Goal: Task Accomplishment & Management: Complete application form

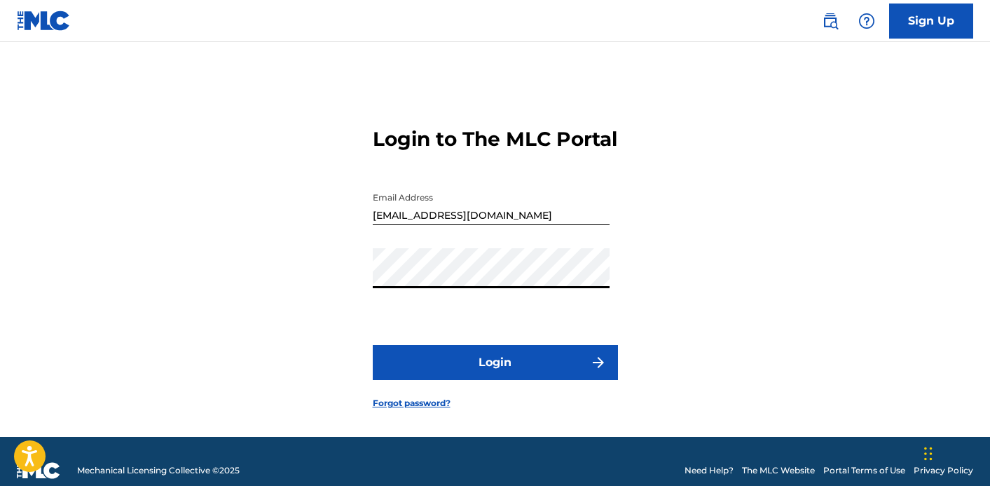
click at [373, 345] on button "Login" at bounding box center [495, 362] width 245 height 35
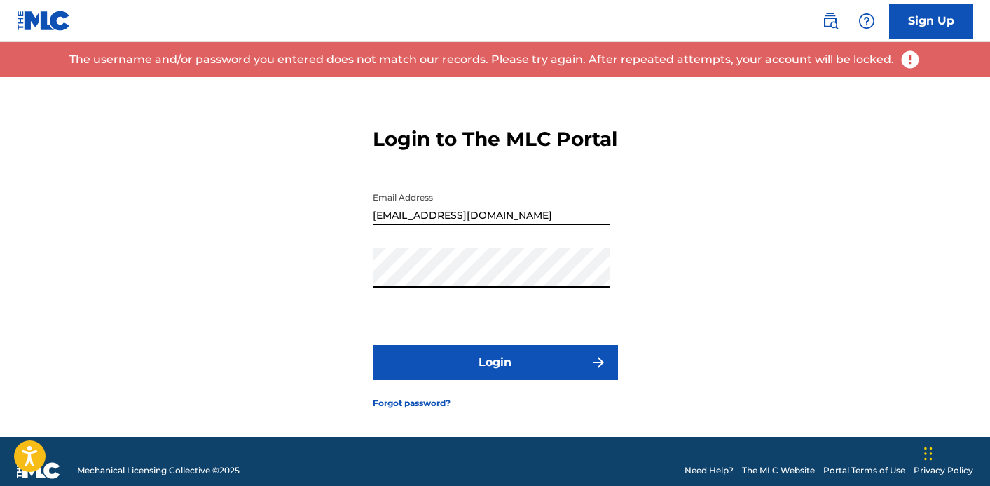
click at [373, 345] on button "Login" at bounding box center [495, 362] width 245 height 35
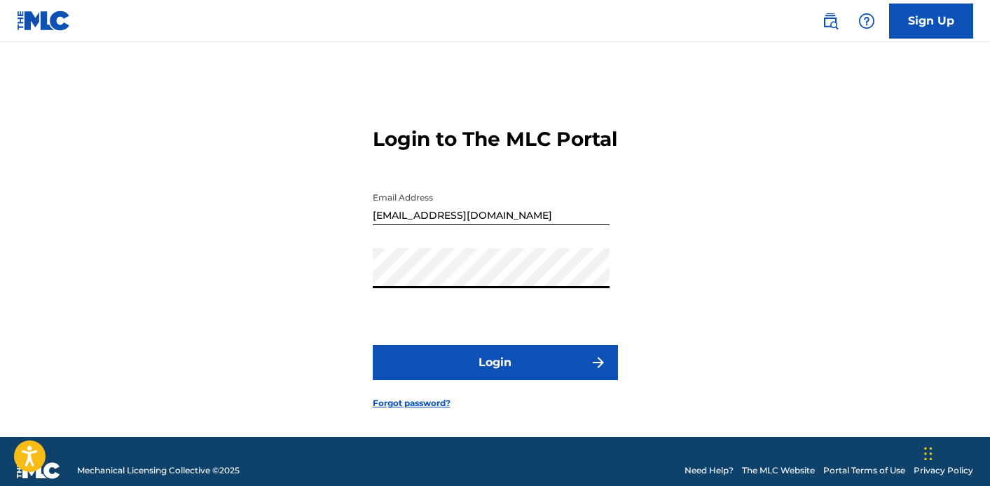
click at [373, 345] on button "Login" at bounding box center [495, 362] width 245 height 35
click at [400, 225] on input "[EMAIL_ADDRESS][DOMAIN_NAME]" at bounding box center [491, 205] width 237 height 40
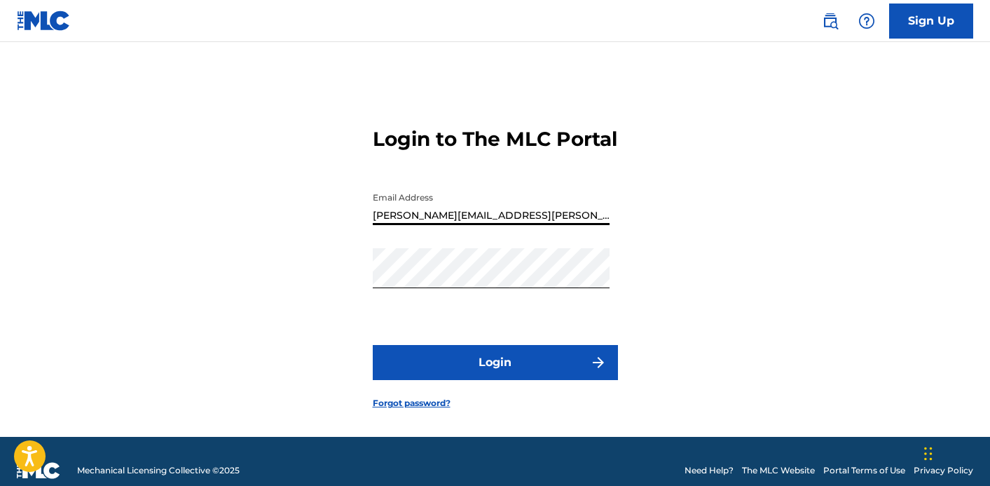
type input "[PERSON_NAME][EMAIL_ADDRESS][PERSON_NAME][DOMAIN_NAME]"
click at [437, 380] on button "Login" at bounding box center [495, 362] width 245 height 35
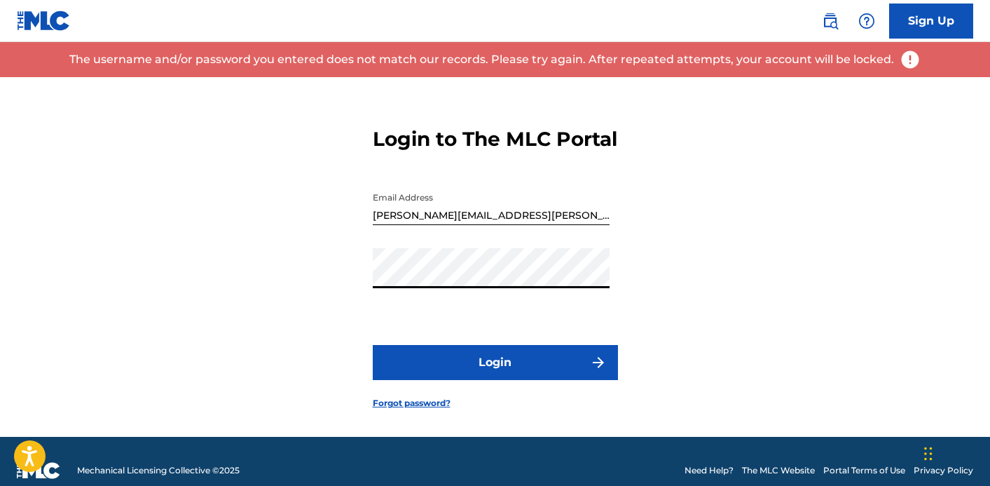
click at [373, 345] on button "Login" at bounding box center [495, 362] width 245 height 35
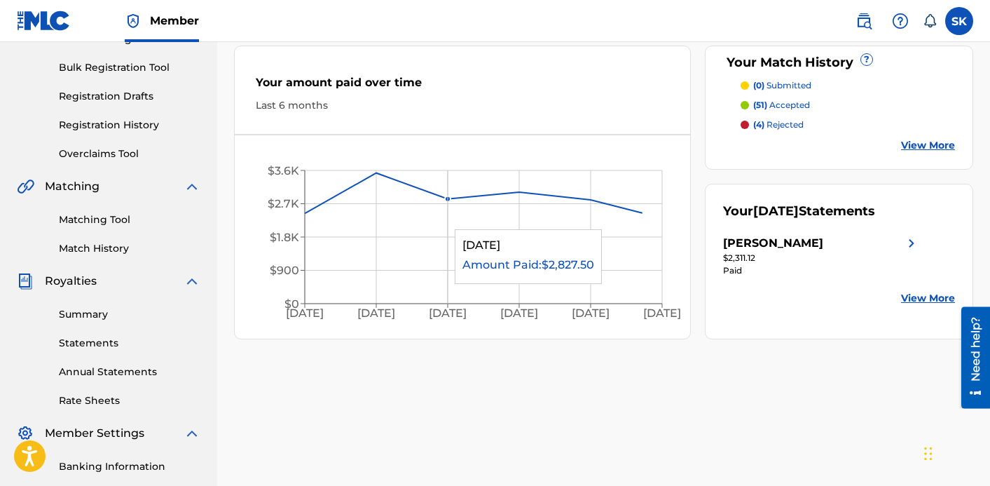
scroll to position [207, 0]
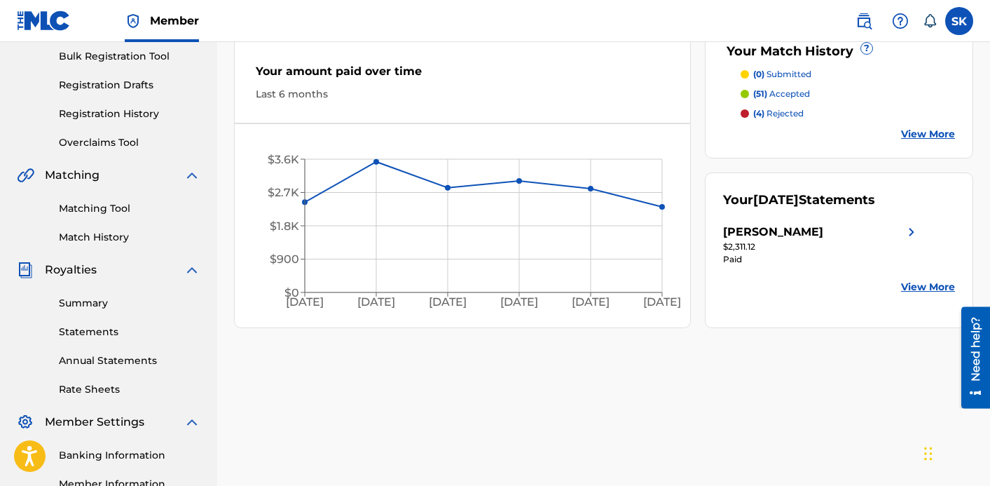
click at [136, 112] on link "Registration History" at bounding box center [130, 114] width 142 height 15
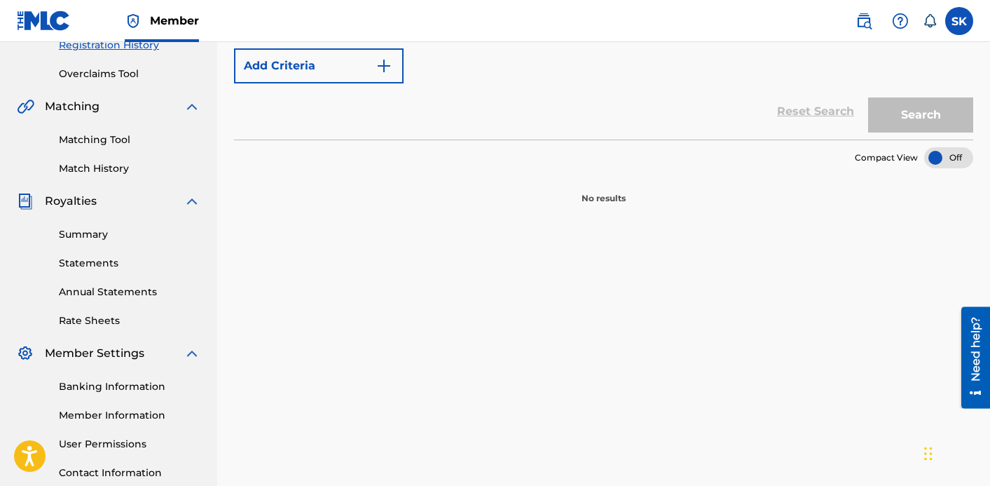
scroll to position [123, 0]
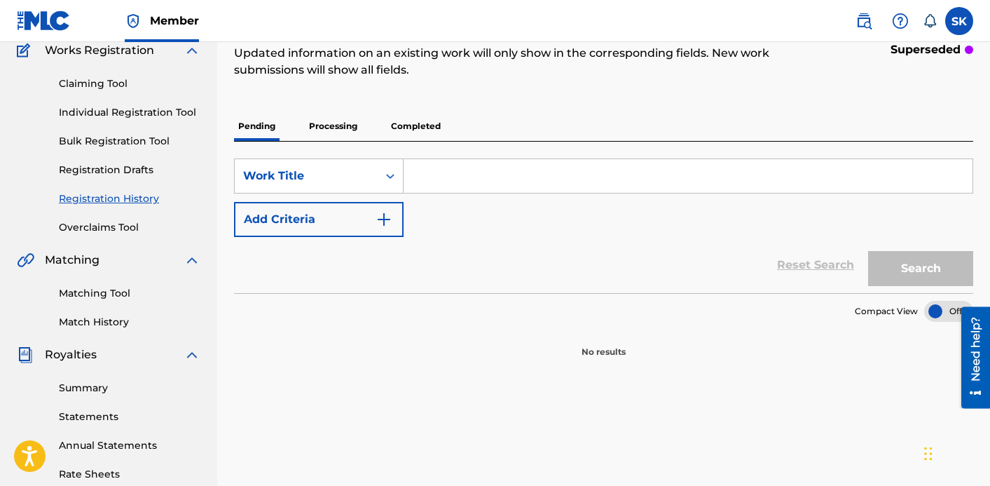
click at [332, 123] on p "Processing" at bounding box center [333, 125] width 57 height 29
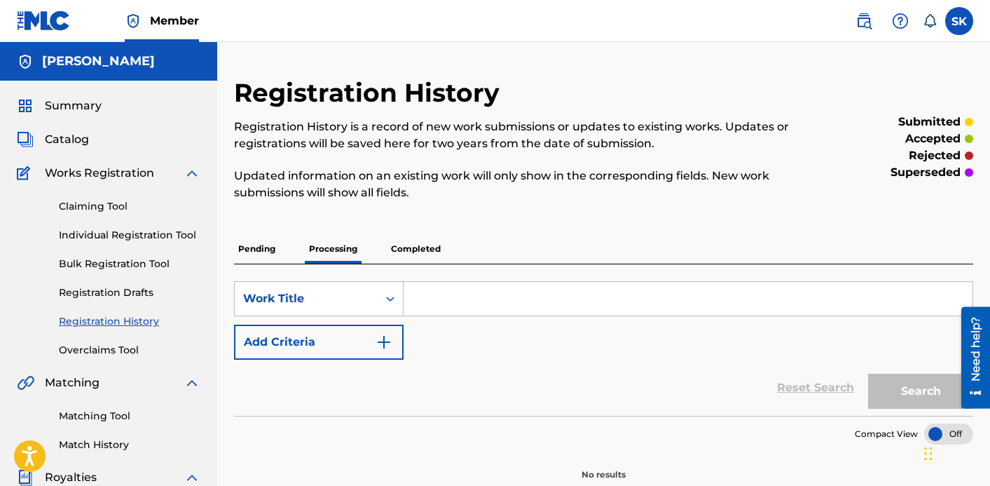
click at [422, 257] on p "Completed" at bounding box center [416, 248] width 58 height 29
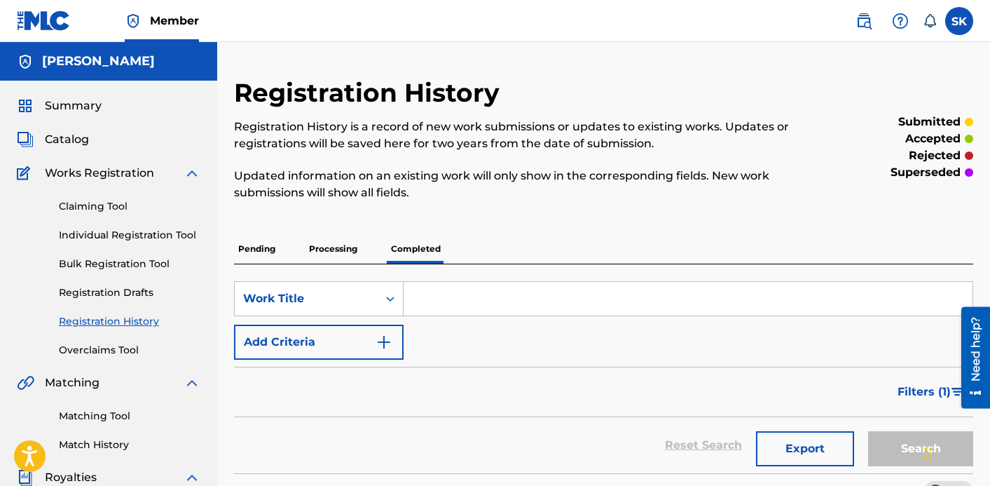
click at [110, 411] on link "Matching Tool" at bounding box center [130, 416] width 142 height 15
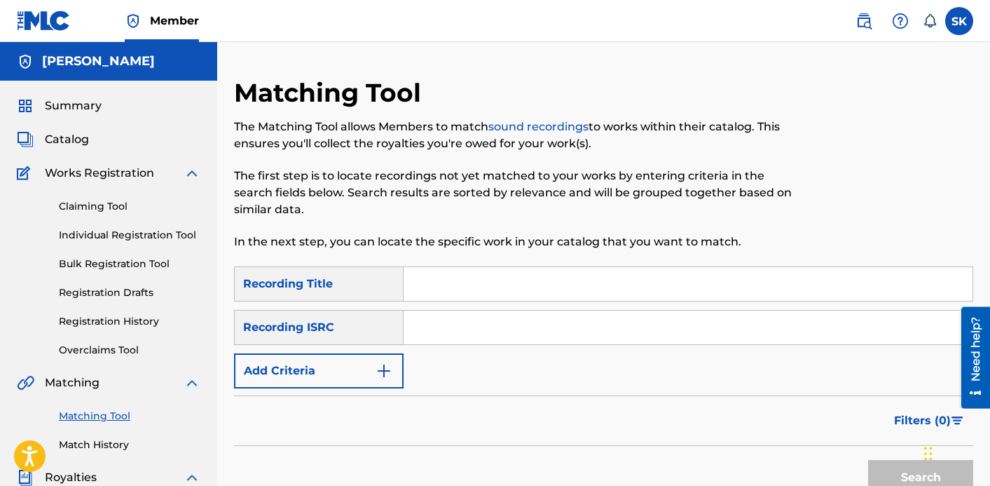
click at [374, 384] on button "Add Criteria" at bounding box center [319, 370] width 170 height 35
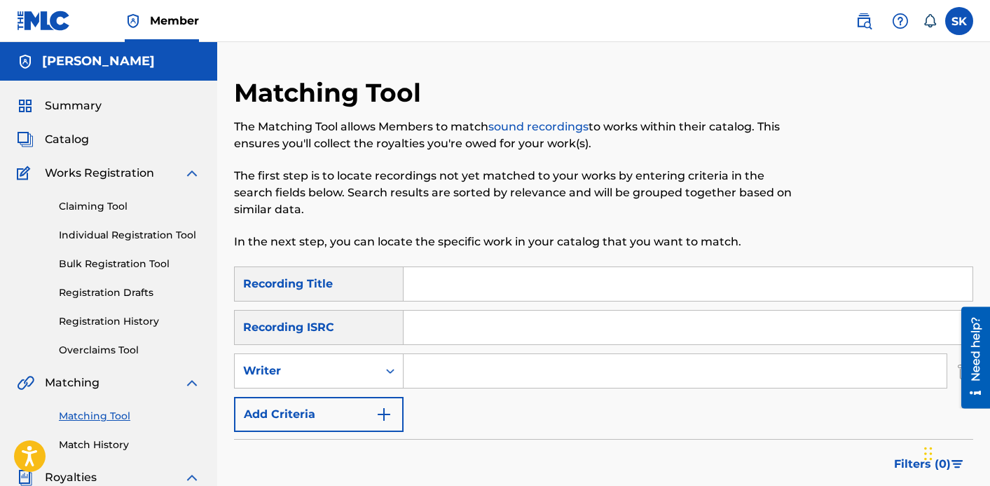
click at [428, 375] on input "Search Form" at bounding box center [675, 371] width 543 height 34
type input "[PERSON_NAME]"
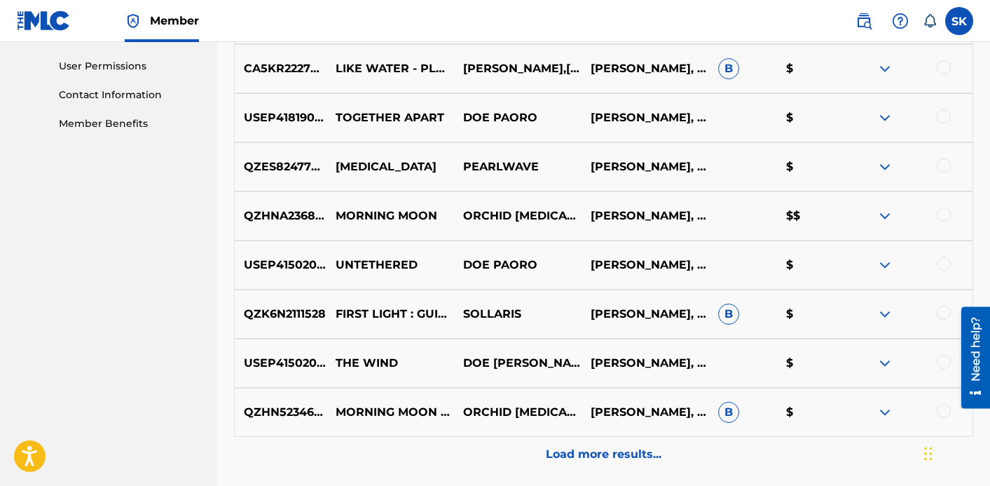
scroll to position [657, 0]
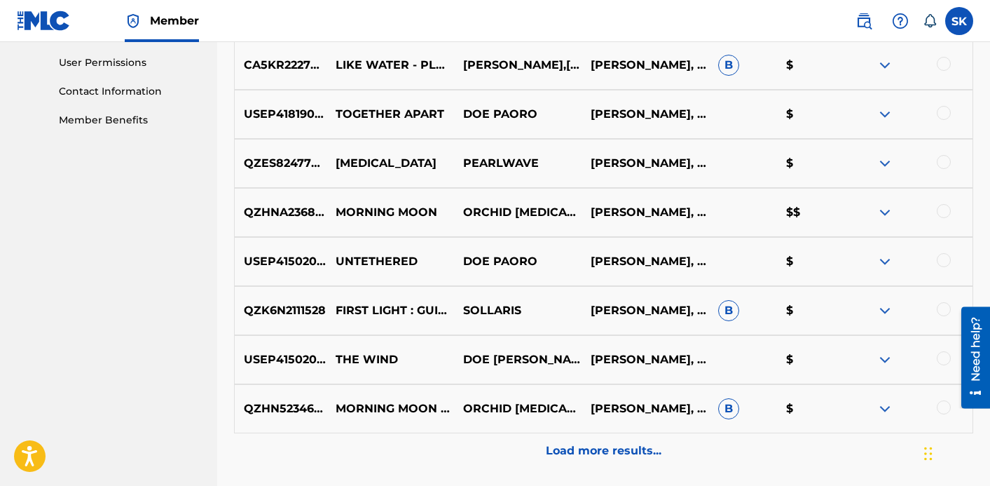
click at [943, 210] on div at bounding box center [944, 211] width 14 height 14
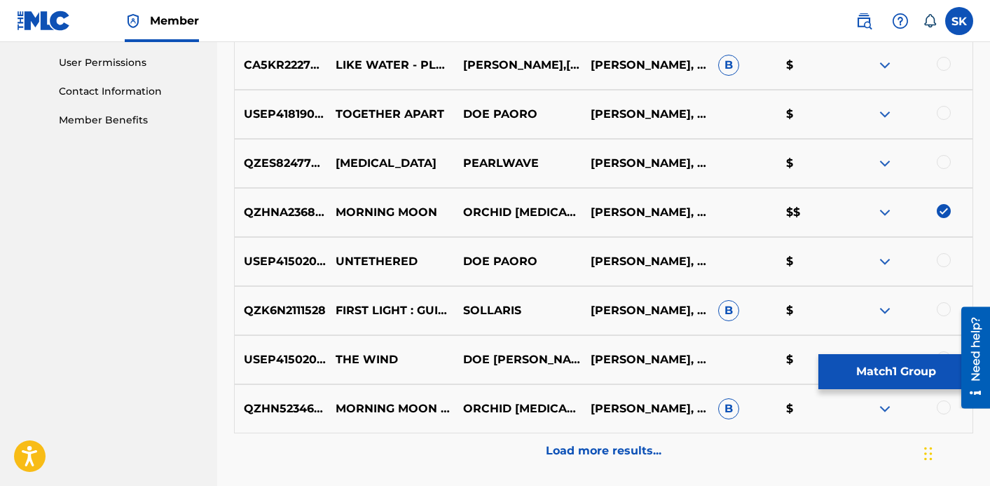
click at [906, 371] on button "Match 1 Group" at bounding box center [896, 371] width 155 height 35
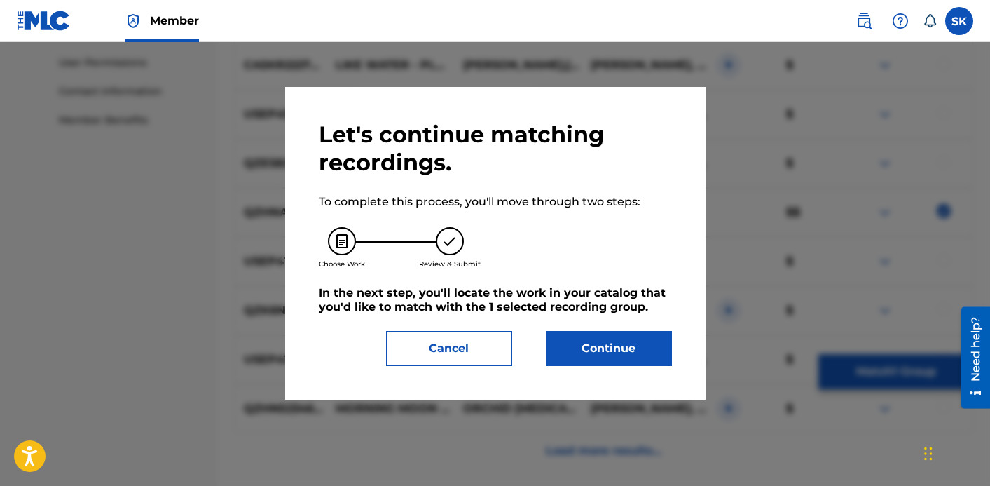
click at [589, 332] on button "Continue" at bounding box center [609, 348] width 126 height 35
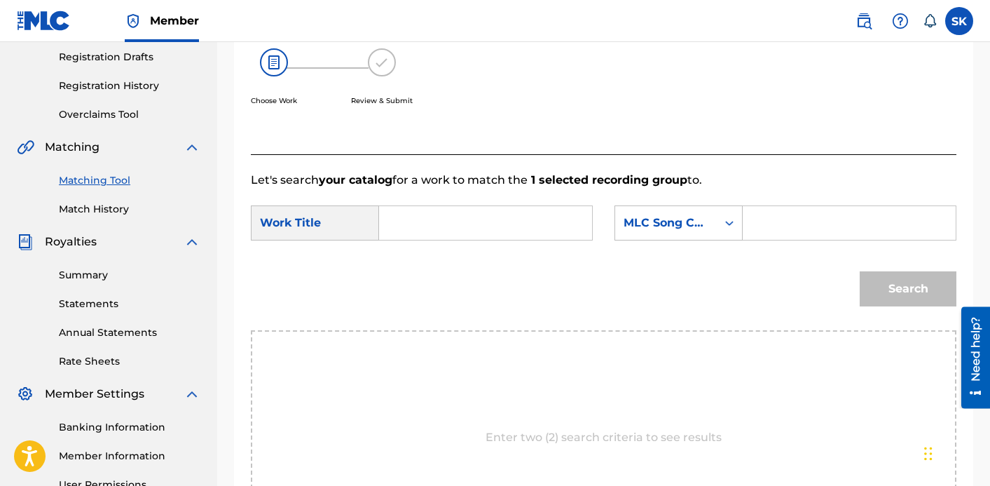
scroll to position [196, 0]
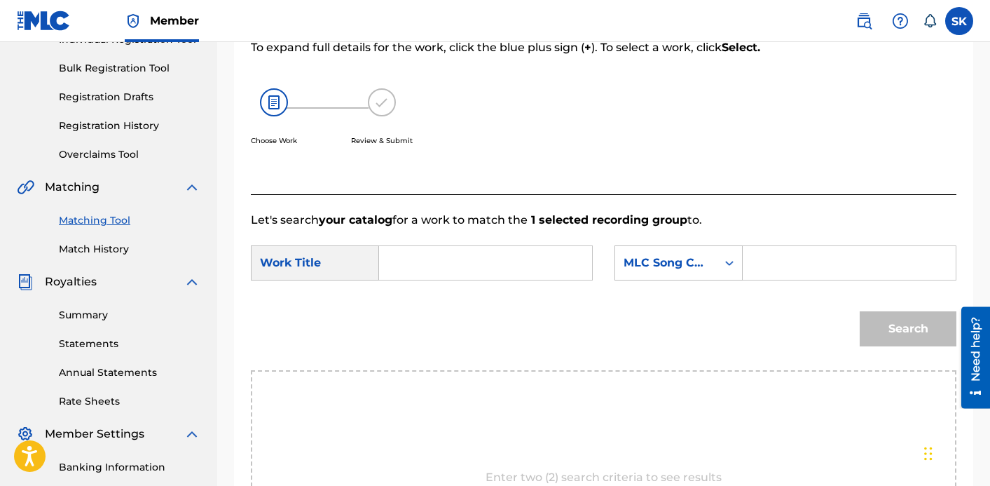
click at [409, 252] on input "Search Form" at bounding box center [485, 263] width 189 height 34
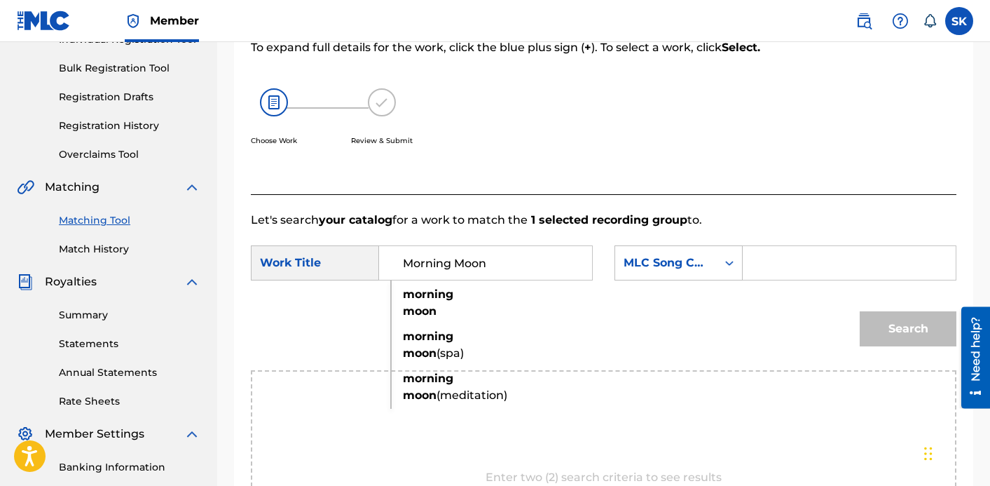
type input "Morning Moon"
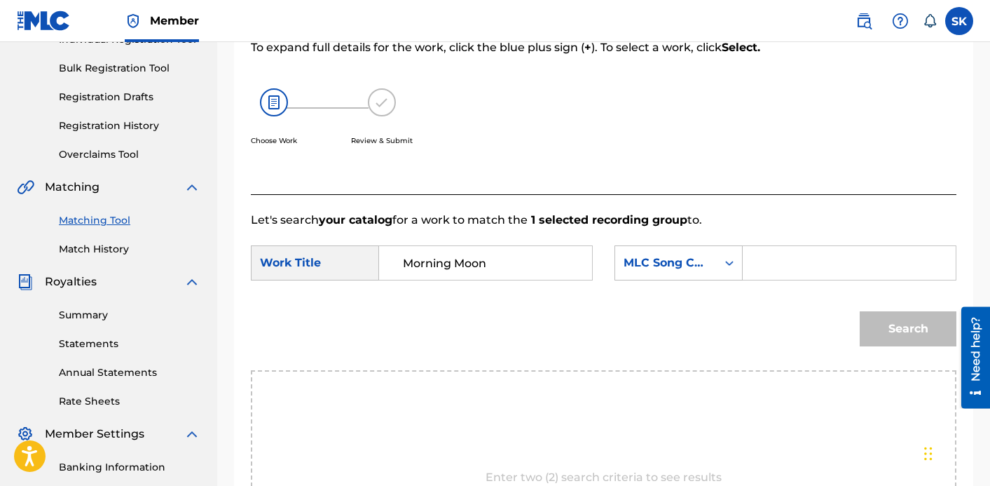
click at [667, 271] on div "MLC Song Code" at bounding box center [666, 263] width 102 height 27
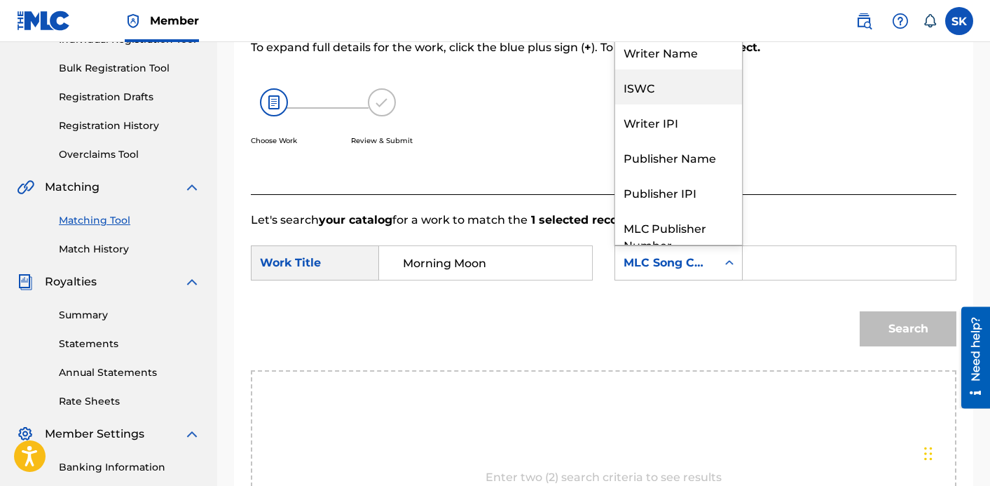
scroll to position [1, 0]
click at [674, 61] on div "Writer Name" at bounding box center [678, 51] width 127 height 35
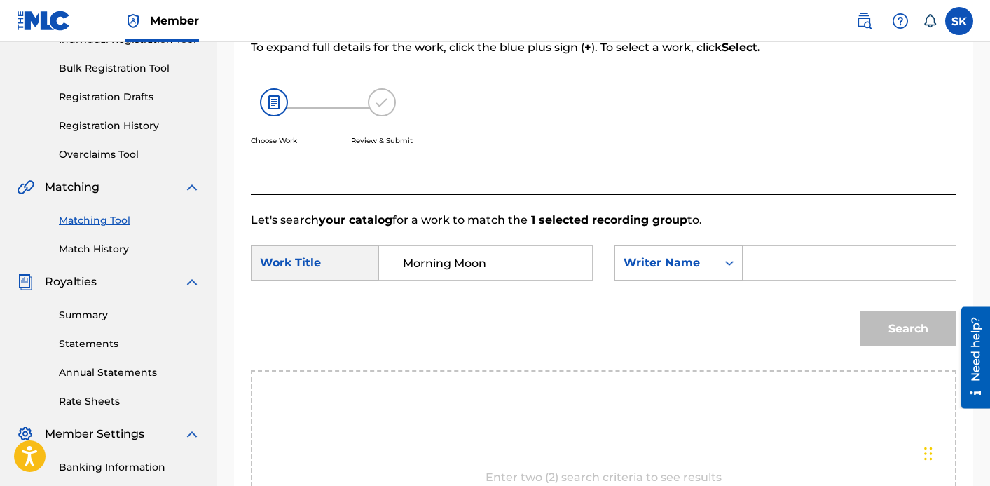
click at [779, 264] on input "Search Form" at bounding box center [849, 263] width 189 height 34
type input "[PERSON_NAME]"
click at [860, 311] on button "Search" at bounding box center [908, 328] width 97 height 35
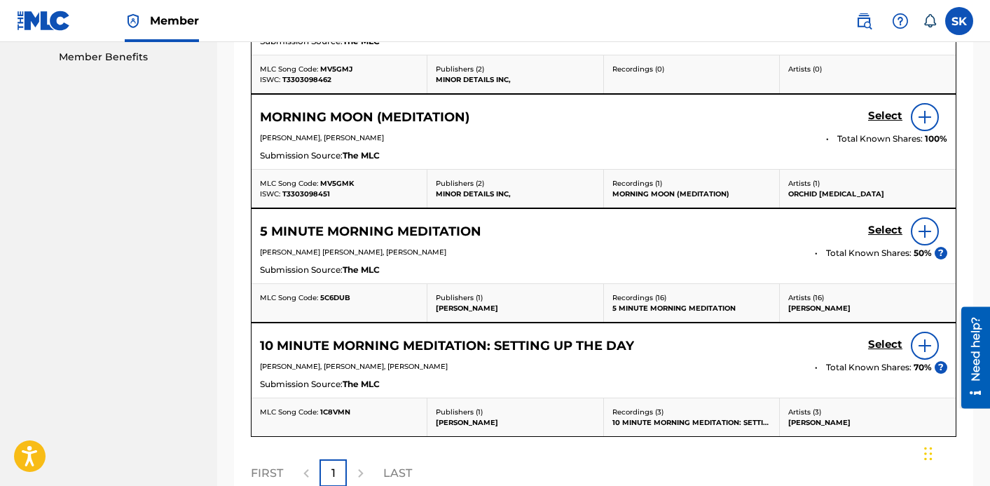
scroll to position [468, 0]
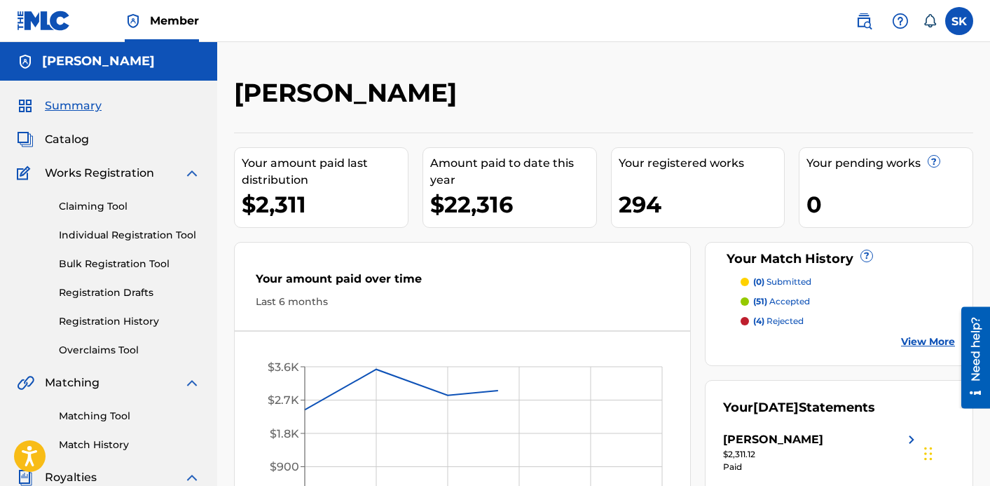
scroll to position [1, 0]
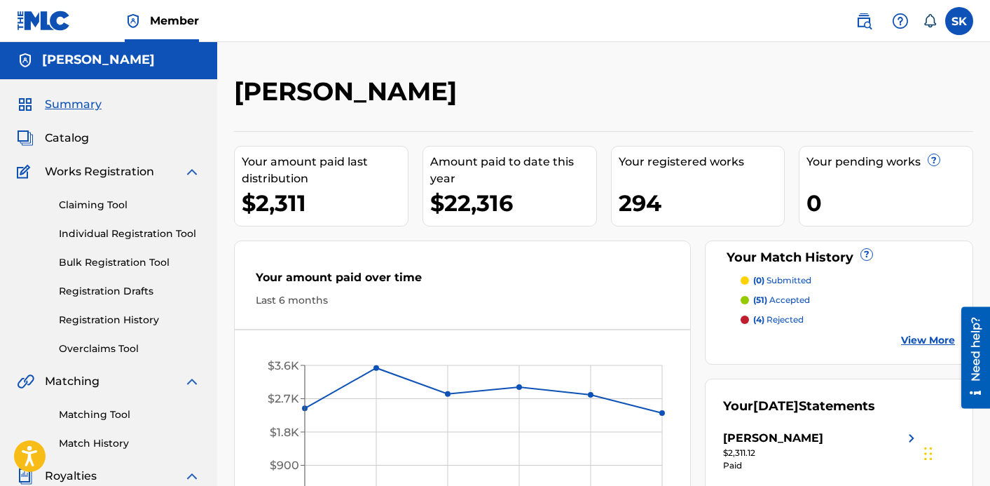
click at [118, 408] on link "Matching Tool" at bounding box center [130, 414] width 142 height 15
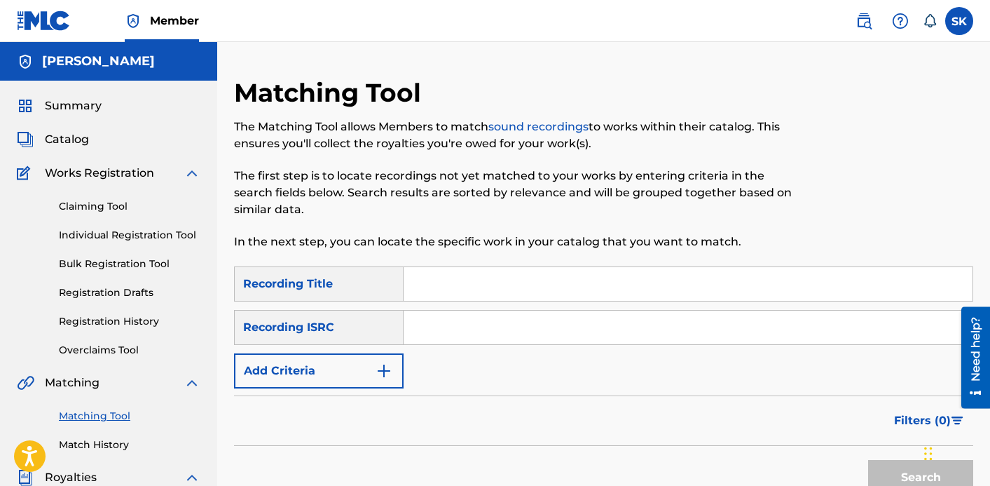
click at [361, 405] on div "Filters ( 0 )" at bounding box center [603, 420] width 739 height 50
click at [360, 375] on button "Add Criteria" at bounding box center [319, 370] width 170 height 35
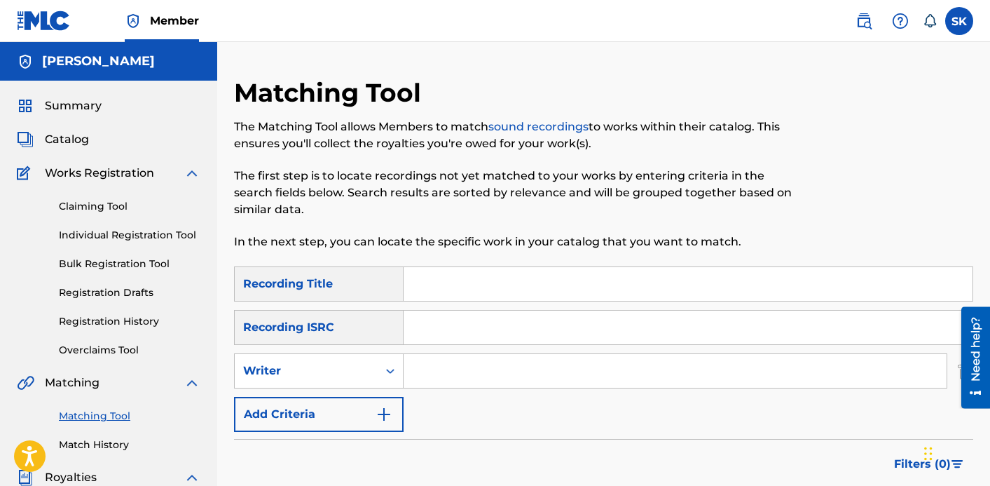
click at [450, 380] on input "Search Form" at bounding box center [675, 371] width 543 height 34
type input "[PERSON_NAME]"
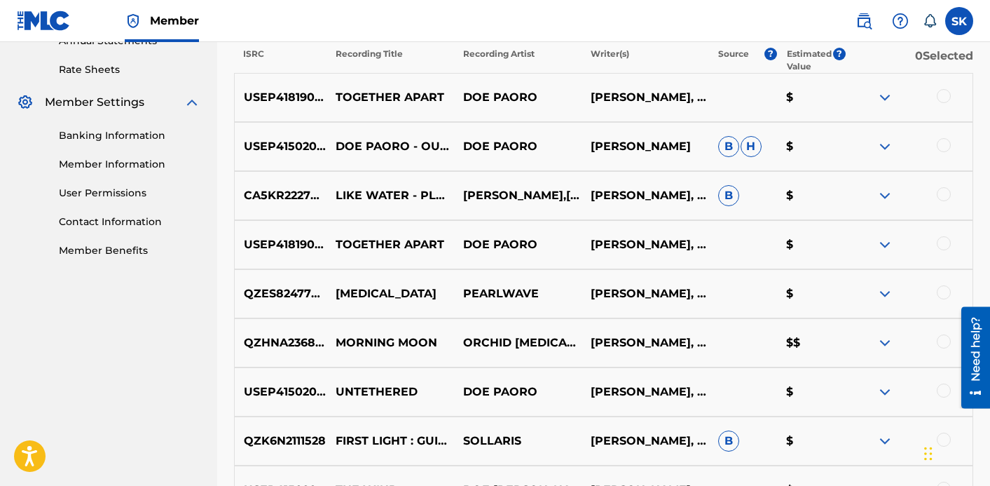
scroll to position [529, 0]
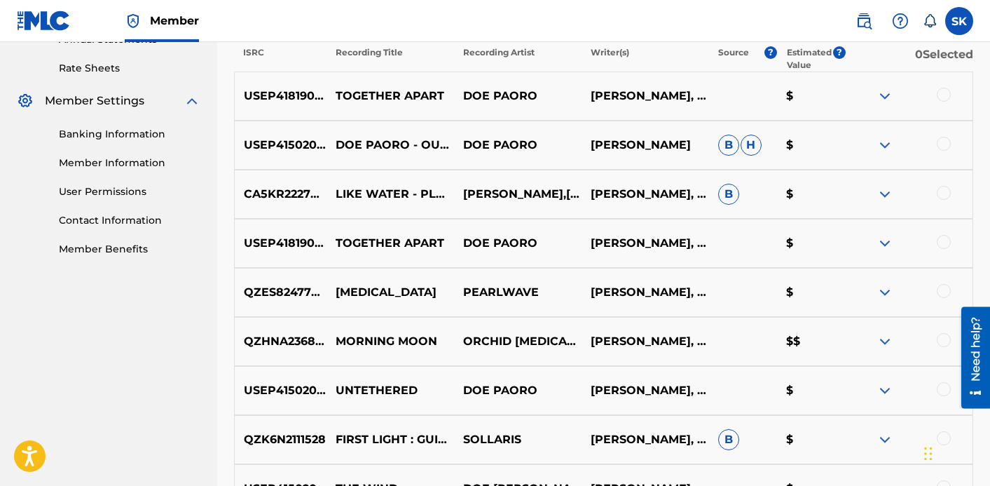
click at [948, 339] on div at bounding box center [944, 340] width 14 height 14
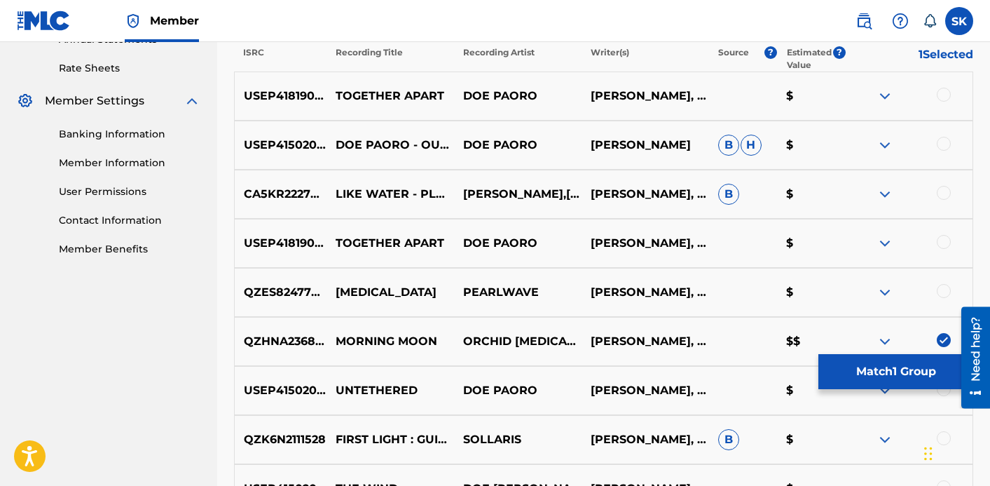
click at [888, 369] on button "Match 1 Group" at bounding box center [896, 371] width 155 height 35
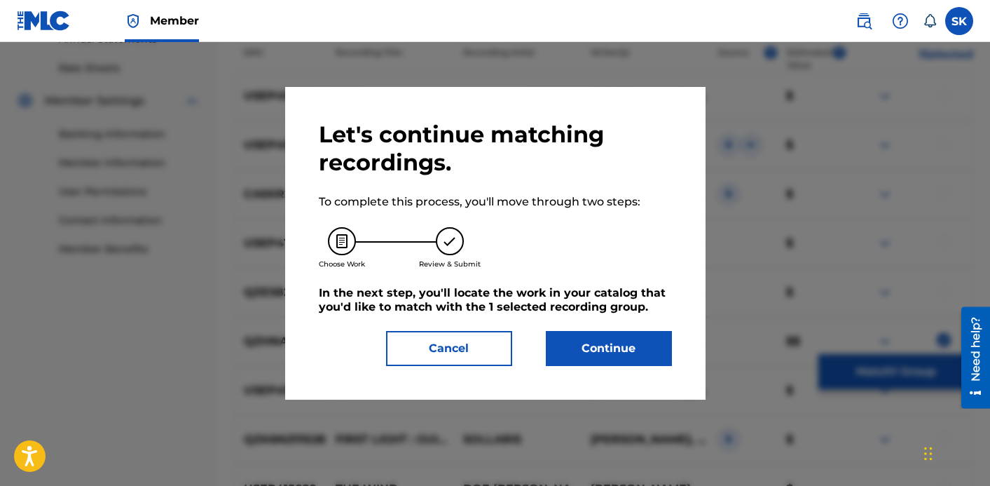
click at [615, 341] on button "Continue" at bounding box center [609, 348] width 126 height 35
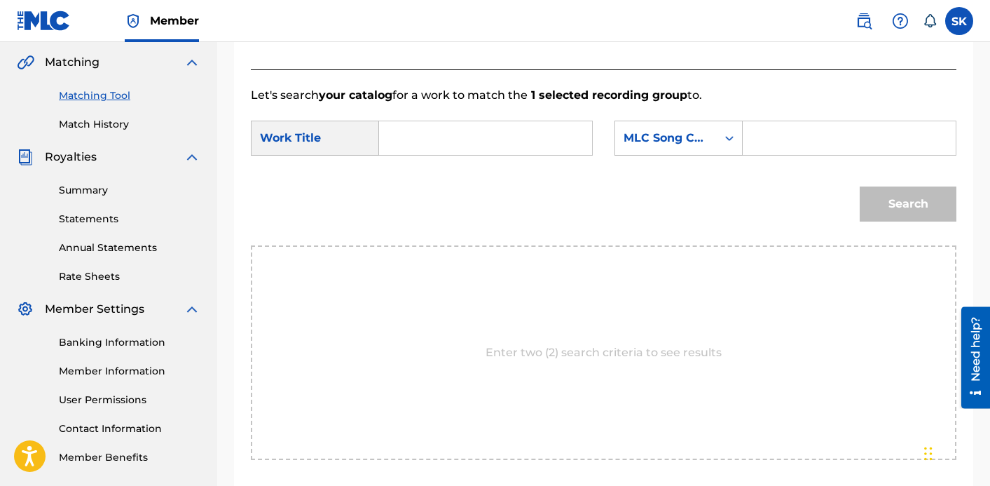
scroll to position [115, 0]
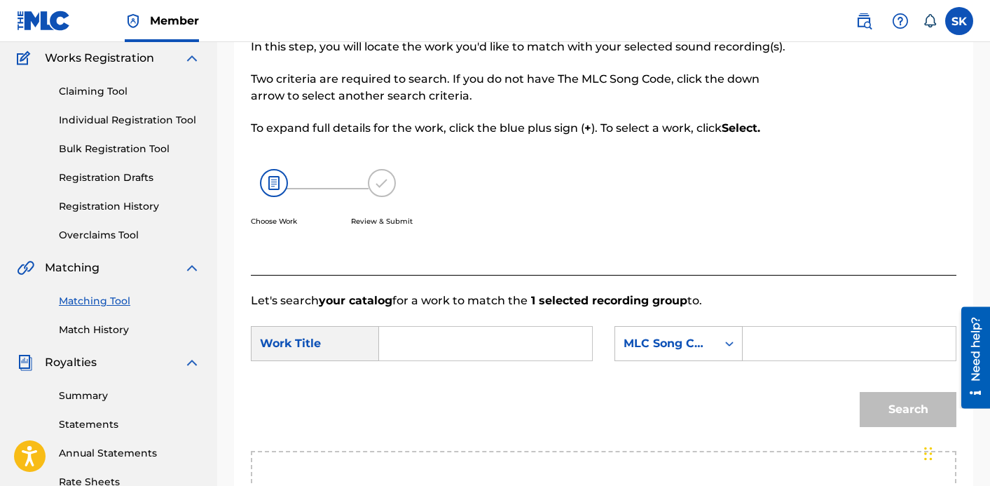
click at [444, 341] on input "Search Form" at bounding box center [485, 344] width 189 height 34
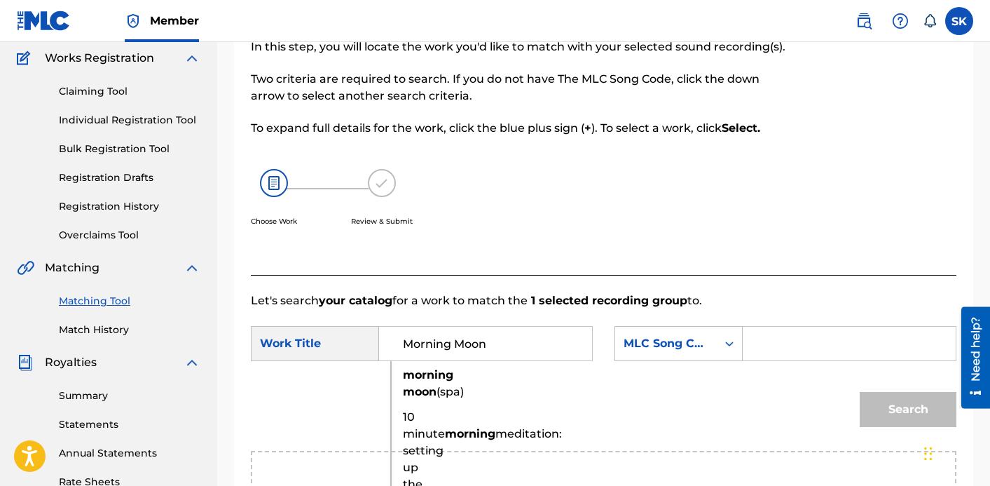
type input "Morning Moon"
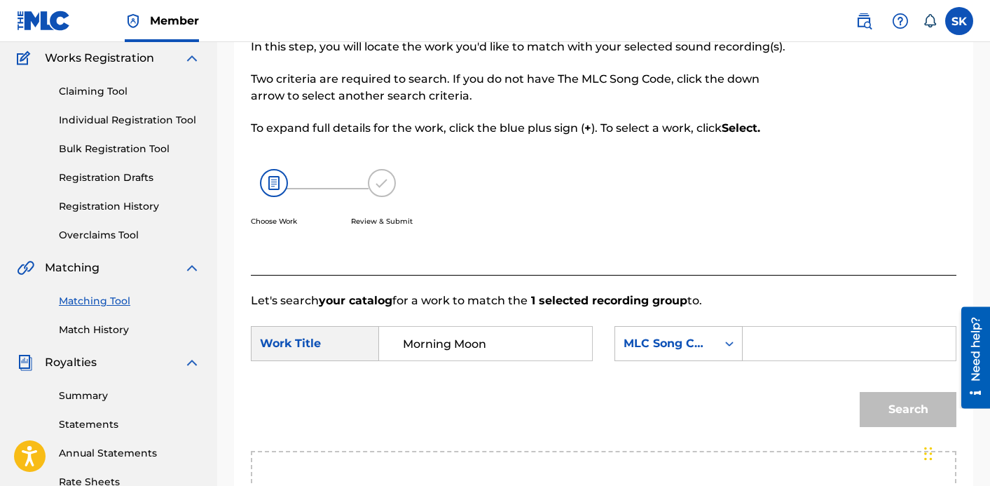
click at [661, 348] on div "MLC Song Code" at bounding box center [666, 343] width 85 height 17
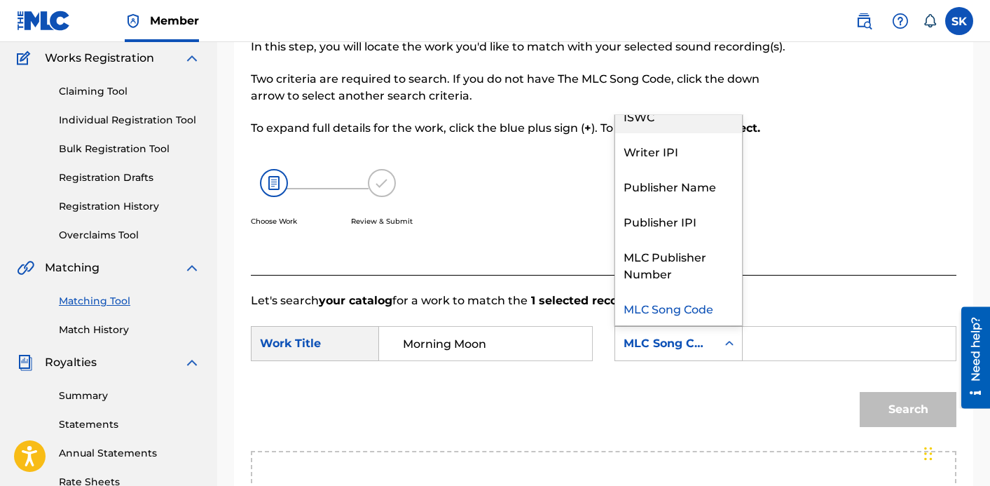
scroll to position [0, 0]
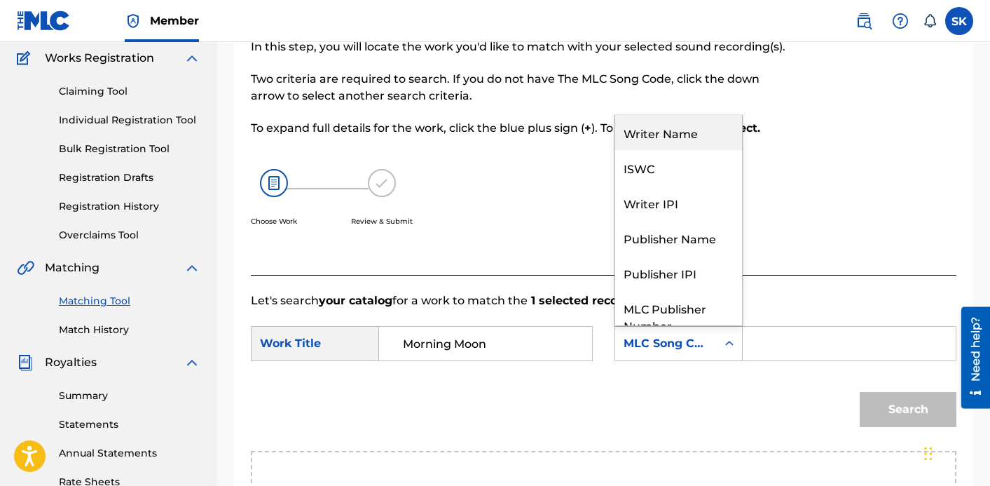
click at [667, 126] on div "Writer Name" at bounding box center [678, 132] width 127 height 35
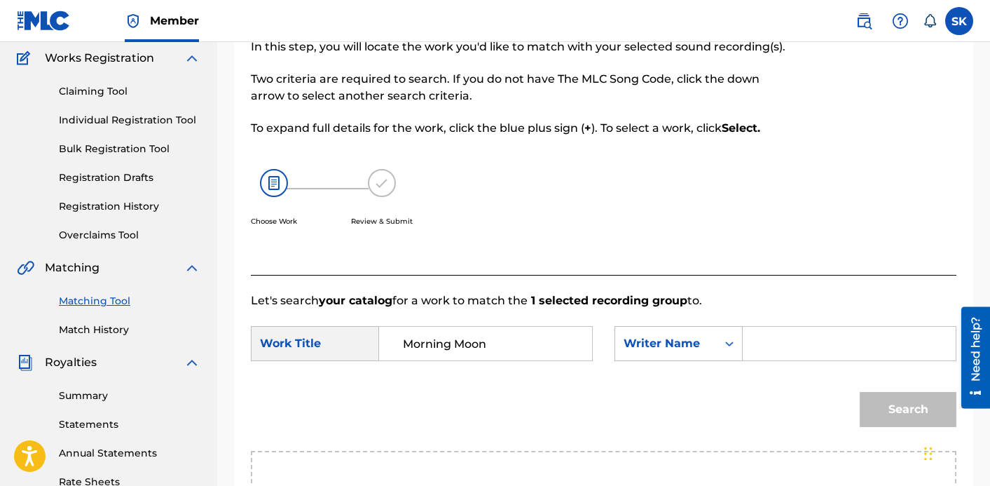
click at [796, 339] on input "Search Form" at bounding box center [849, 344] width 189 height 34
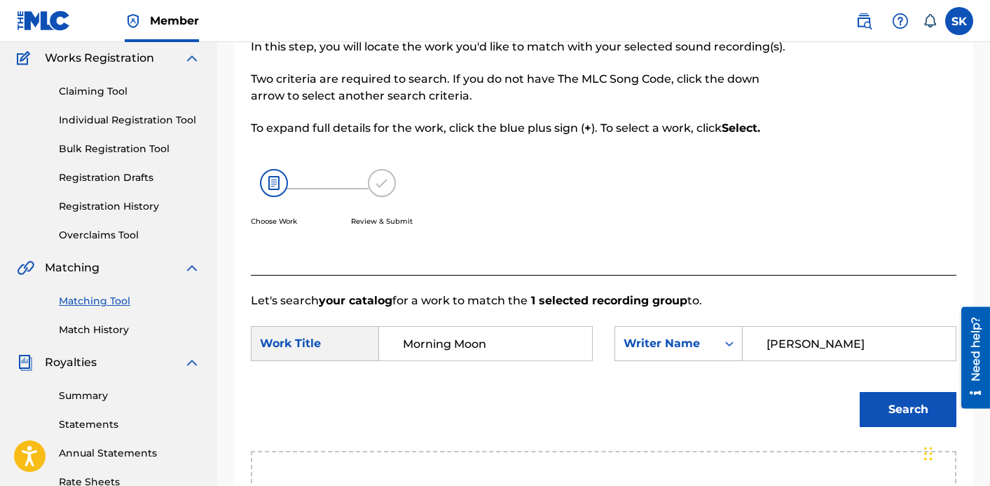
type input "[PERSON_NAME]"
click at [918, 398] on button "Search" at bounding box center [908, 409] width 97 height 35
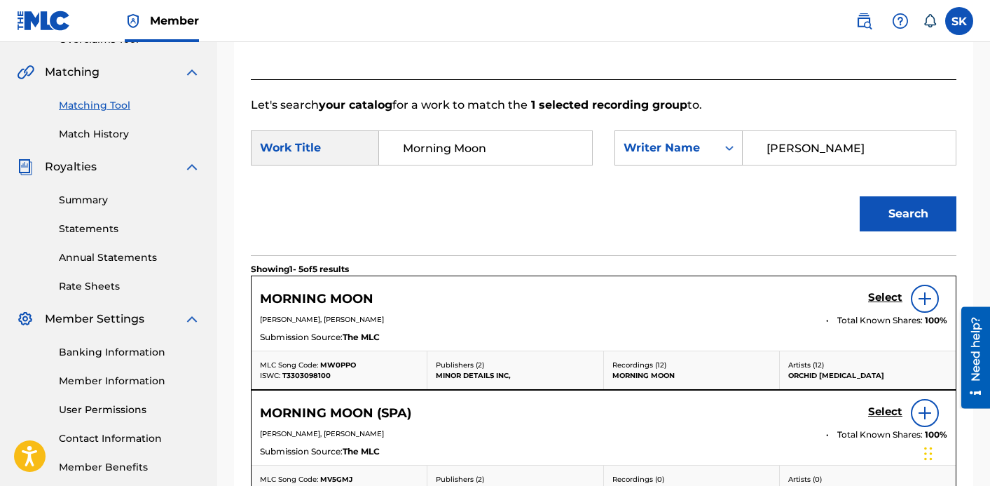
scroll to position [407, 0]
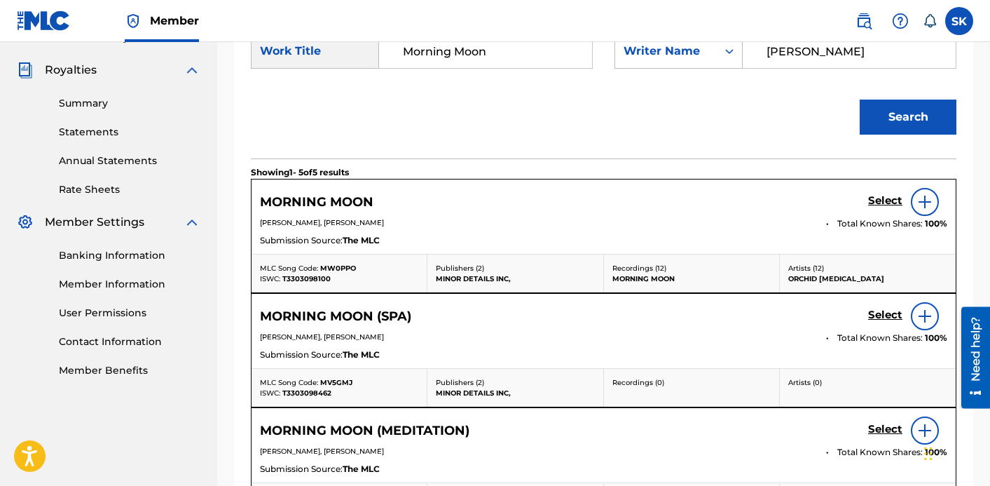
click at [885, 193] on div "Select" at bounding box center [907, 202] width 79 height 28
click at [885, 201] on h5 "Select" at bounding box center [885, 200] width 34 height 13
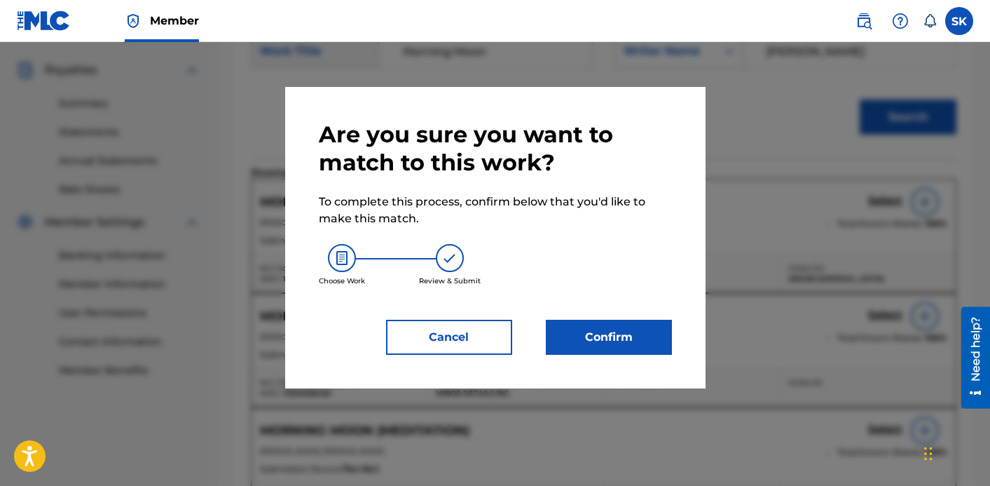
click at [570, 339] on button "Confirm" at bounding box center [609, 337] width 126 height 35
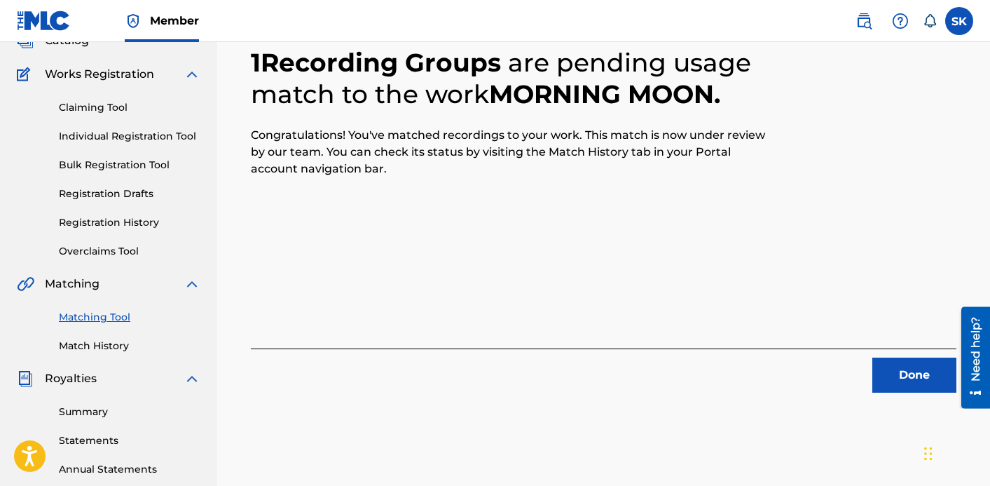
scroll to position [0, 0]
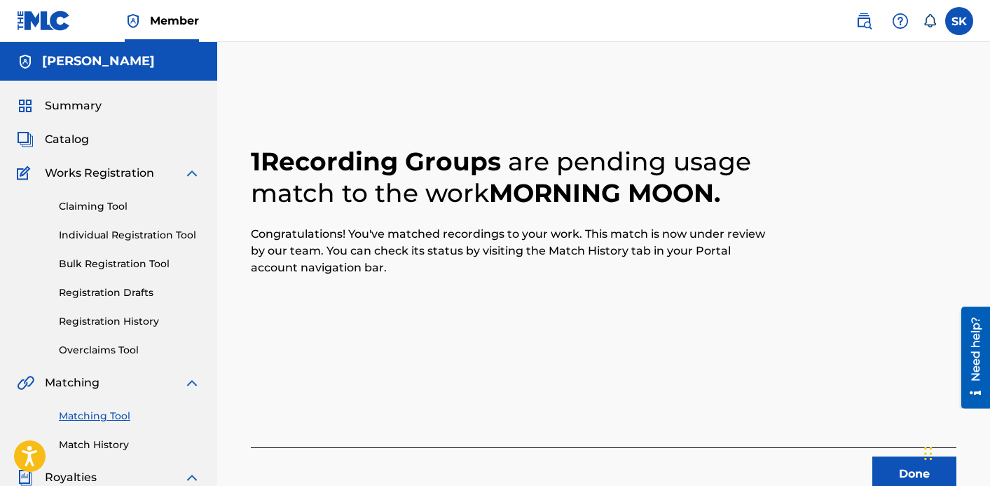
click at [179, 234] on link "Individual Registration Tool" at bounding box center [130, 235] width 142 height 15
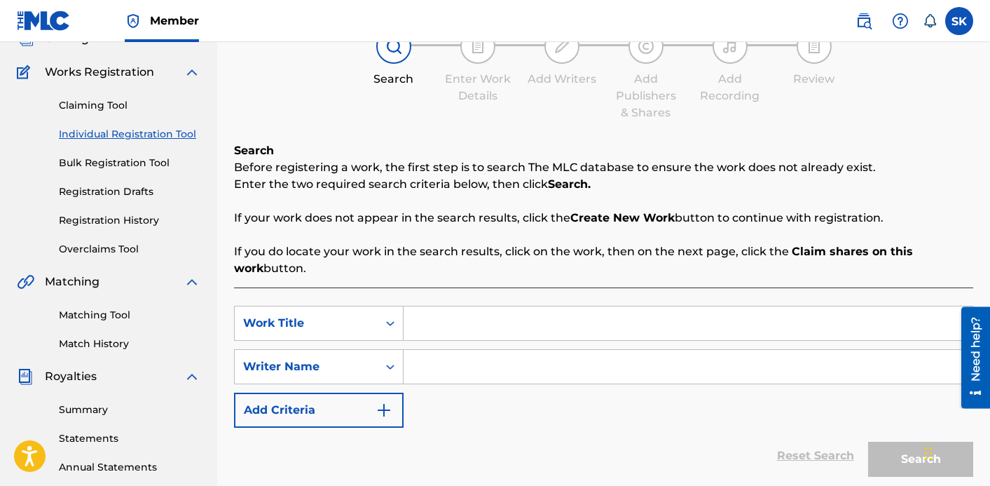
scroll to position [111, 0]
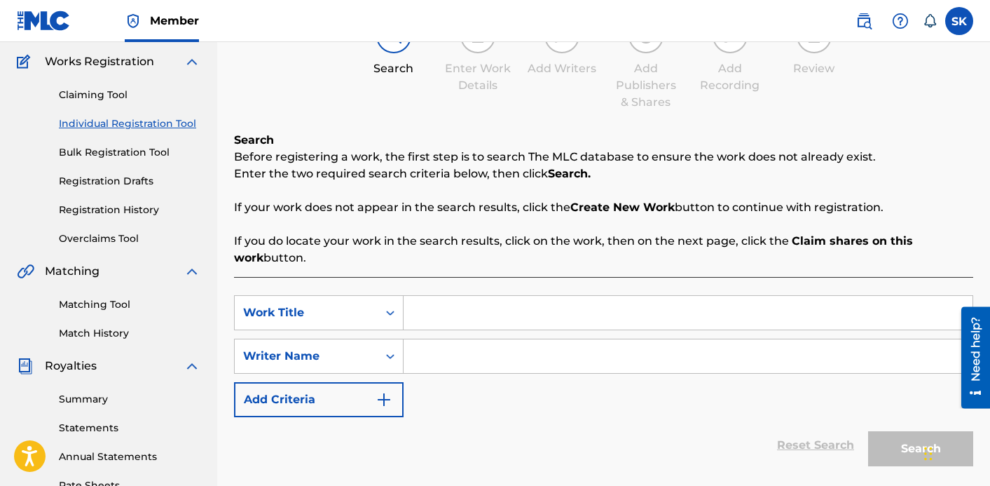
click at [451, 308] on input "Search Form" at bounding box center [688, 313] width 569 height 34
type input "Amaterasu"
click at [480, 341] on input "Search Form" at bounding box center [688, 356] width 569 height 34
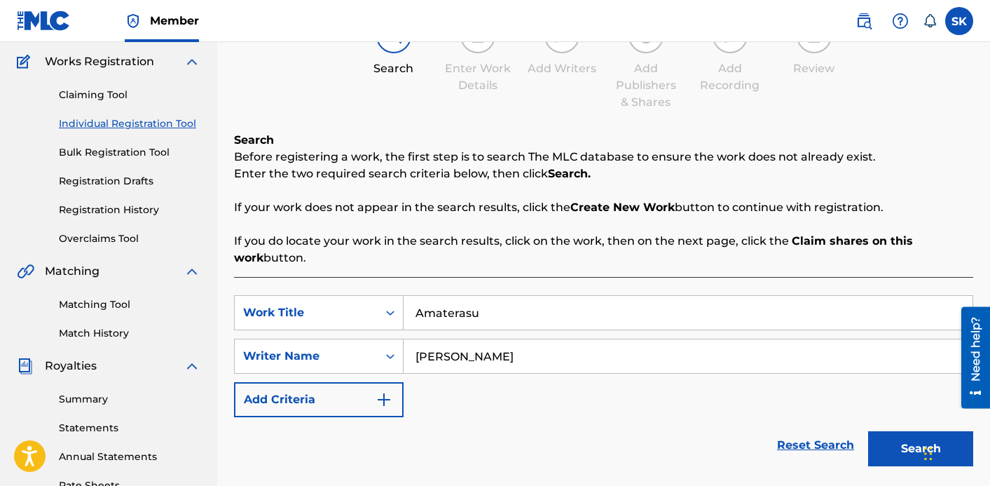
type input "[PERSON_NAME]"
click at [932, 437] on div "Chat Widget" at bounding box center [955, 451] width 70 height 67
click at [892, 444] on button "Search" at bounding box center [920, 448] width 105 height 35
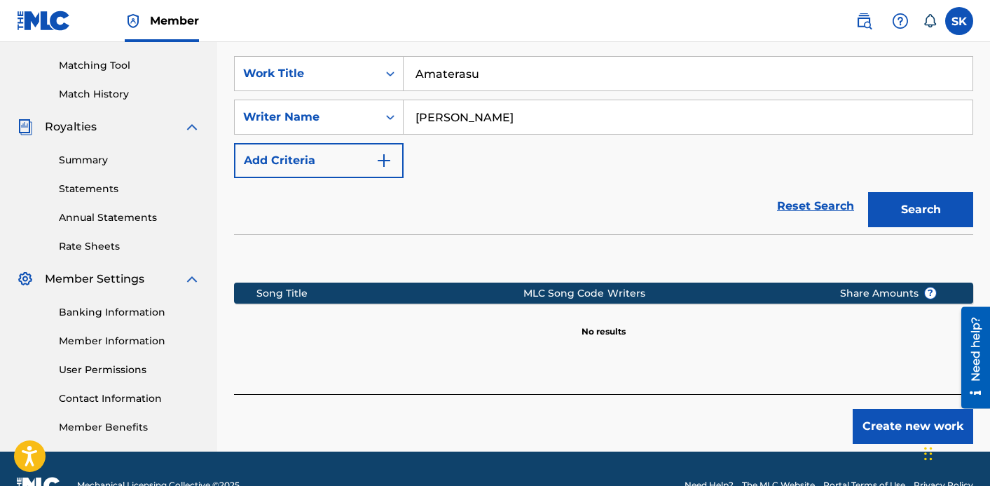
scroll to position [383, 0]
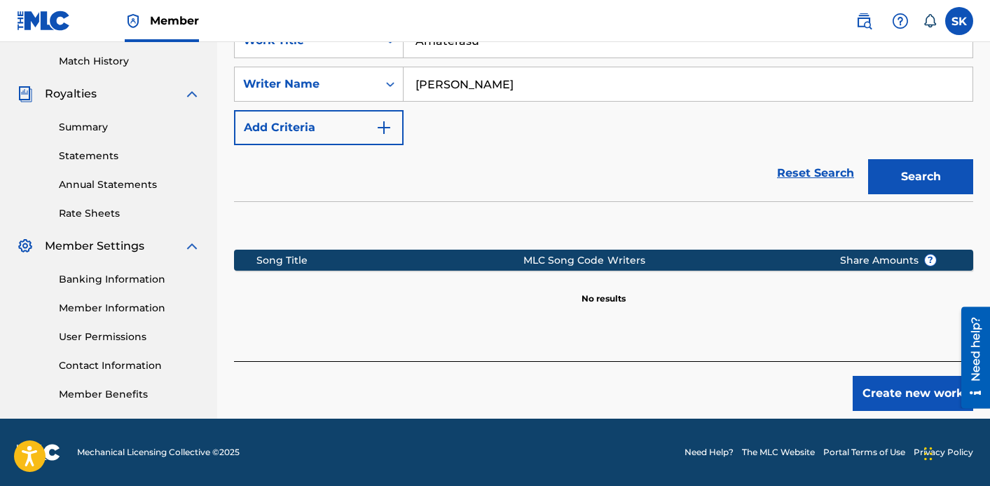
click at [937, 176] on button "Search" at bounding box center [920, 176] width 105 height 35
click at [897, 399] on button "Create new work" at bounding box center [913, 393] width 121 height 35
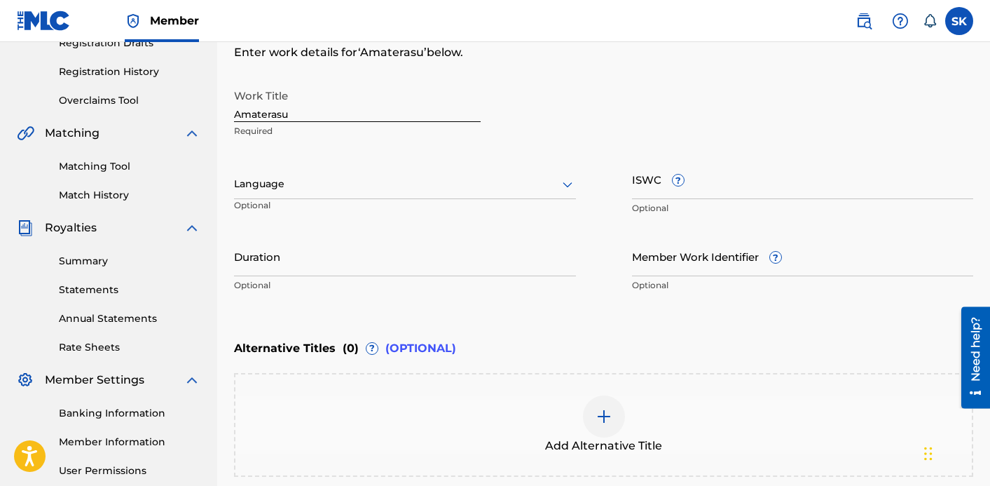
scroll to position [209, 0]
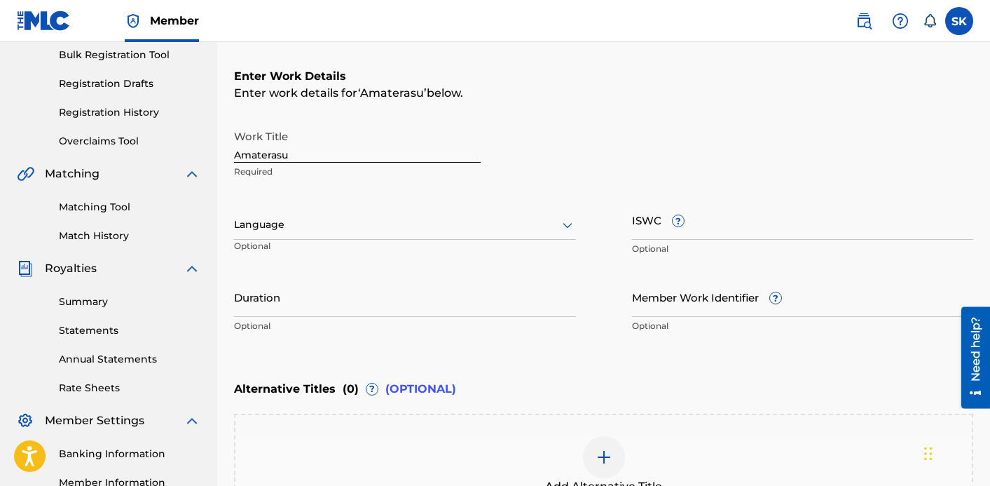
click at [257, 147] on input "Amaterasu" at bounding box center [357, 143] width 247 height 40
type input "Grounding"
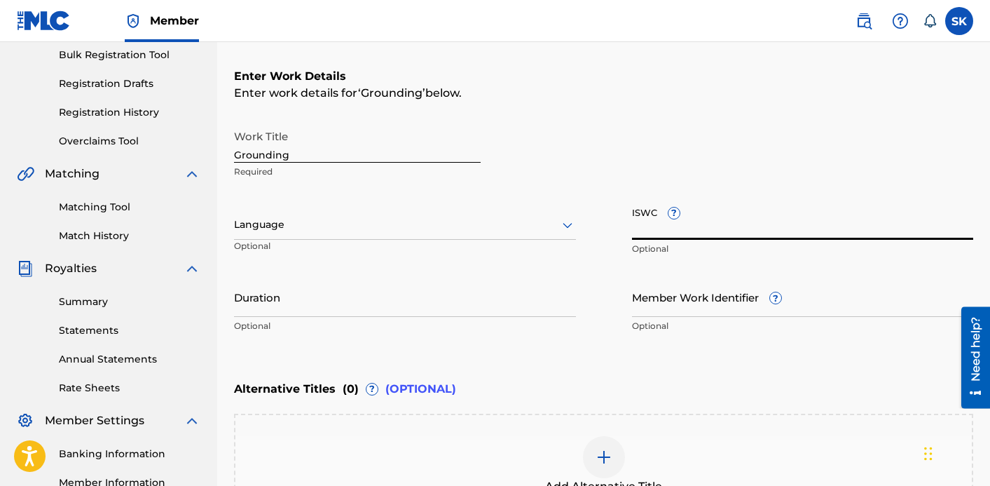
paste input "T3344023747"
type input "T3344023747"
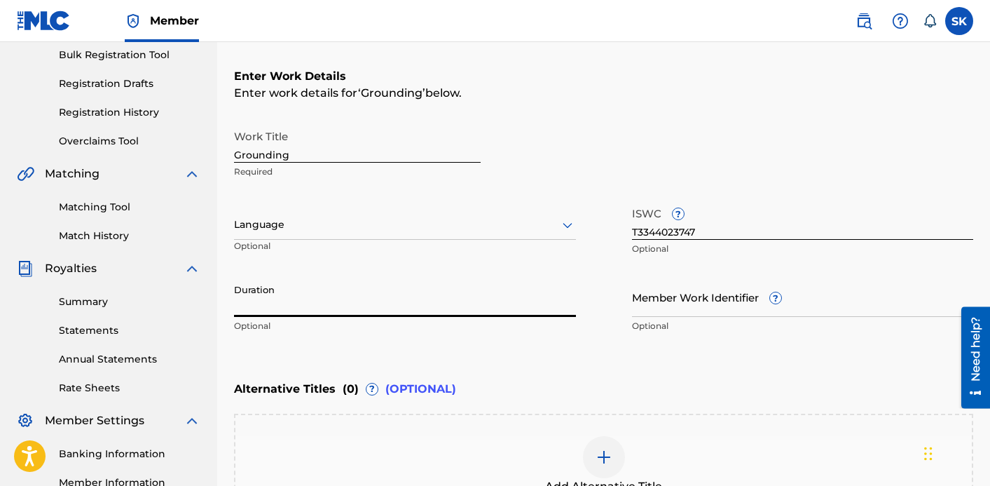
click at [324, 295] on input "Duration" at bounding box center [405, 297] width 342 height 40
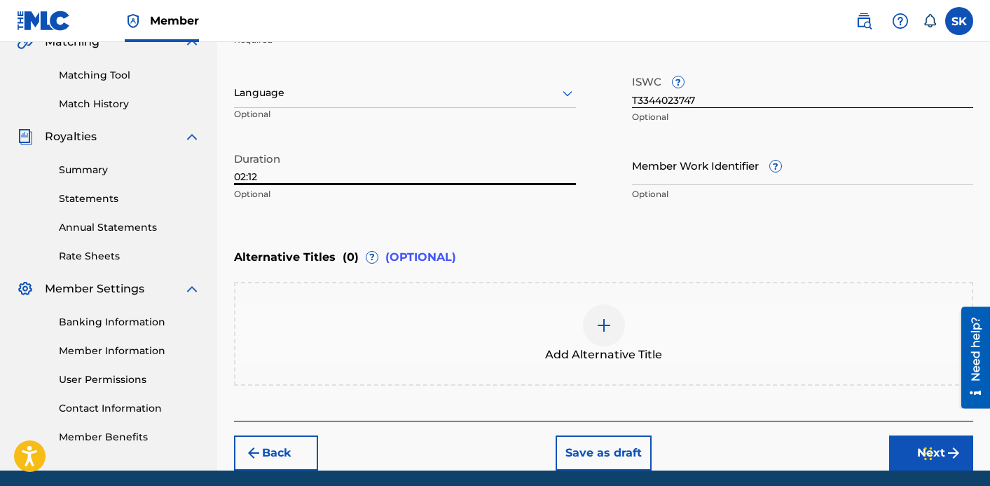
scroll to position [387, 0]
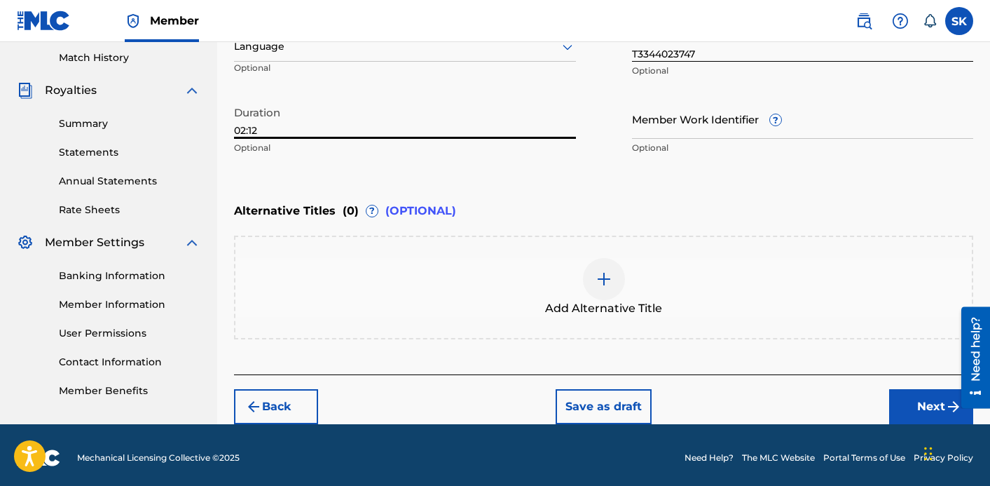
type input "02:12"
click at [918, 414] on button "Next" at bounding box center [931, 406] width 84 height 35
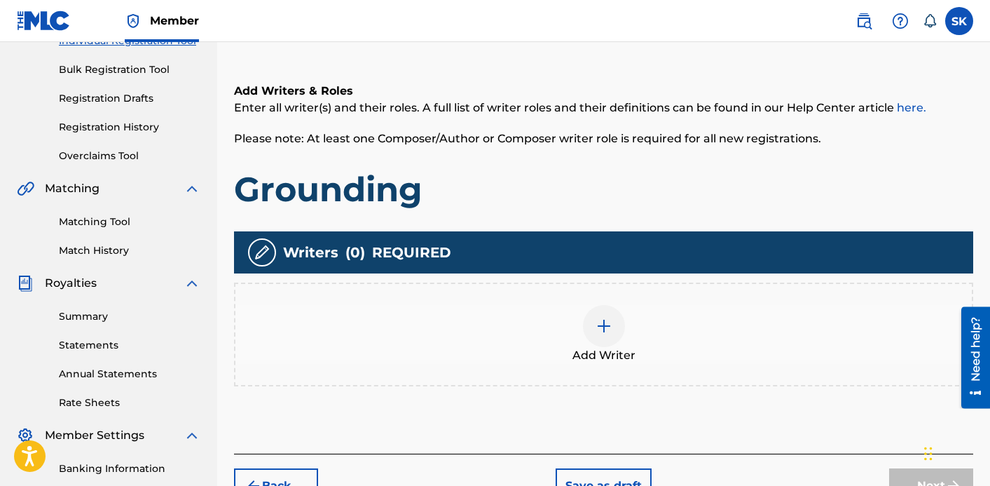
scroll to position [236, 0]
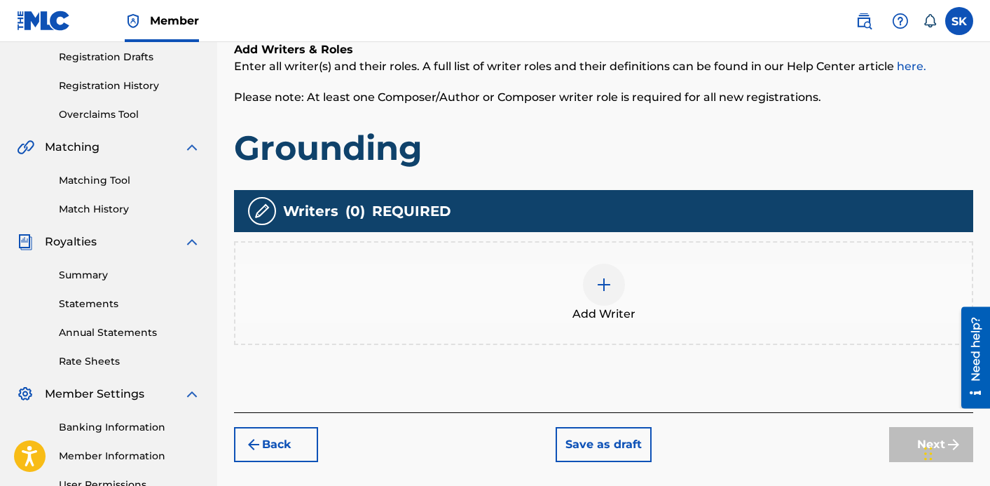
click at [628, 336] on div "Add Writer" at bounding box center [603, 293] width 739 height 104
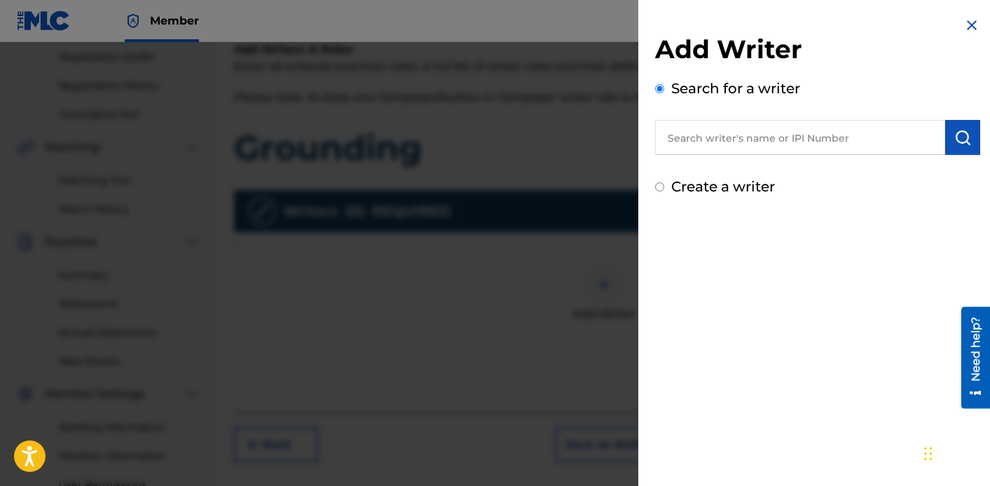
click at [747, 139] on input "text" at bounding box center [800, 137] width 290 height 35
type input "[PERSON_NAME]"
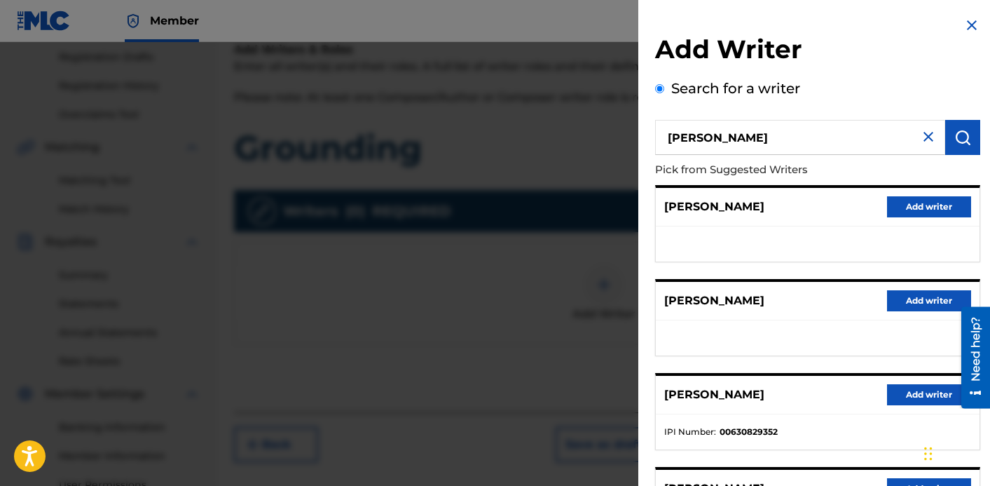
click at [965, 170] on div "[PERSON_NAME] Pick from Suggested Writers [PERSON_NAME] Add writer [PERSON_NAME…" at bounding box center [817, 379] width 325 height 518
click at [916, 395] on button "Add writer" at bounding box center [929, 394] width 84 height 21
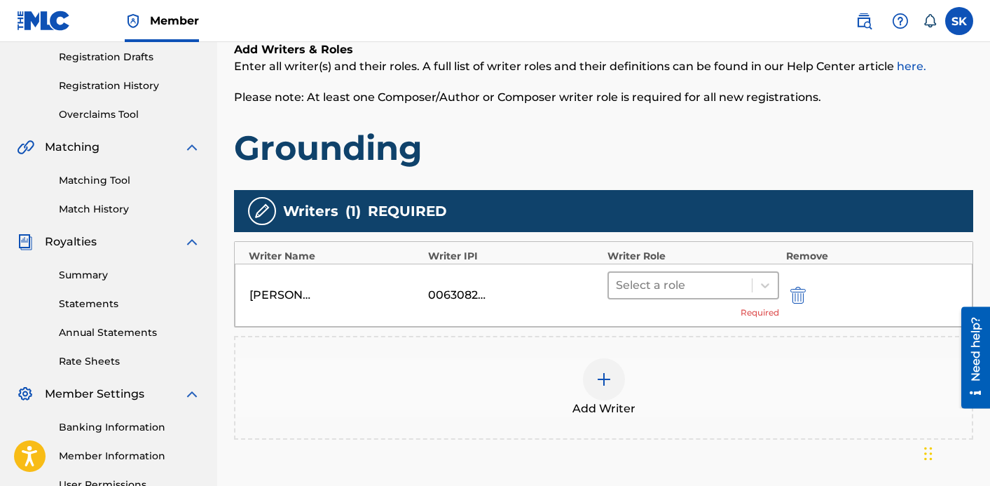
click at [681, 289] on div at bounding box center [680, 285] width 129 height 20
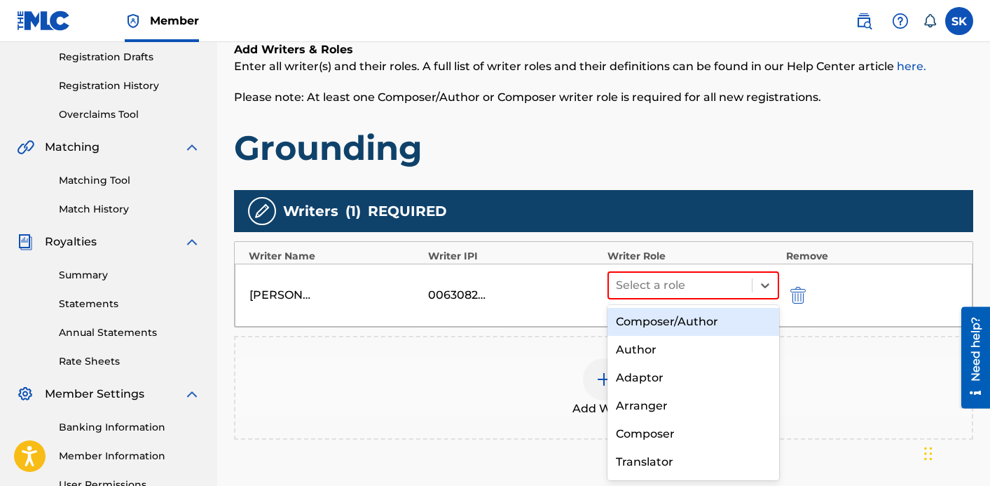
click at [676, 315] on div "Composer/Author" at bounding box center [694, 322] width 172 height 28
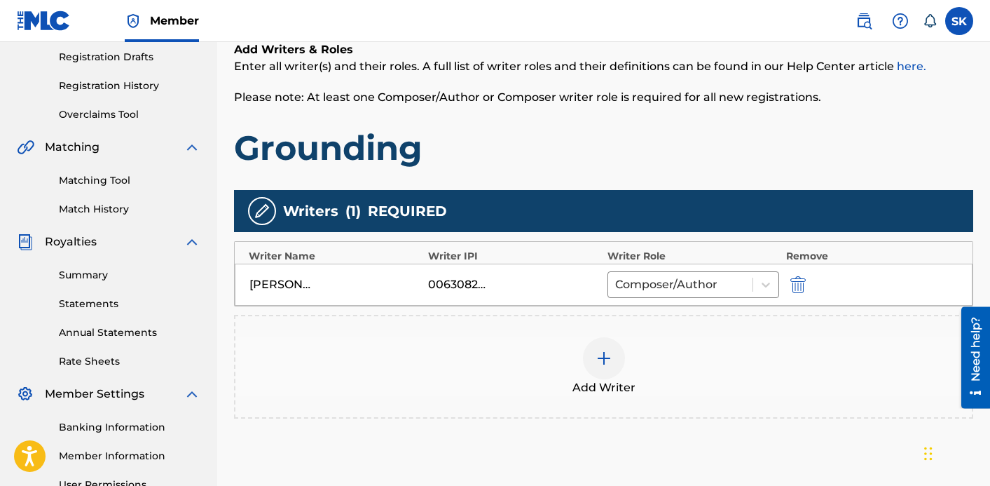
click at [604, 366] on img at bounding box center [604, 358] width 17 height 17
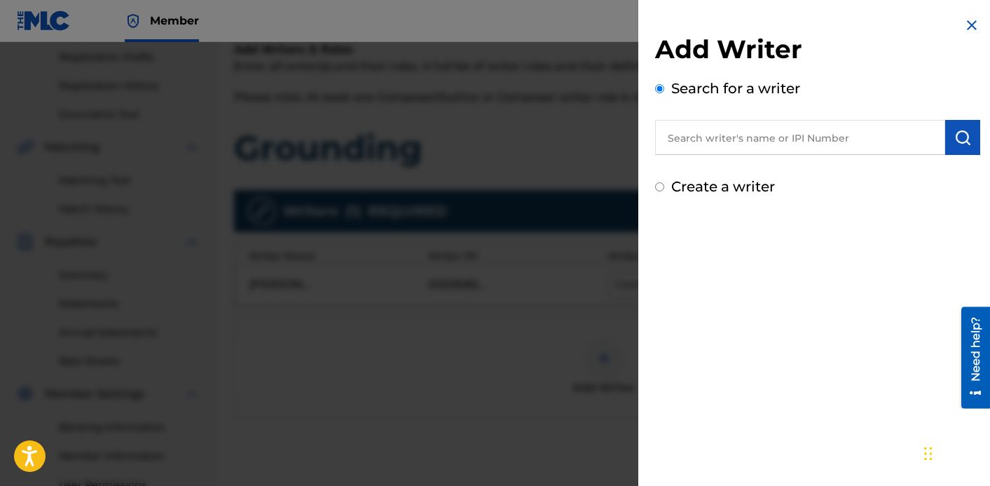
click at [698, 134] on input "text" at bounding box center [800, 137] width 290 height 35
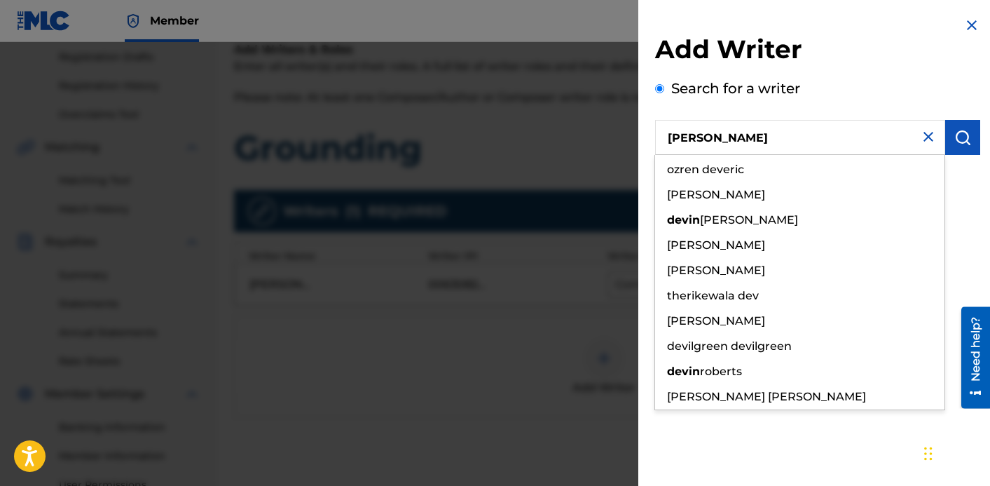
type input "[PERSON_NAME]"
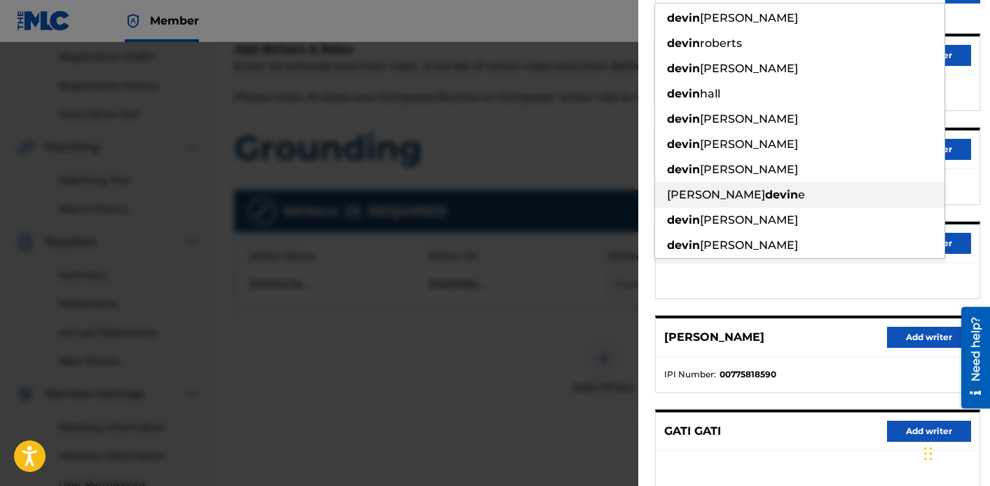
scroll to position [170, 0]
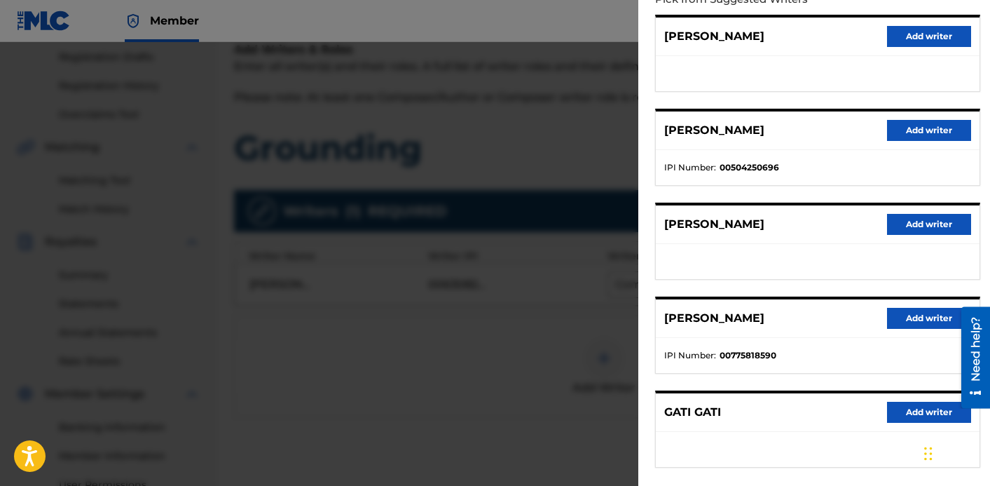
click at [892, 265] on ul at bounding box center [818, 261] width 324 height 35
click at [928, 134] on button "Add writer" at bounding box center [929, 130] width 84 height 21
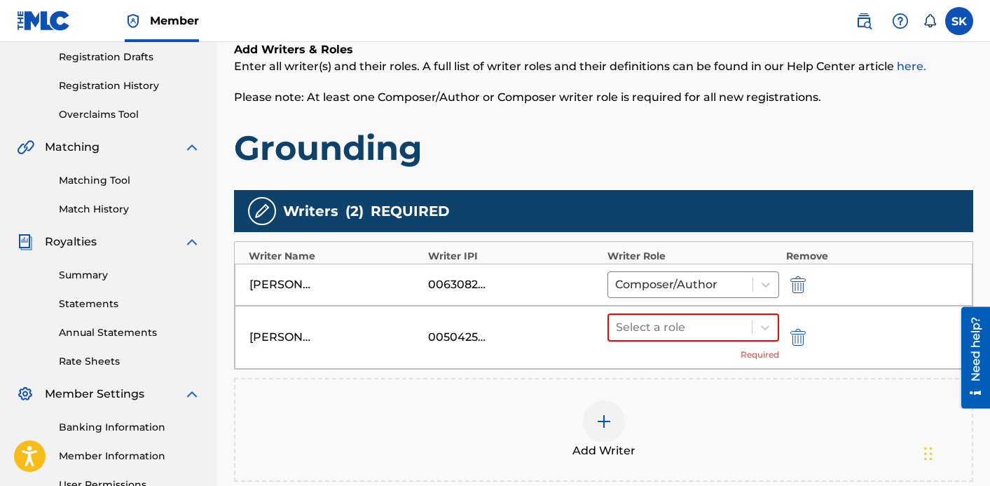
click at [699, 312] on div "[PERSON_NAME] GATI 00504250696 Select a role Required" at bounding box center [604, 337] width 738 height 63
click at [697, 326] on div at bounding box center [680, 328] width 129 height 20
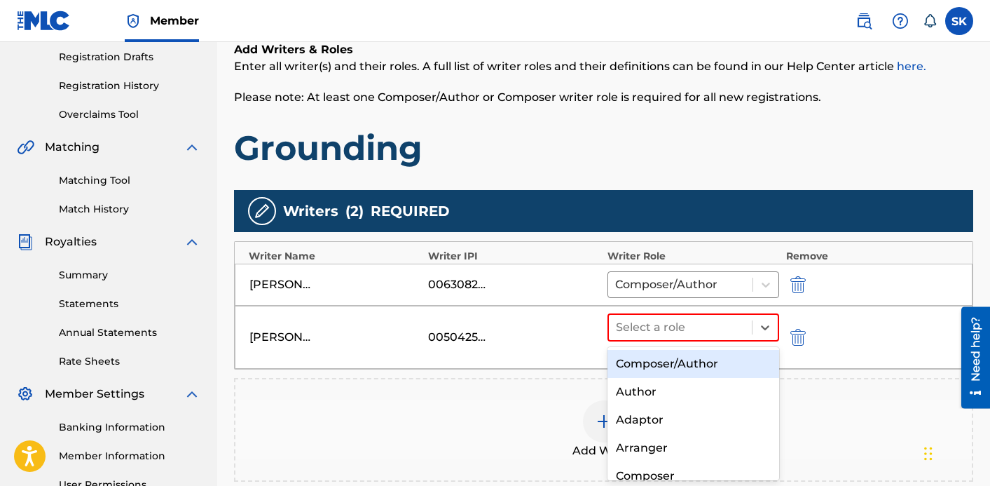
click at [693, 356] on div "Composer/Author" at bounding box center [694, 364] width 172 height 28
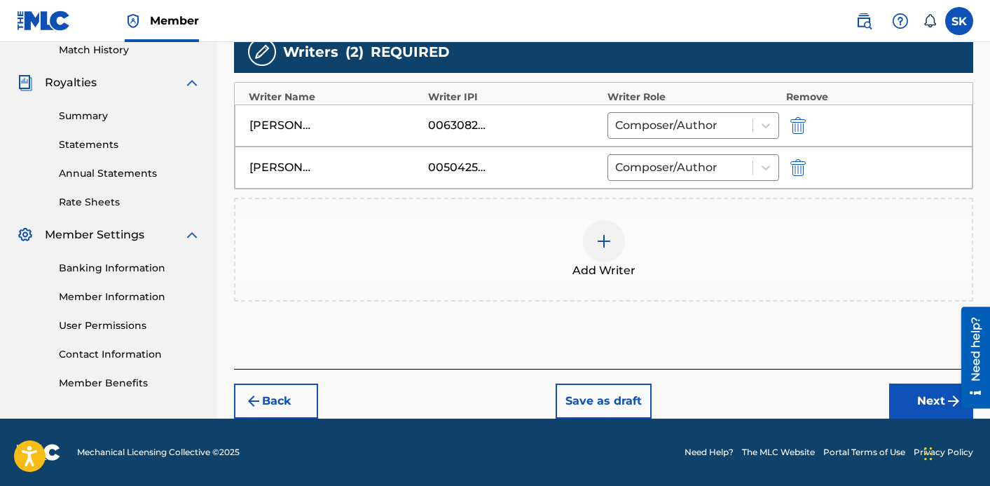
click at [921, 404] on button "Next" at bounding box center [931, 400] width 84 height 35
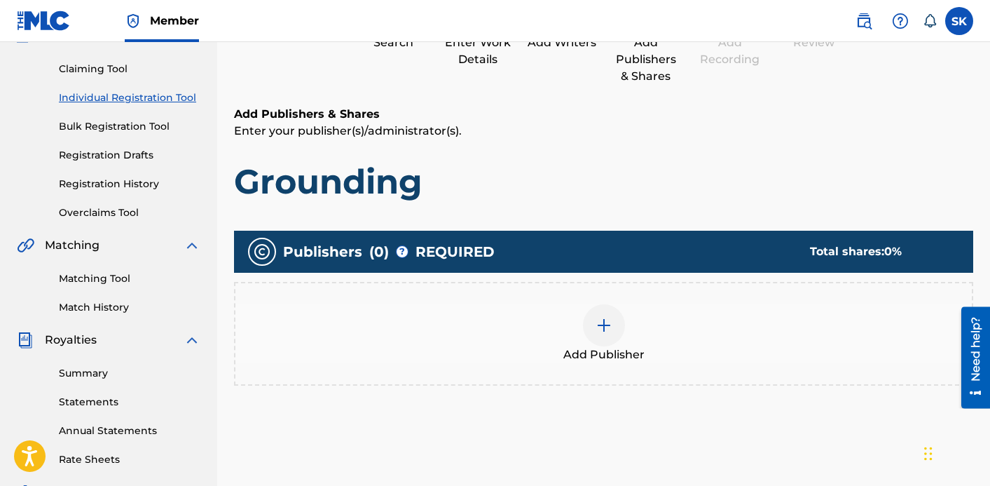
scroll to position [174, 0]
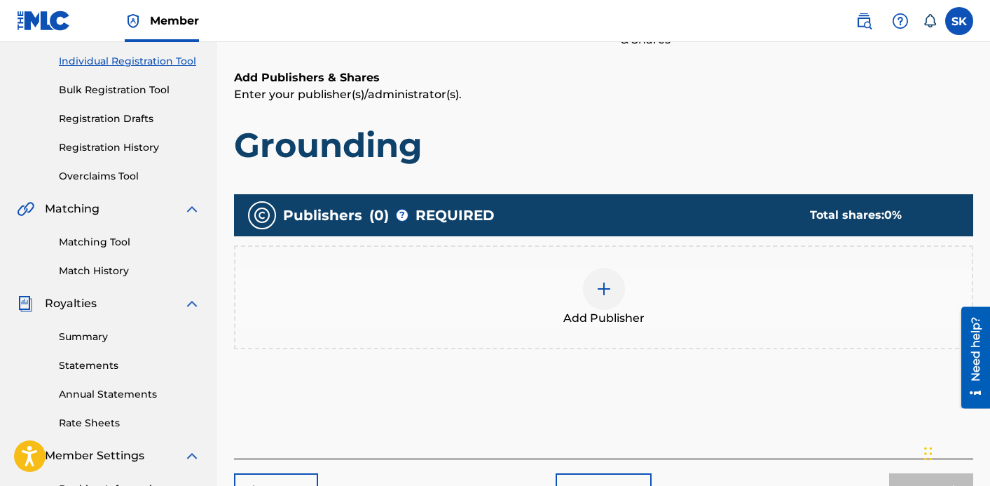
click at [554, 298] on div "Add Publisher" at bounding box center [604, 297] width 737 height 59
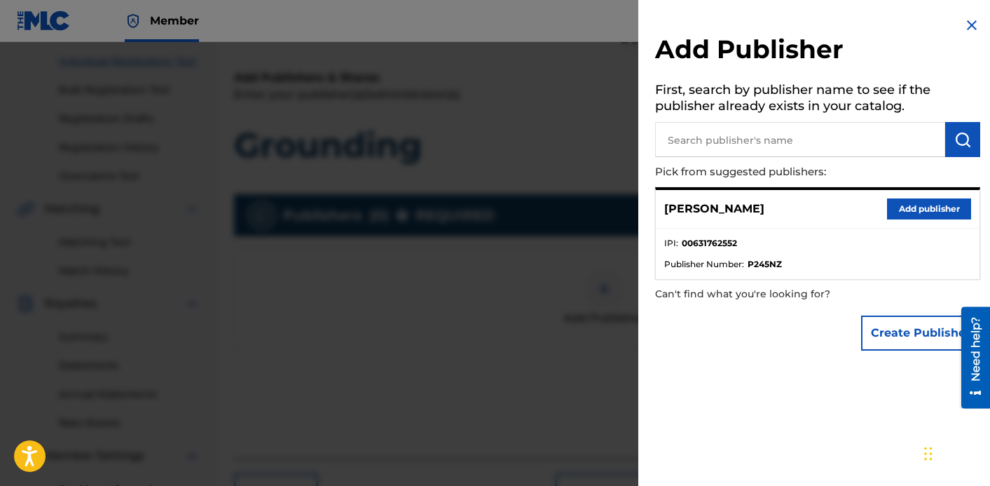
click at [740, 143] on input "text" at bounding box center [800, 139] width 290 height 35
click at [894, 206] on button "Add publisher" at bounding box center [929, 208] width 84 height 21
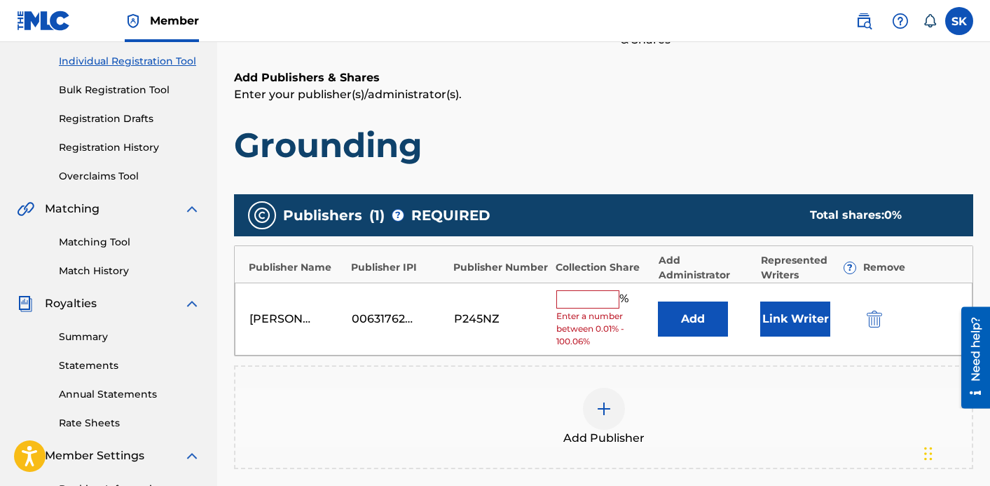
click at [578, 303] on input "text" at bounding box center [588, 299] width 63 height 18
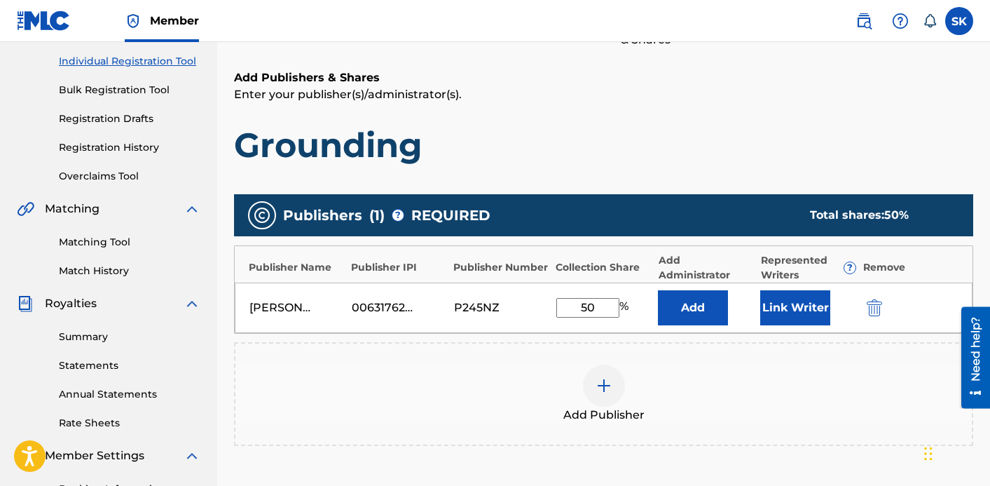
type input "50"
click at [785, 312] on button "Link Writer" at bounding box center [796, 307] width 70 height 35
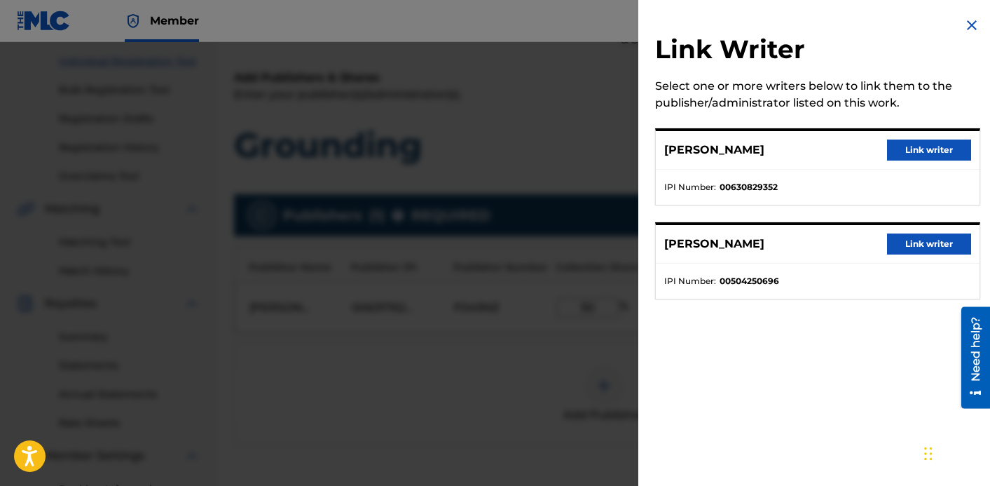
click at [944, 154] on button "Link writer" at bounding box center [929, 149] width 84 height 21
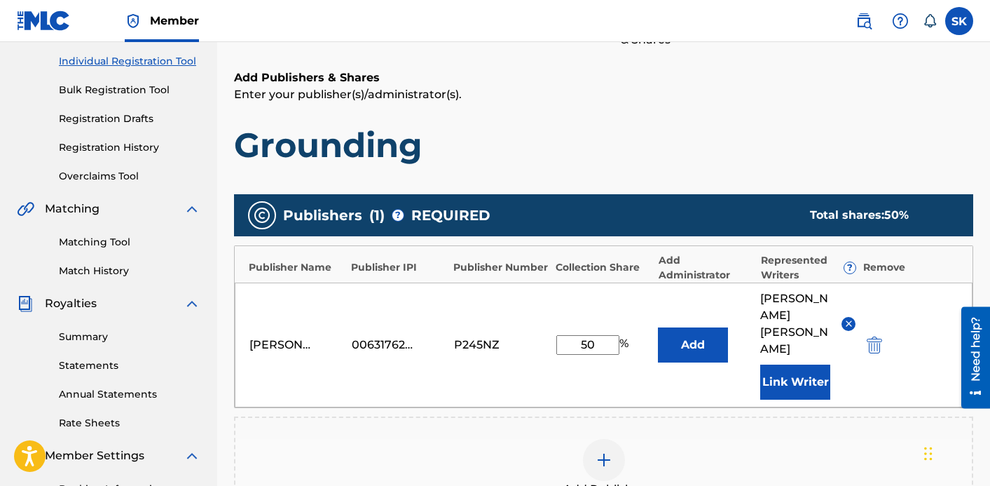
drag, startPoint x: 660, startPoint y: 360, endPoint x: 667, endPoint y: 348, distance: 13.8
click at [662, 351] on div "[PERSON_NAME] 00631762552 P245NZ 50 % Add [PERSON_NAME] Link Writer" at bounding box center [604, 344] width 738 height 125
click at [685, 331] on button "Add" at bounding box center [693, 344] width 70 height 35
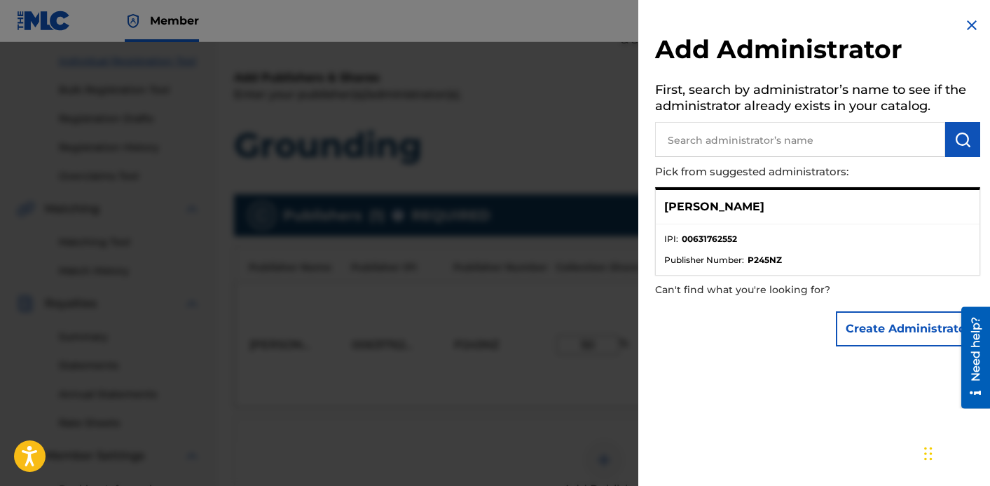
click at [910, 207] on div "[PERSON_NAME]" at bounding box center [818, 207] width 324 height 34
click at [964, 27] on img at bounding box center [972, 25] width 17 height 17
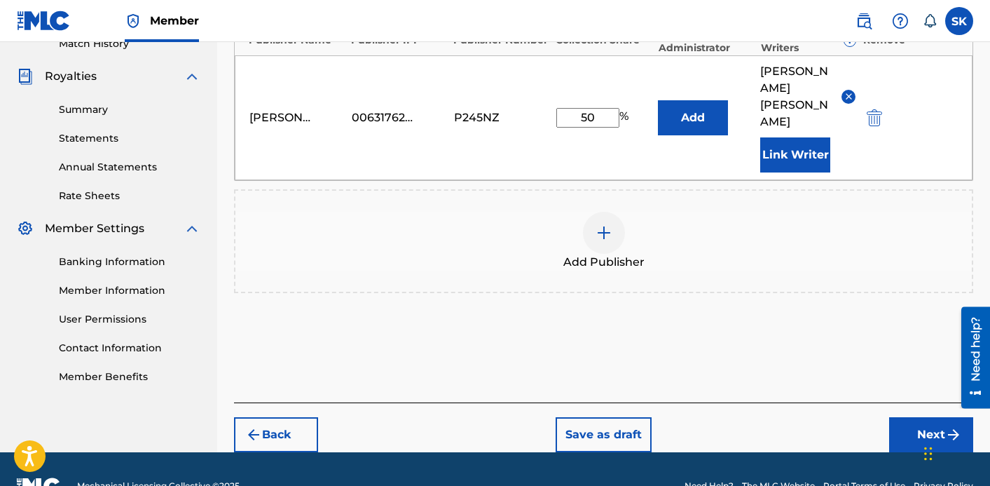
click at [901, 417] on button "Next" at bounding box center [931, 434] width 84 height 35
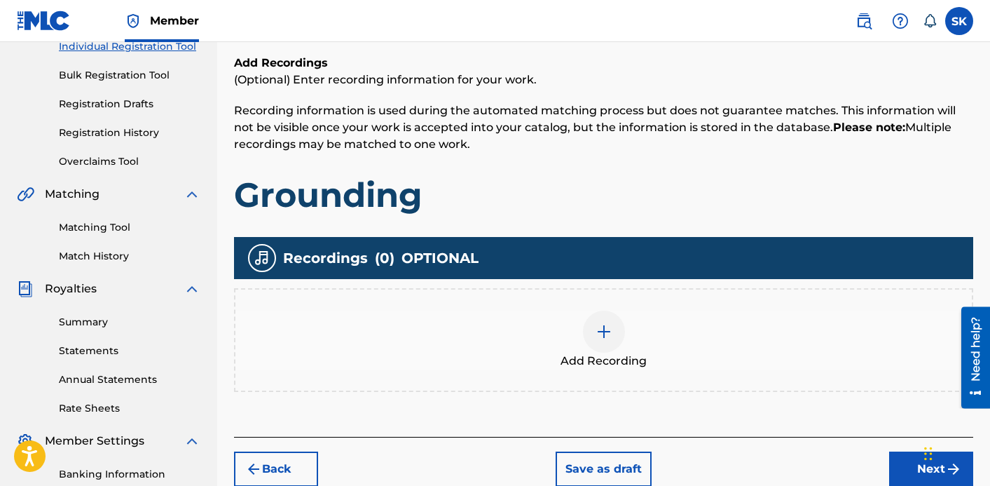
scroll to position [247, 0]
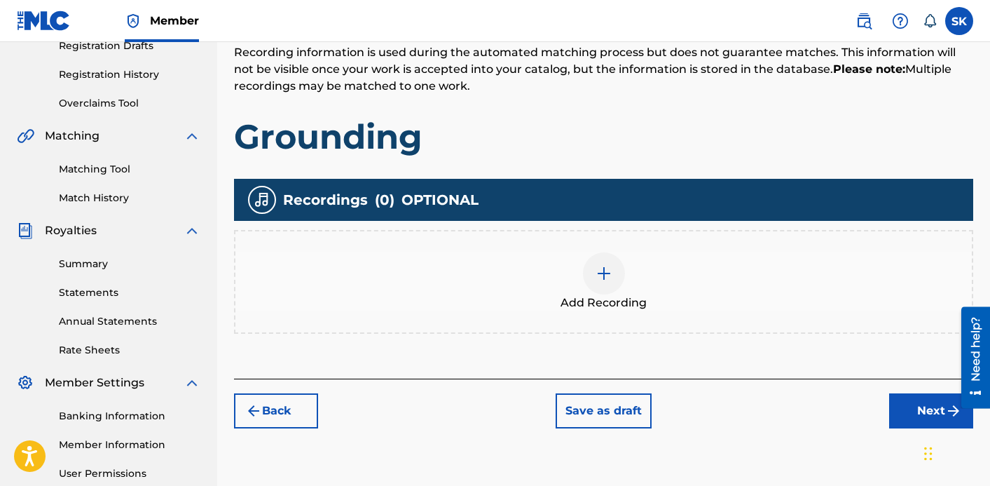
click at [643, 278] on div "Add Recording" at bounding box center [604, 281] width 737 height 59
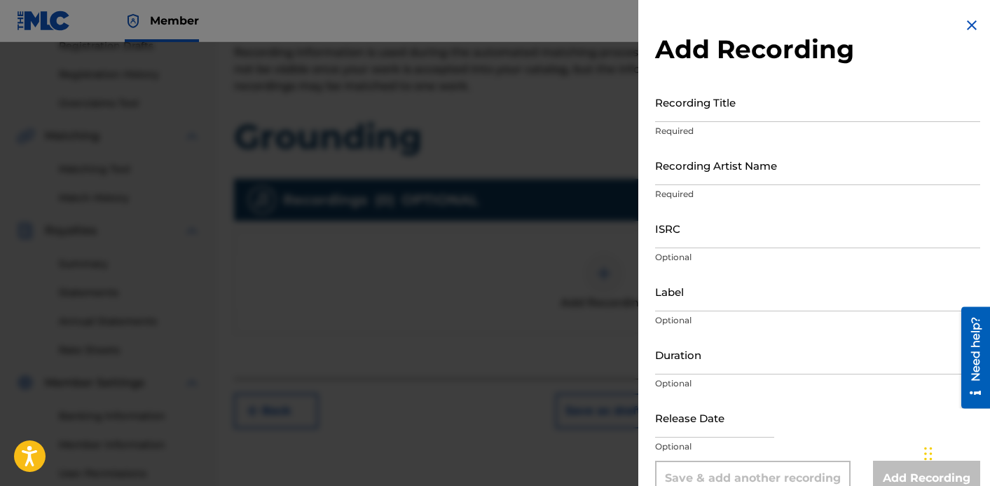
click at [707, 121] on input "Recording Title" at bounding box center [817, 102] width 325 height 40
type input "Grounding"
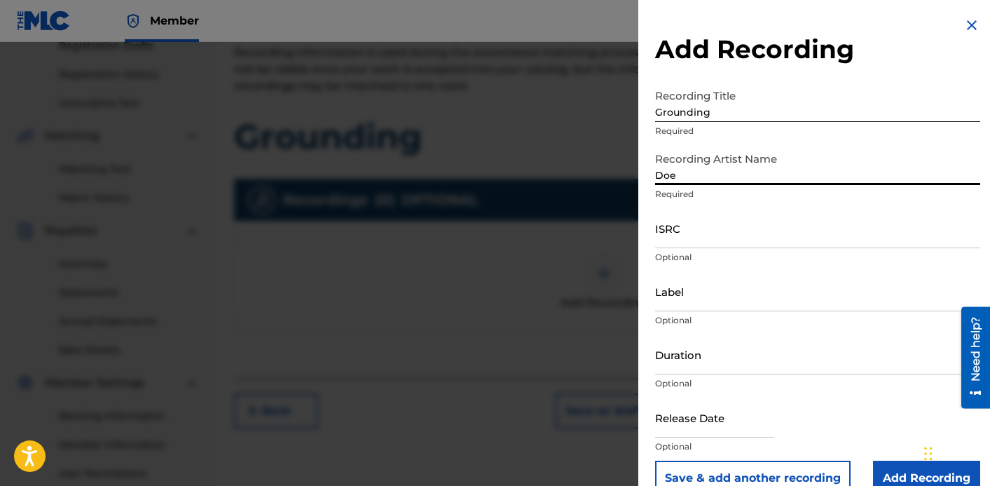
type input "Doe Paoro"
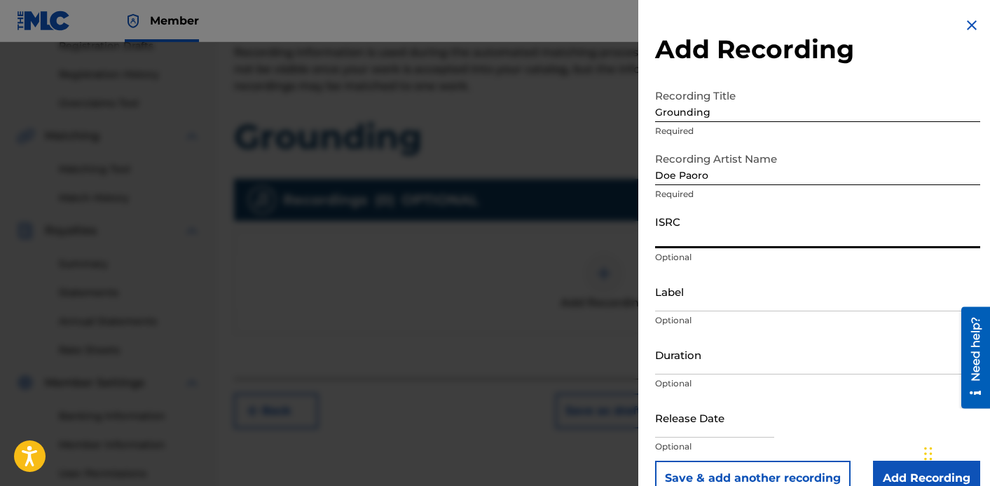
paste input "QZWFW2561994"
type input "QZWFW2561994"
click at [737, 290] on input "Label" at bounding box center [817, 291] width 325 height 40
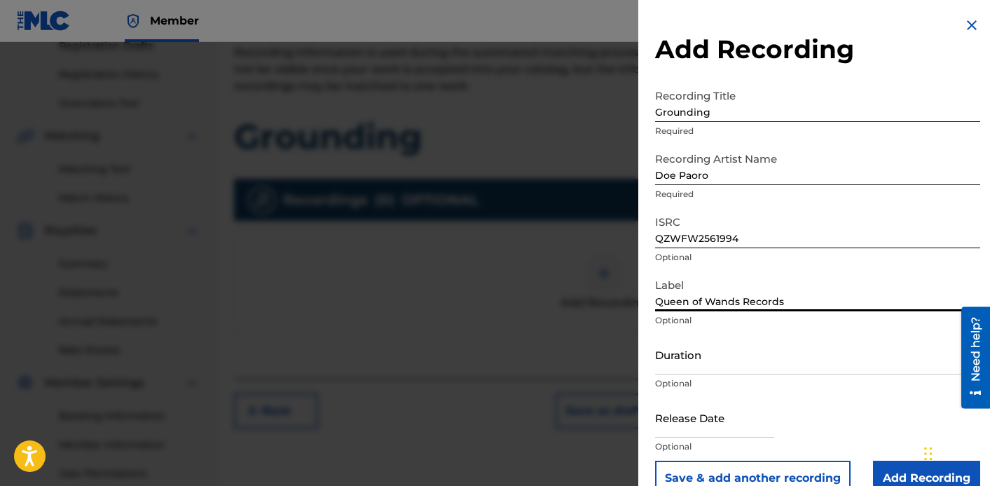
click at [766, 301] on input "Queen of Wands Records" at bounding box center [817, 291] width 325 height 40
type input "Queen of Wands"
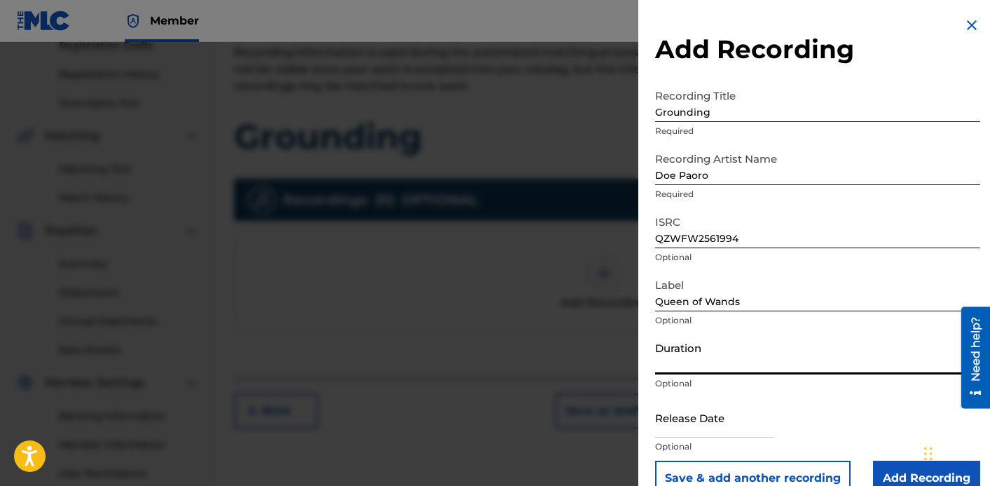
click at [716, 360] on input "Duration" at bounding box center [817, 354] width 325 height 40
type input "02:12"
click at [697, 426] on input "text" at bounding box center [714, 417] width 119 height 40
select select "7"
select select "2025"
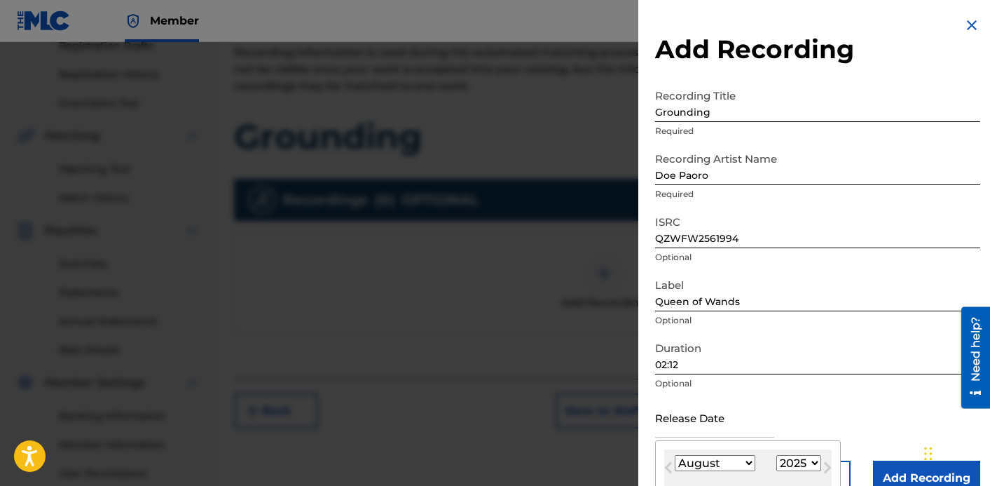
click at [738, 460] on select "January February March April May June July August September October November De…" at bounding box center [715, 463] width 81 height 16
select select "8"
click at [675, 455] on select "January February March April May June July August September October November De…" at bounding box center [715, 463] width 81 height 16
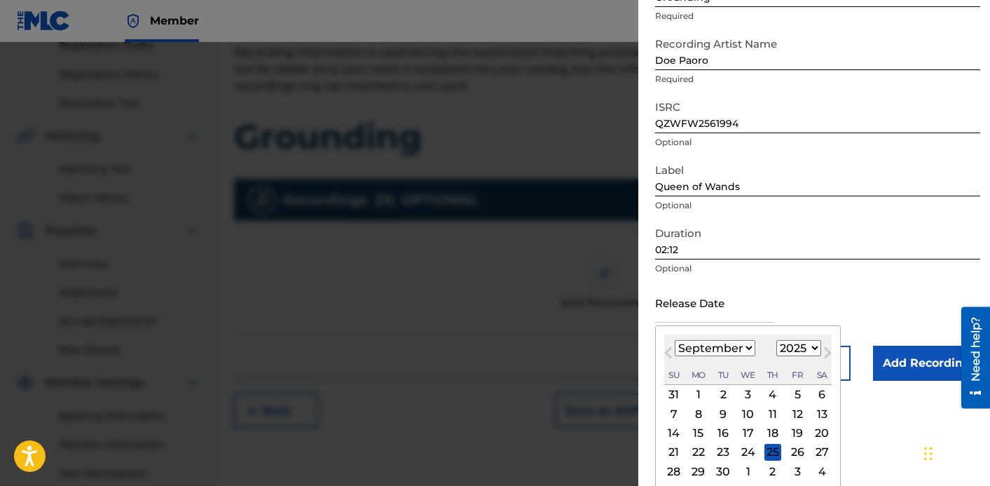
scroll to position [121, 0]
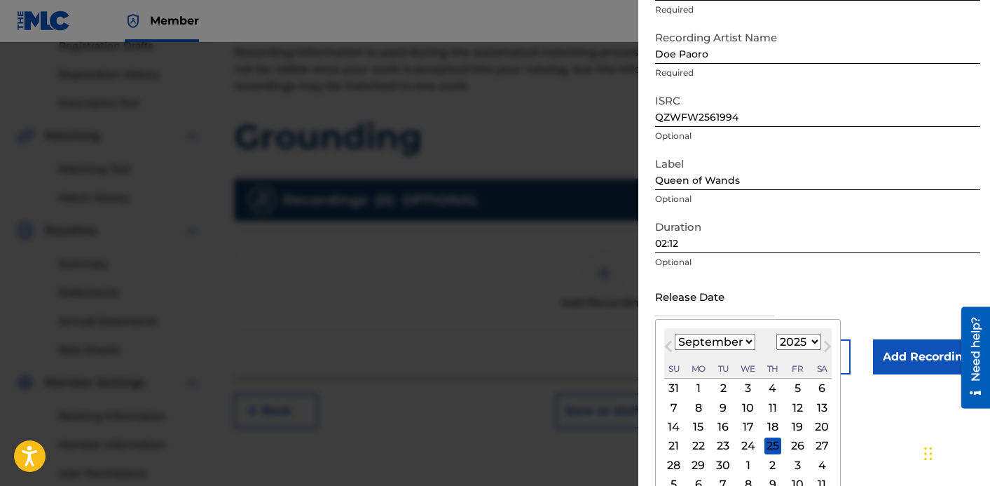
click at [799, 429] on div "19" at bounding box center [797, 426] width 17 height 17
type input "[DATE]"
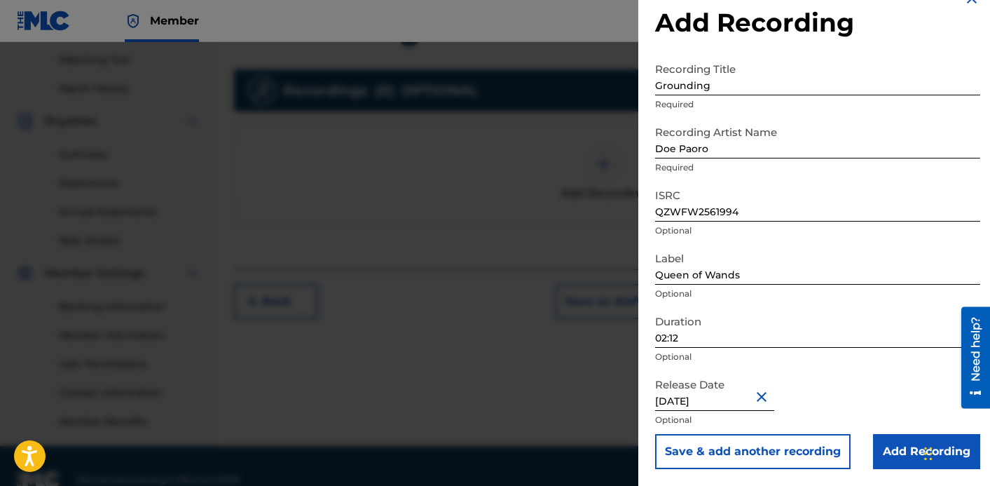
scroll to position [360, 0]
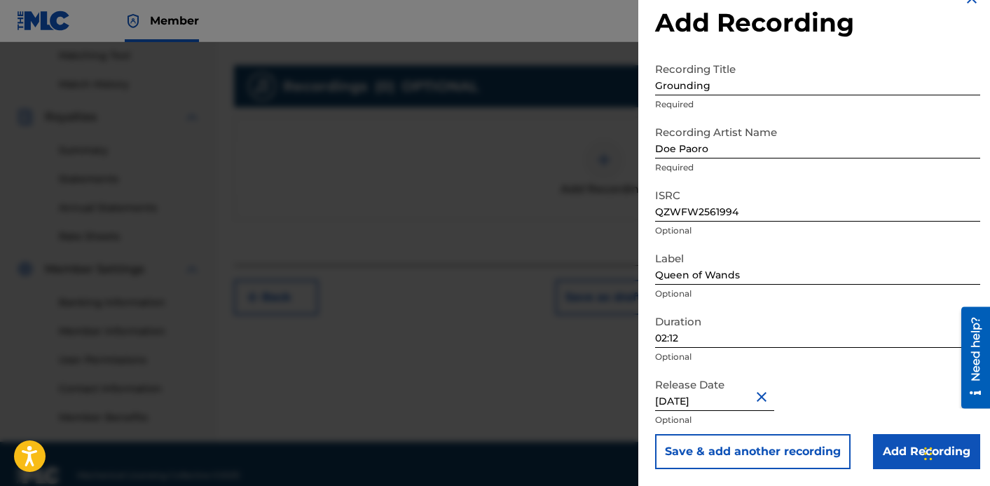
click at [892, 454] on input "Add Recording" at bounding box center [926, 451] width 107 height 35
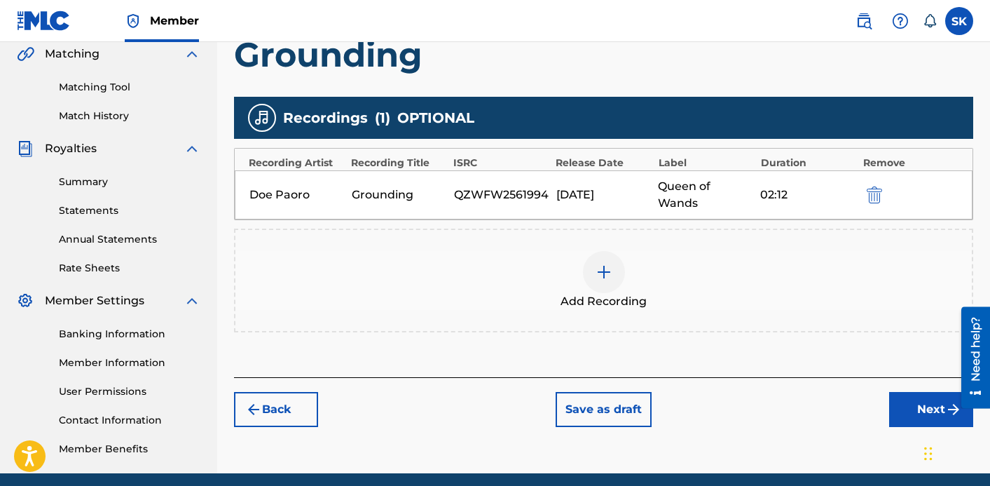
scroll to position [325, 0]
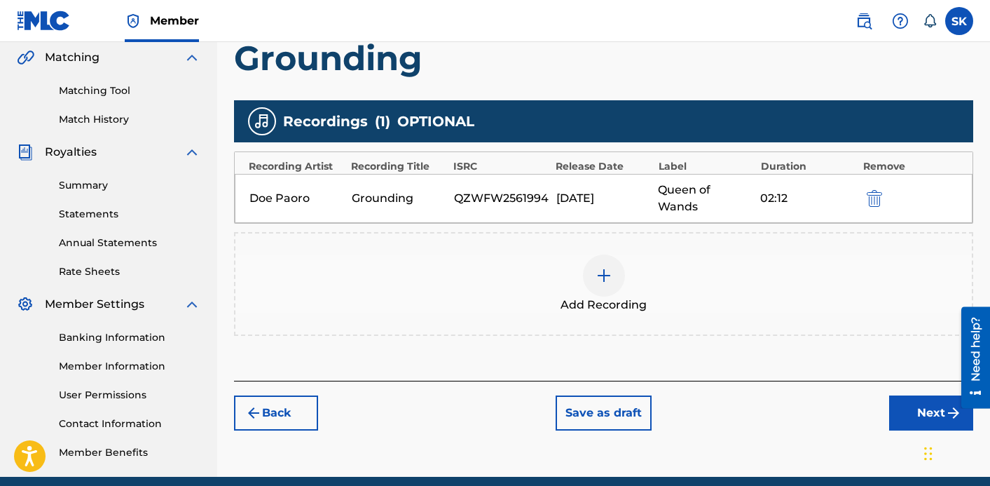
click at [917, 395] on button "Next" at bounding box center [931, 412] width 84 height 35
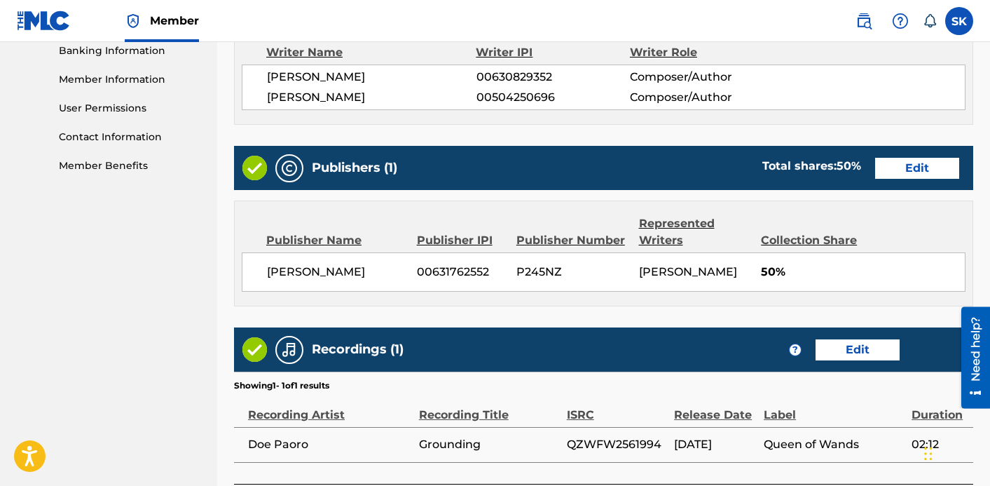
scroll to position [725, 0]
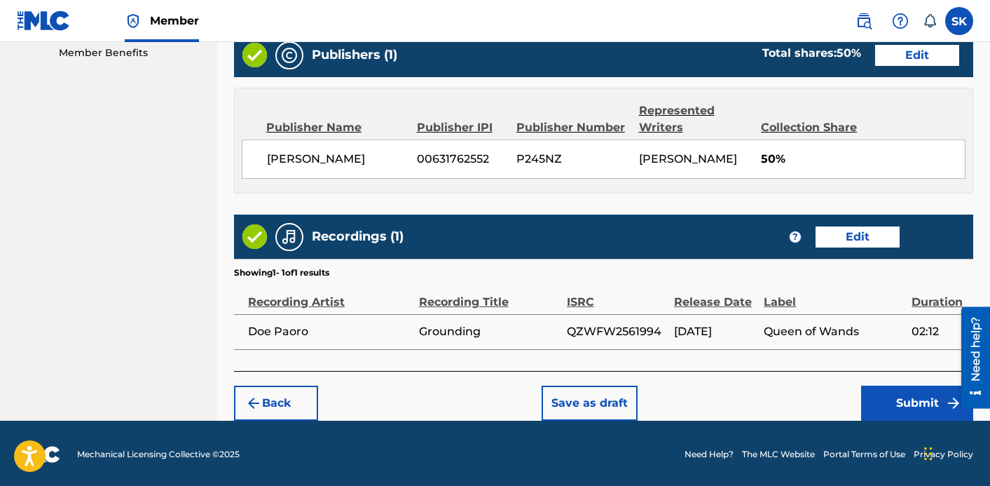
click at [870, 388] on button "Submit" at bounding box center [917, 403] width 112 height 35
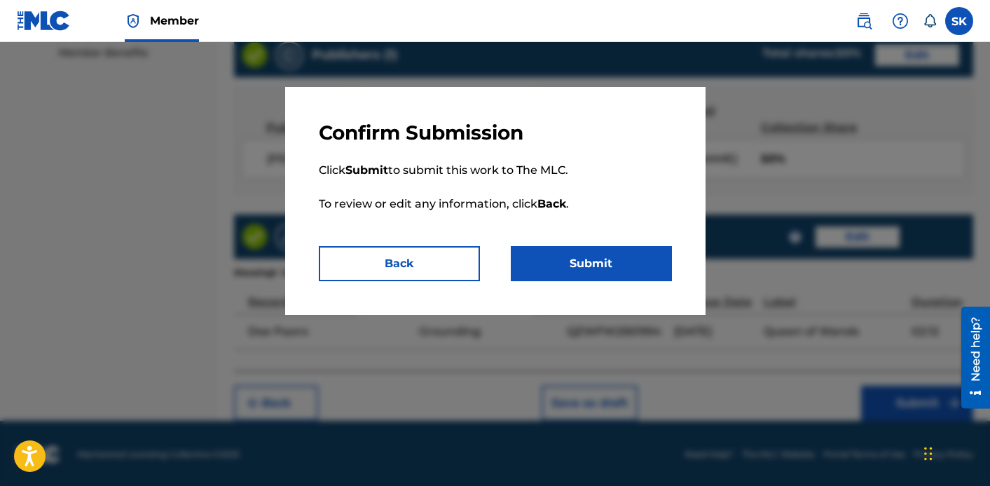
click at [612, 264] on button "Submit" at bounding box center [591, 263] width 161 height 35
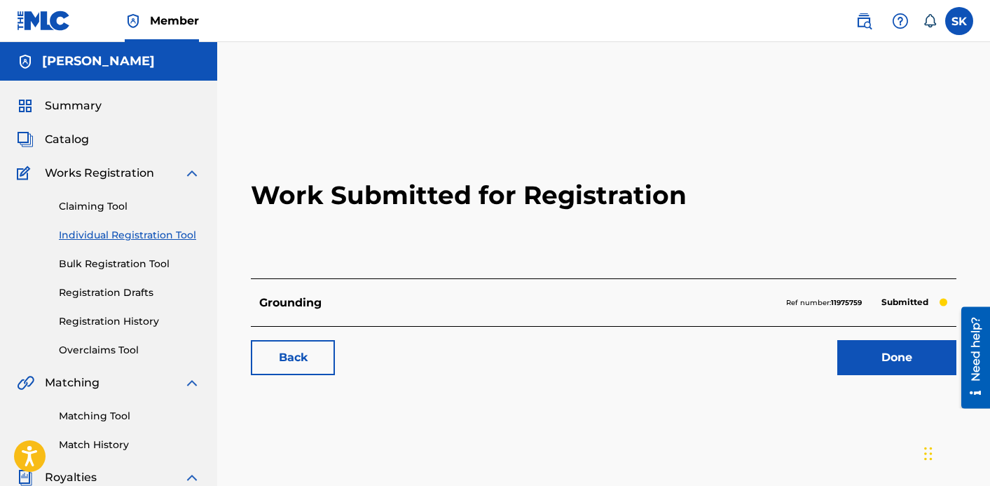
drag, startPoint x: 859, startPoint y: 353, endPoint x: 865, endPoint y: 364, distance: 12.9
click at [139, 325] on link "Registration History" at bounding box center [130, 321] width 142 height 15
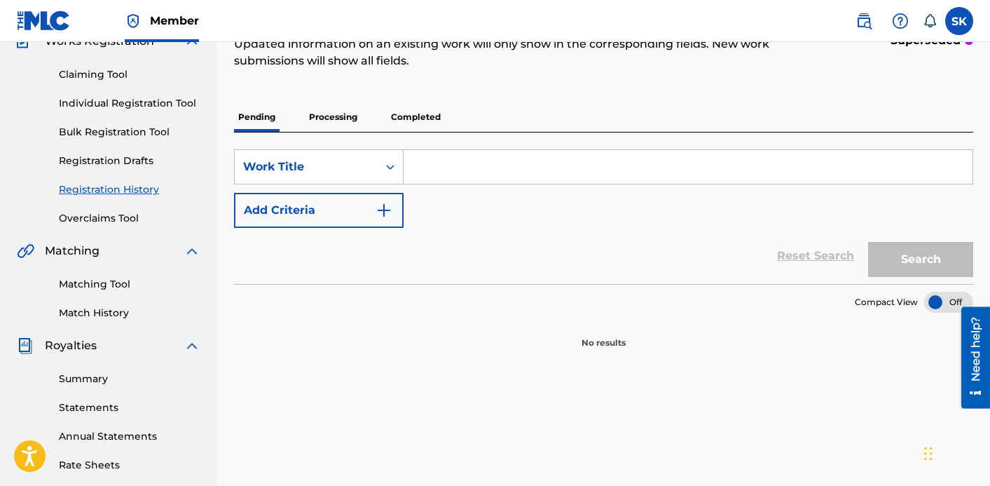
scroll to position [73, 0]
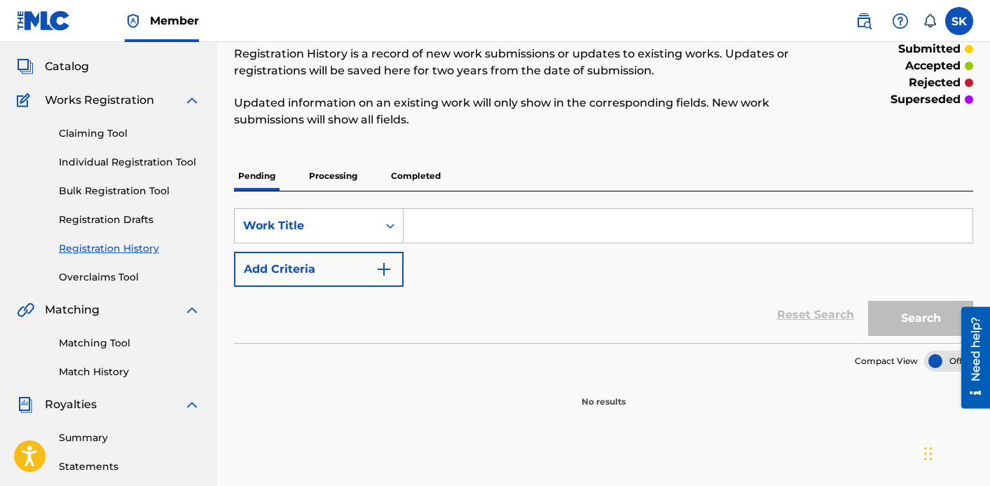
click at [432, 175] on p "Completed" at bounding box center [416, 175] width 58 height 29
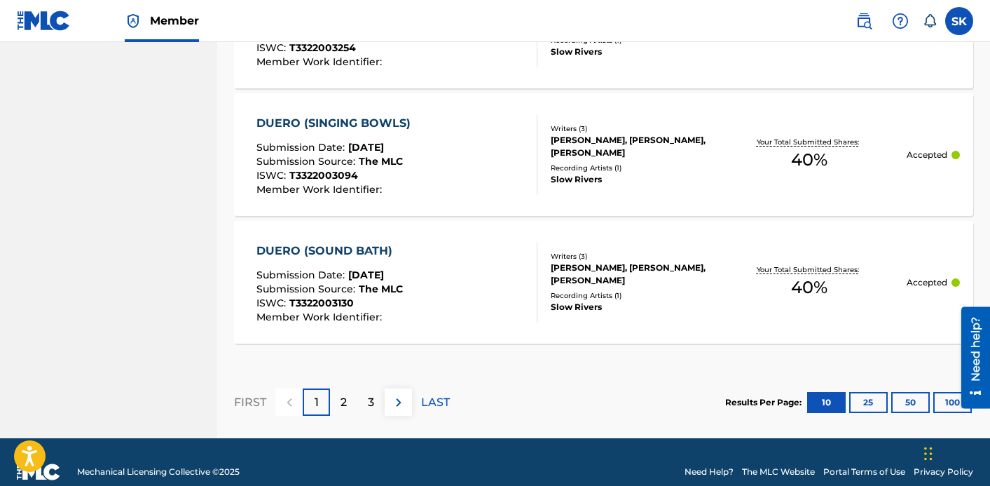
scroll to position [1456, 0]
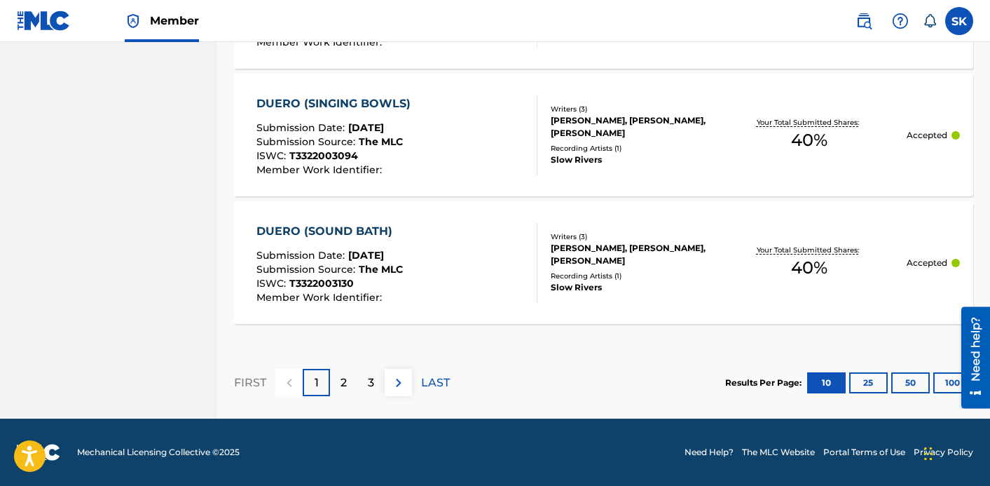
click at [341, 376] on p "2" at bounding box center [344, 382] width 6 height 17
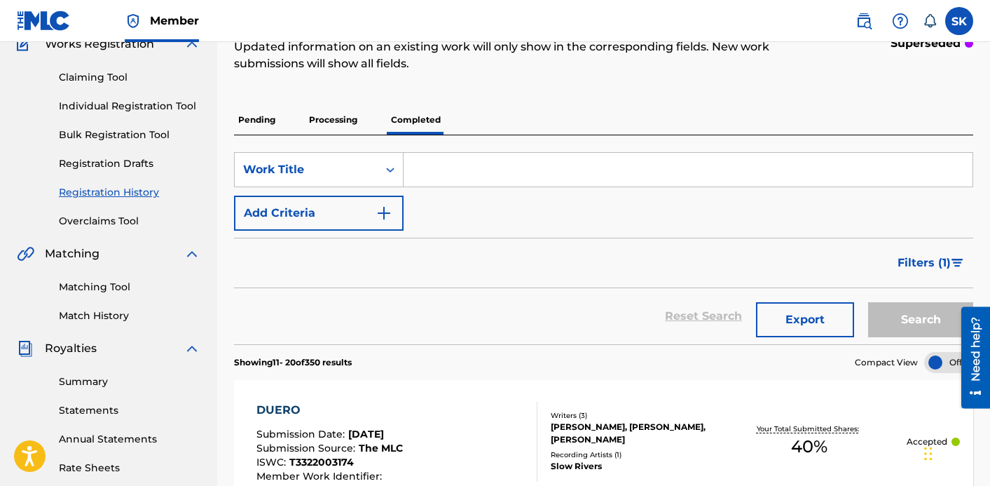
scroll to position [130, 0]
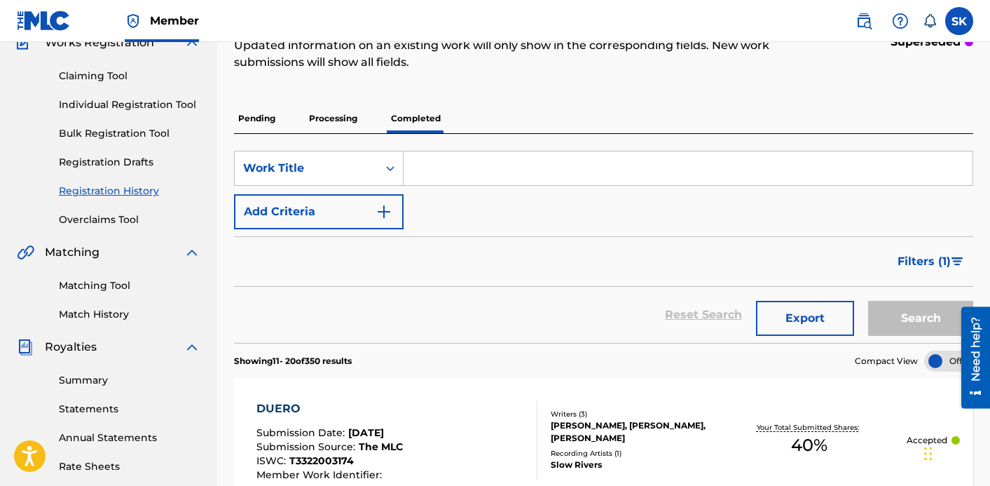
click at [456, 168] on input "Search Form" at bounding box center [688, 168] width 569 height 34
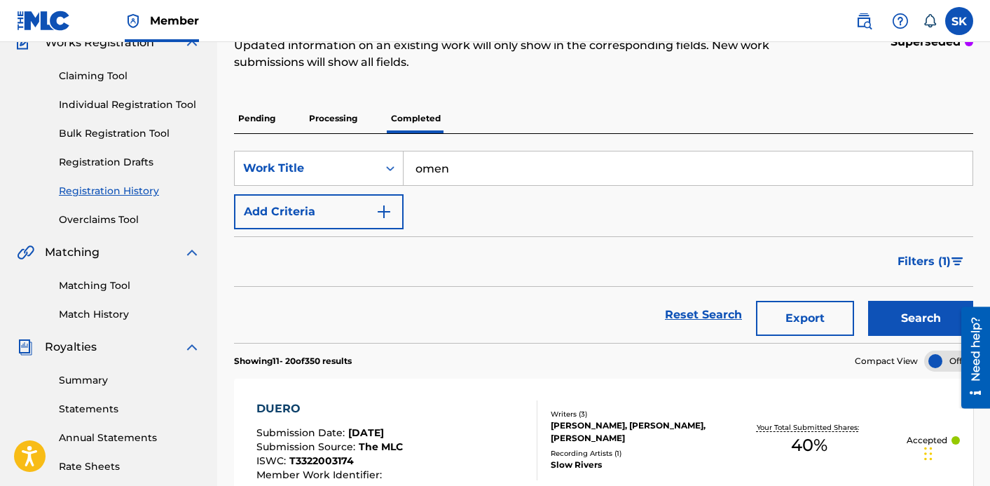
type input "omen"
click at [868, 301] on button "Search" at bounding box center [920, 318] width 105 height 35
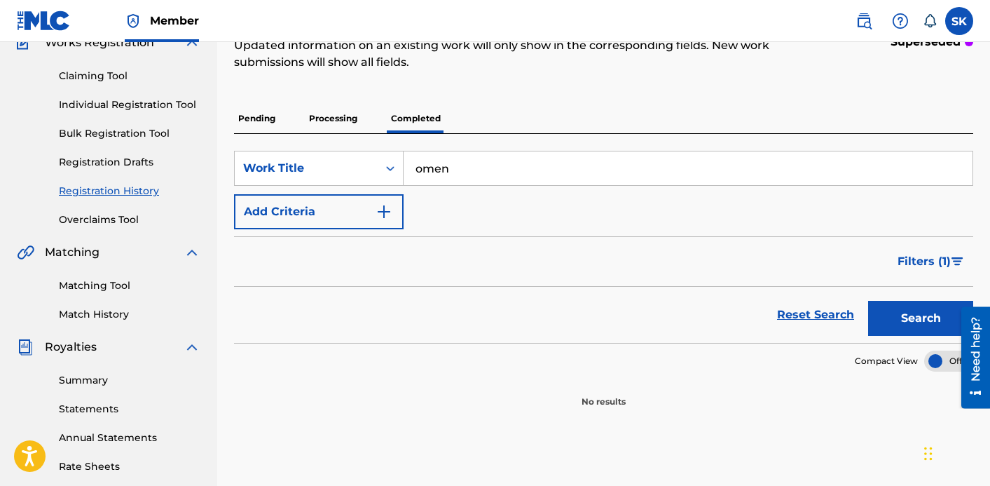
click at [446, 175] on input "omen" at bounding box center [688, 168] width 569 height 34
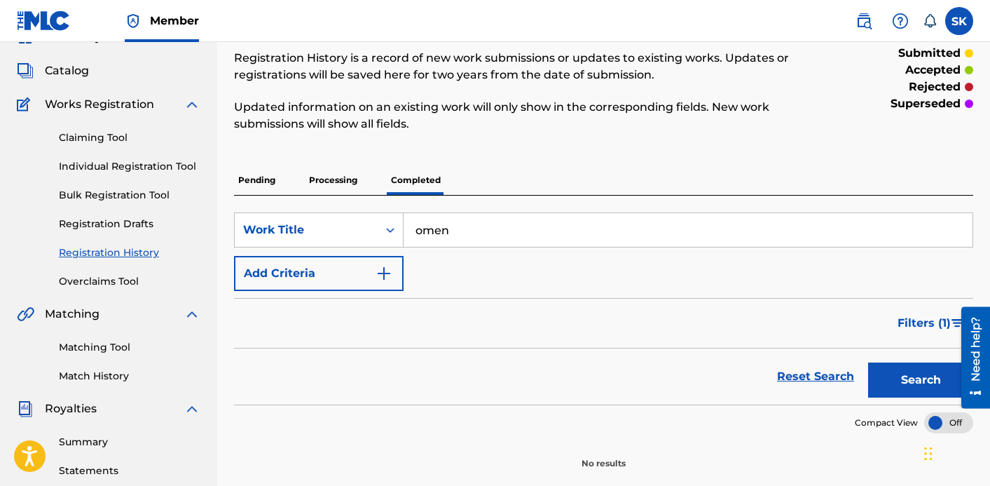
scroll to position [55, 0]
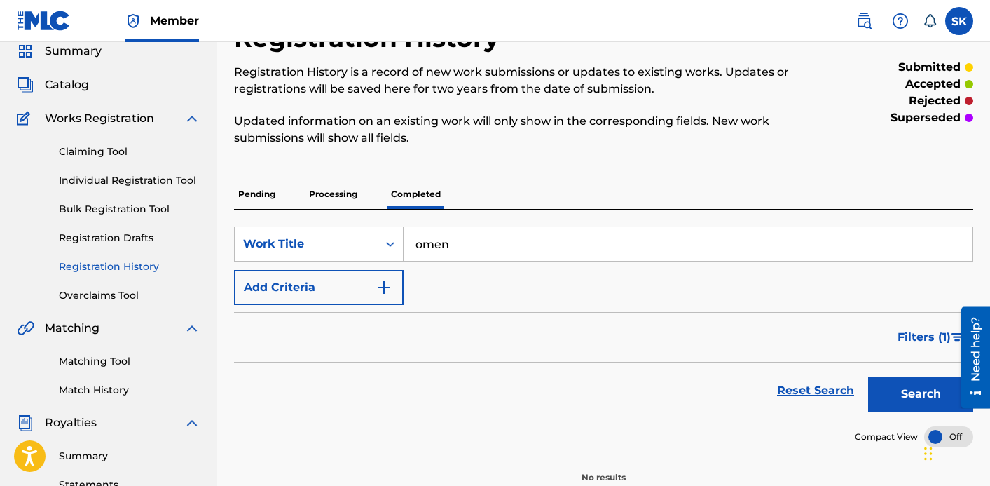
click at [72, 80] on span "Catalog" at bounding box center [67, 84] width 44 height 17
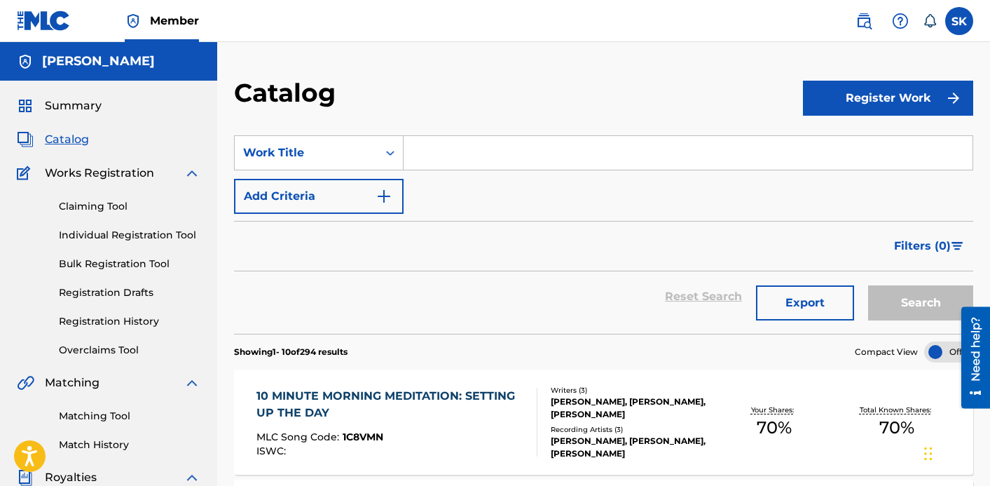
click at [442, 158] on input "Search Form" at bounding box center [688, 153] width 569 height 34
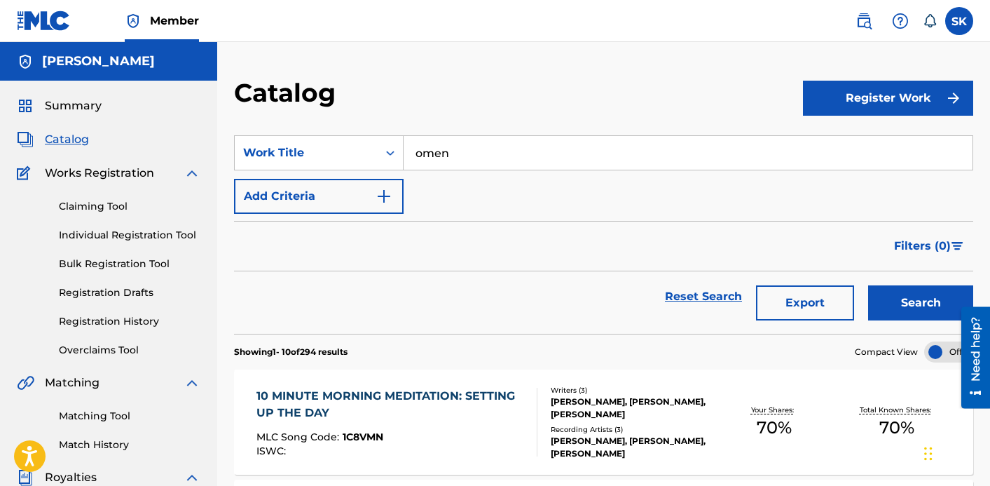
click at [868, 285] on button "Search" at bounding box center [920, 302] width 105 height 35
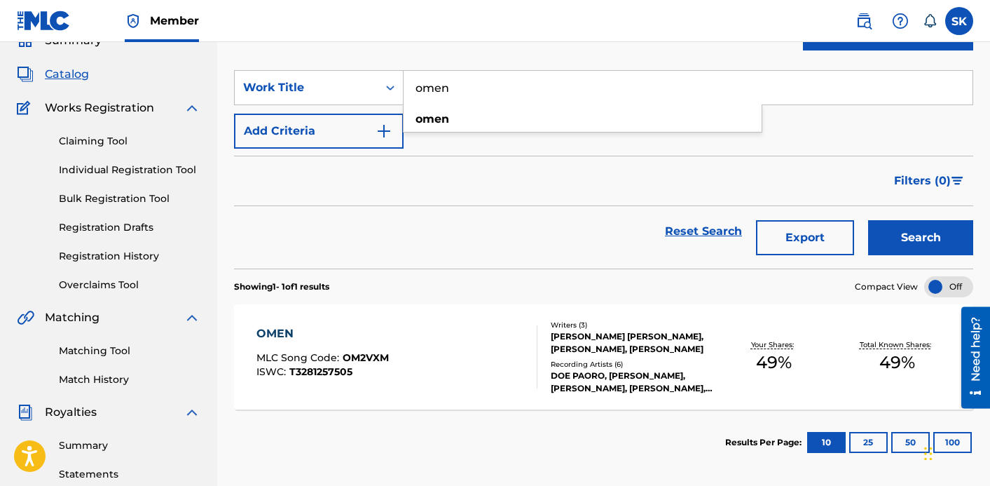
scroll to position [26, 0]
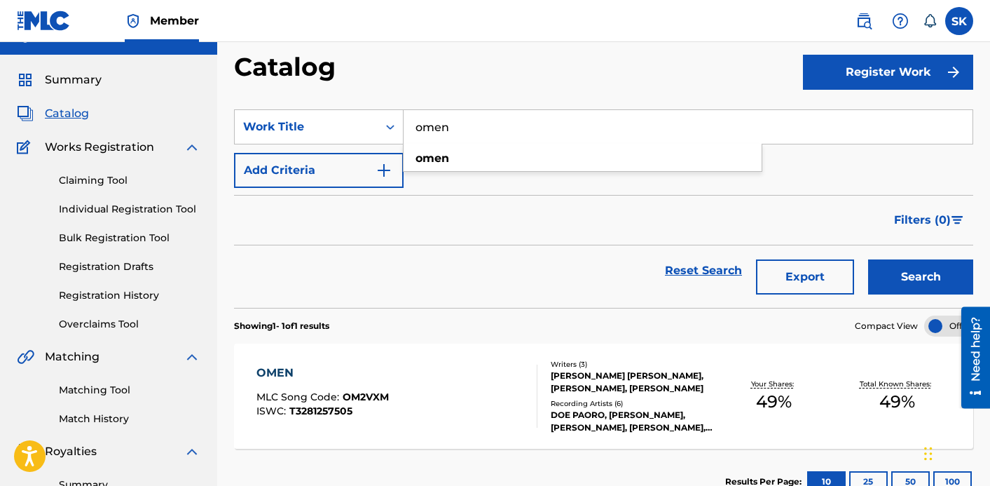
click at [448, 130] on input "omen" at bounding box center [688, 127] width 569 height 34
type input "the language of past lives"
click at [868, 259] on button "Search" at bounding box center [920, 276] width 105 height 35
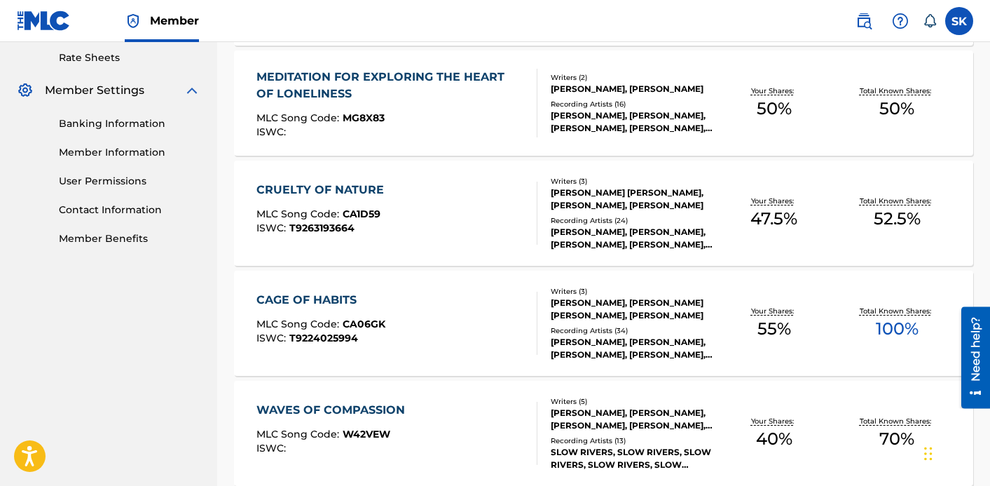
scroll to position [0, 0]
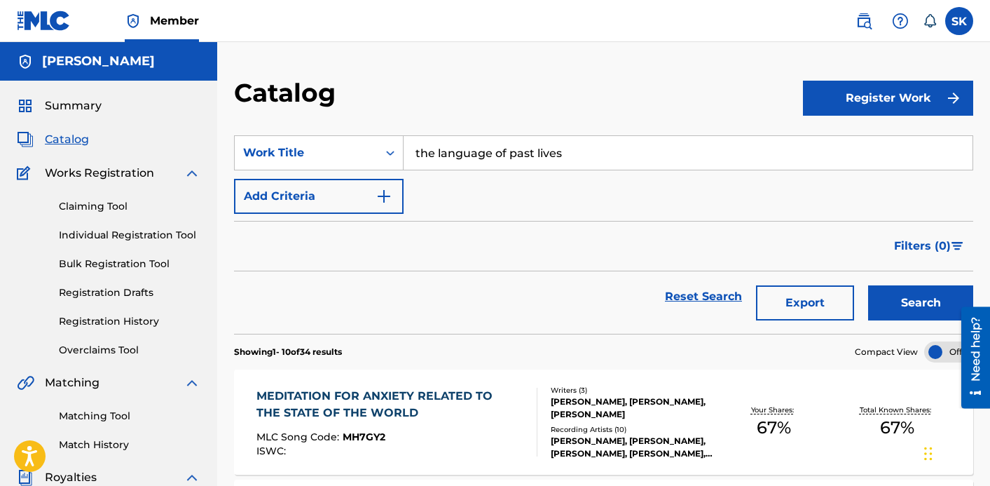
click at [123, 237] on link "Individual Registration Tool" at bounding box center [130, 235] width 142 height 15
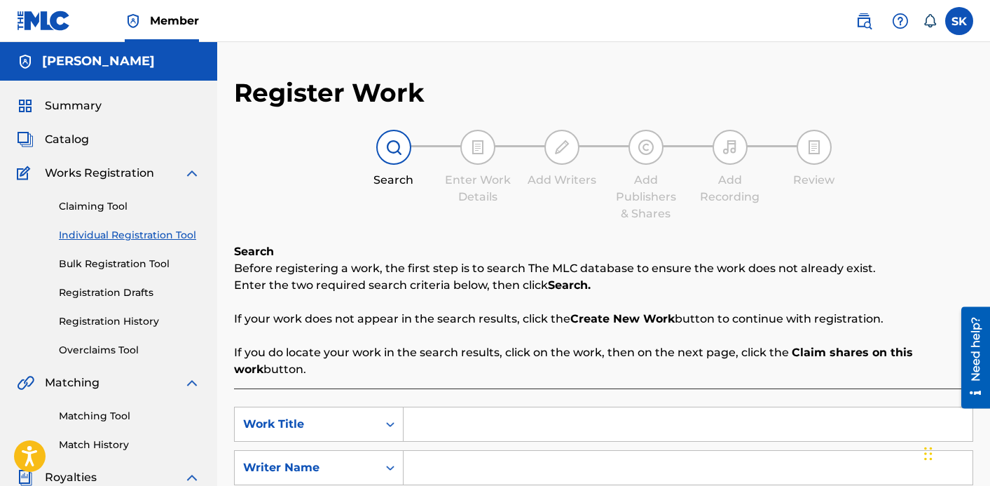
click at [436, 423] on input "Search Form" at bounding box center [688, 424] width 569 height 34
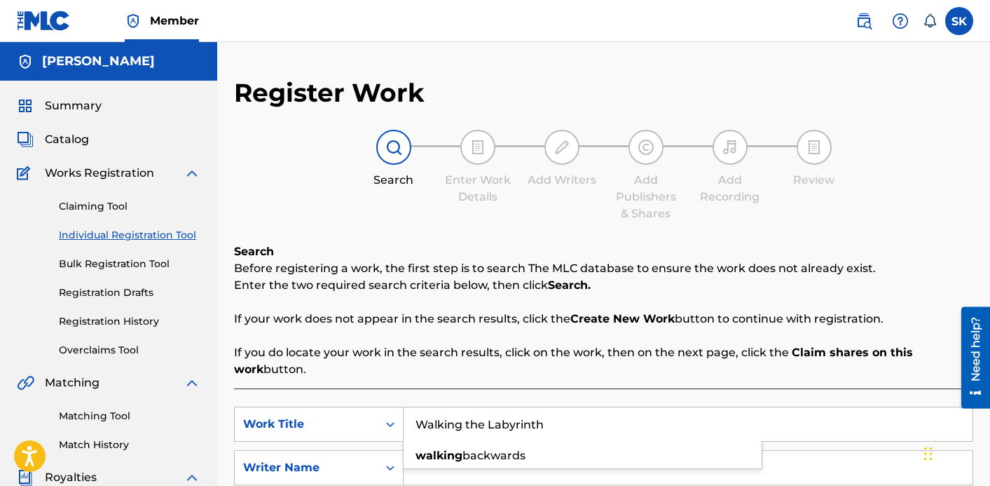
type input "Walking the Labyrinth"
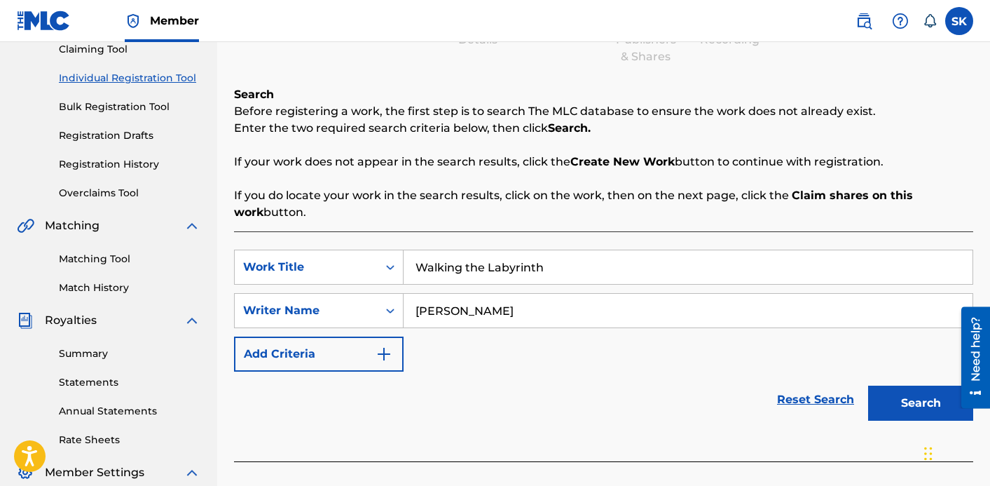
scroll to position [230, 0]
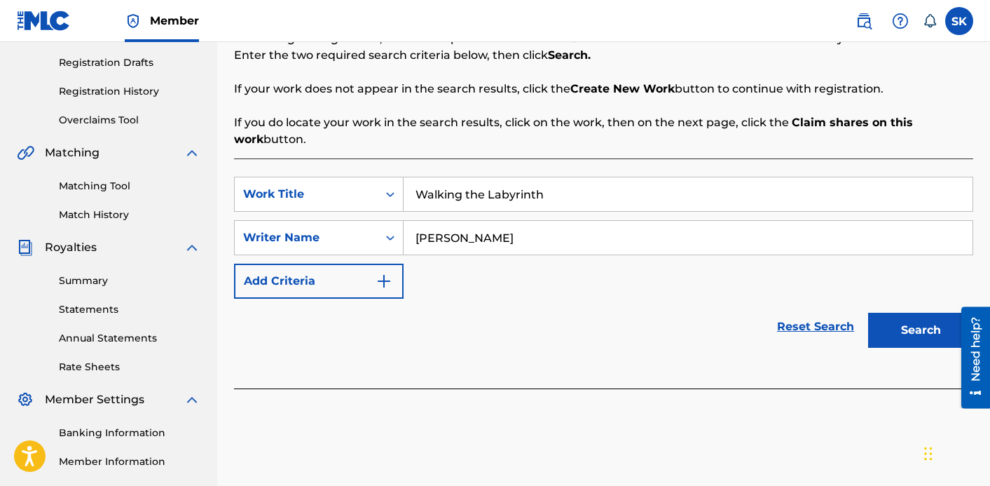
type input "[PERSON_NAME]"
click at [905, 336] on button "Search" at bounding box center [920, 330] width 105 height 35
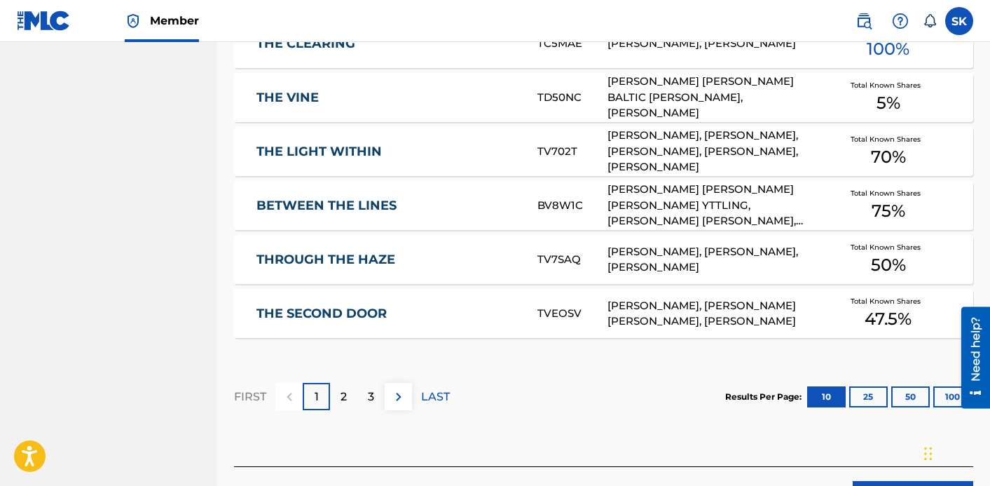
scroll to position [966, 0]
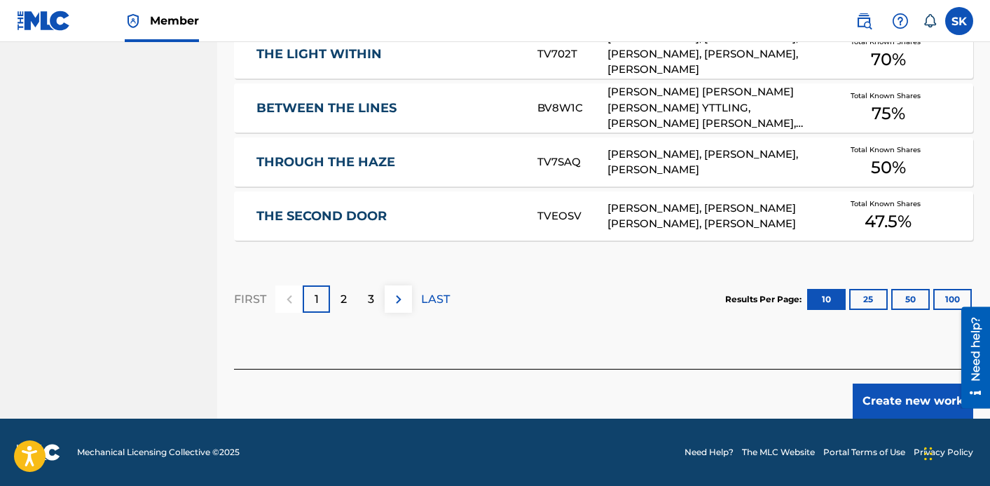
click at [897, 398] on button "Create new work" at bounding box center [913, 400] width 121 height 35
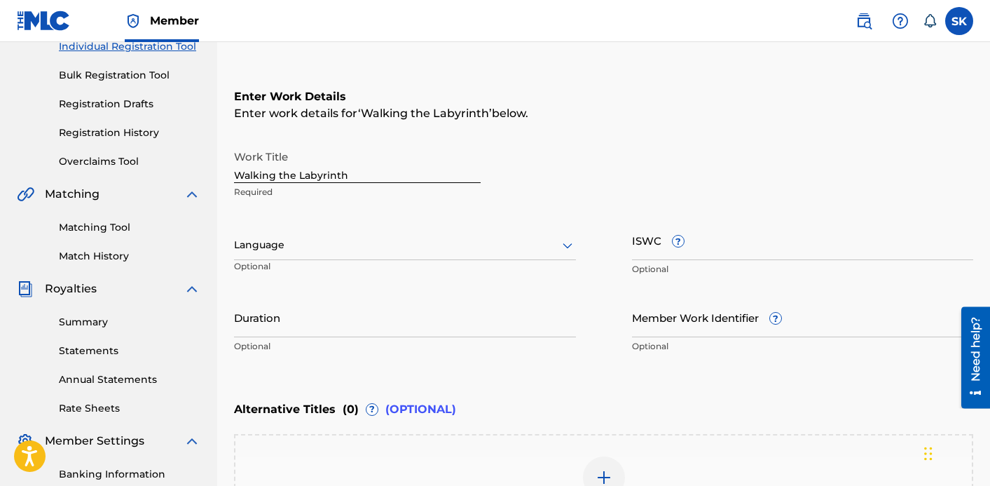
scroll to position [185, 0]
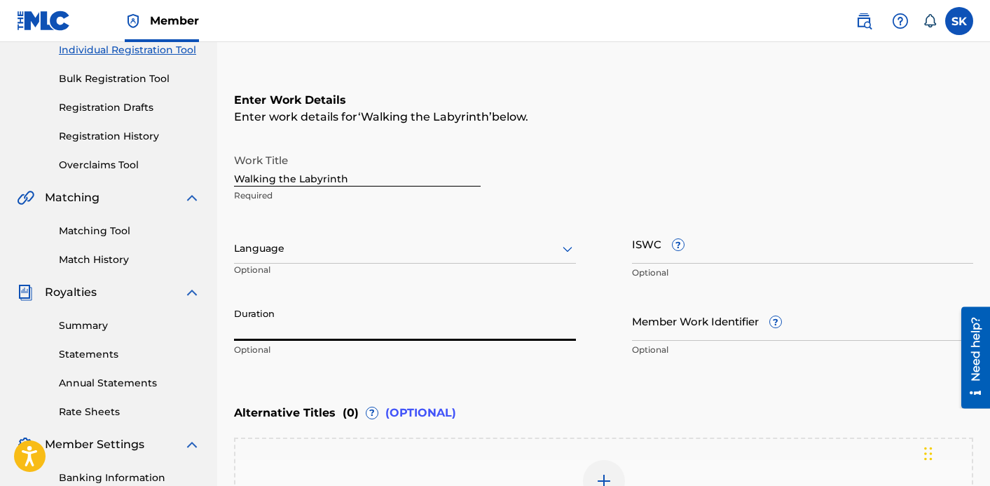
click at [405, 318] on input "Duration" at bounding box center [405, 321] width 342 height 40
type input "04:54"
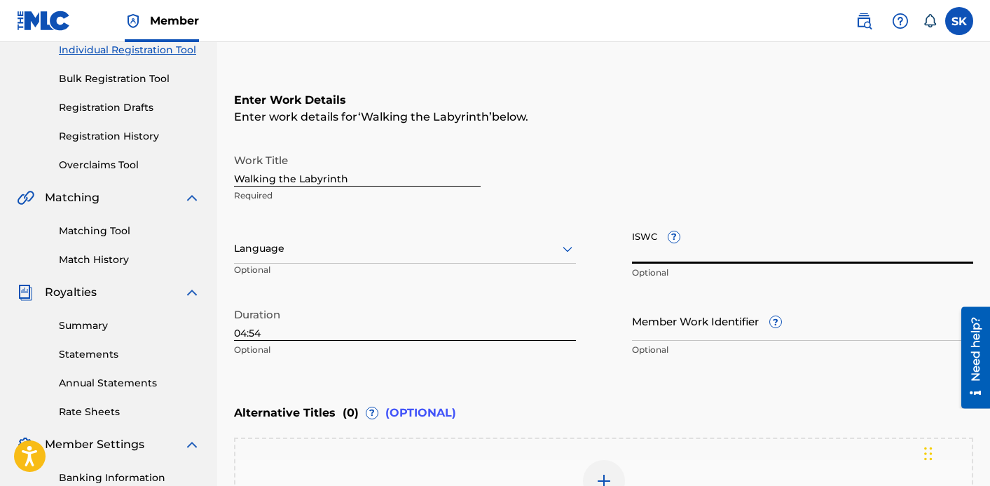
click at [646, 246] on input "ISWC ?" at bounding box center [803, 244] width 342 height 40
paste input "T3344004775"
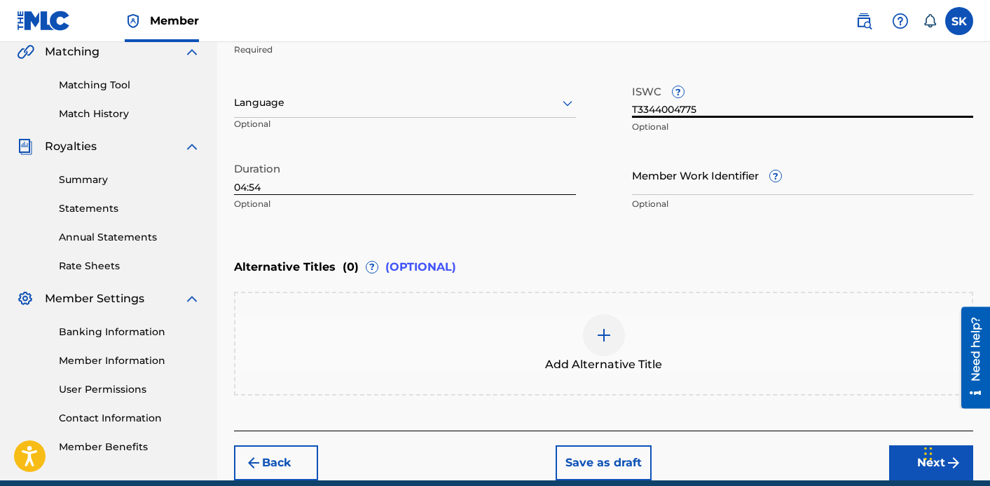
scroll to position [334, 0]
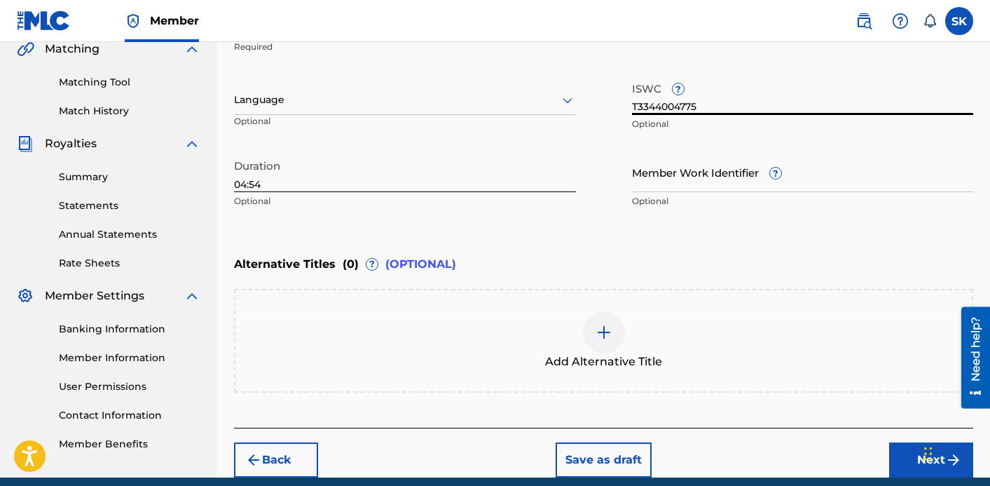
type input "T3344004775"
click at [911, 460] on button "Next" at bounding box center [931, 459] width 84 height 35
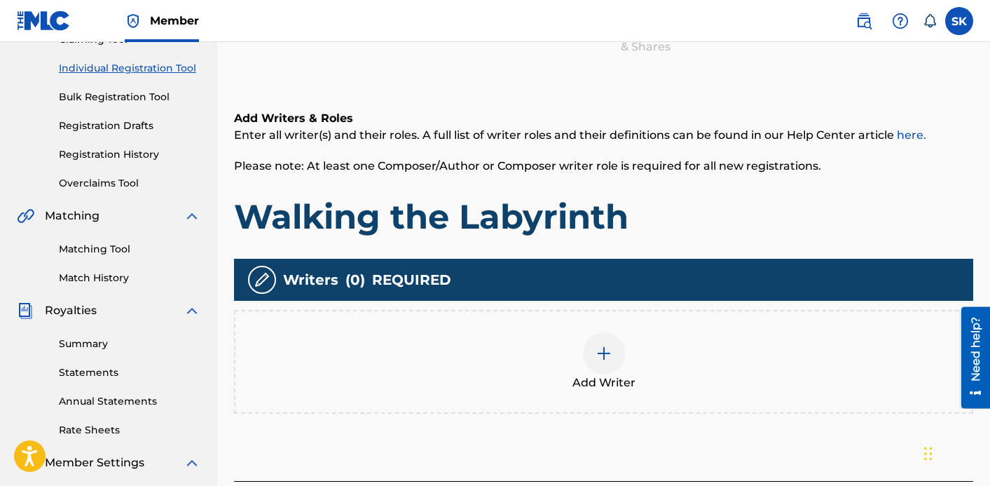
scroll to position [214, 0]
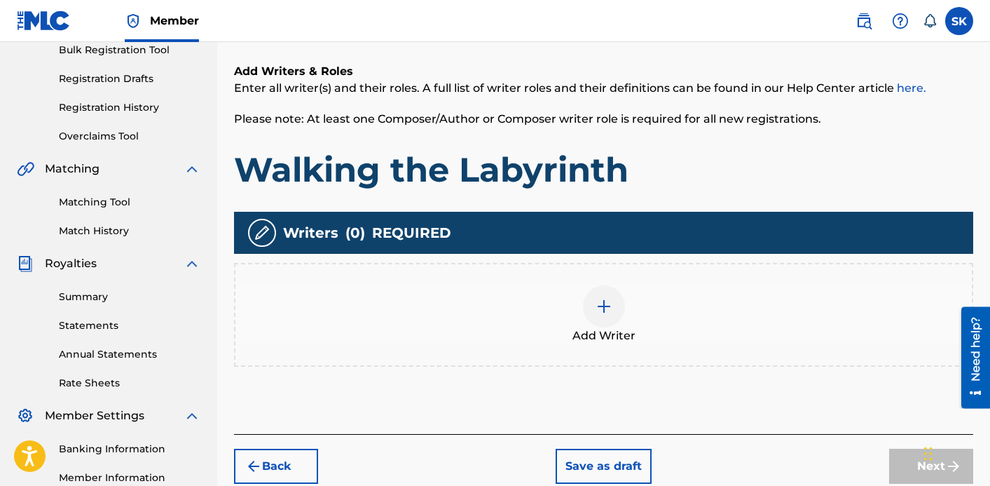
click at [629, 289] on div "Add Writer" at bounding box center [604, 314] width 737 height 59
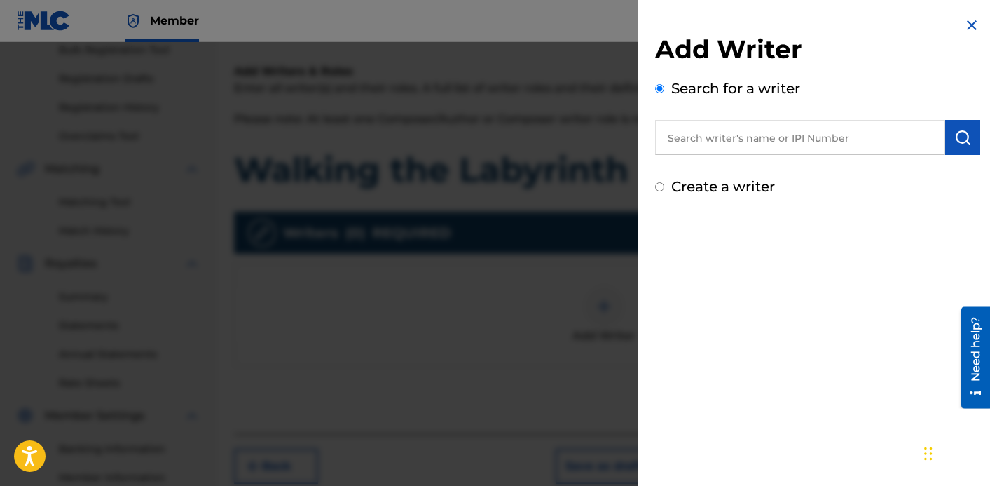
click at [734, 119] on div "Search for a writer" at bounding box center [817, 116] width 325 height 77
click at [729, 139] on input "text" at bounding box center [800, 137] width 290 height 35
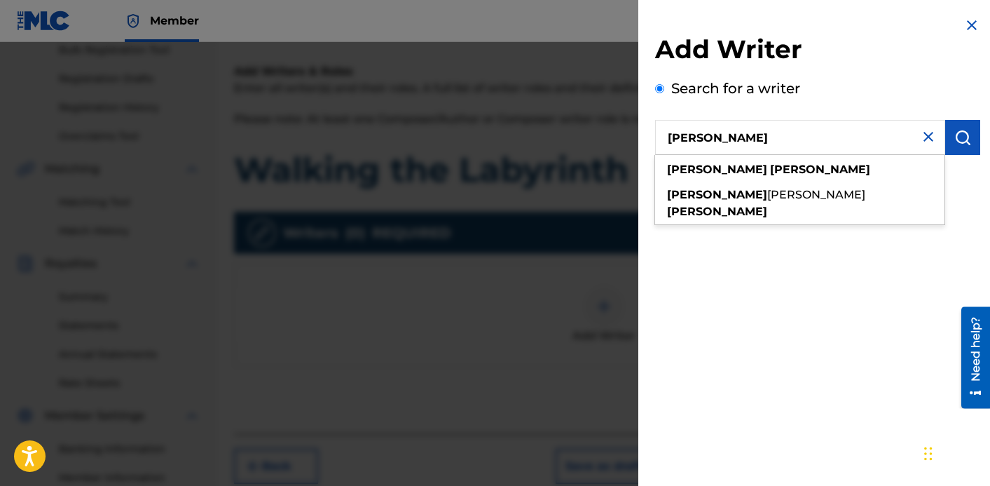
type input "[PERSON_NAME]"
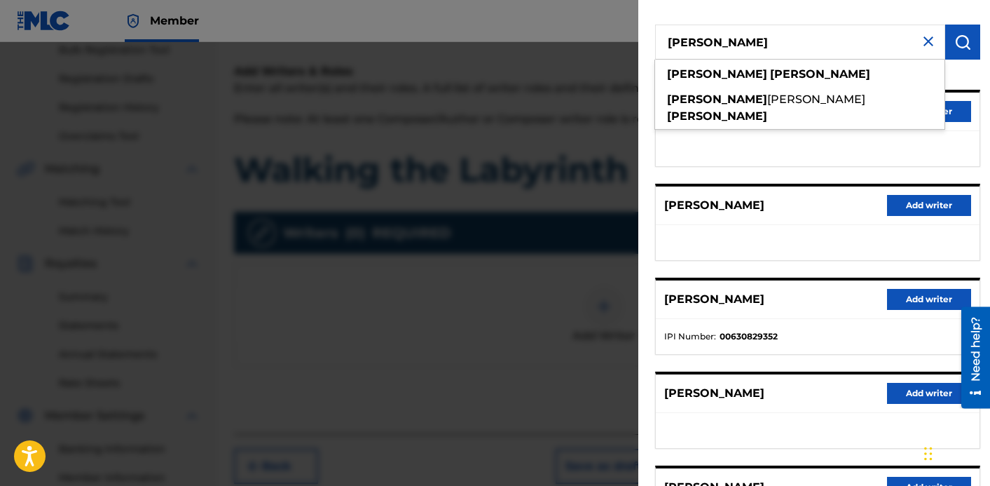
scroll to position [114, 0]
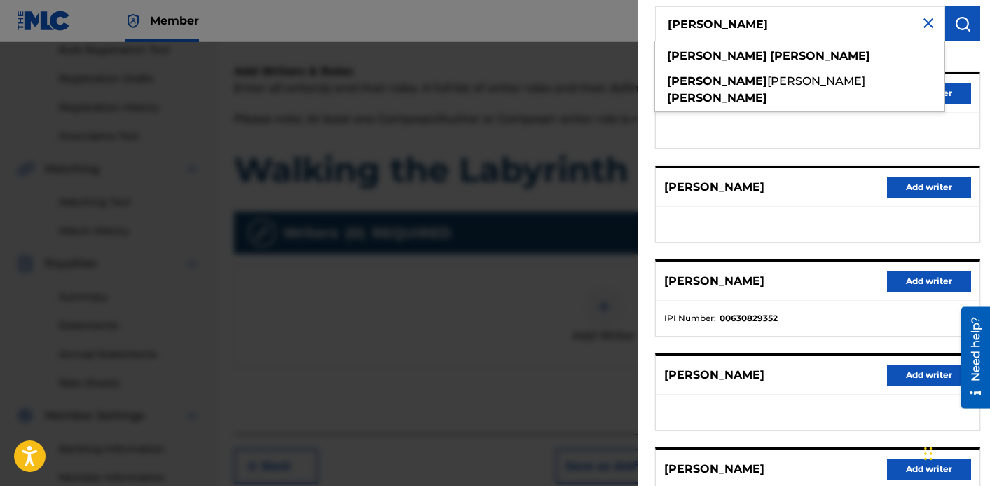
click at [921, 285] on button "Add writer" at bounding box center [929, 281] width 84 height 21
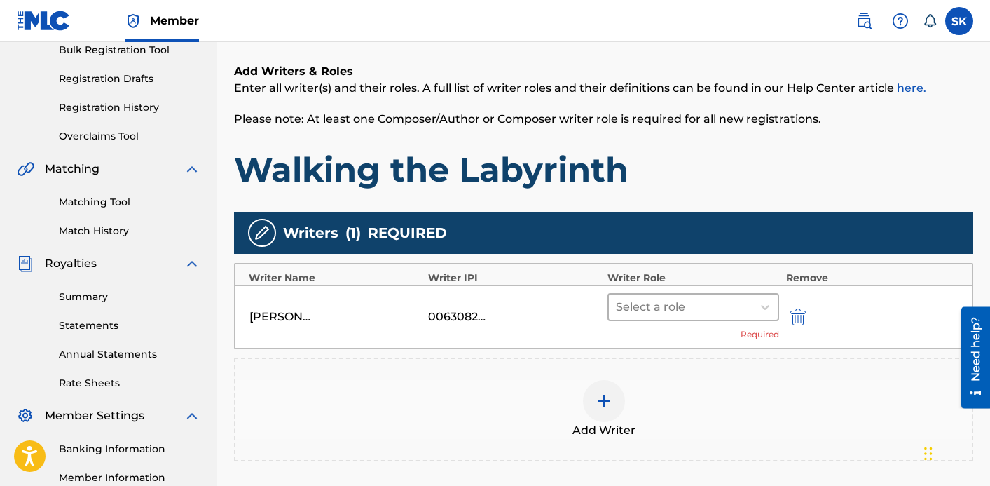
click at [662, 296] on div "Select a role" at bounding box center [680, 306] width 143 height 25
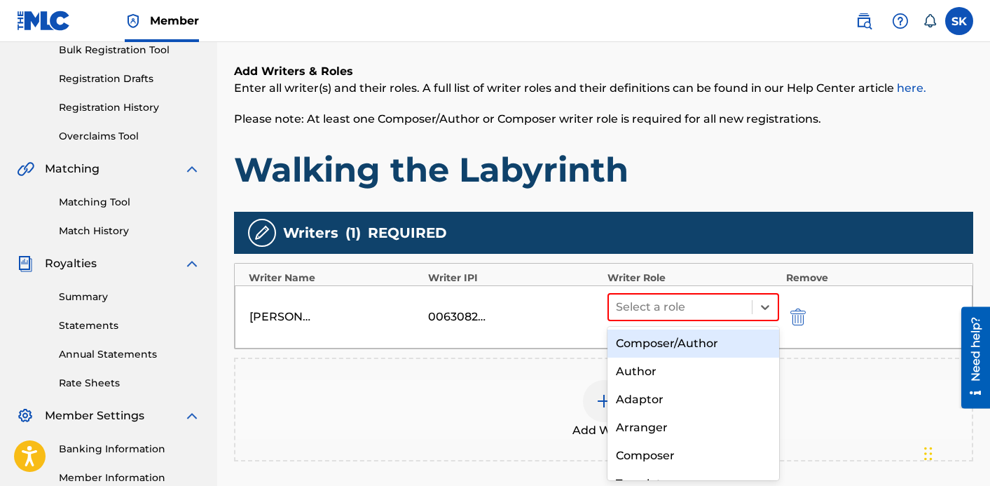
click at [647, 348] on div "Composer/Author" at bounding box center [694, 343] width 172 height 28
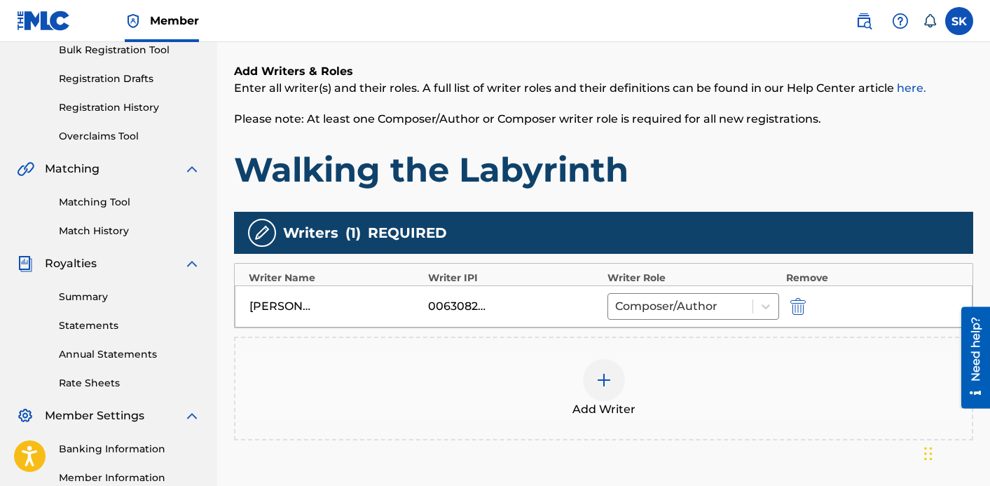
click at [603, 420] on div "Add Writer" at bounding box center [603, 388] width 739 height 104
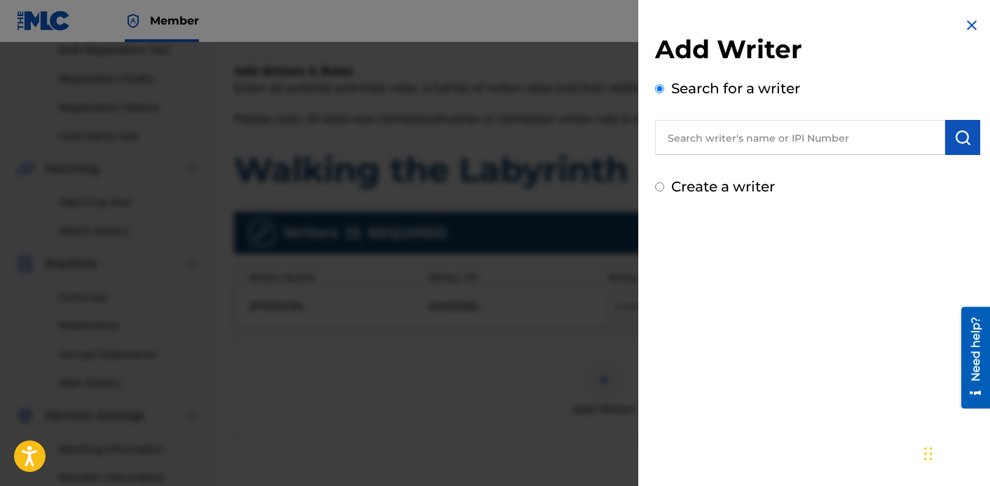
click at [737, 136] on input "text" at bounding box center [800, 137] width 290 height 35
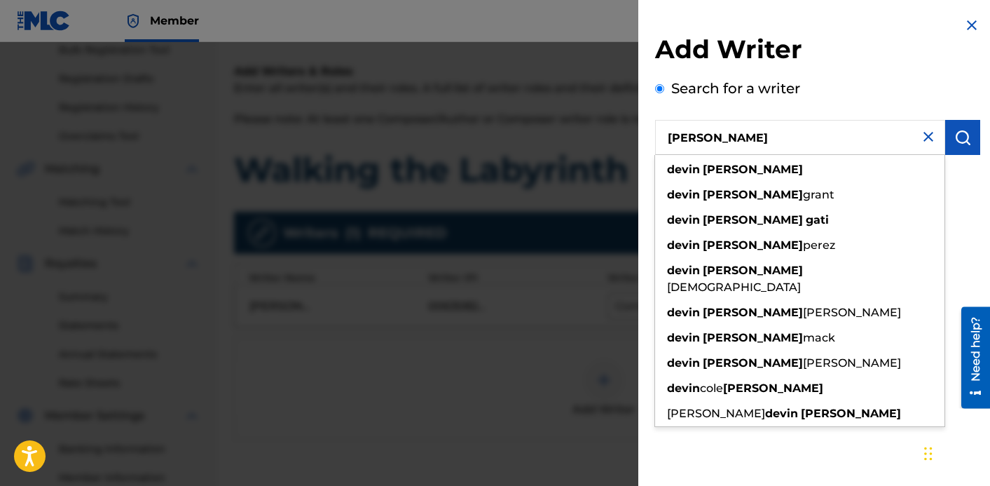
type input "[PERSON_NAME]"
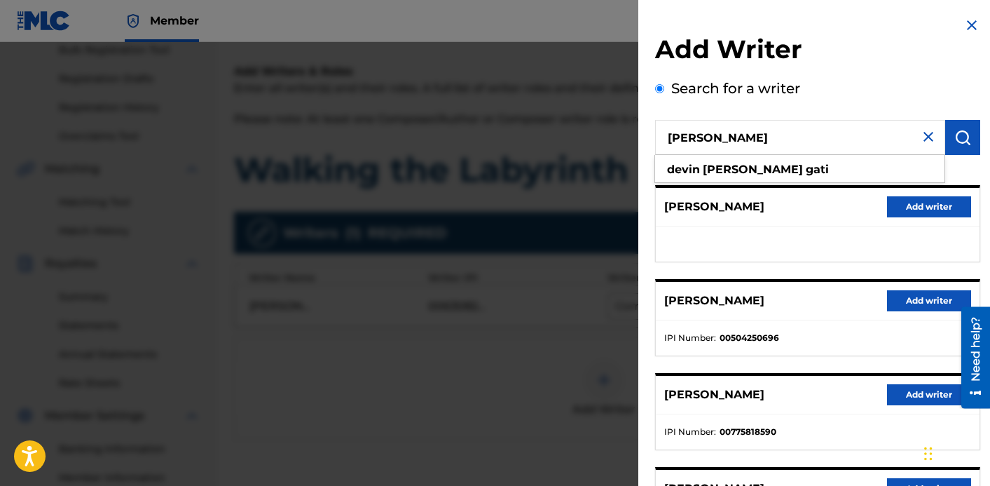
click at [914, 298] on button "Add writer" at bounding box center [929, 300] width 84 height 21
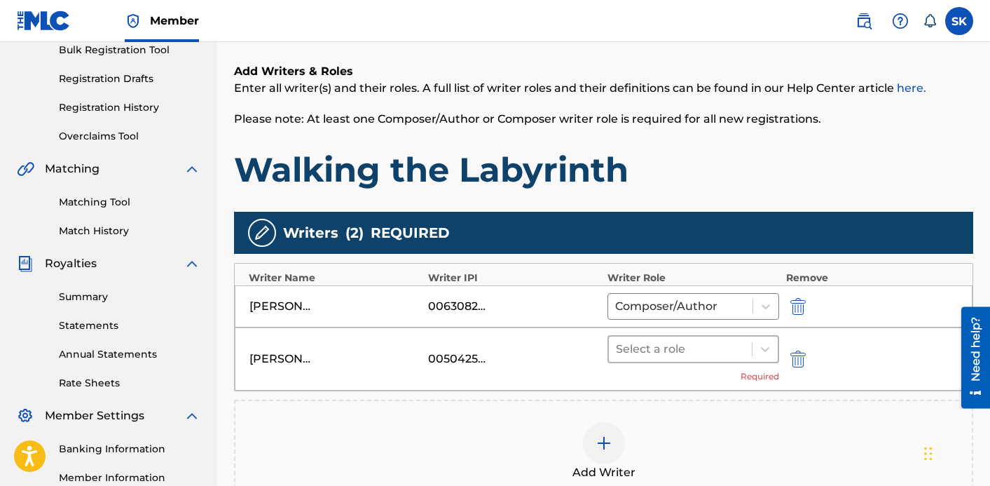
click at [723, 348] on div at bounding box center [680, 349] width 129 height 20
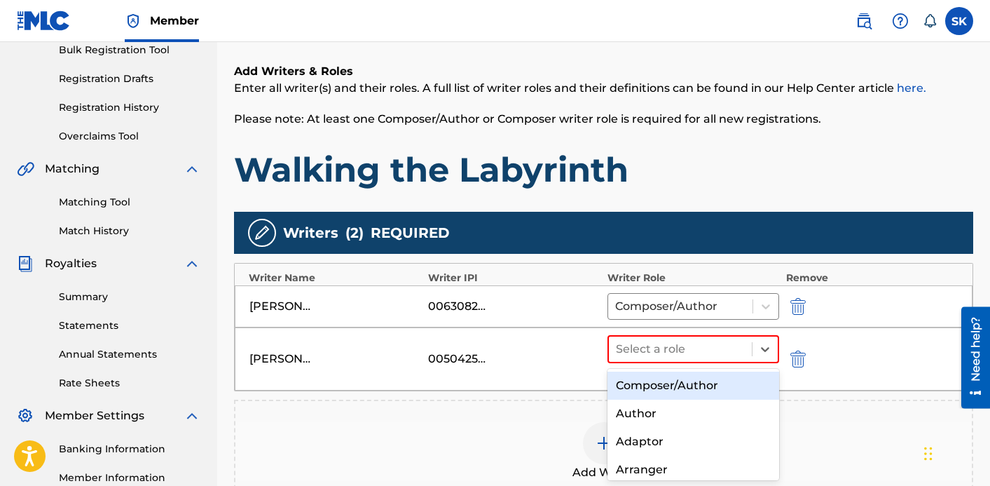
click at [702, 388] on div "Composer/Author" at bounding box center [694, 385] width 172 height 28
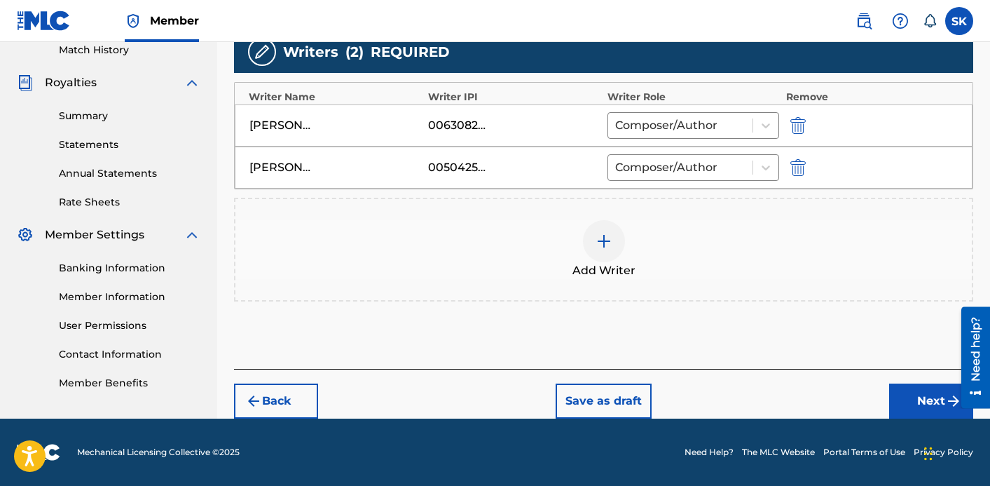
click at [913, 404] on button "Next" at bounding box center [931, 400] width 84 height 35
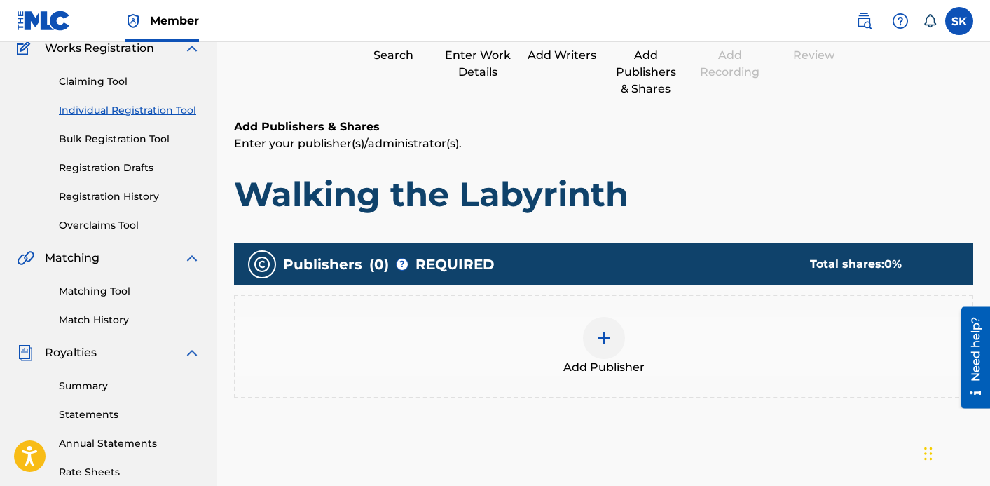
scroll to position [137, 0]
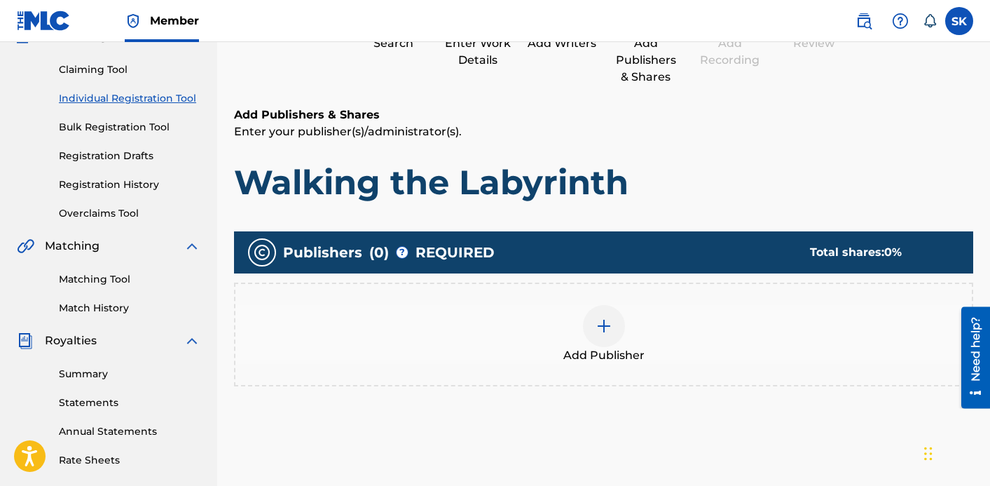
click at [623, 323] on div at bounding box center [604, 326] width 42 height 42
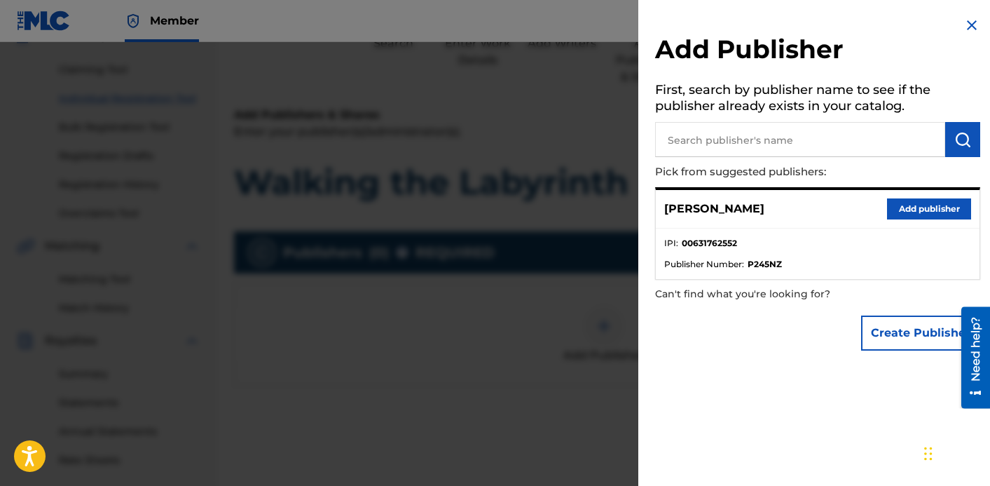
click at [792, 136] on input "text" at bounding box center [800, 139] width 290 height 35
click at [893, 199] on button "Add publisher" at bounding box center [929, 208] width 84 height 21
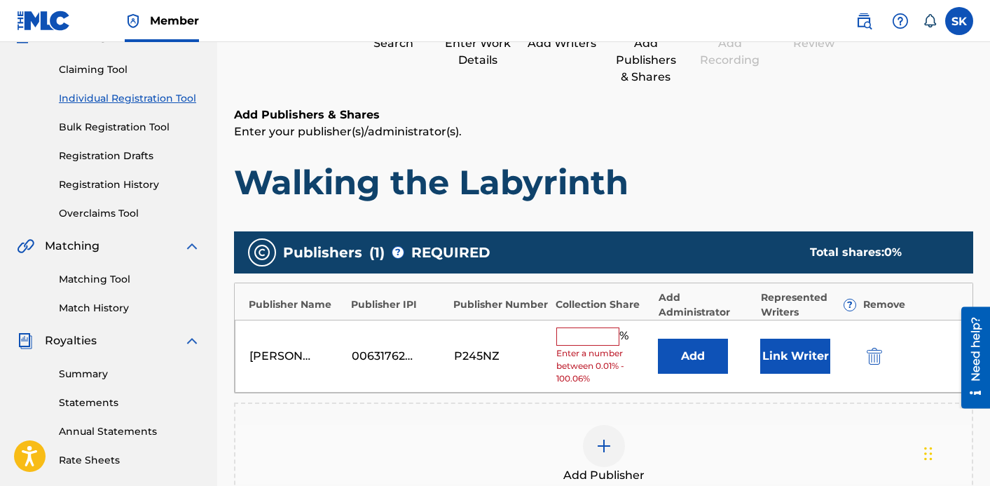
click at [572, 336] on input "text" at bounding box center [588, 336] width 63 height 18
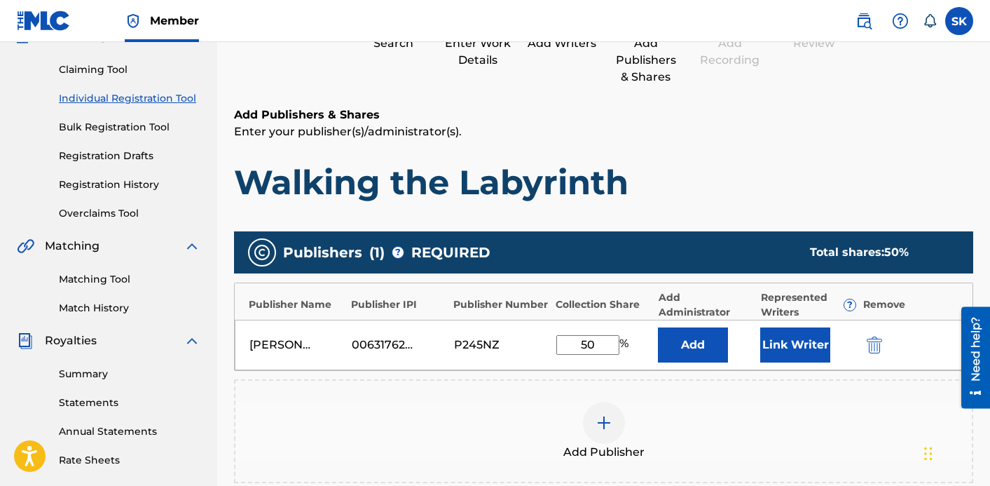
type input "50"
click at [777, 340] on button "Link Writer" at bounding box center [796, 344] width 70 height 35
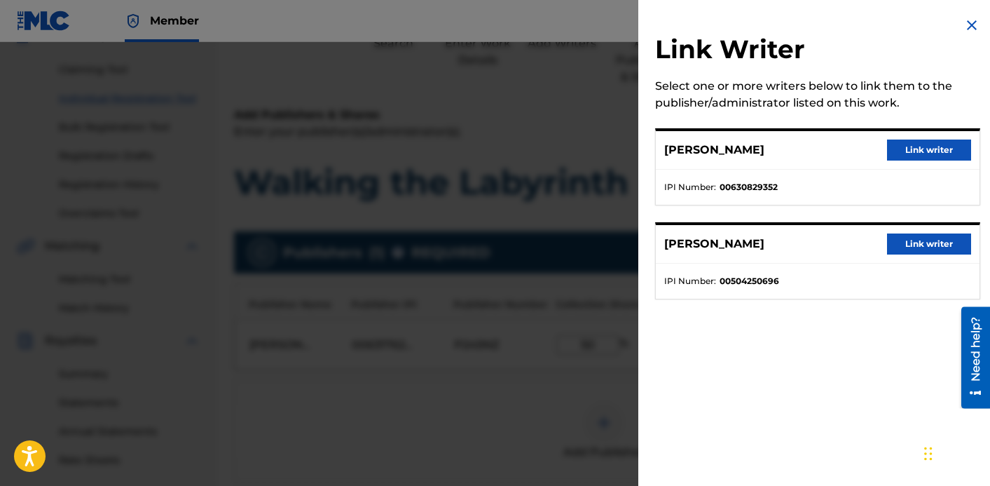
click at [904, 155] on button "Link writer" at bounding box center [929, 149] width 84 height 21
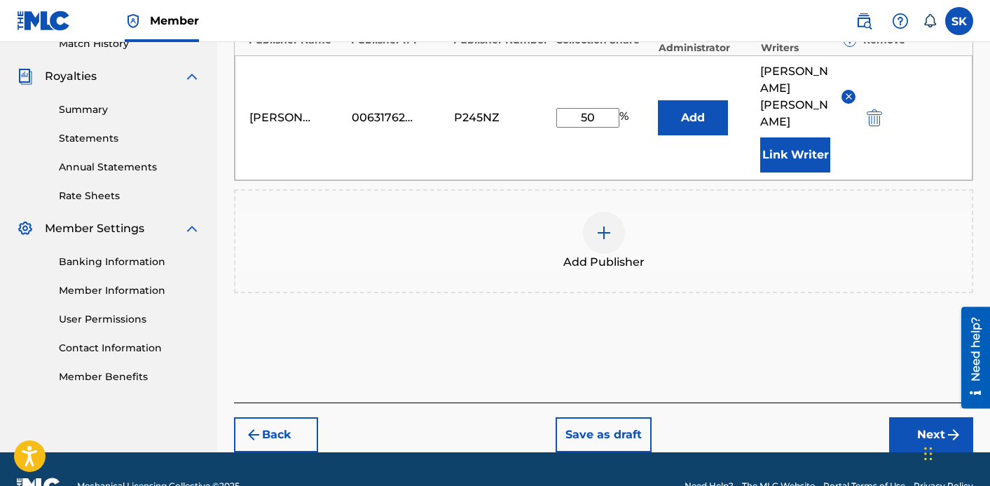
click at [901, 417] on button "Next" at bounding box center [931, 434] width 84 height 35
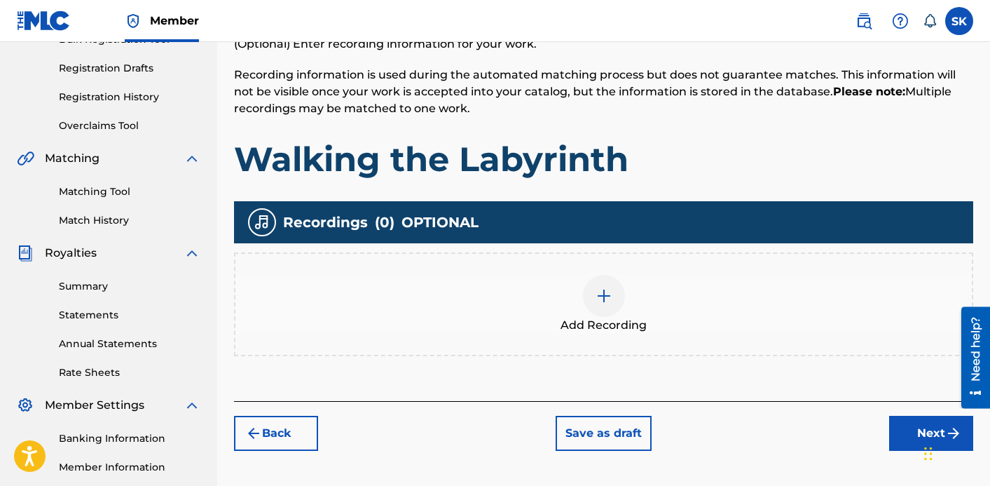
scroll to position [297, 0]
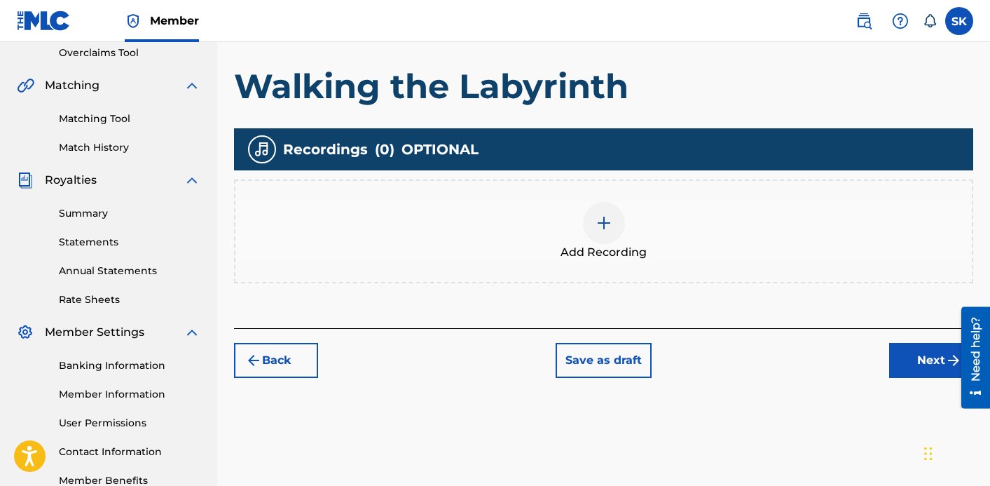
click at [666, 279] on div "Add Recording" at bounding box center [603, 231] width 739 height 104
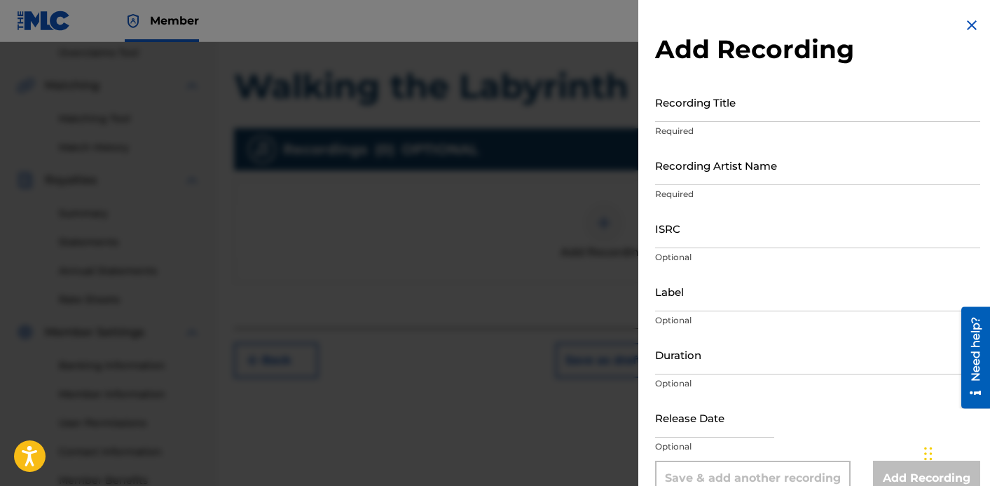
drag, startPoint x: 722, startPoint y: 121, endPoint x: 721, endPoint y: 114, distance: 7.0
click at [722, 121] on input "Recording Title" at bounding box center [817, 102] width 325 height 40
type input "Walking the Labyrinth"
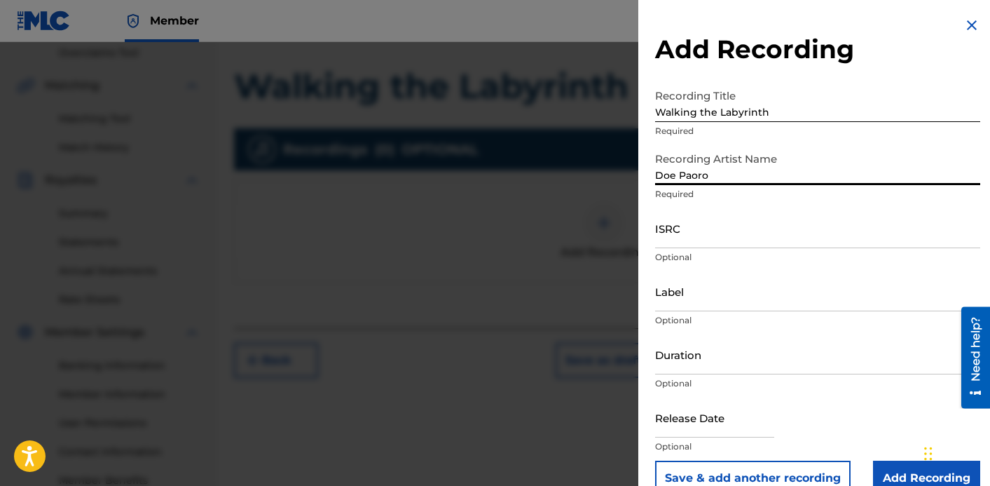
type input "Doe Paoro"
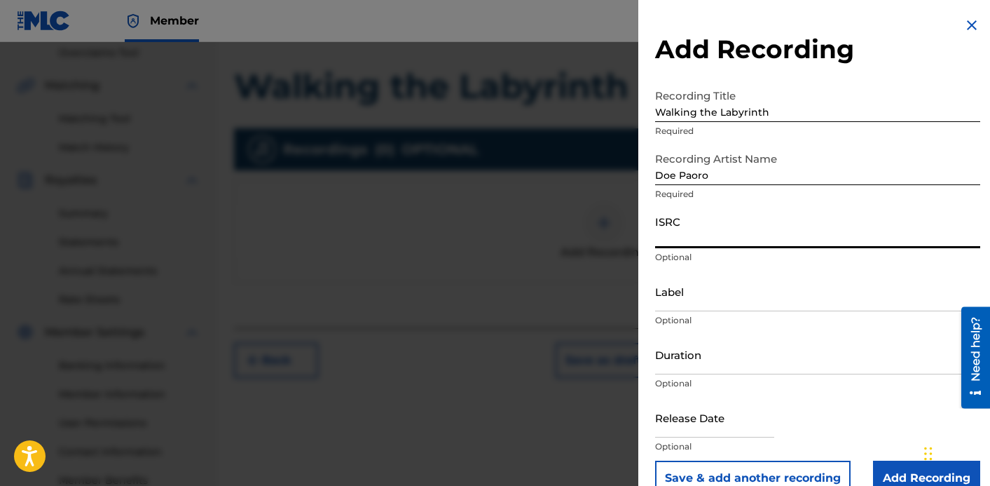
paste input "QZWFW2561995"
type input "QZWFW2561995"
click at [689, 288] on input "Label" at bounding box center [817, 291] width 325 height 40
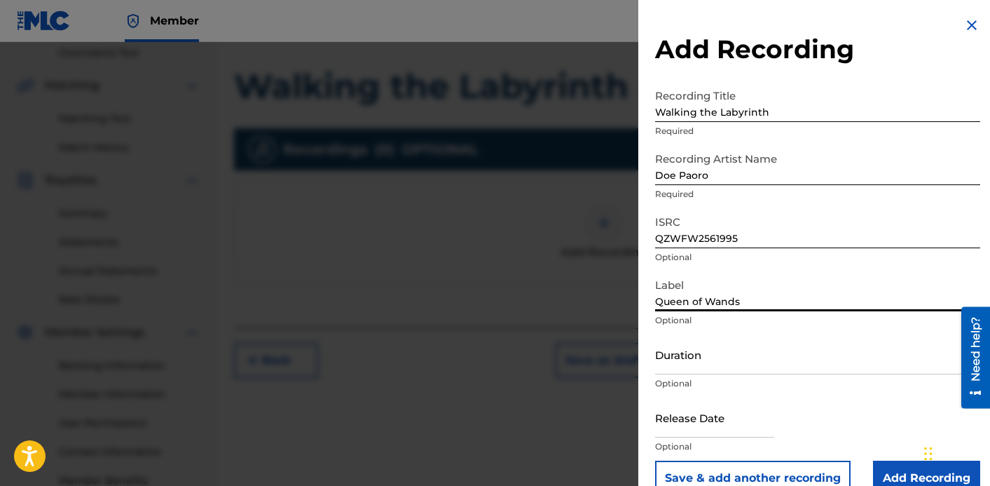
type input "Queen of Wands"
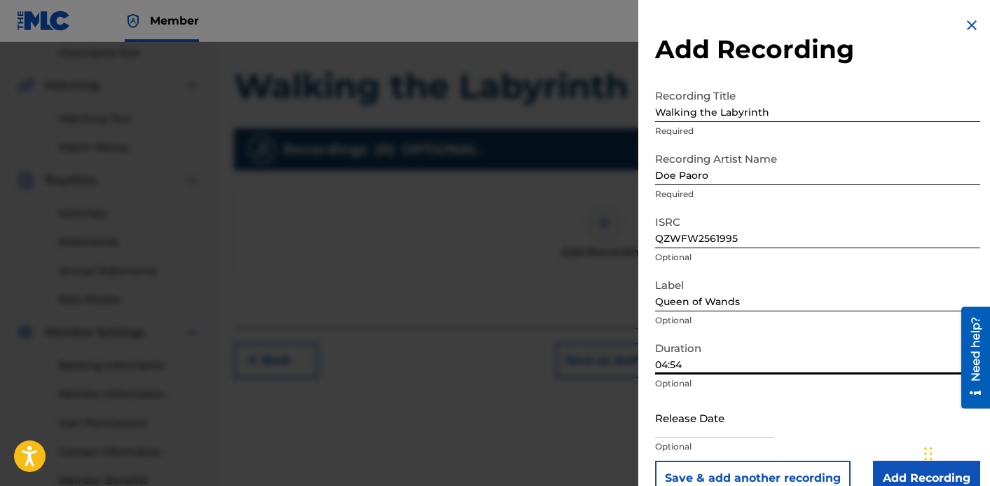
type input "04:54"
type input "[DATE]"
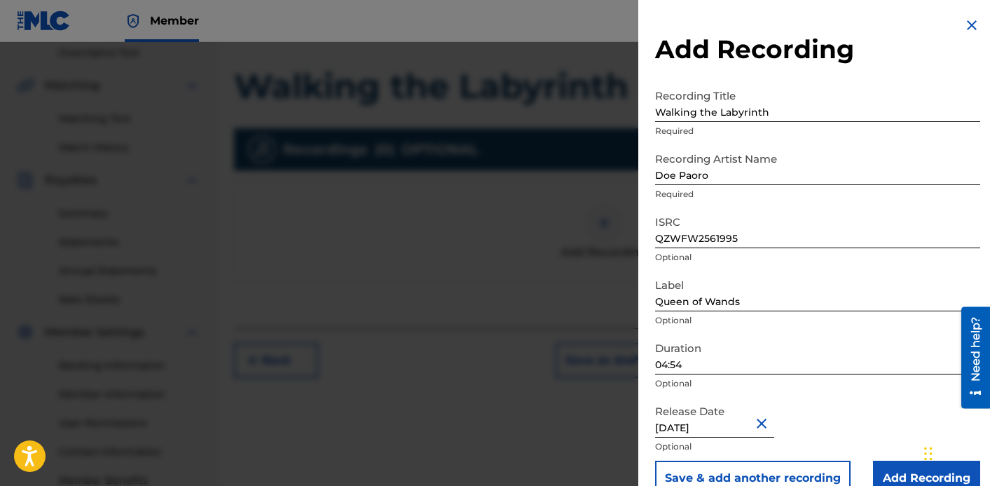
scroll to position [27, 0]
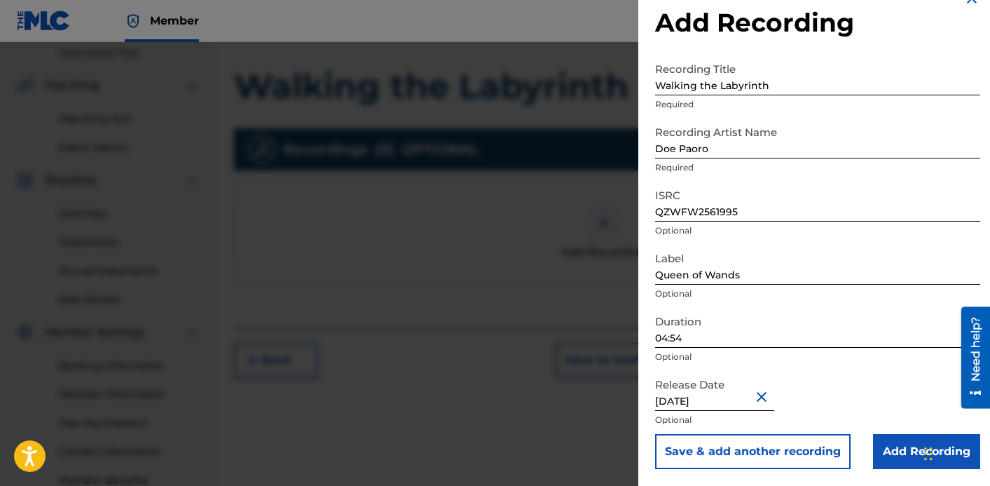
click at [891, 439] on input "Add Recording" at bounding box center [926, 451] width 107 height 35
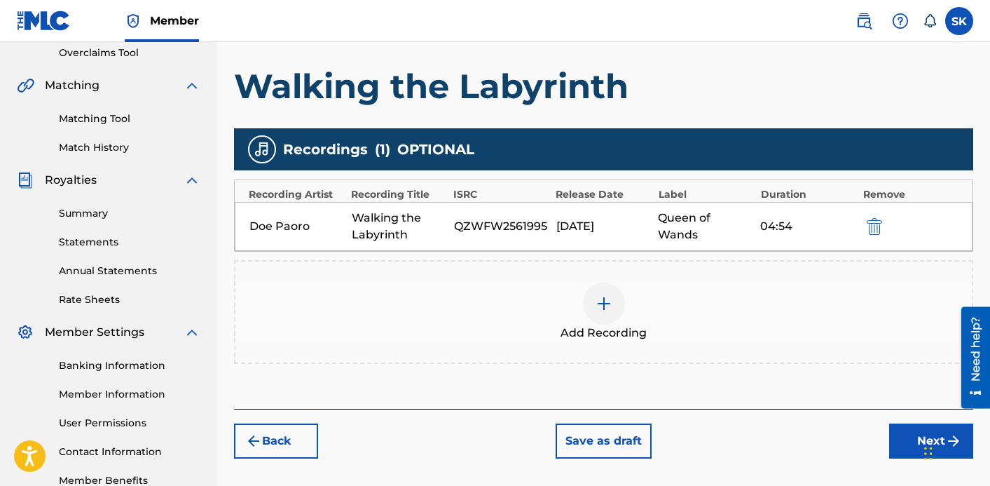
click at [908, 434] on button "Next" at bounding box center [931, 440] width 84 height 35
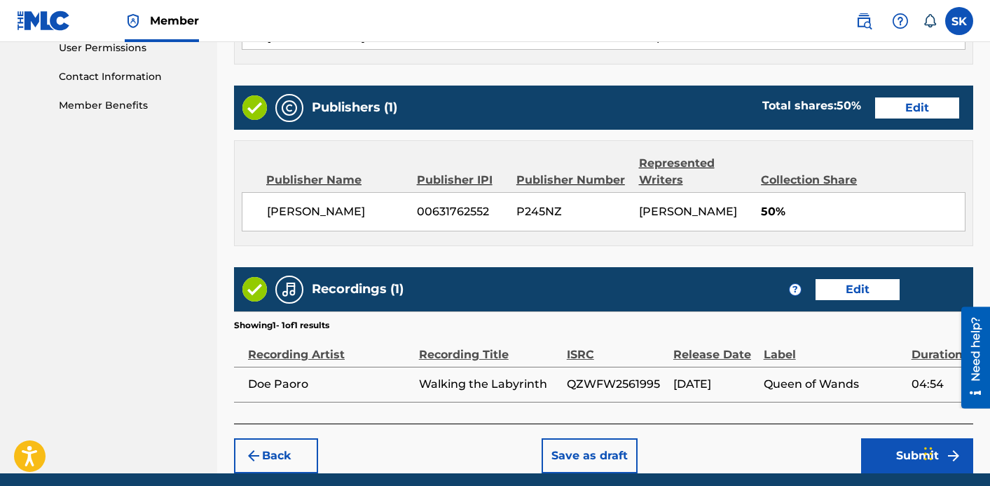
scroll to position [725, 0]
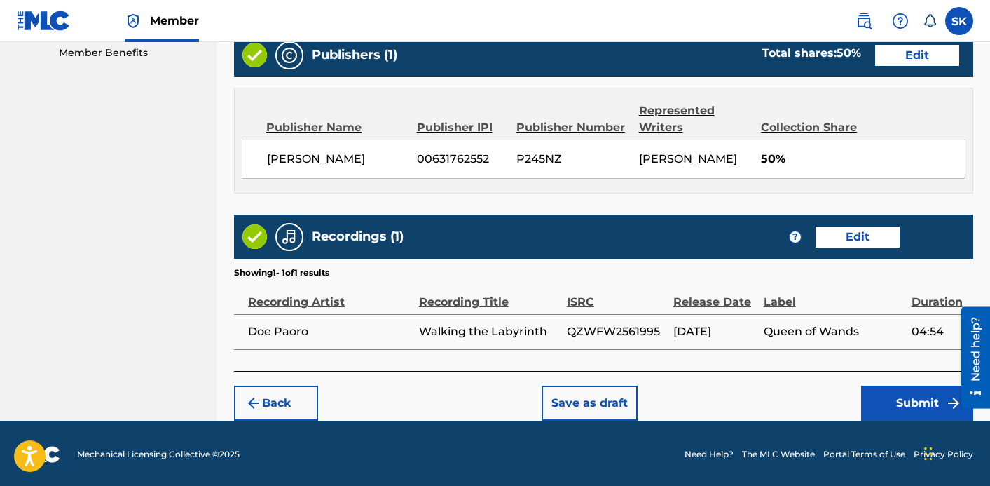
click at [900, 406] on button "Submit" at bounding box center [917, 403] width 112 height 35
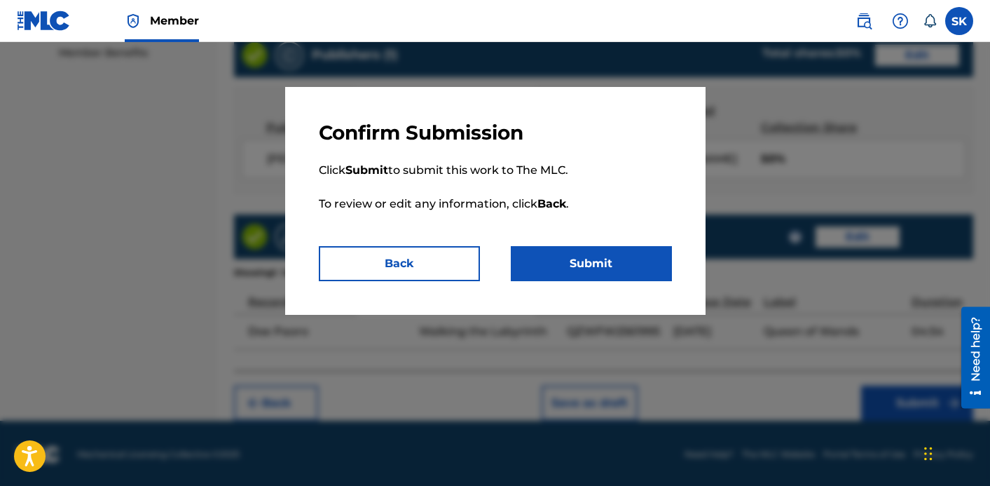
click at [598, 264] on button "Submit" at bounding box center [591, 263] width 161 height 35
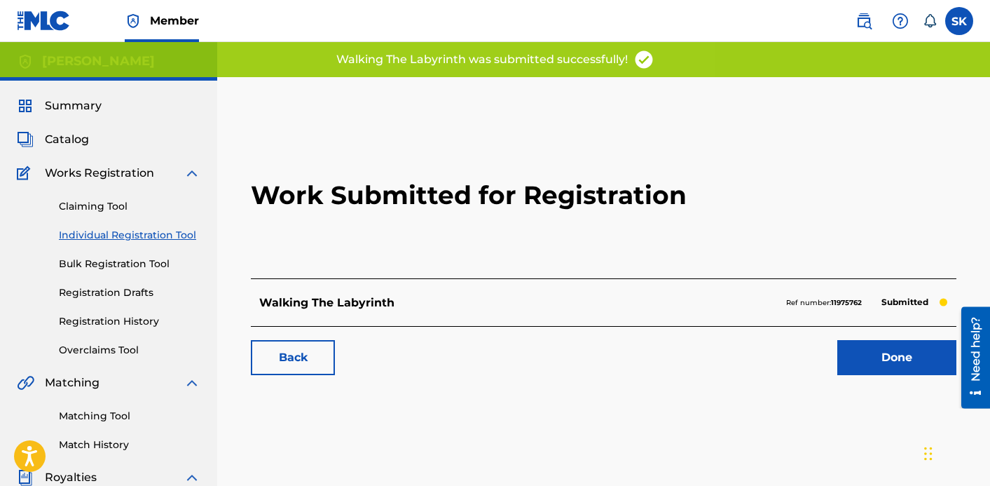
click at [80, 131] on span "Catalog" at bounding box center [67, 139] width 44 height 17
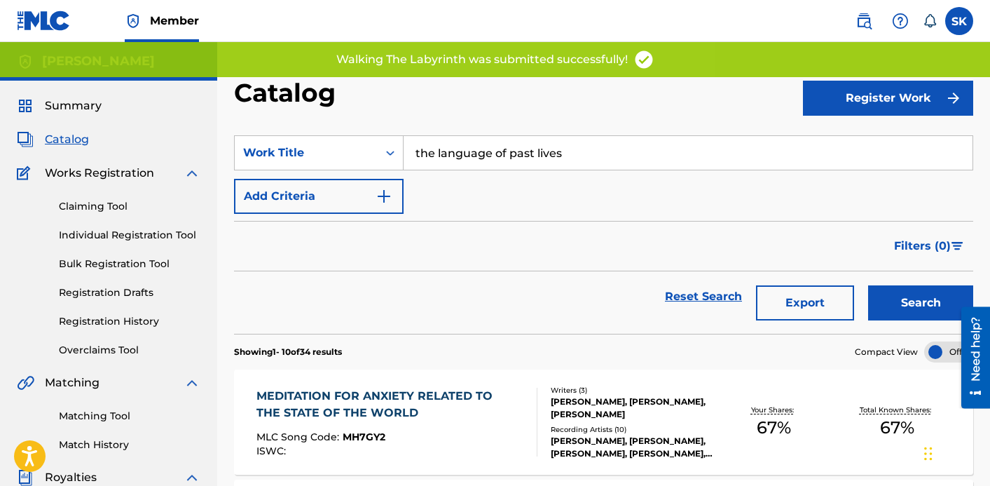
click at [532, 150] on input "the language of past lives" at bounding box center [688, 153] width 569 height 34
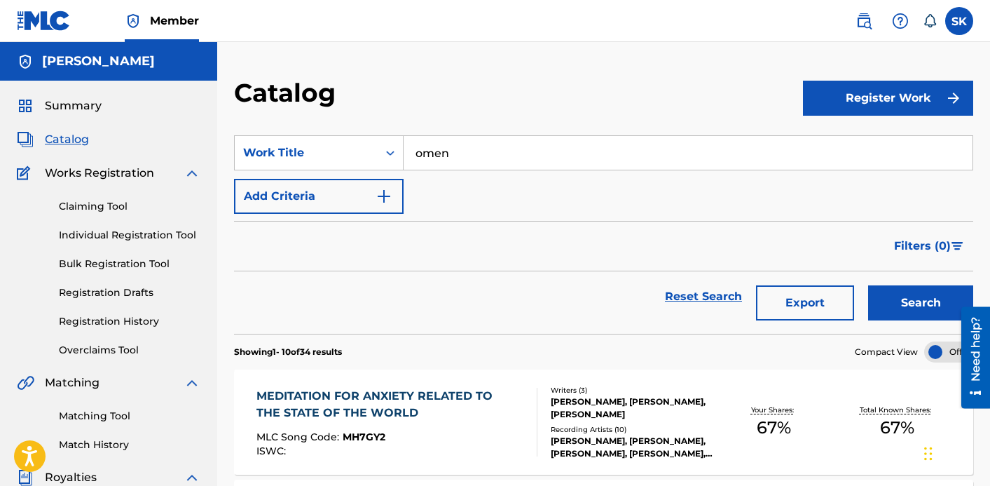
type input "omen"
click at [868, 285] on button "Search" at bounding box center [920, 302] width 105 height 35
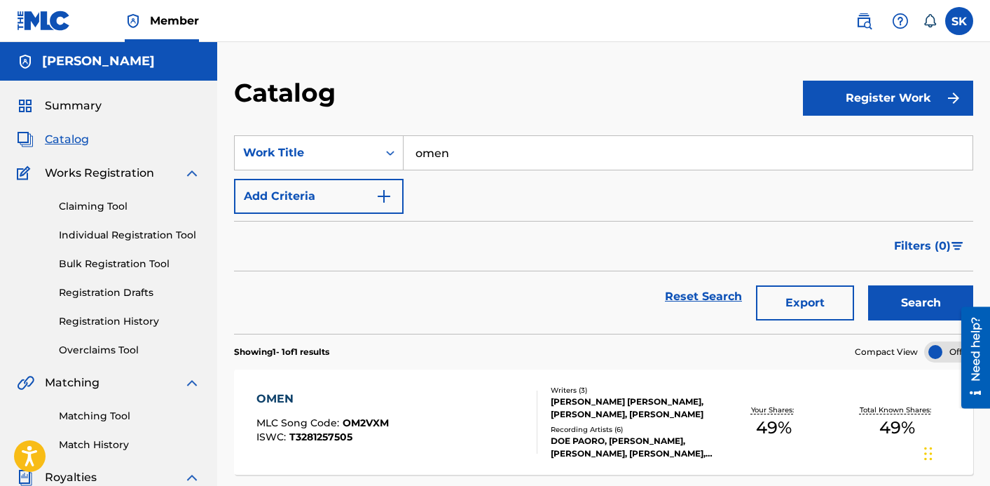
click at [726, 426] on div "Your Shares: 49 %" at bounding box center [774, 422] width 123 height 43
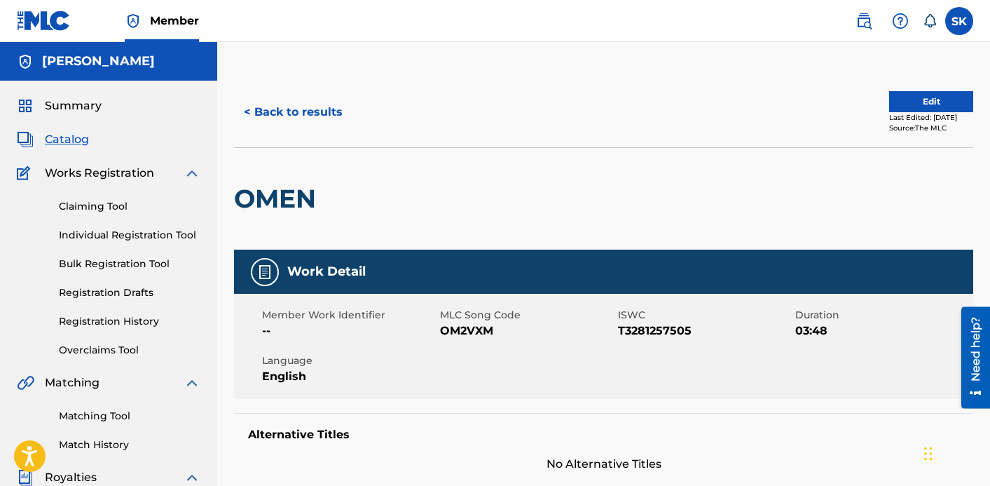
click at [912, 88] on div "< Back to results Edit Last Edited: [DATE] Source: The MLC" at bounding box center [603, 112] width 739 height 70
click at [912, 93] on button "Edit" at bounding box center [931, 101] width 84 height 21
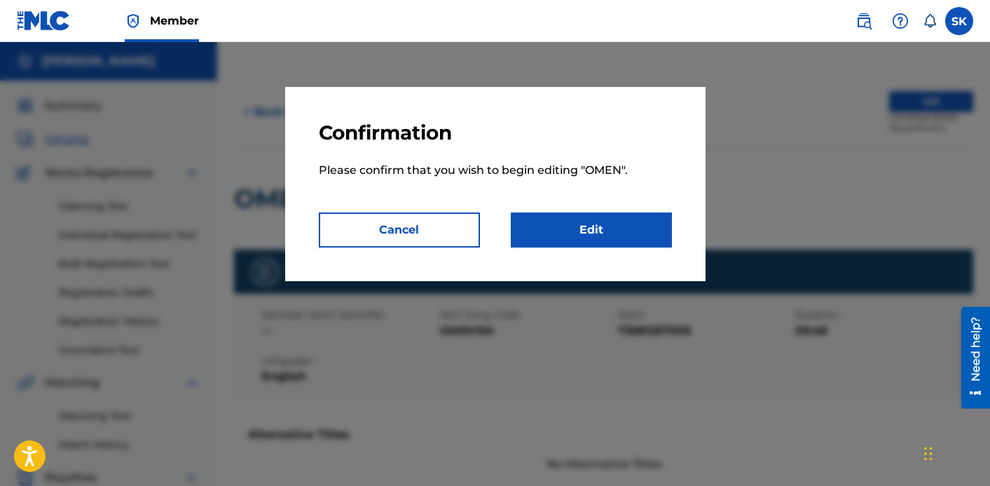
click at [639, 199] on p "Please confirm that you wish to begin editing " OMEN "." at bounding box center [495, 178] width 353 height 67
click at [636, 224] on link "Edit" at bounding box center [591, 229] width 161 height 35
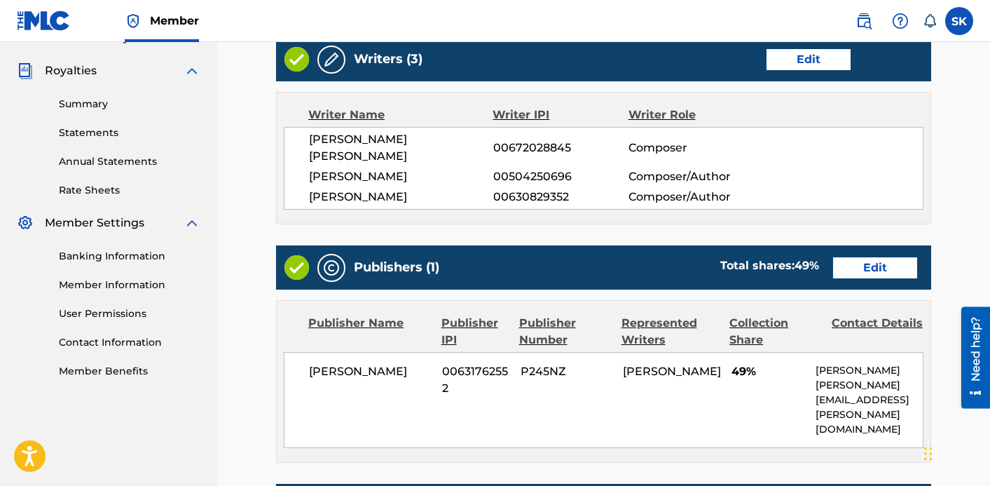
scroll to position [374, 0]
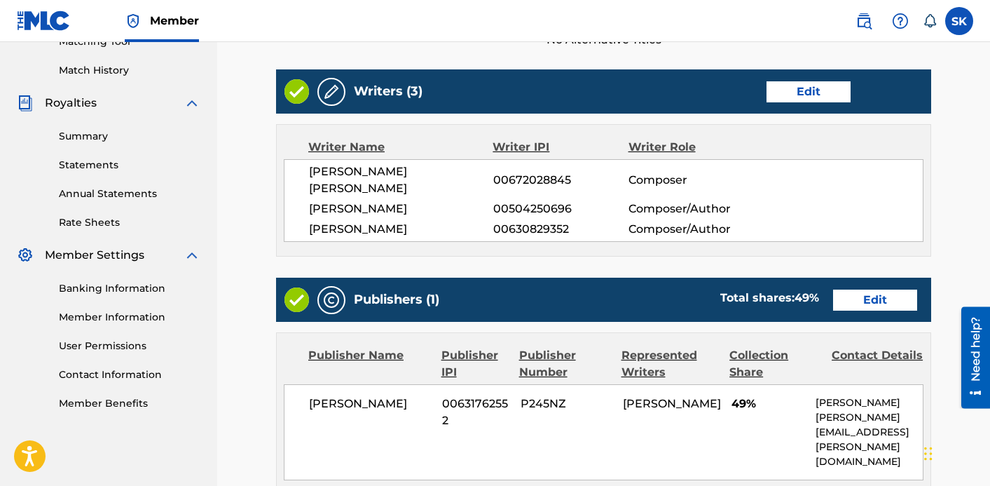
click at [782, 88] on link "Edit" at bounding box center [809, 91] width 84 height 21
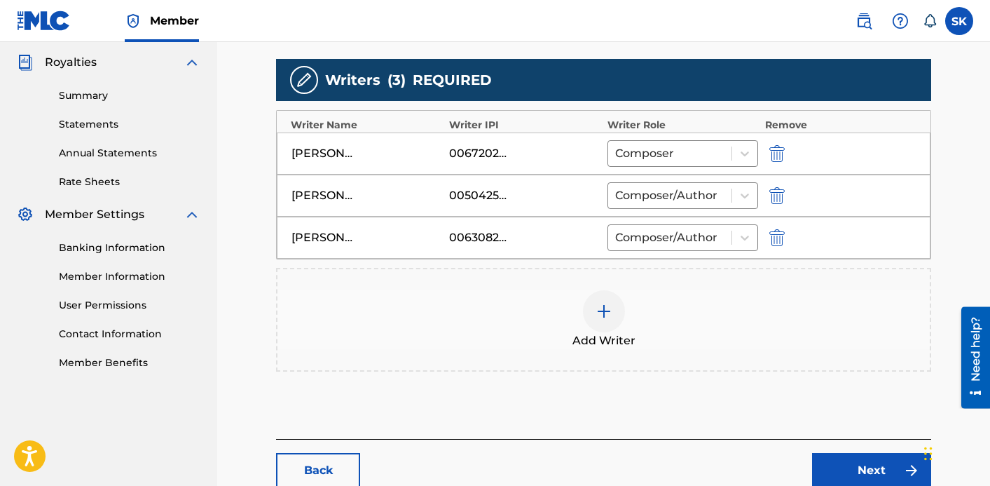
scroll to position [402, 0]
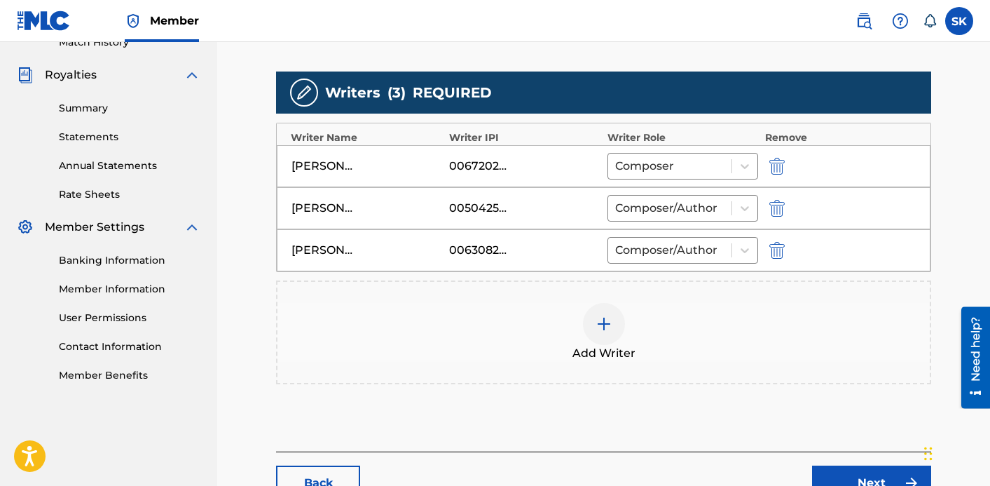
click at [776, 158] on img "submit" at bounding box center [777, 166] width 15 height 17
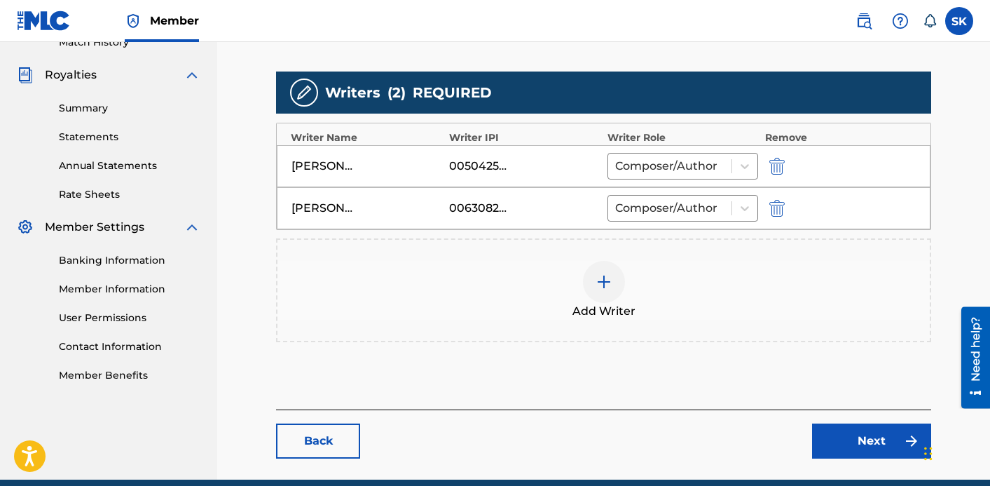
scroll to position [396, 0]
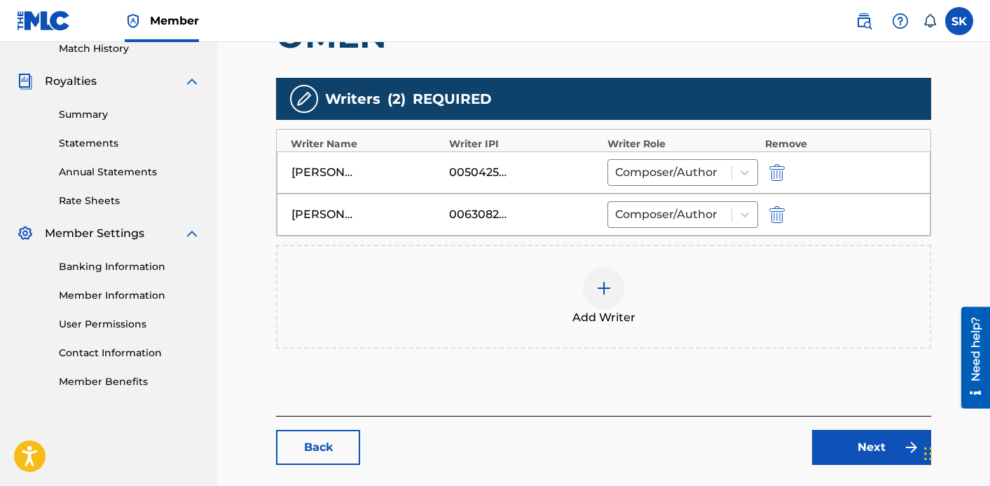
click at [865, 449] on link "Next" at bounding box center [871, 447] width 119 height 35
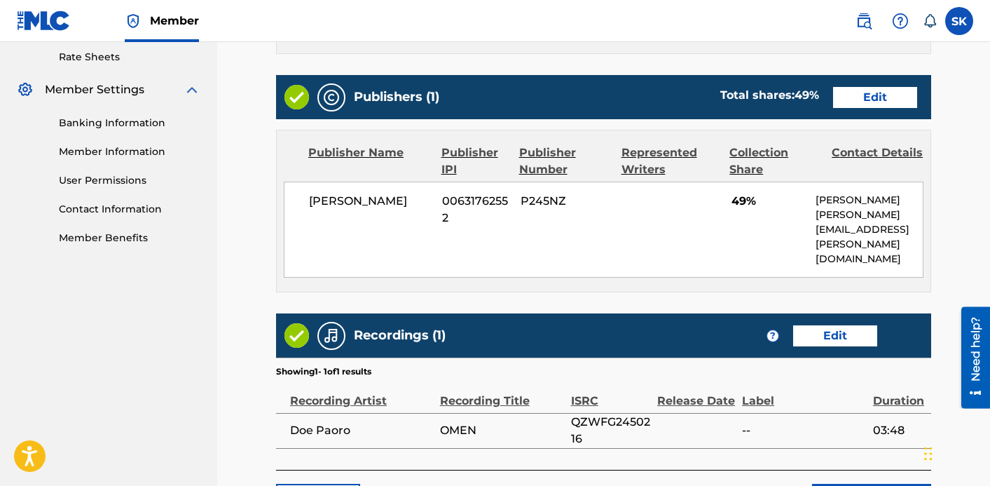
scroll to position [543, 0]
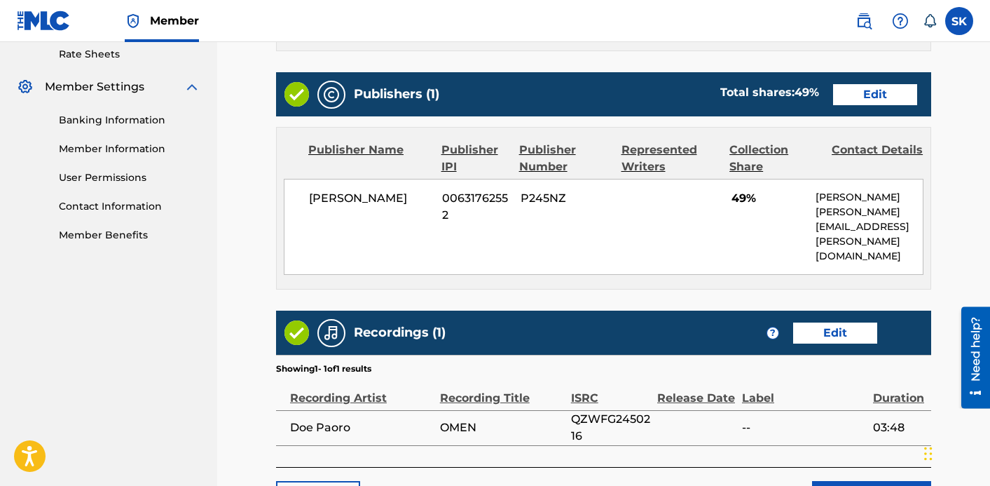
click at [882, 95] on link "Edit" at bounding box center [875, 94] width 84 height 21
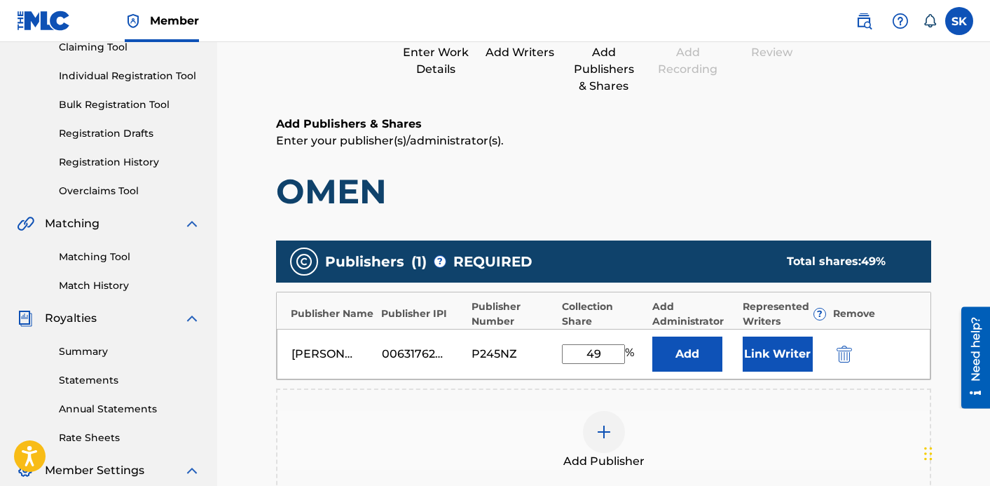
scroll to position [233, 0]
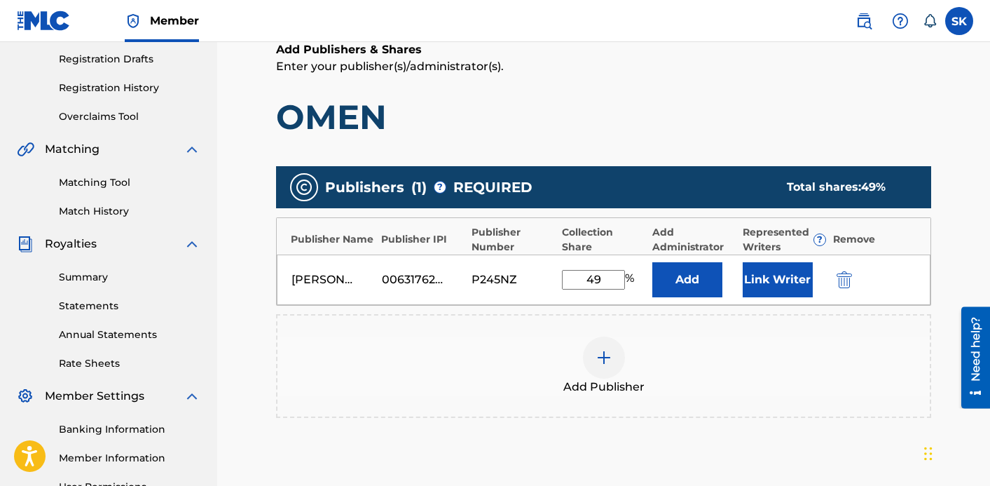
click at [592, 280] on input "49" at bounding box center [593, 280] width 63 height 20
type input "50"
click at [744, 284] on button "Link Writer" at bounding box center [778, 279] width 70 height 35
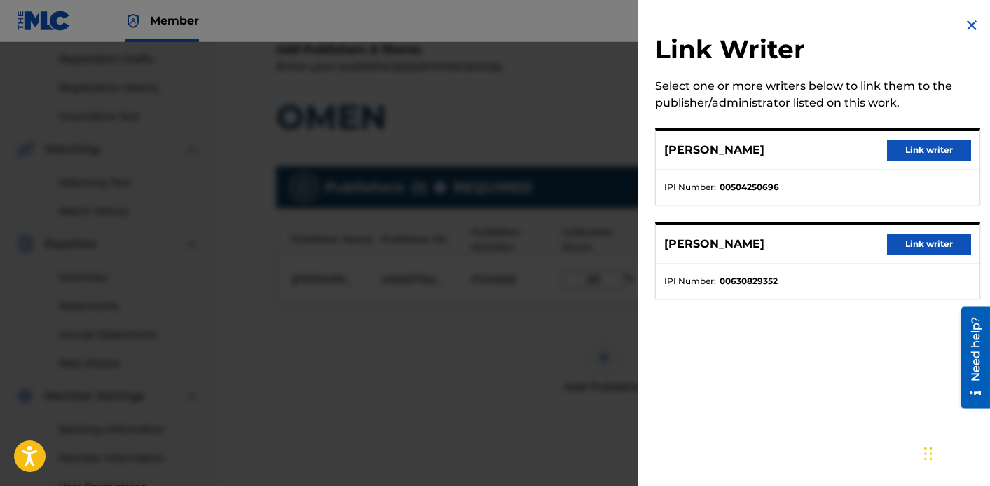
click at [910, 240] on button "Link writer" at bounding box center [929, 243] width 84 height 21
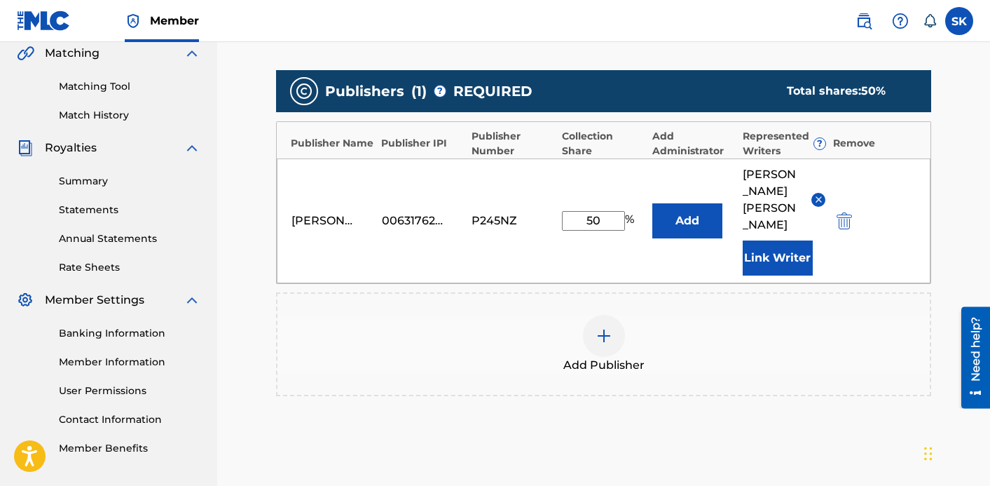
scroll to position [453, 0]
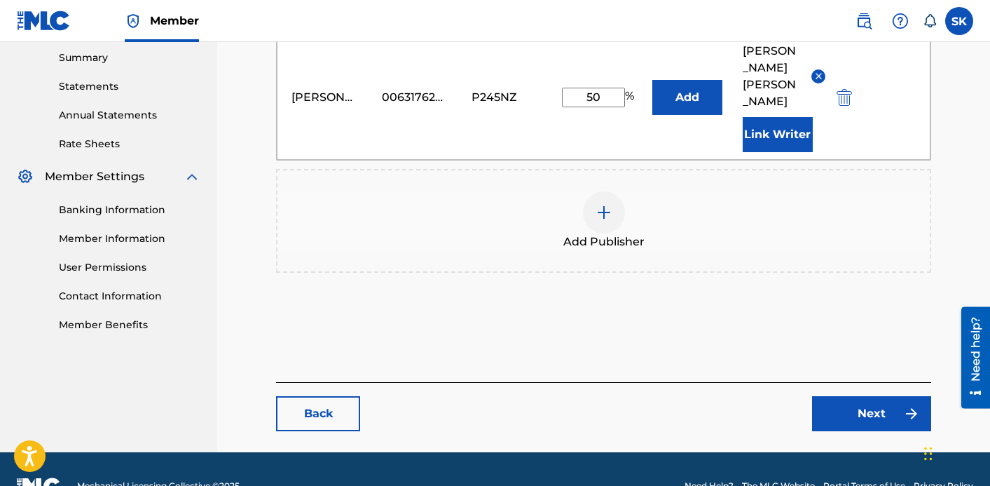
click at [881, 396] on link "Next" at bounding box center [871, 413] width 119 height 35
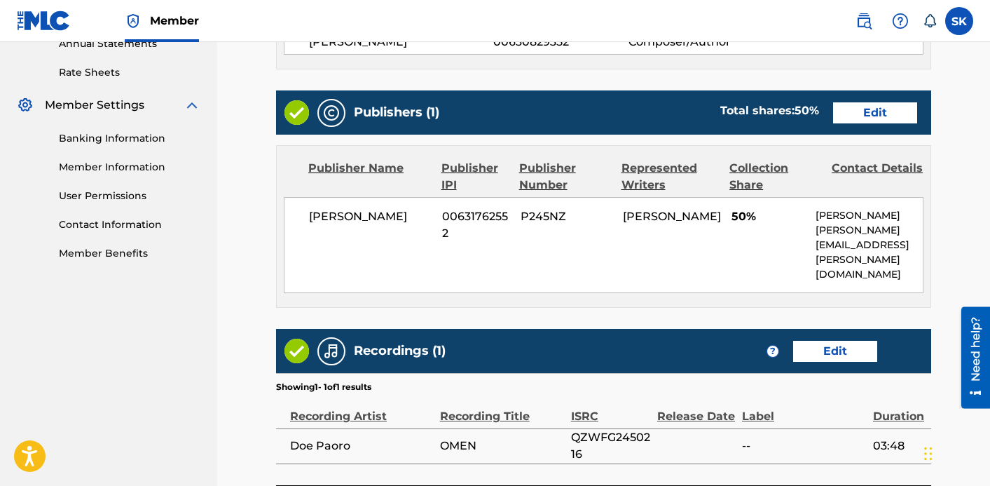
scroll to position [629, 0]
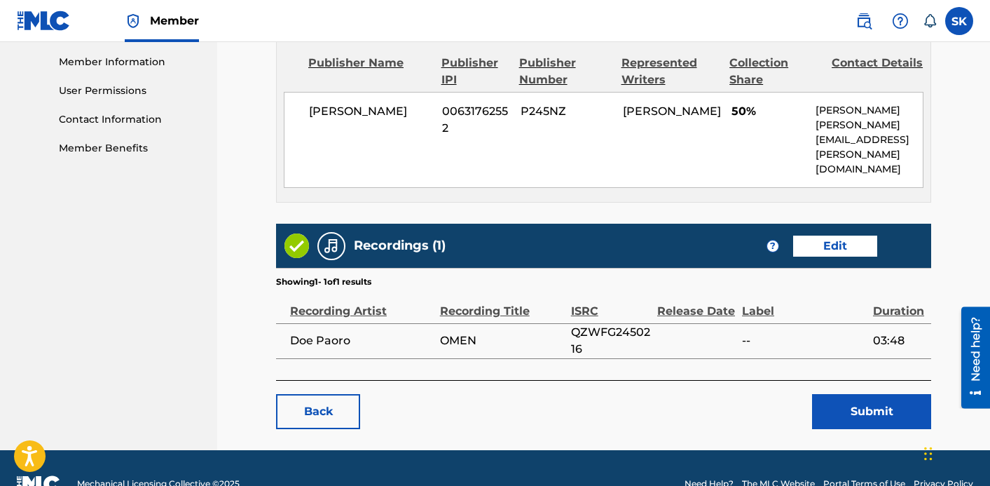
click at [878, 394] on button "Submit" at bounding box center [871, 411] width 119 height 35
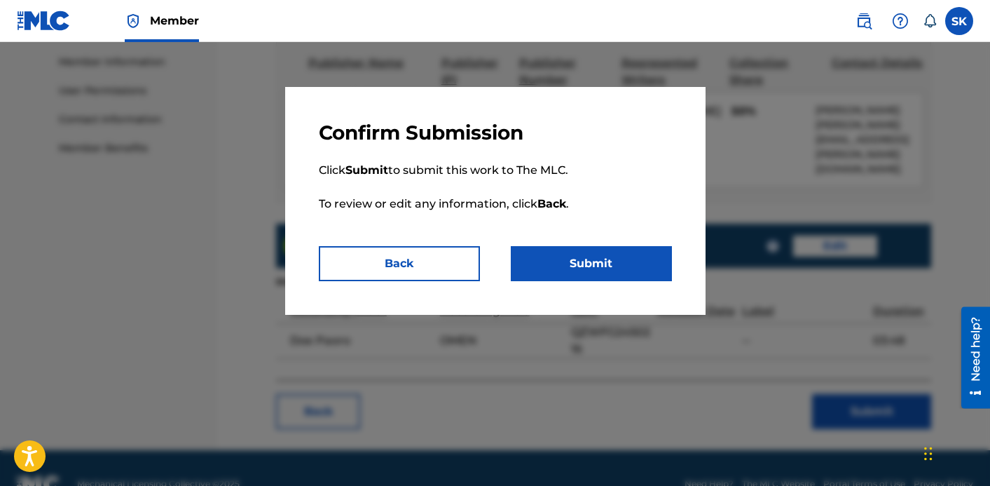
click at [641, 254] on button "Submit" at bounding box center [591, 263] width 161 height 35
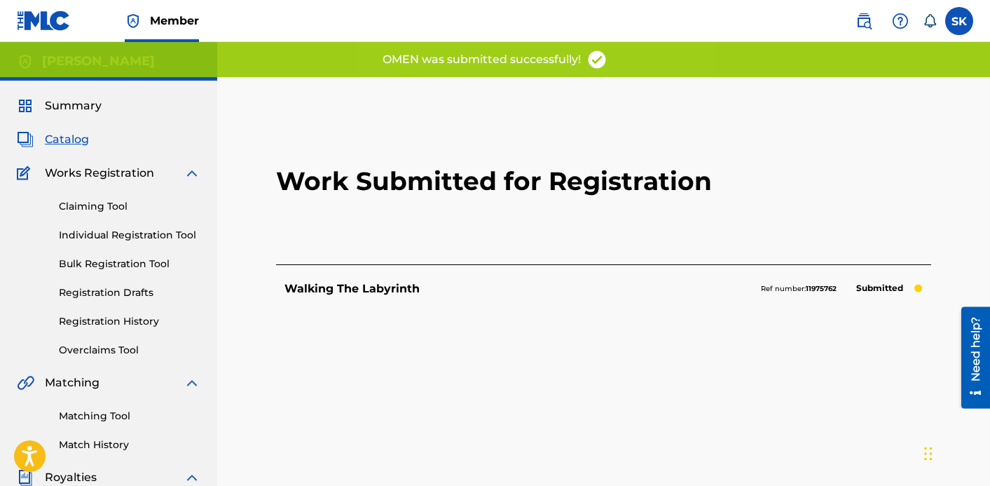
click at [123, 245] on div "Claiming Tool Individual Registration Tool Bulk Registration Tool Registration …" at bounding box center [109, 270] width 184 height 176
click at [123, 234] on link "Individual Registration Tool" at bounding box center [130, 235] width 142 height 15
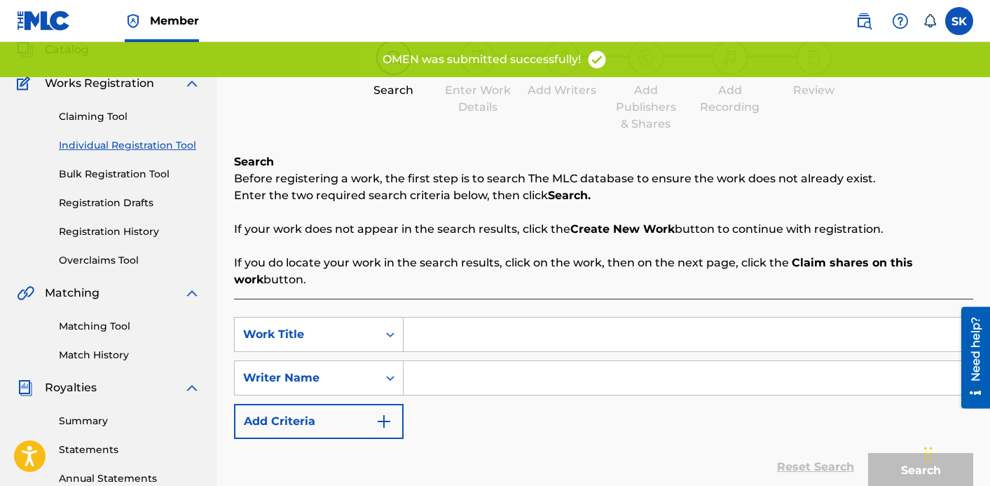
scroll to position [137, 0]
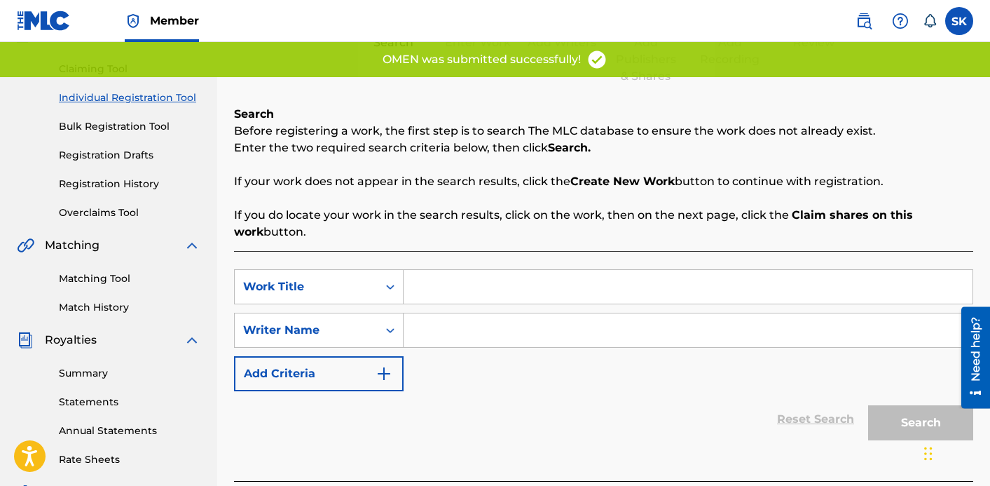
click at [455, 280] on input "Search Form" at bounding box center [688, 287] width 569 height 34
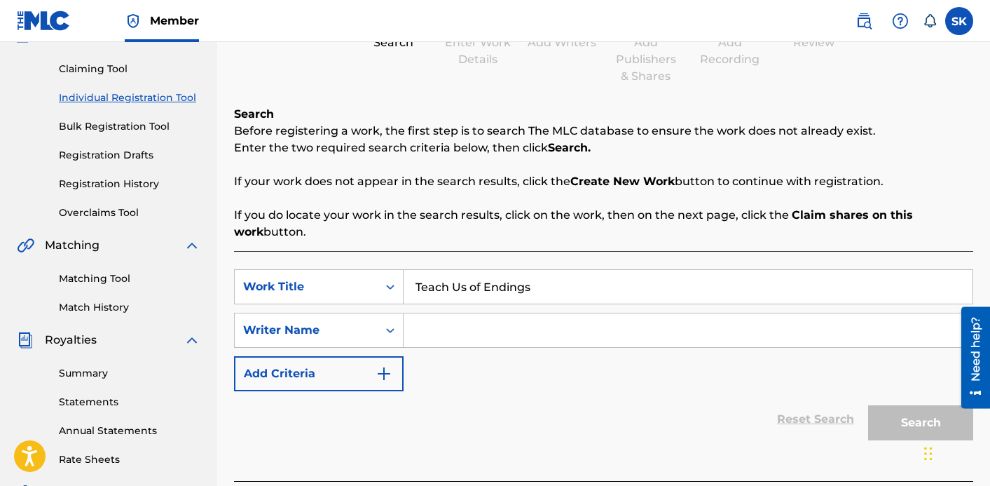
type input "Teach Us of Endings"
click at [446, 322] on input "Search Form" at bounding box center [688, 330] width 569 height 34
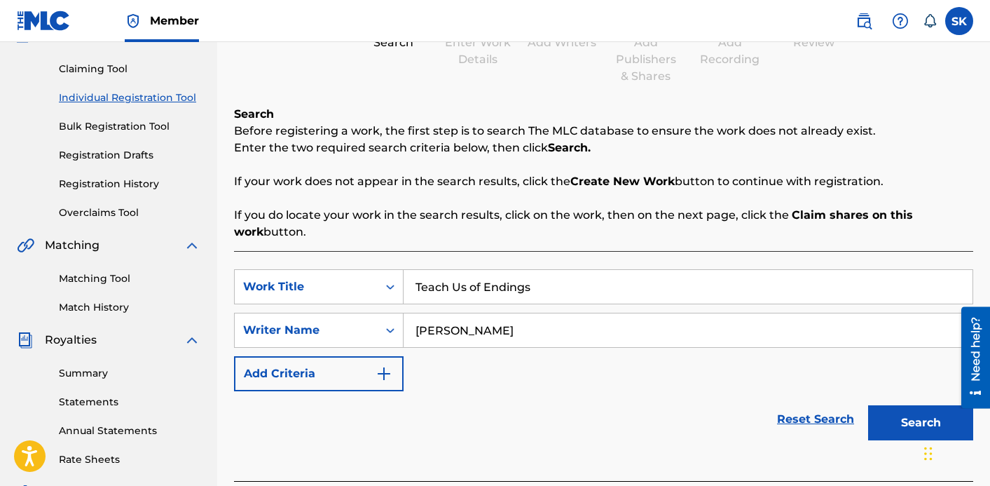
type input "[PERSON_NAME]"
click at [868, 405] on button "Search" at bounding box center [920, 422] width 105 height 35
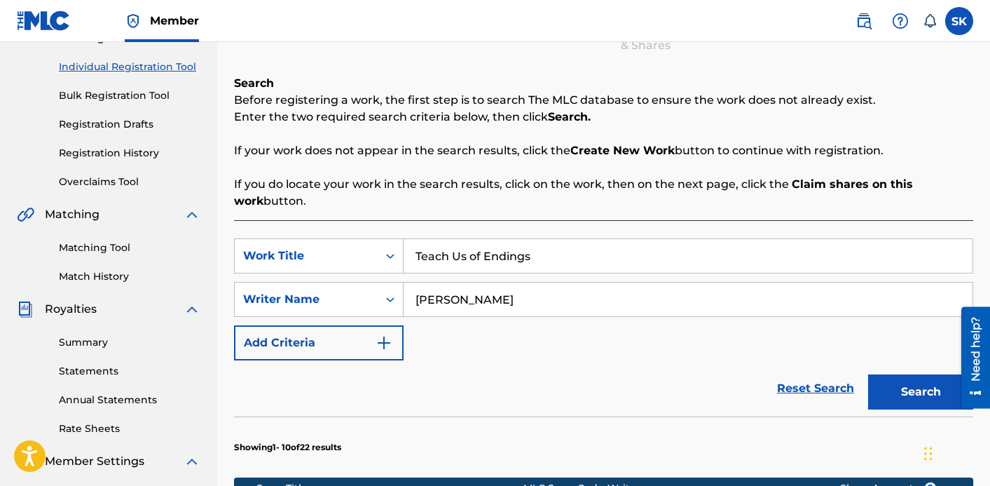
scroll to position [175, 0]
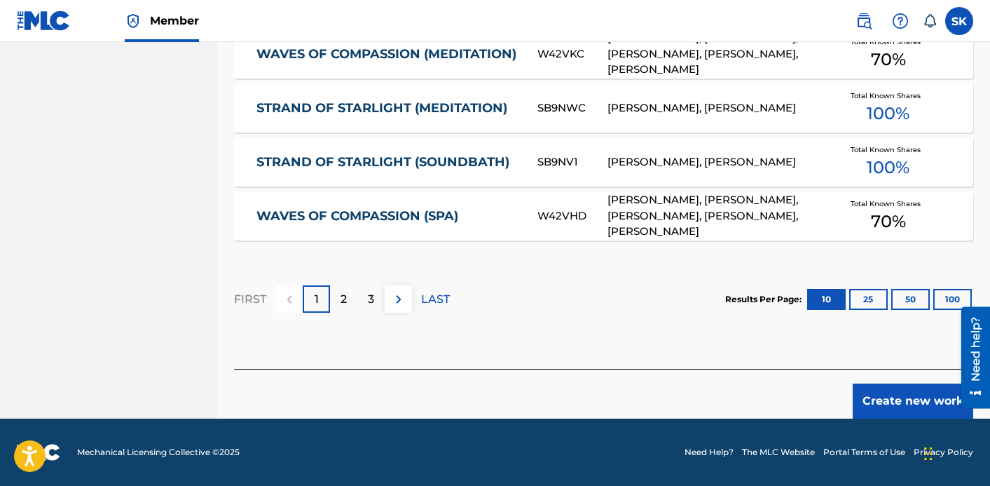
click at [903, 397] on button "Create new work" at bounding box center [913, 400] width 121 height 35
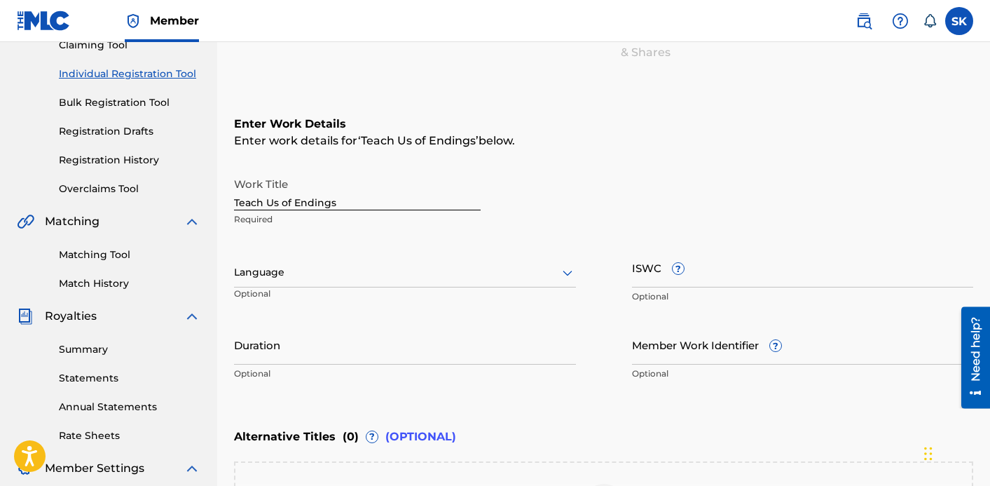
scroll to position [118, 0]
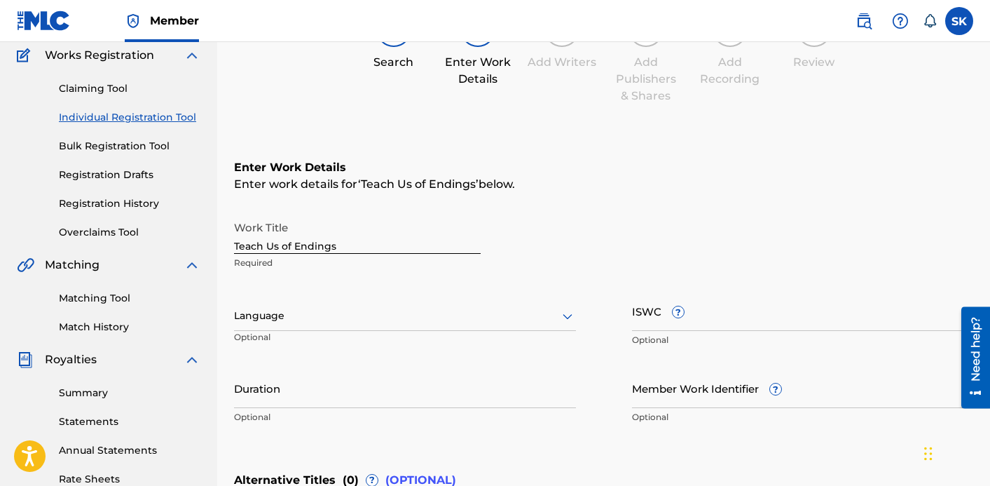
click at [645, 314] on input "ISWC ?" at bounding box center [803, 311] width 342 height 40
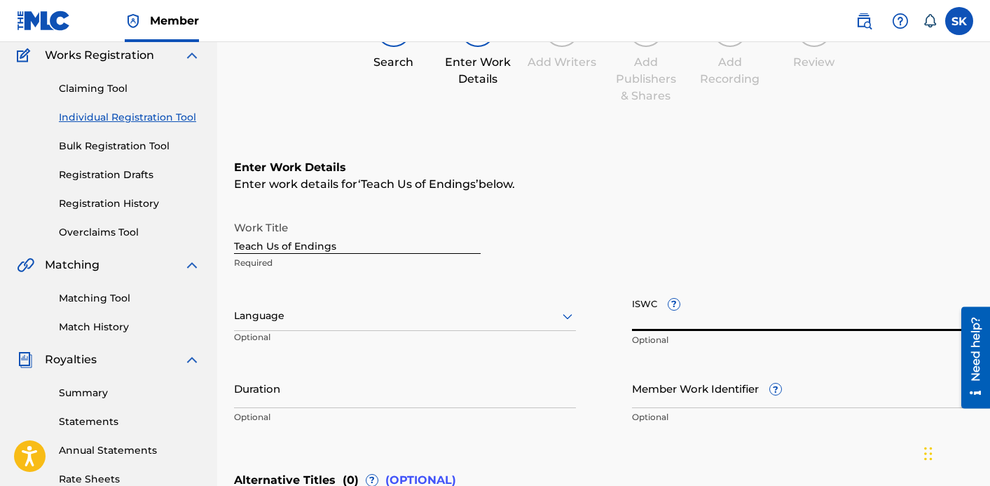
paste input "T3344021763"
type input "T3344021763"
click at [420, 322] on div at bounding box center [405, 316] width 342 height 18
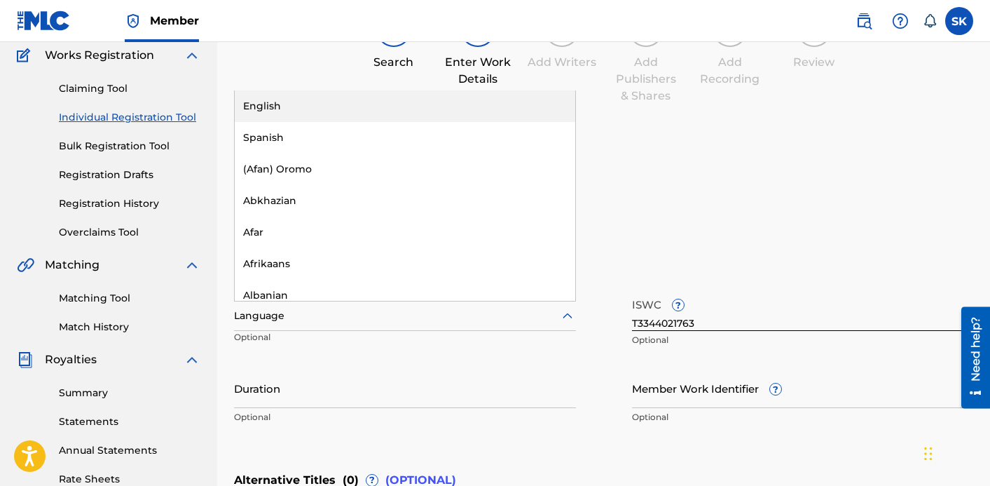
click at [329, 118] on div "English" at bounding box center [405, 106] width 341 height 32
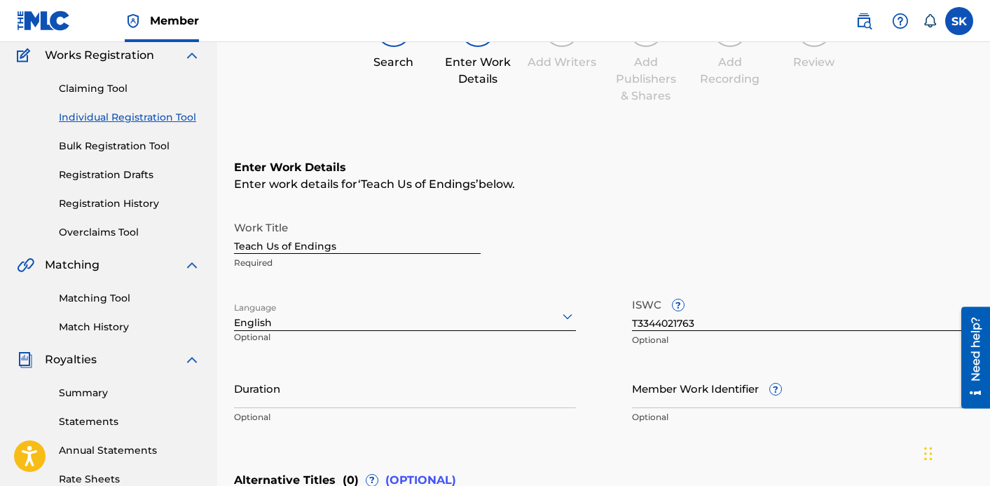
click at [326, 388] on input "Duration" at bounding box center [405, 388] width 342 height 40
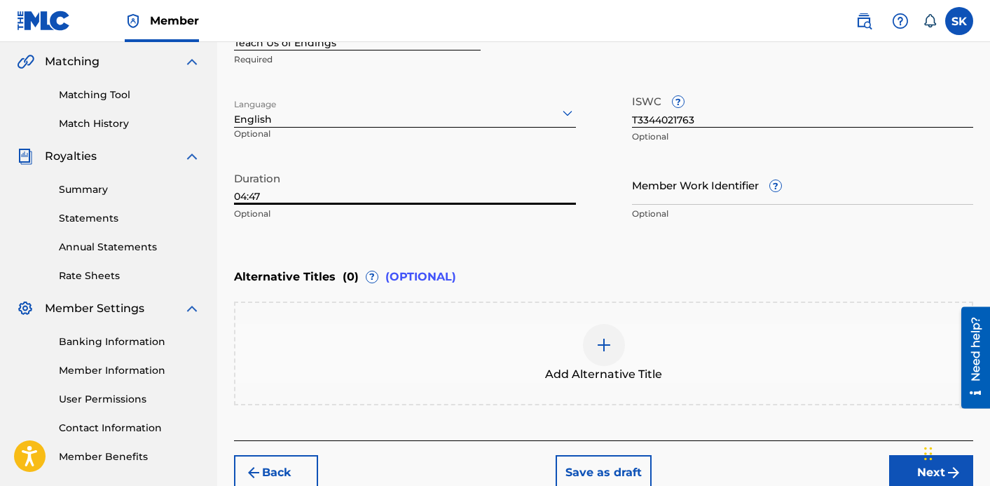
scroll to position [392, 0]
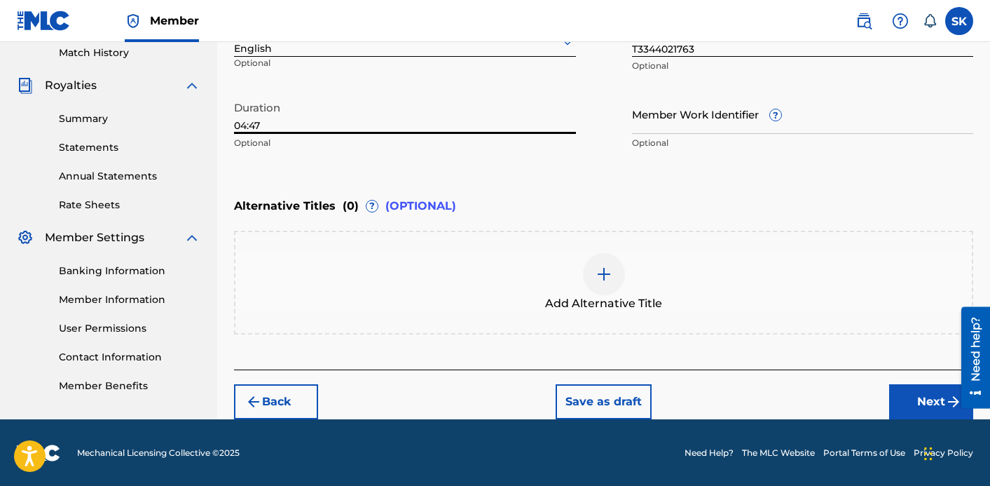
type input "04:47"
click at [911, 395] on button "Next" at bounding box center [931, 401] width 84 height 35
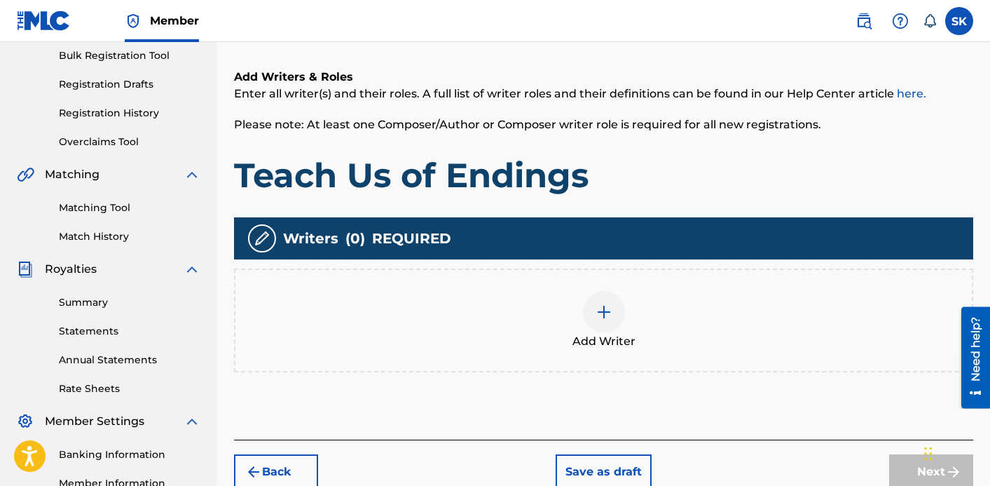
scroll to position [221, 0]
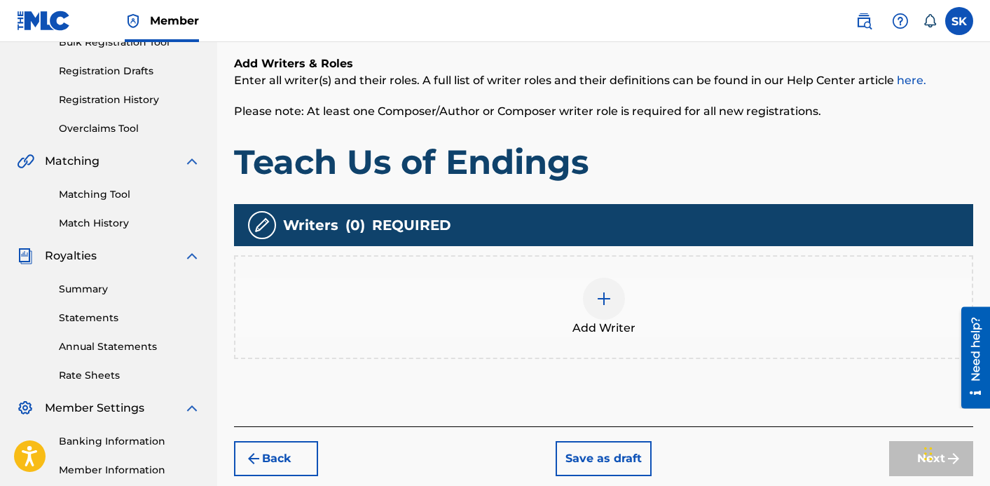
click at [608, 320] on span "Add Writer" at bounding box center [604, 328] width 63 height 17
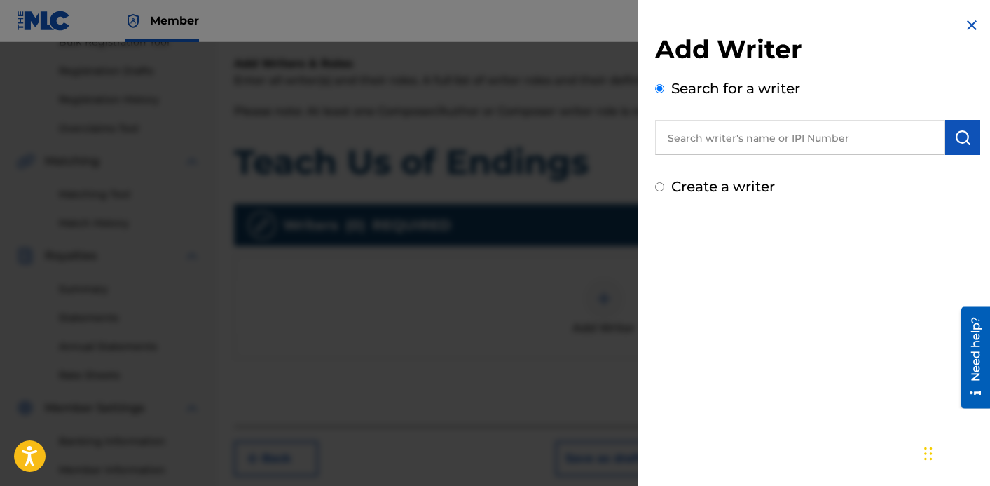
click at [726, 128] on input "text" at bounding box center [800, 137] width 290 height 35
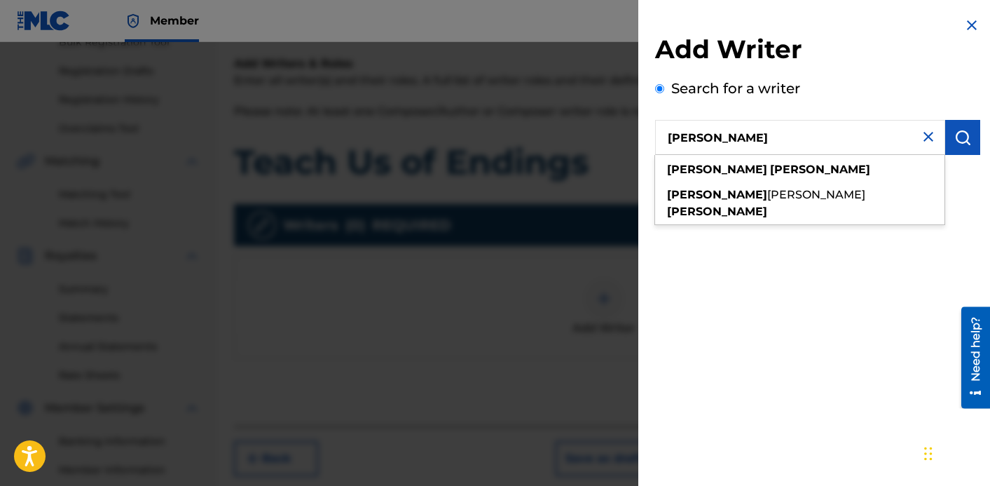
type input "[PERSON_NAME]"
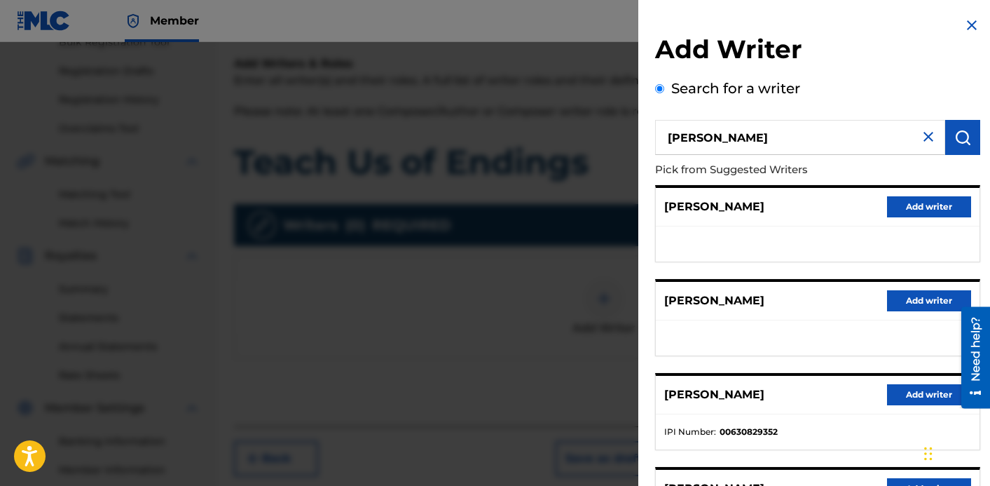
scroll to position [240, 0]
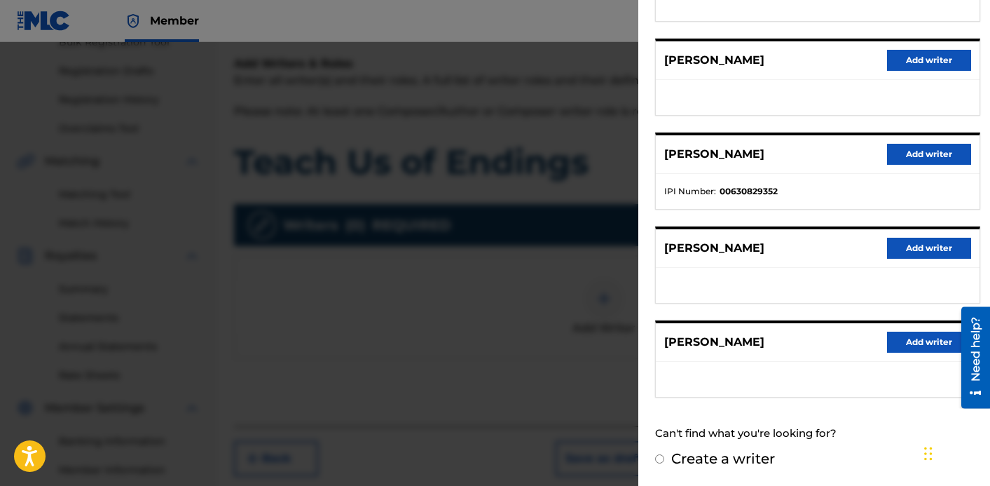
click at [910, 157] on button "Add writer" at bounding box center [929, 154] width 84 height 21
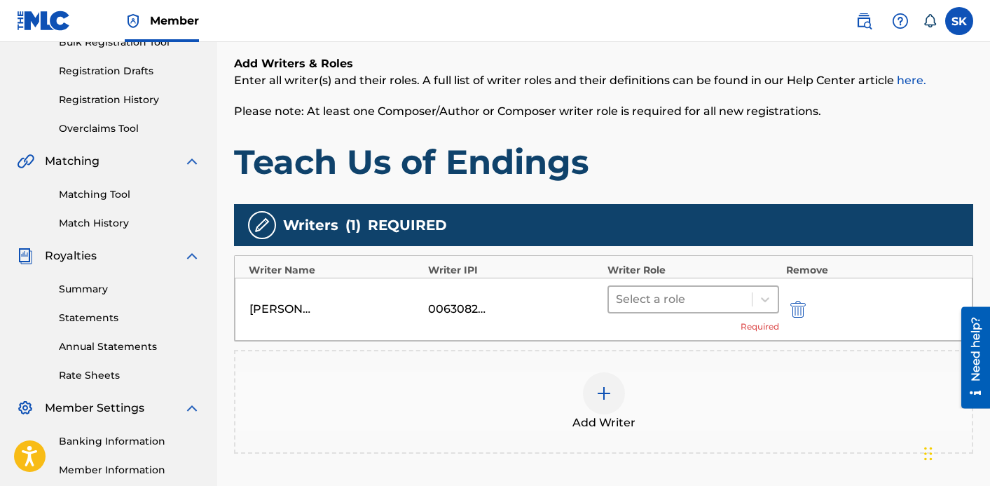
click at [667, 301] on div at bounding box center [680, 299] width 129 height 20
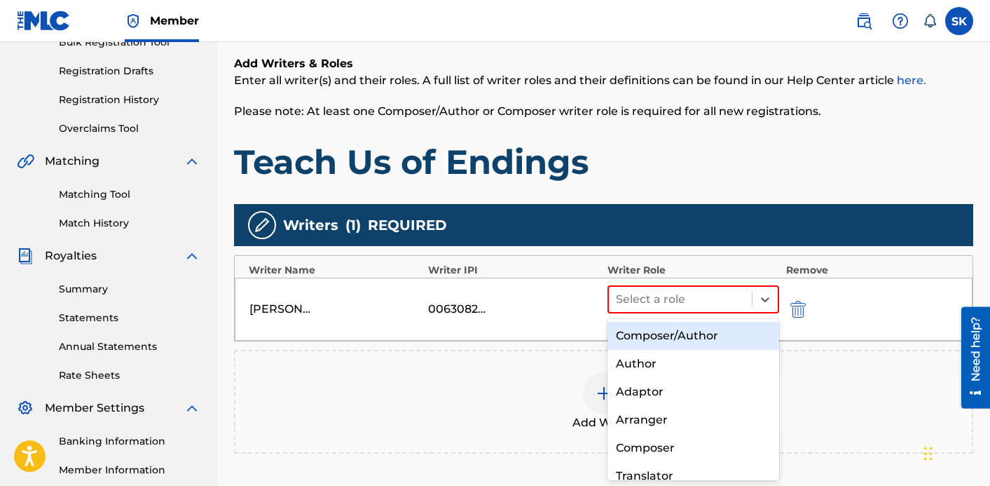
click at [660, 334] on div "Composer/Author" at bounding box center [694, 336] width 172 height 28
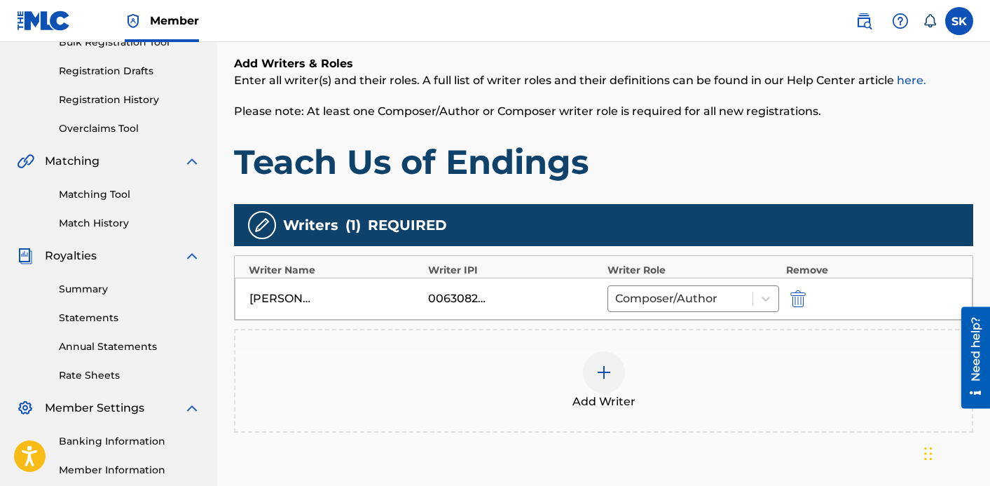
click at [599, 389] on div at bounding box center [604, 372] width 42 height 42
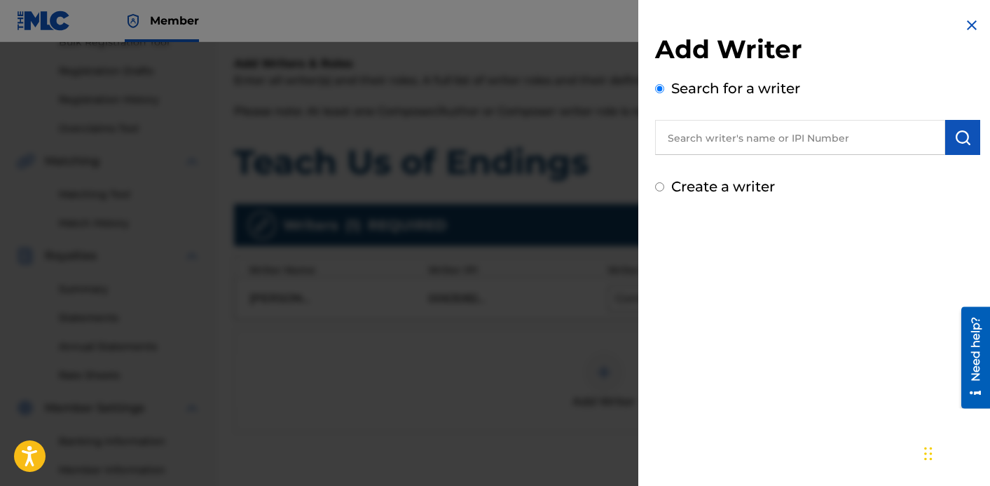
click at [715, 142] on input "text" at bounding box center [800, 137] width 290 height 35
click at [737, 146] on input "[PERSON_NAME]" at bounding box center [800, 137] width 290 height 35
type input "[PERSON_NAME]"
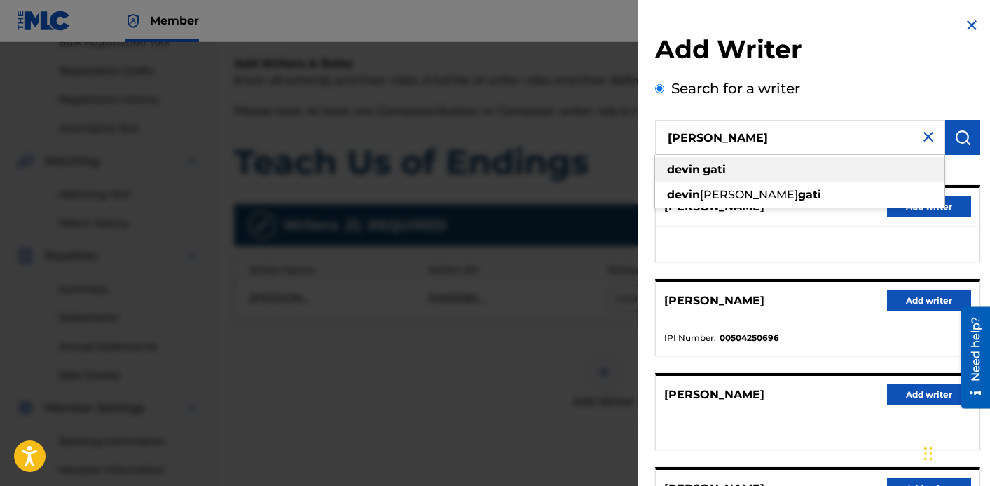
click at [746, 168] on div "[PERSON_NAME]" at bounding box center [799, 169] width 289 height 25
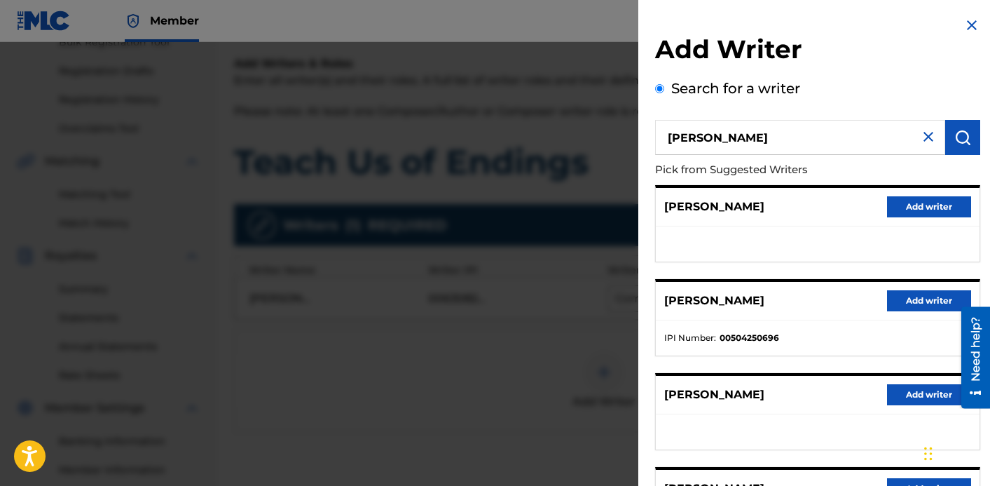
click at [904, 311] on div "[PERSON_NAME] Add writer" at bounding box center [818, 301] width 324 height 39
click at [904, 299] on button "Add writer" at bounding box center [929, 300] width 84 height 21
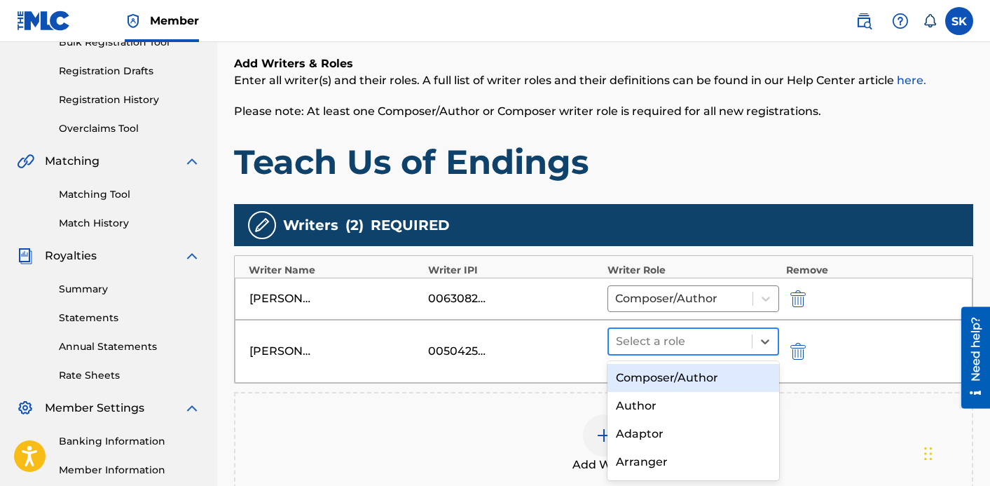
click at [643, 339] on div at bounding box center [680, 342] width 129 height 20
click at [643, 380] on div "Composer/Author" at bounding box center [694, 378] width 172 height 28
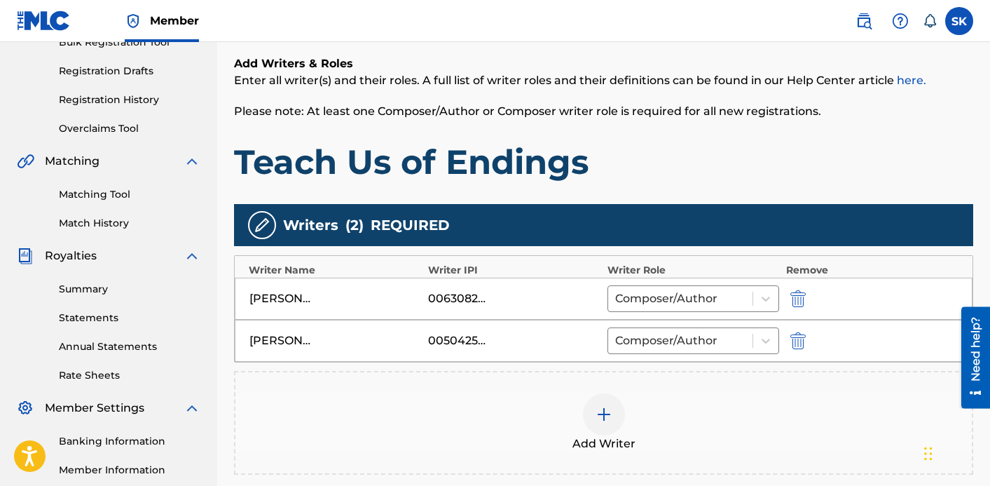
click at [608, 414] on img at bounding box center [604, 414] width 17 height 17
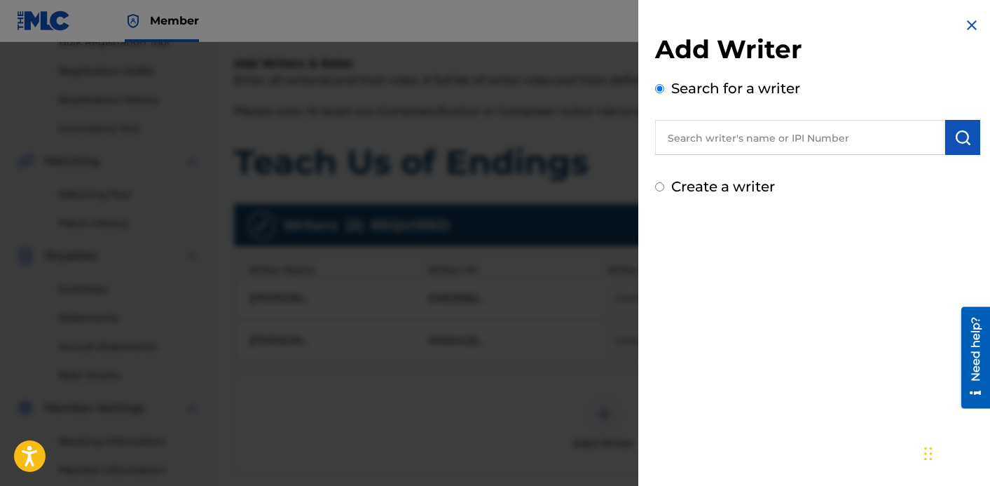
click at [695, 141] on input "text" at bounding box center [800, 137] width 290 height 35
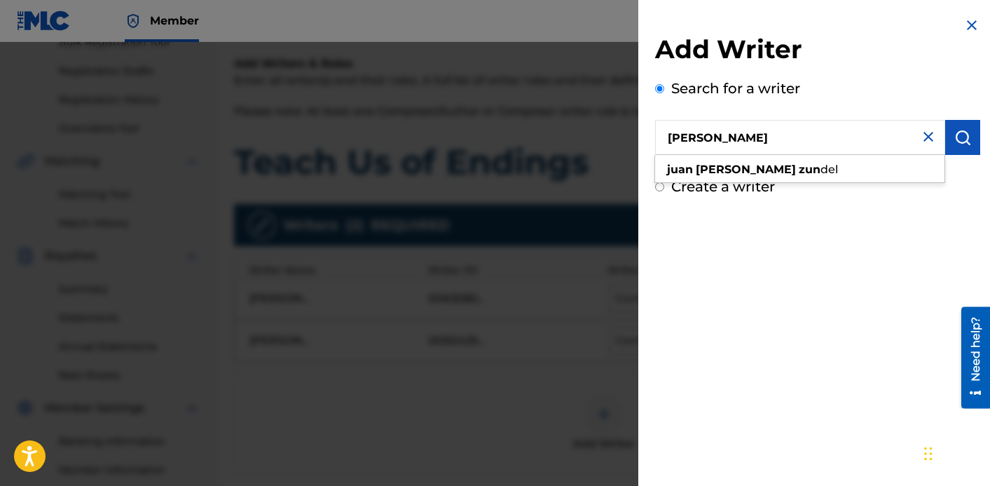
click at [681, 150] on input "[PERSON_NAME]" at bounding box center [800, 137] width 290 height 35
click at [695, 173] on div "[PERSON_NAME] del" at bounding box center [799, 169] width 289 height 25
type input "[PERSON_NAME]"
click at [792, 163] on div "[PERSON_NAME]" at bounding box center [799, 169] width 289 height 25
click at [791, 140] on input "[PERSON_NAME]" at bounding box center [800, 137] width 290 height 35
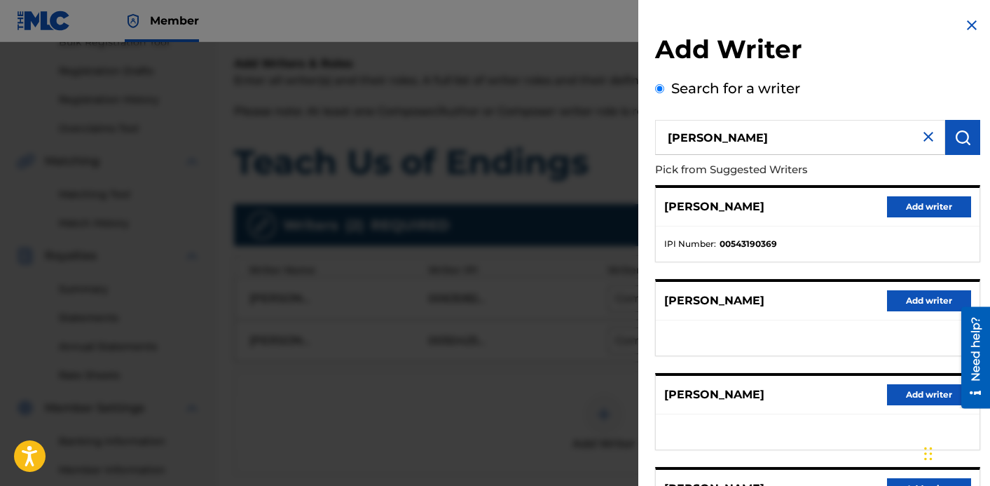
click at [911, 201] on button "Add writer" at bounding box center [929, 206] width 84 height 21
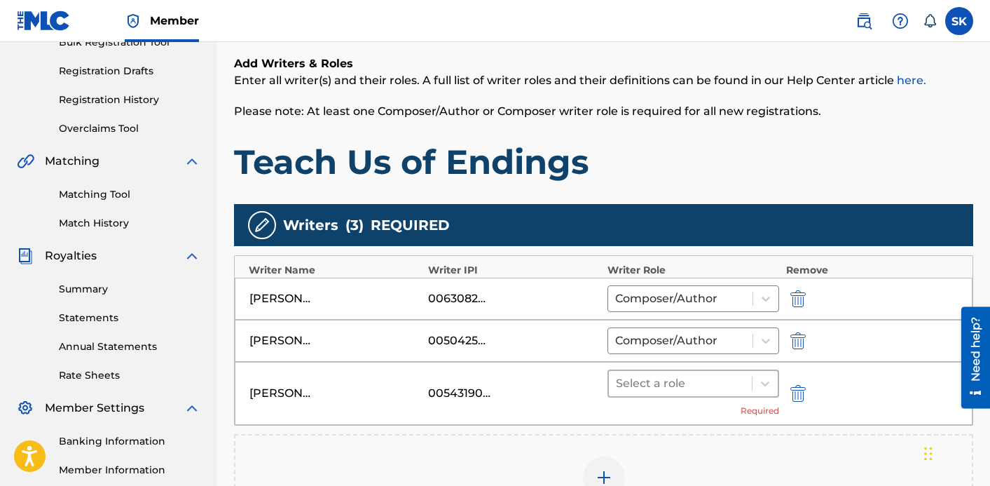
click at [662, 389] on div at bounding box center [680, 384] width 129 height 20
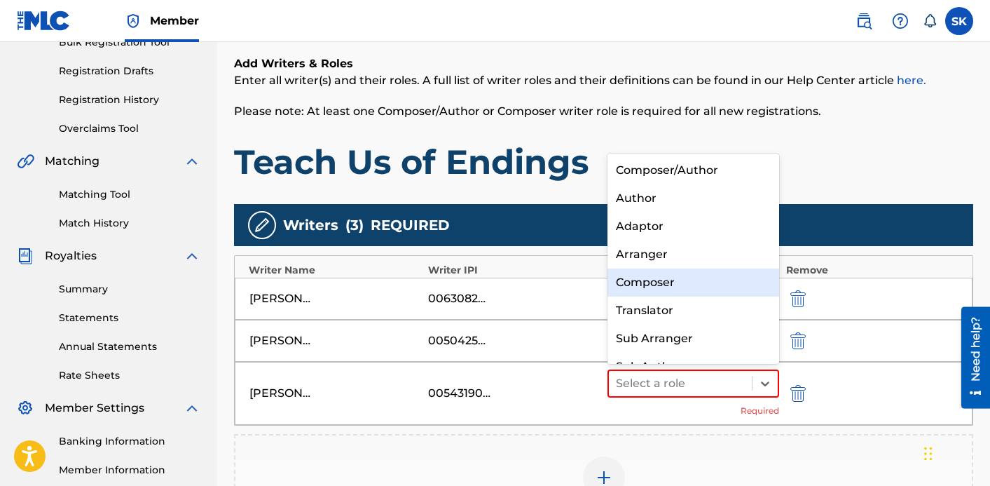
click at [658, 286] on div "Composer" at bounding box center [694, 282] width 172 height 28
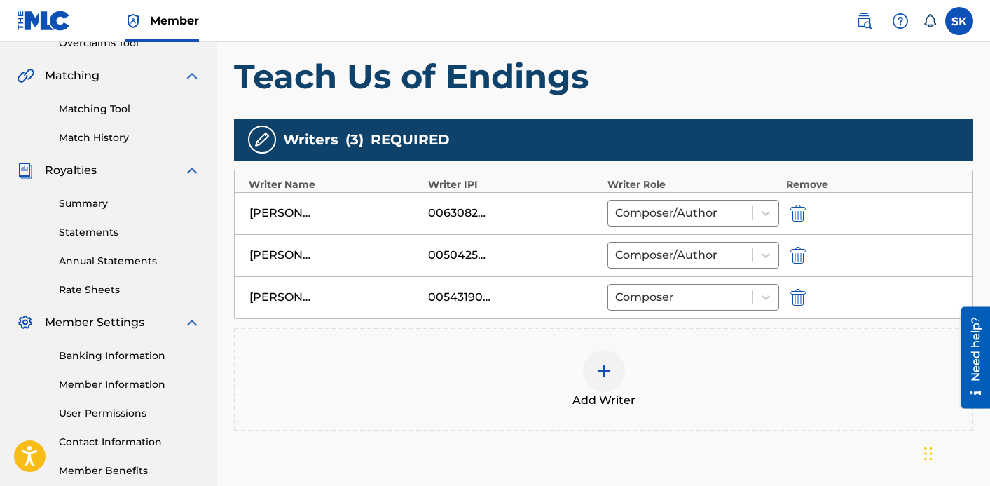
scroll to position [348, 0]
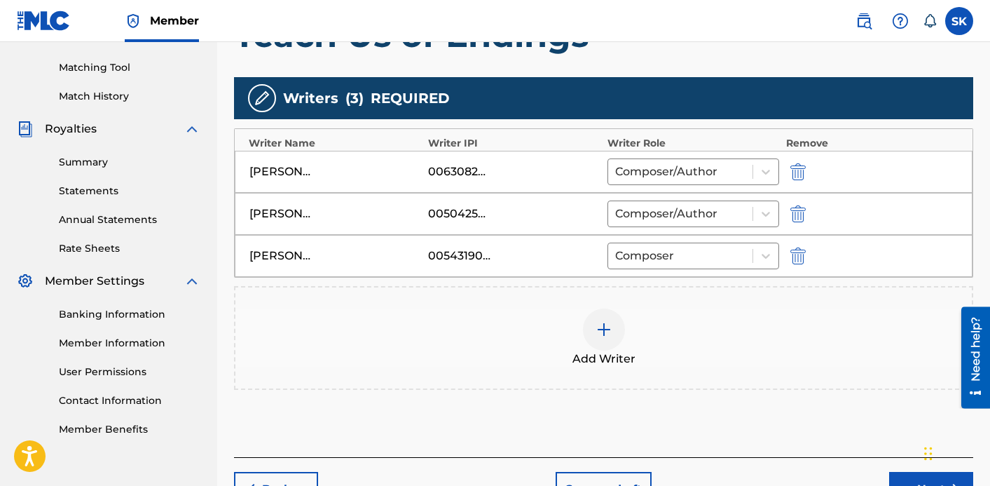
click at [600, 324] on img at bounding box center [604, 329] width 17 height 17
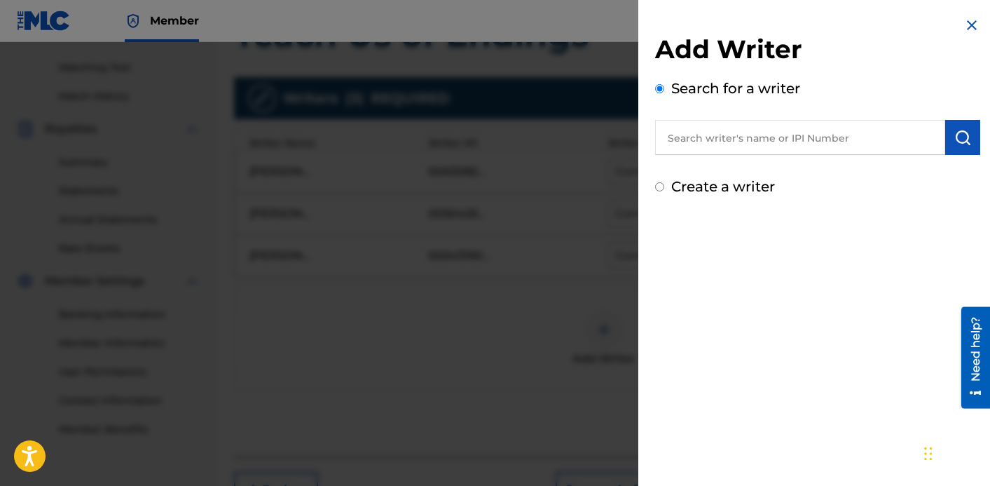
click at [718, 142] on input "text" at bounding box center [800, 137] width 290 height 35
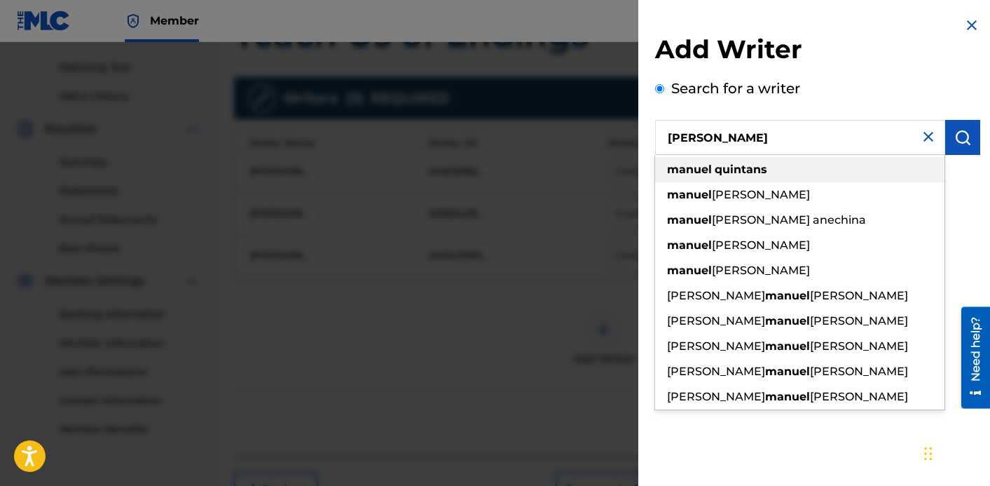
click at [719, 173] on strong "quintans" at bounding box center [741, 169] width 53 height 13
type input "[PERSON_NAME]"
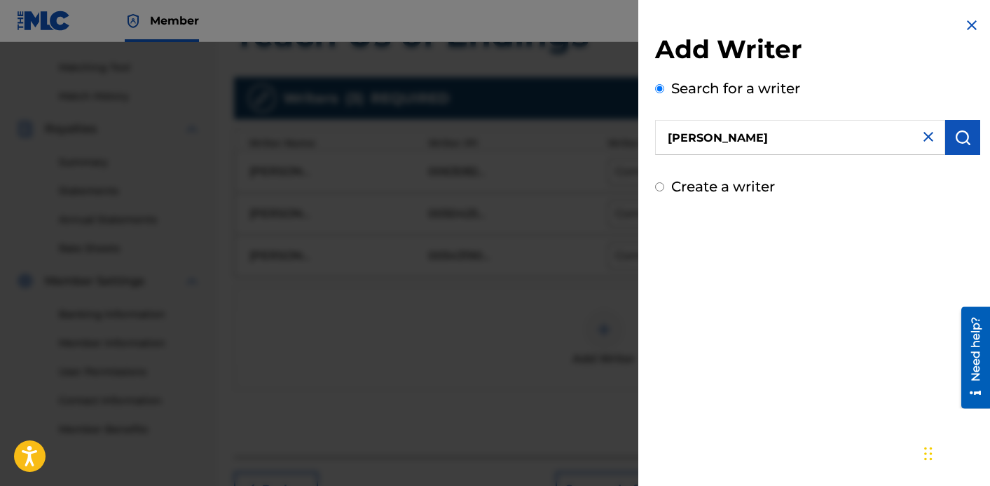
click at [959, 141] on img "submit" at bounding box center [963, 137] width 17 height 17
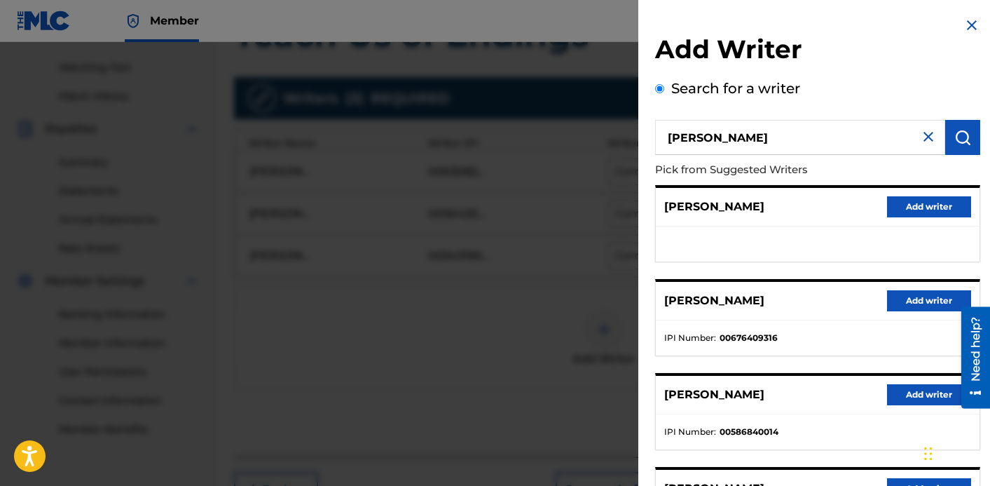
click at [903, 300] on button "Add writer" at bounding box center [929, 300] width 84 height 21
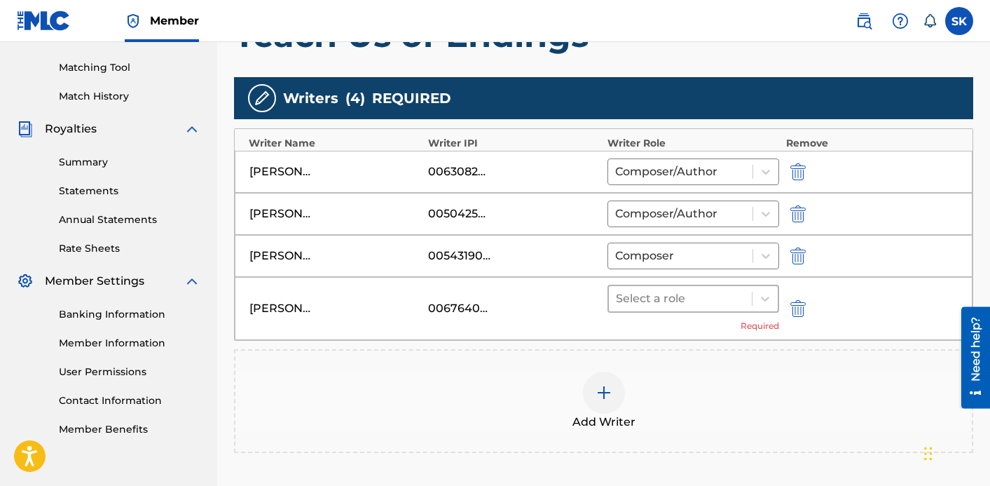
click at [722, 297] on div at bounding box center [680, 299] width 129 height 20
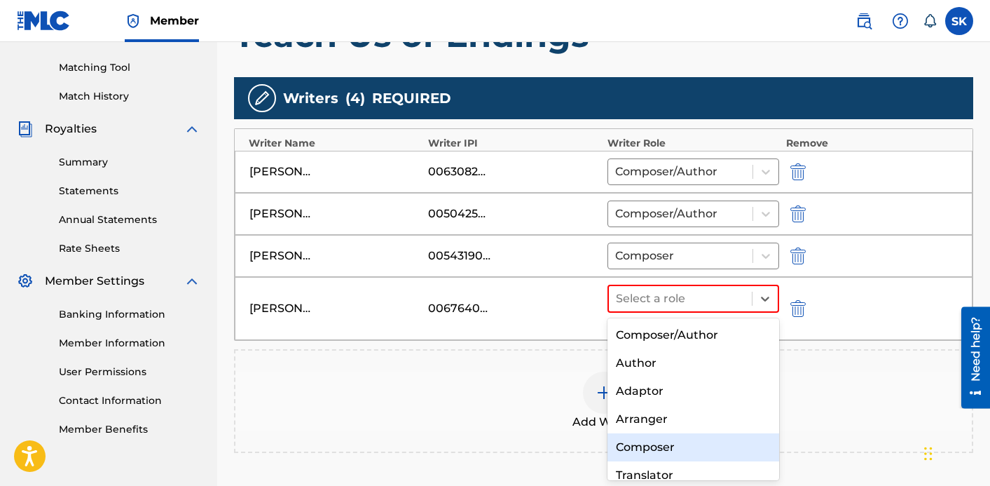
click at [674, 436] on div "Composer" at bounding box center [694, 447] width 172 height 28
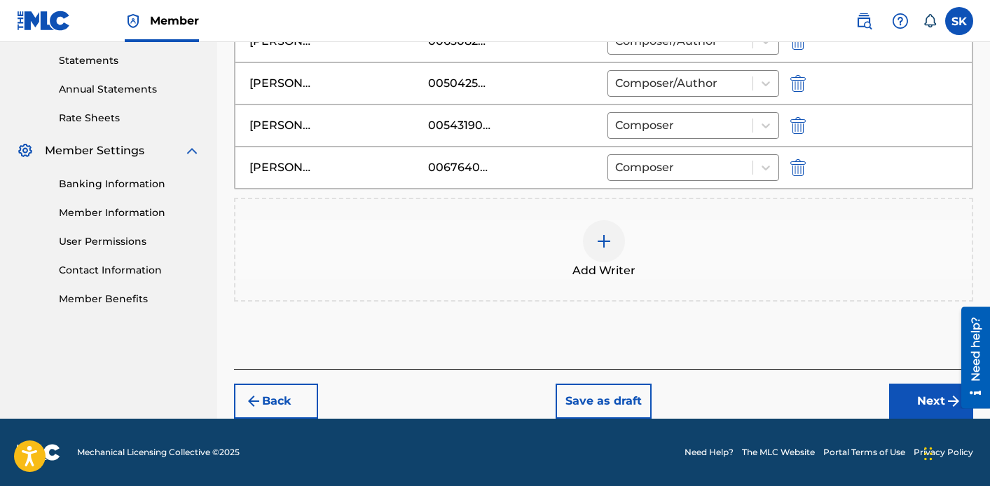
click at [918, 408] on button "Next" at bounding box center [931, 400] width 84 height 35
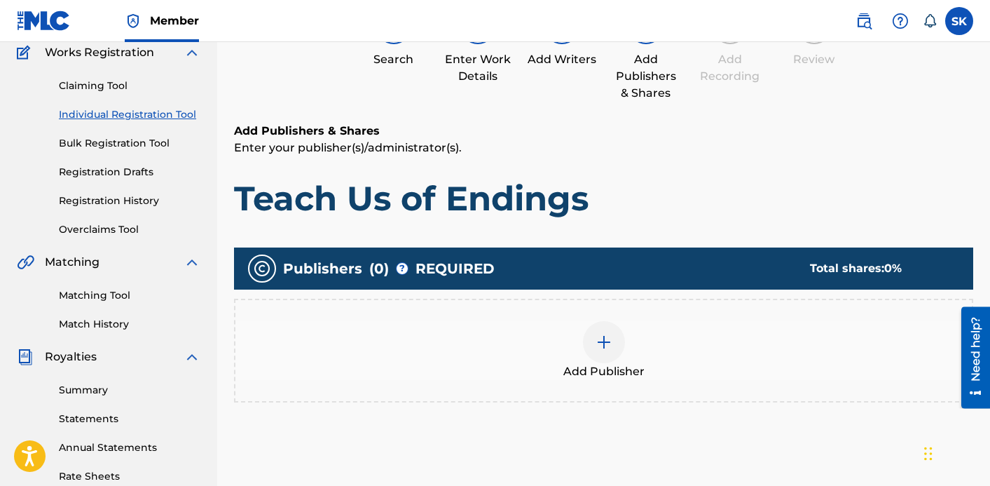
scroll to position [124, 0]
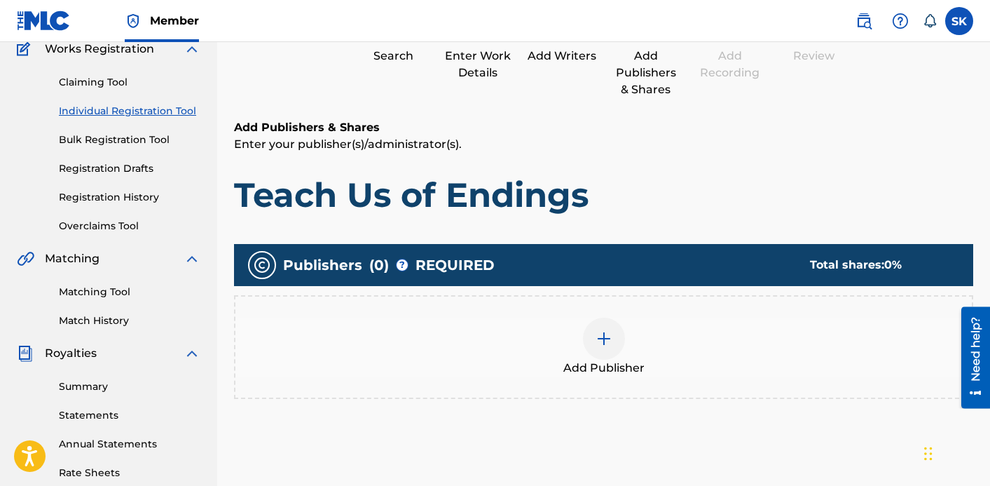
click at [629, 339] on div "Add Publisher" at bounding box center [604, 347] width 737 height 59
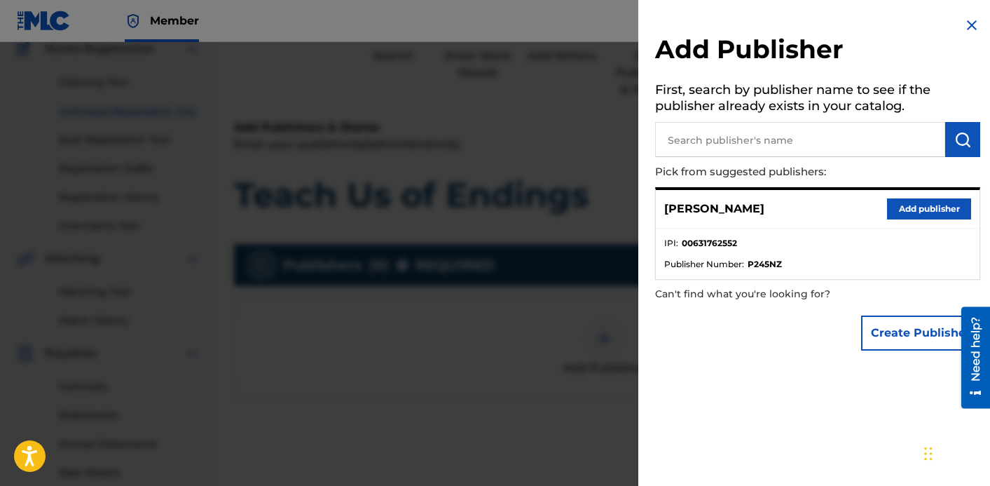
click at [887, 210] on button "Add publisher" at bounding box center [929, 208] width 84 height 21
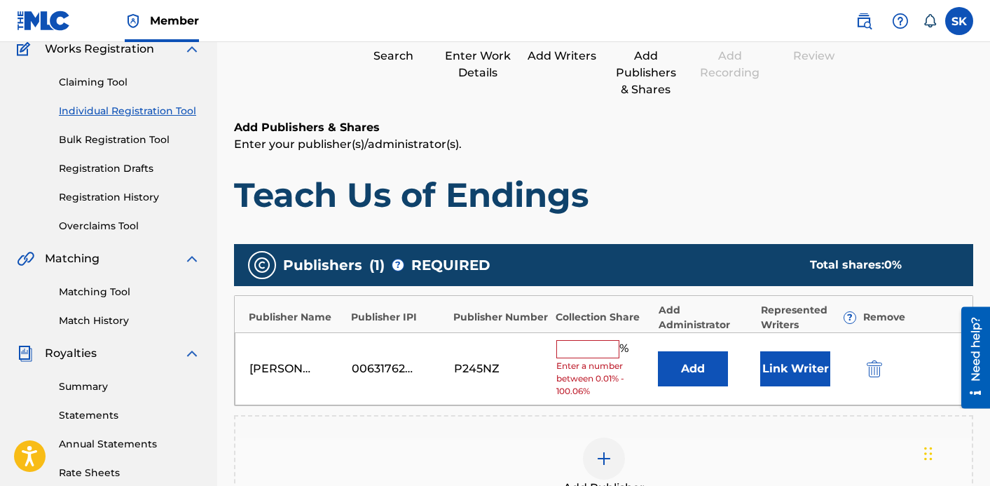
click at [592, 354] on input "text" at bounding box center [588, 349] width 63 height 18
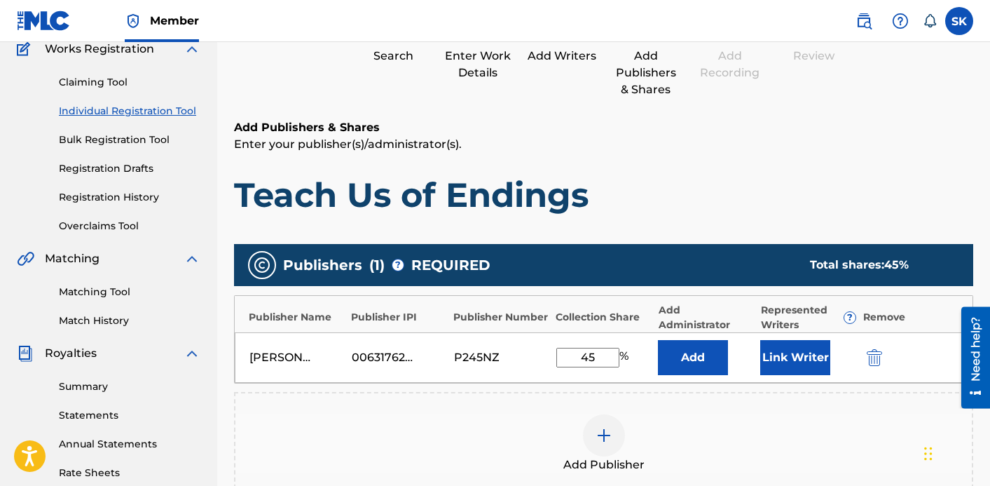
type input "45"
click at [697, 366] on button "Add" at bounding box center [693, 357] width 70 height 35
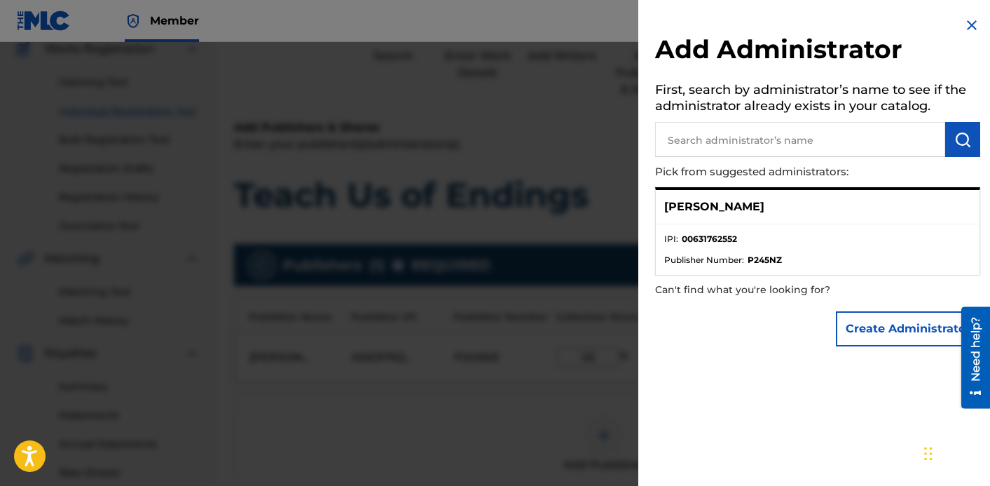
click at [629, 355] on div at bounding box center [495, 285] width 990 height 486
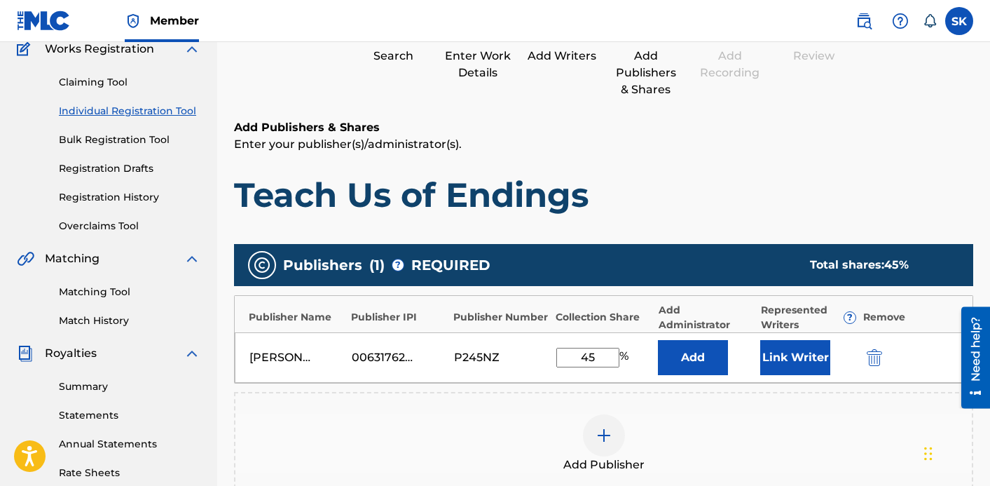
click at [815, 350] on button "Link Writer" at bounding box center [796, 357] width 70 height 35
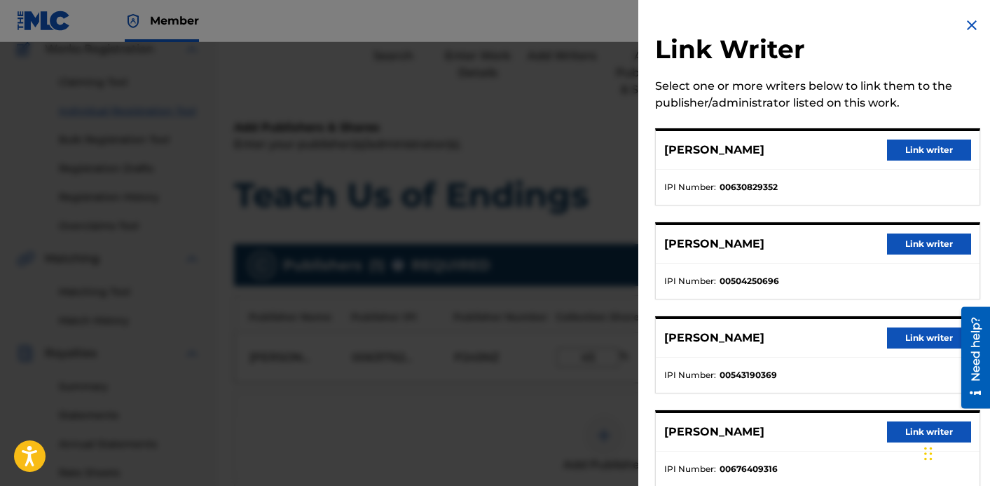
click at [903, 149] on button "Link writer" at bounding box center [929, 149] width 84 height 21
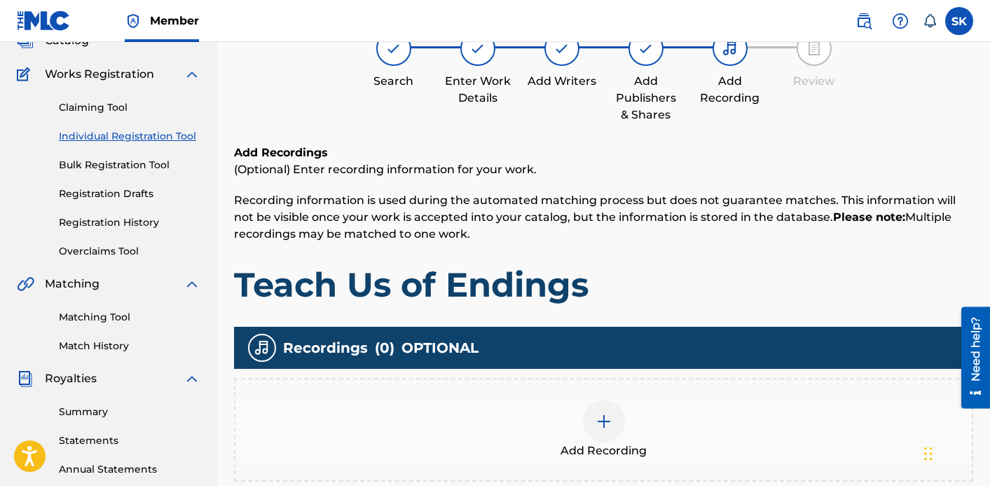
scroll to position [214, 0]
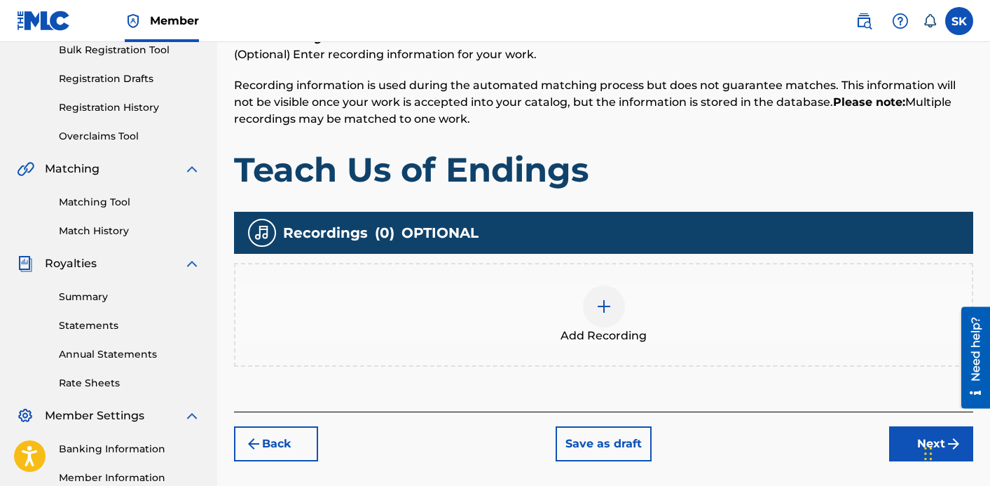
click at [617, 326] on div "Add Recording" at bounding box center [604, 314] width 737 height 59
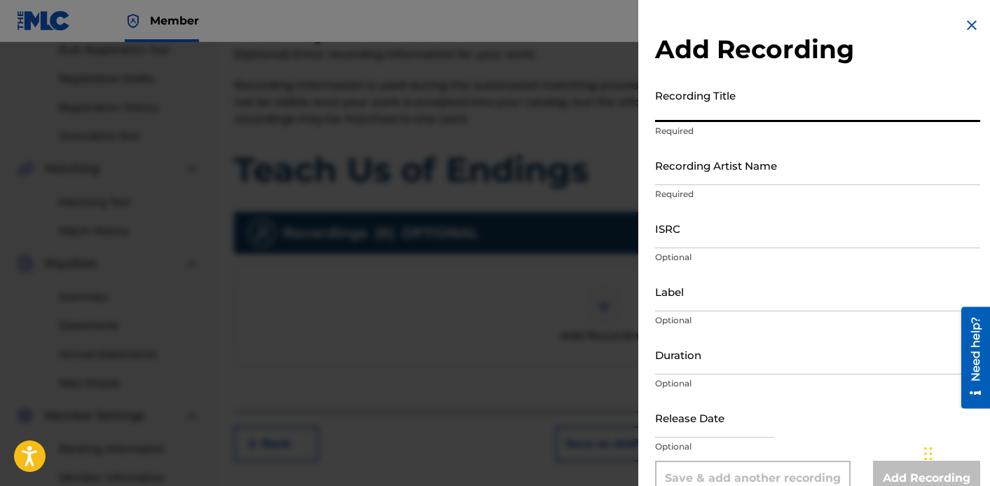
click at [708, 114] on input "Recording Title" at bounding box center [817, 102] width 325 height 40
type input "Teach Us of Endings"
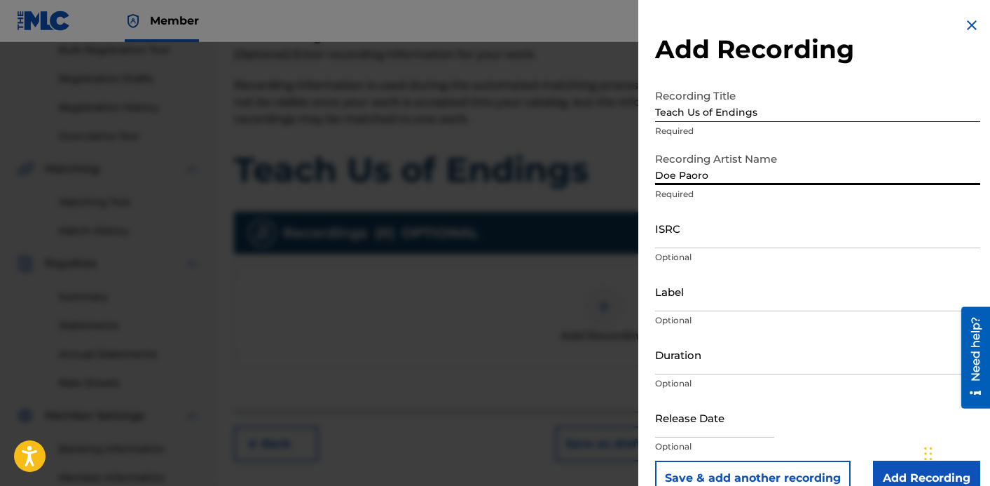
type input "Doe Paoro"
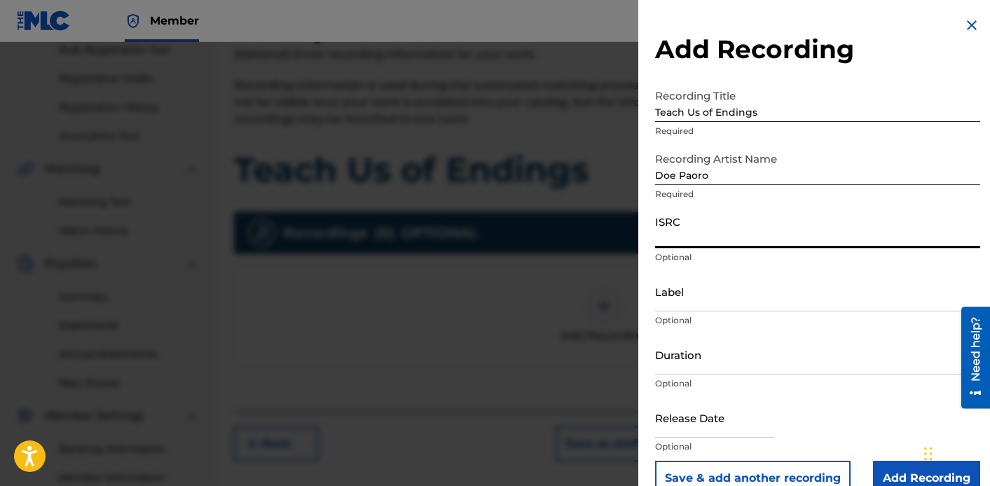
paste input "QZWFW2561996"
type input "QZWFW2561996"
click at [689, 293] on input "Label" at bounding box center [817, 291] width 325 height 40
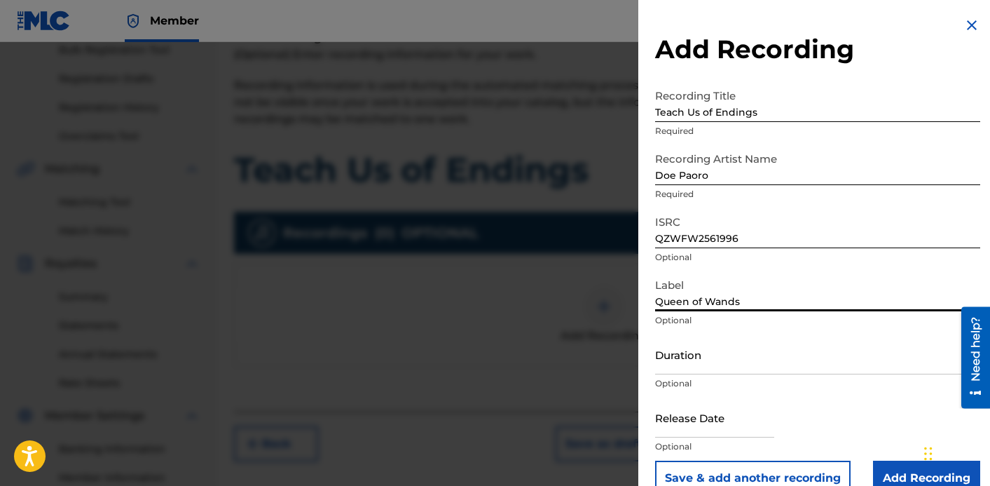
type input "Queen of Wands"
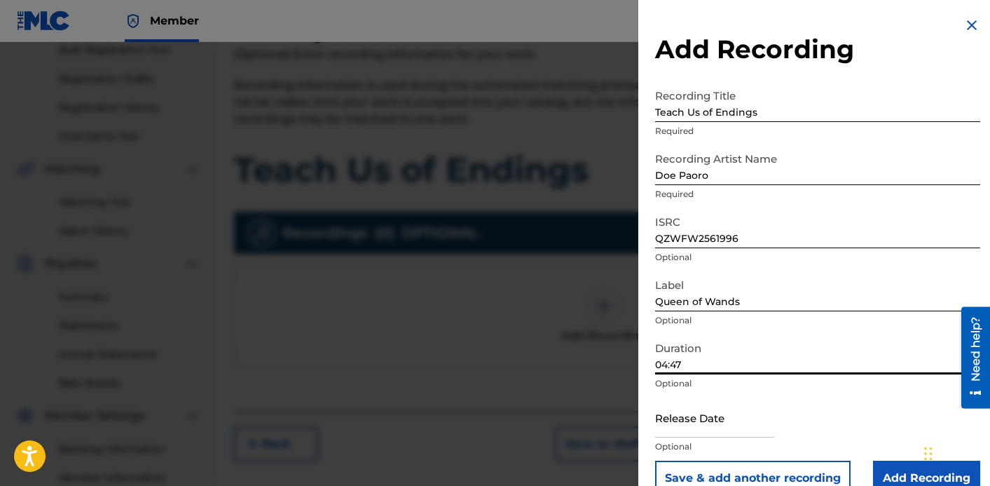
type input "04:47"
click at [710, 425] on input "text" at bounding box center [714, 417] width 119 height 40
select select "7"
select select "2025"
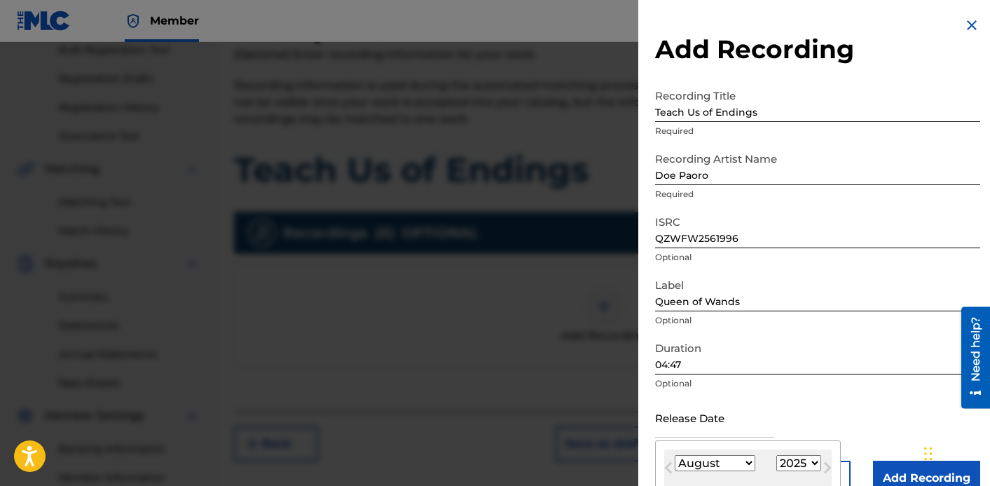
click at [749, 470] on select "January February March April May June July August September October November De…" at bounding box center [715, 463] width 81 height 16
select select "8"
click at [675, 455] on select "January February March April May June July August September October November De…" at bounding box center [715, 463] width 81 height 16
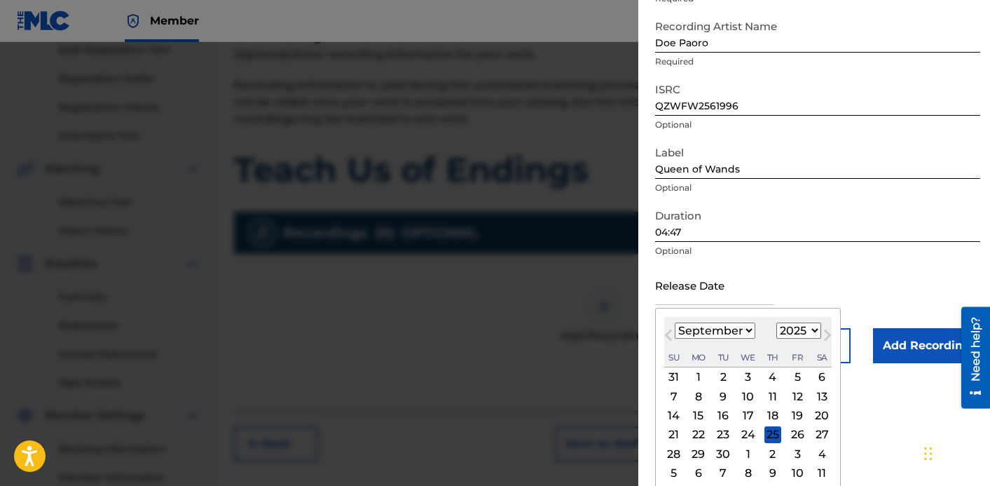
scroll to position [138, 0]
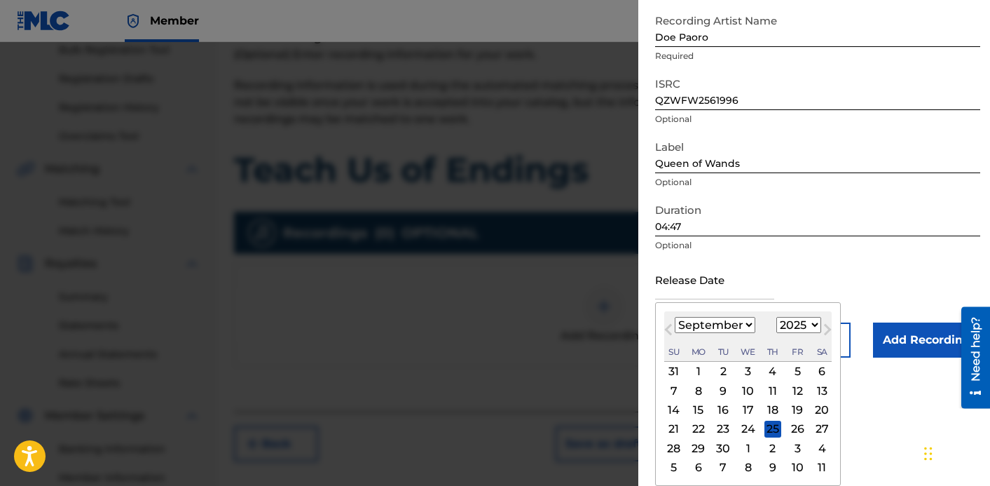
click at [798, 408] on div "19" at bounding box center [797, 410] width 17 height 17
type input "[DATE]"
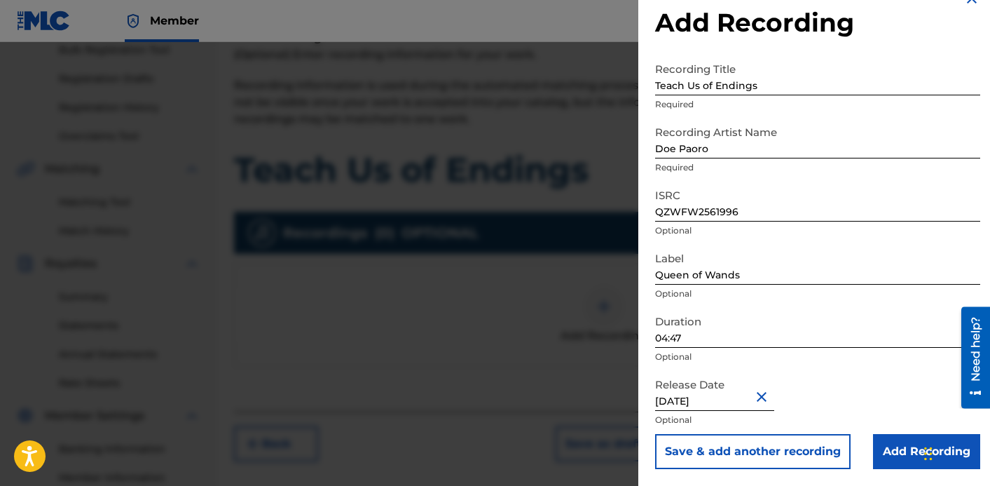
scroll to position [214, 0]
click at [899, 448] on input "Add Recording" at bounding box center [926, 451] width 107 height 35
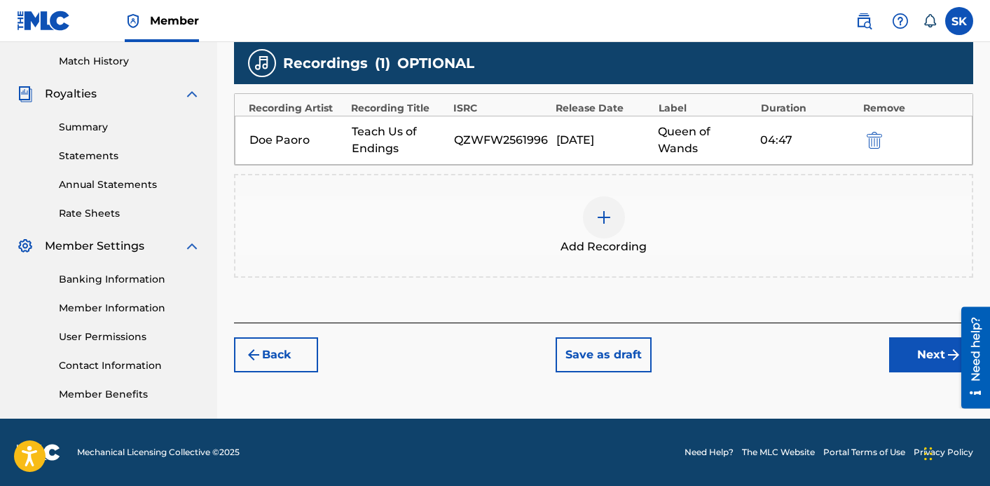
click at [926, 359] on button "Next" at bounding box center [931, 354] width 84 height 35
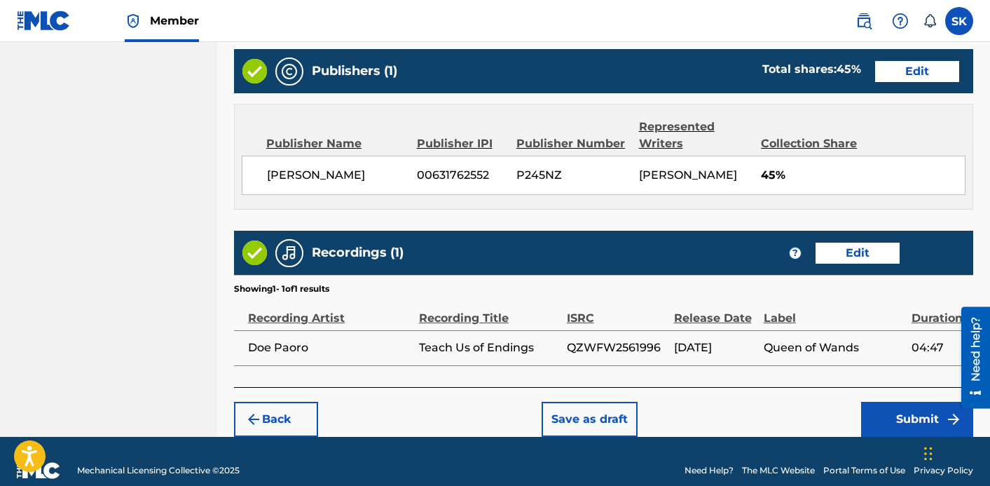
scroll to position [765, 0]
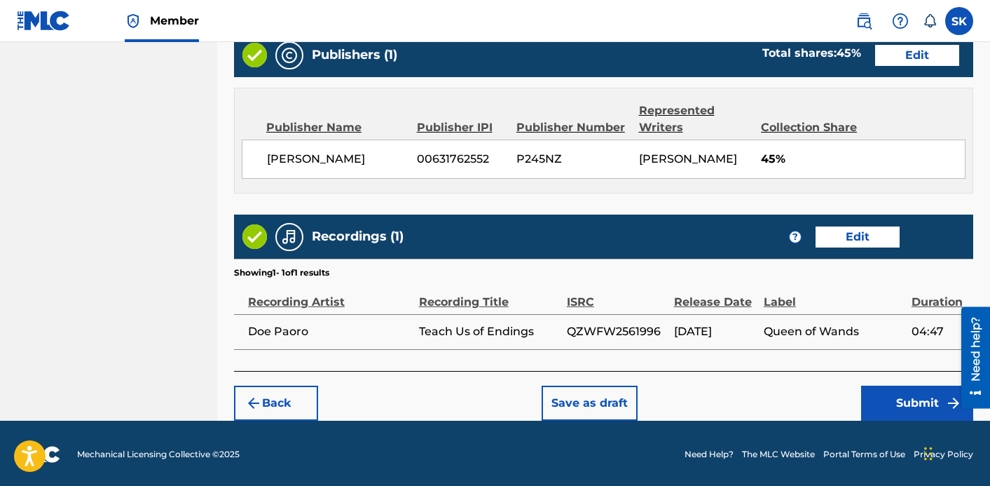
click at [895, 400] on button "Submit" at bounding box center [917, 403] width 112 height 35
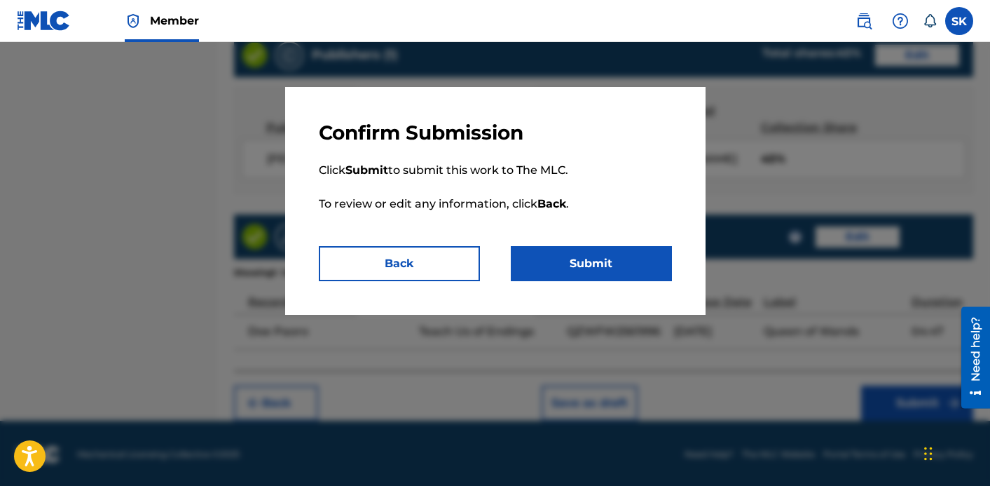
click at [588, 271] on button "Submit" at bounding box center [591, 263] width 161 height 35
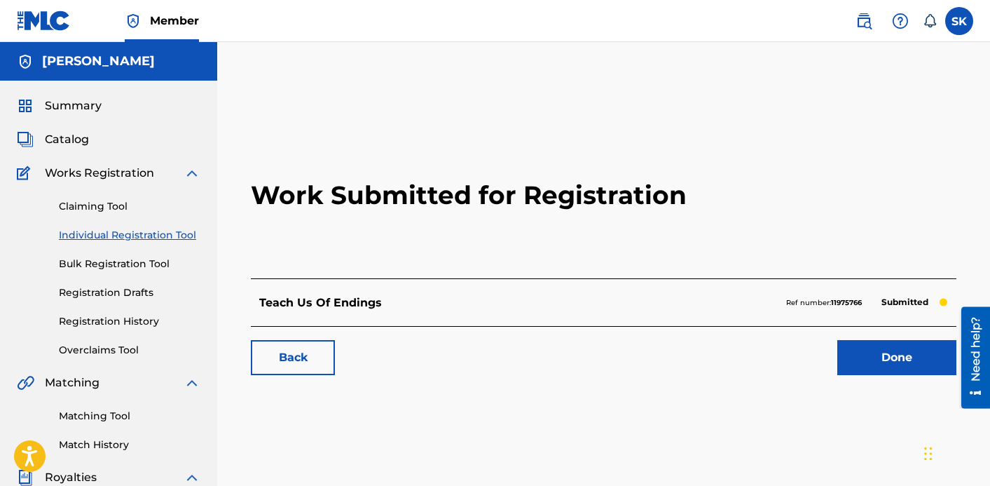
click at [904, 348] on link "Done" at bounding box center [897, 357] width 119 height 35
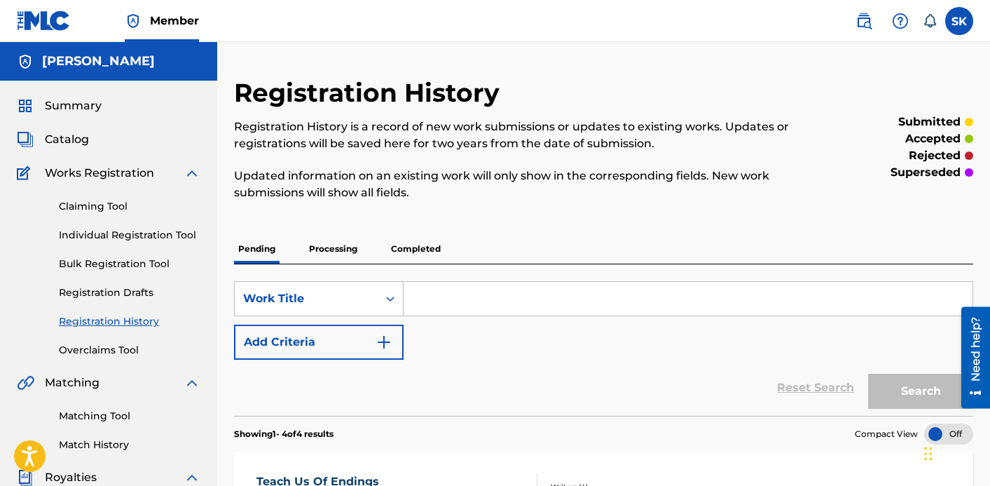
click at [438, 292] on input "Search Form" at bounding box center [688, 299] width 569 height 34
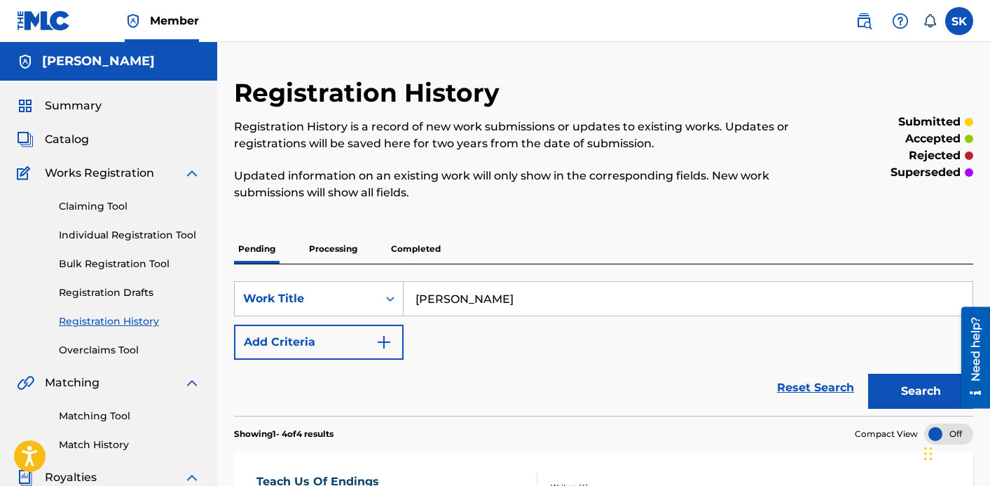
type input "[PERSON_NAME]"
click at [179, 231] on link "Individual Registration Tool" at bounding box center [130, 235] width 142 height 15
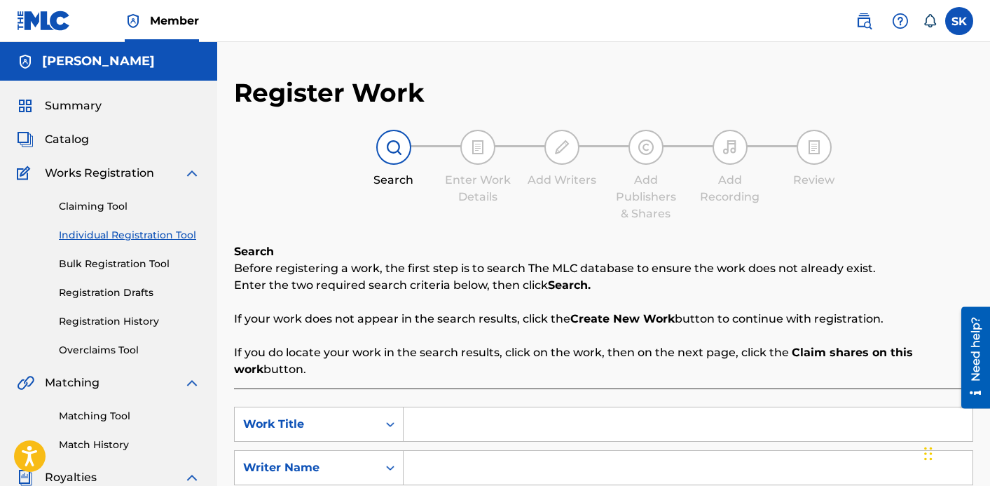
click at [453, 428] on input "Search Form" at bounding box center [688, 424] width 569 height 34
type input "[PERSON_NAME]"
click at [458, 466] on input "Search Form" at bounding box center [688, 468] width 569 height 34
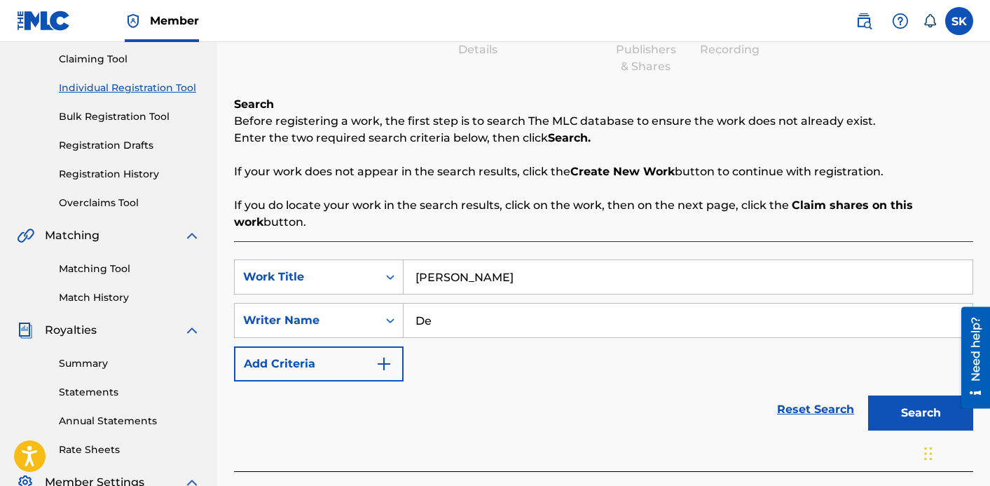
scroll to position [150, 0]
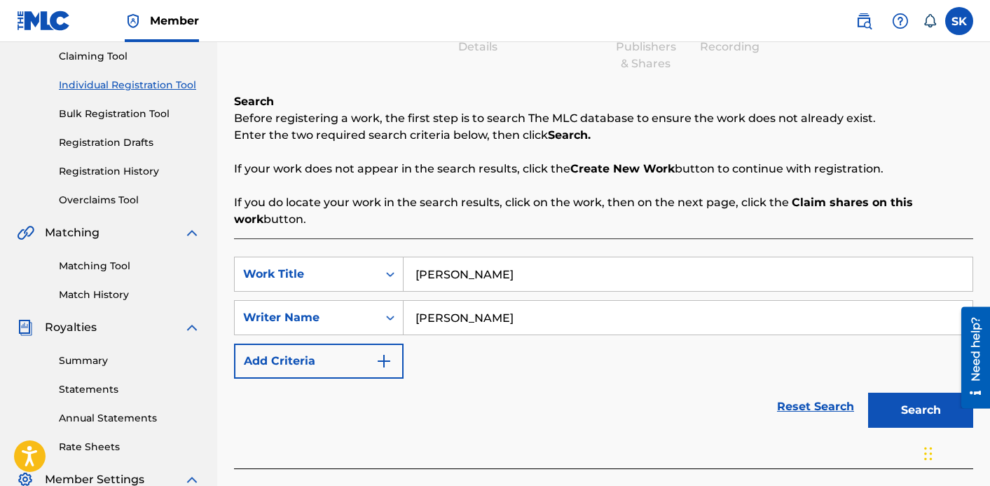
type input "[PERSON_NAME]"
click at [868, 393] on button "Search" at bounding box center [920, 410] width 105 height 35
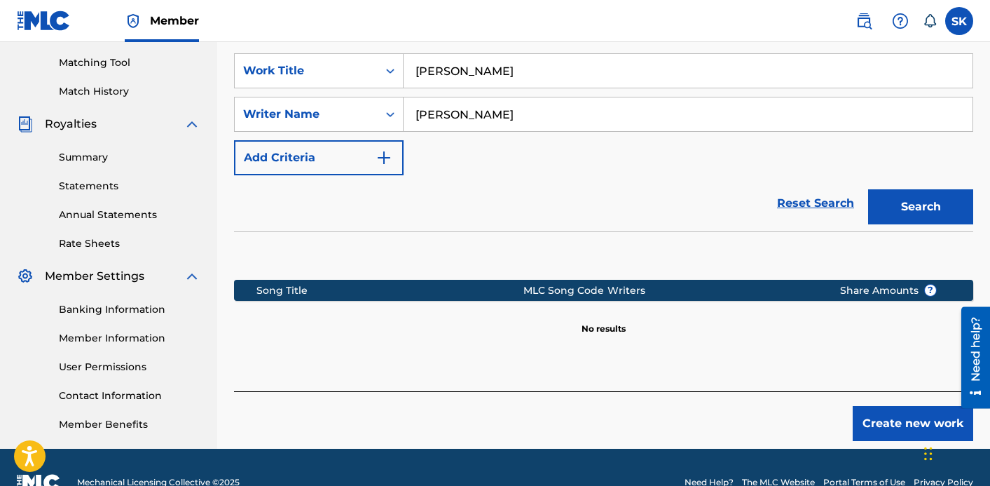
scroll to position [383, 0]
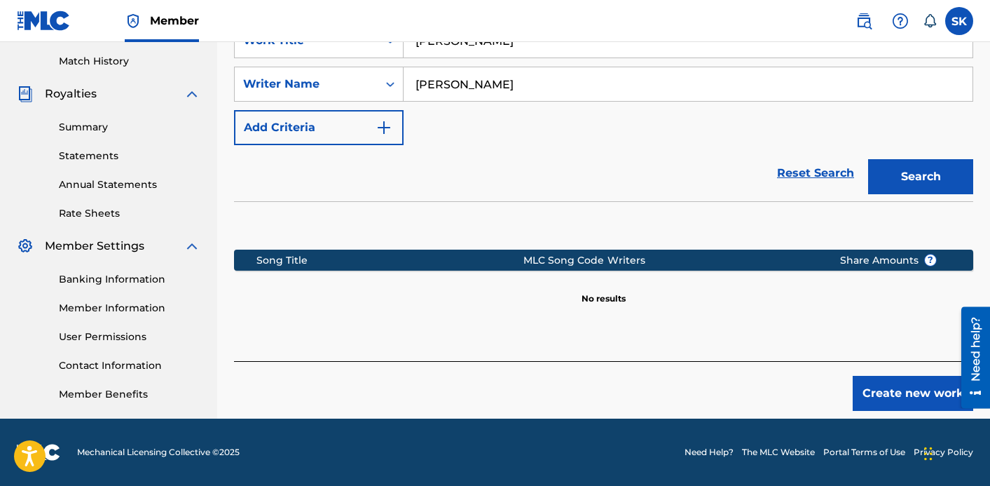
click at [939, 398] on button "Create new work" at bounding box center [913, 393] width 121 height 35
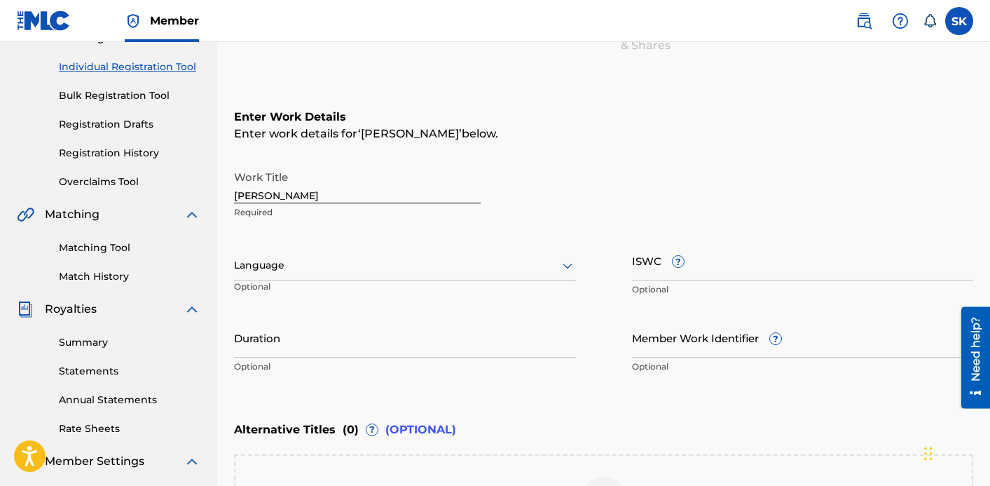
scroll to position [149, 0]
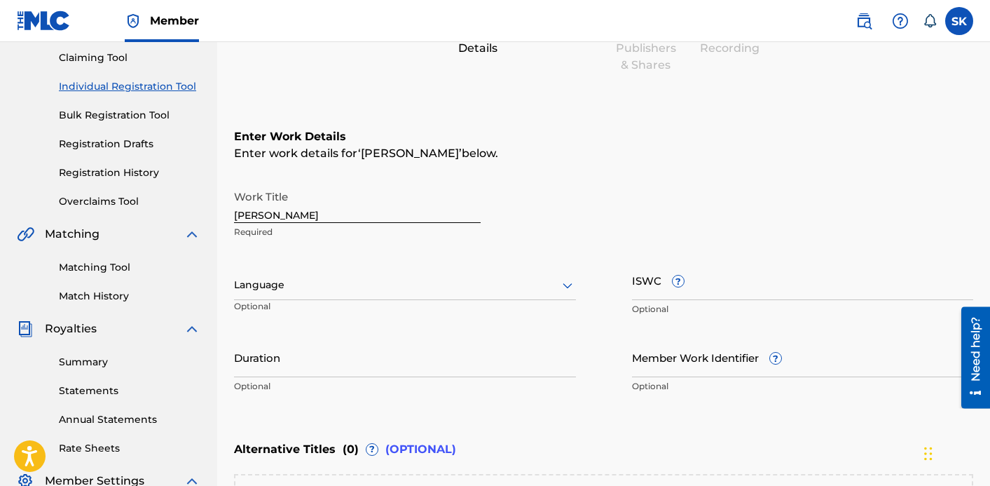
click at [456, 350] on input "Duration" at bounding box center [405, 357] width 342 height 40
type input "04:43"
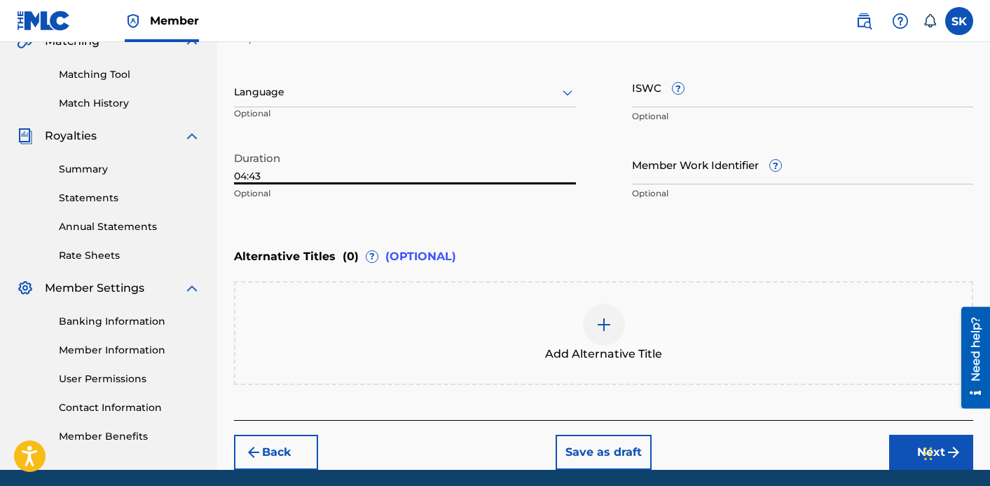
scroll to position [392, 0]
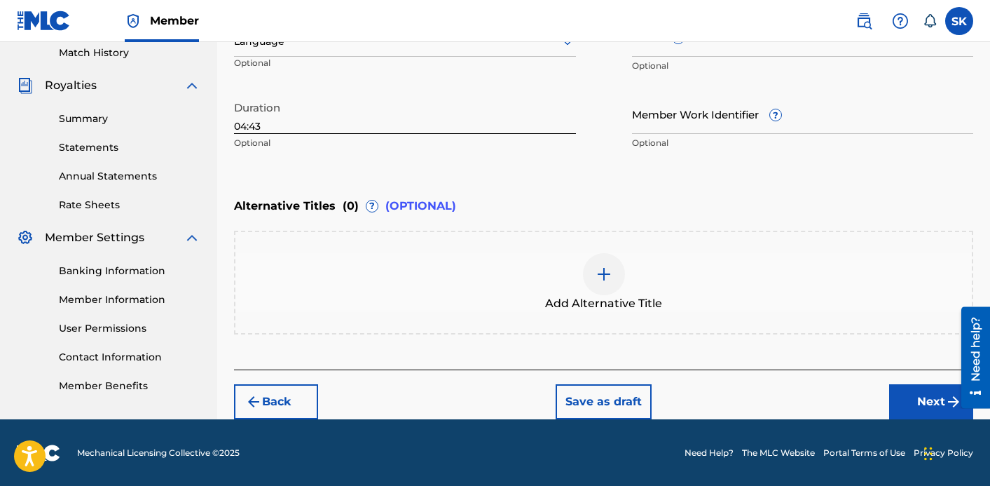
click at [929, 403] on button "Next" at bounding box center [931, 401] width 84 height 35
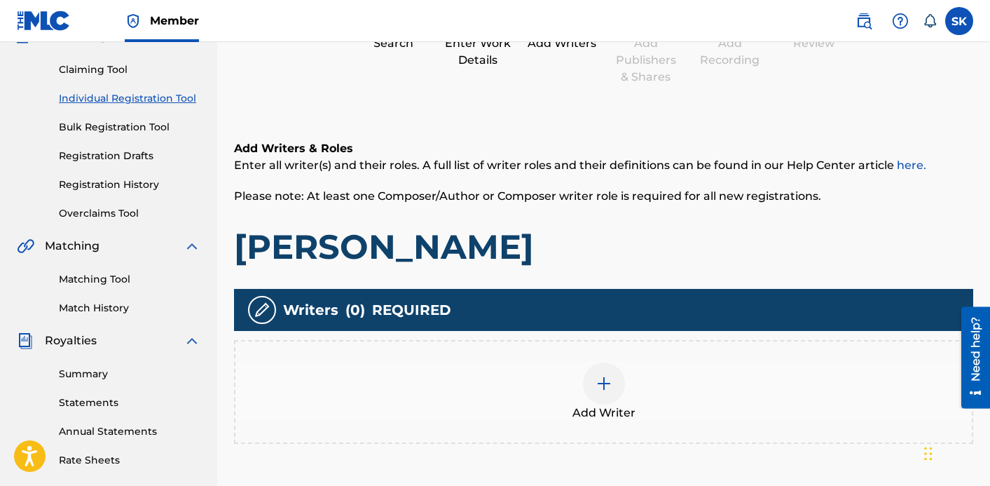
scroll to position [154, 0]
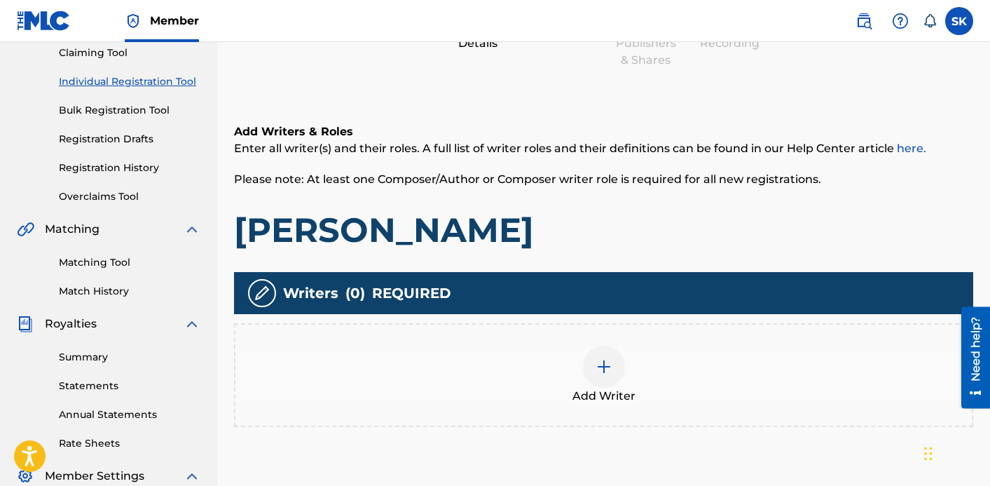
click at [647, 381] on div "Add Writer" at bounding box center [604, 375] width 737 height 59
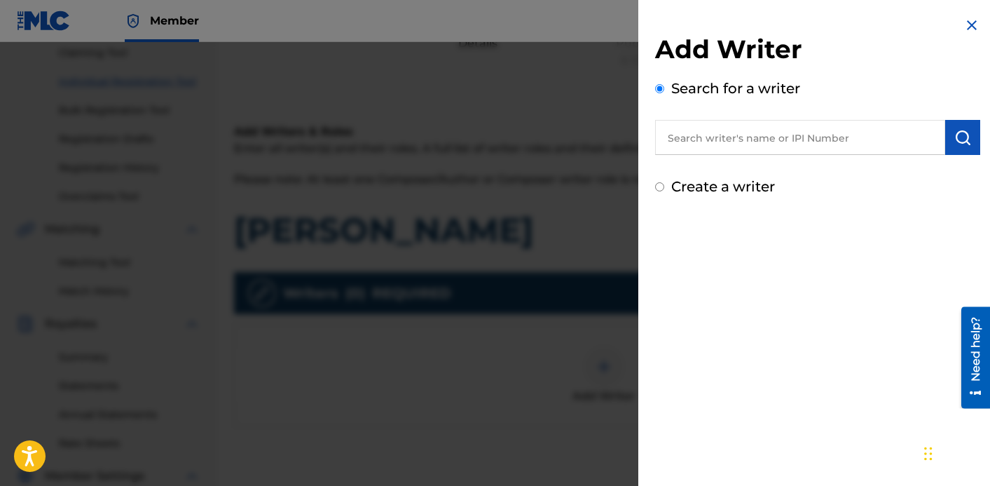
click at [731, 129] on input "text" at bounding box center [800, 137] width 290 height 35
type input "[PERSON_NAME]"
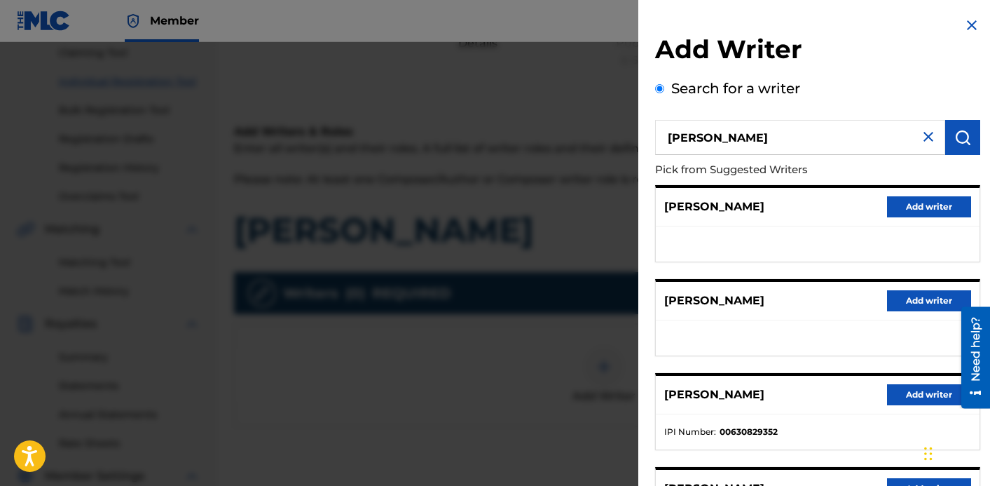
click at [977, 168] on div "Add Writer Search for a writer [PERSON_NAME] Pick from Suggested Writers [PERSO…" at bounding box center [818, 363] width 359 height 726
click at [907, 400] on button "Add writer" at bounding box center [929, 394] width 84 height 21
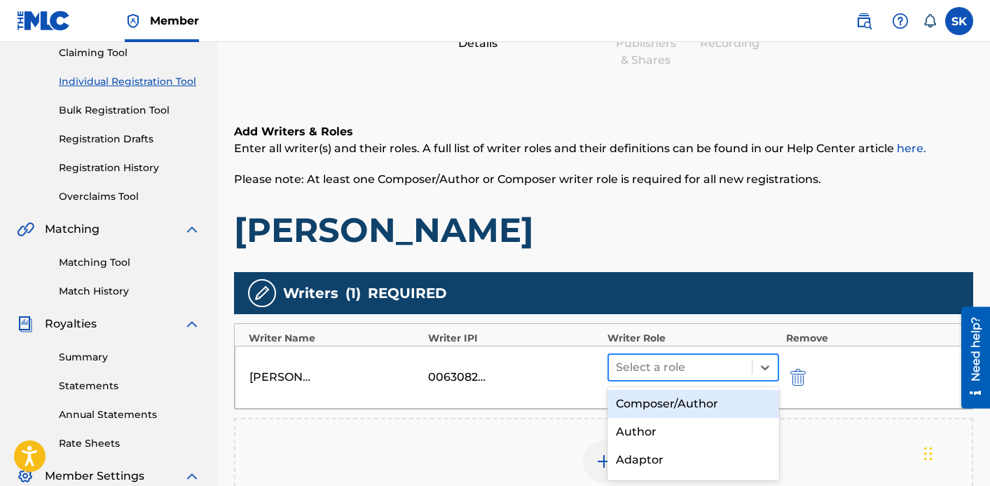
click at [634, 371] on div at bounding box center [680, 367] width 129 height 20
click at [647, 392] on div "Composer/Author" at bounding box center [694, 404] width 172 height 28
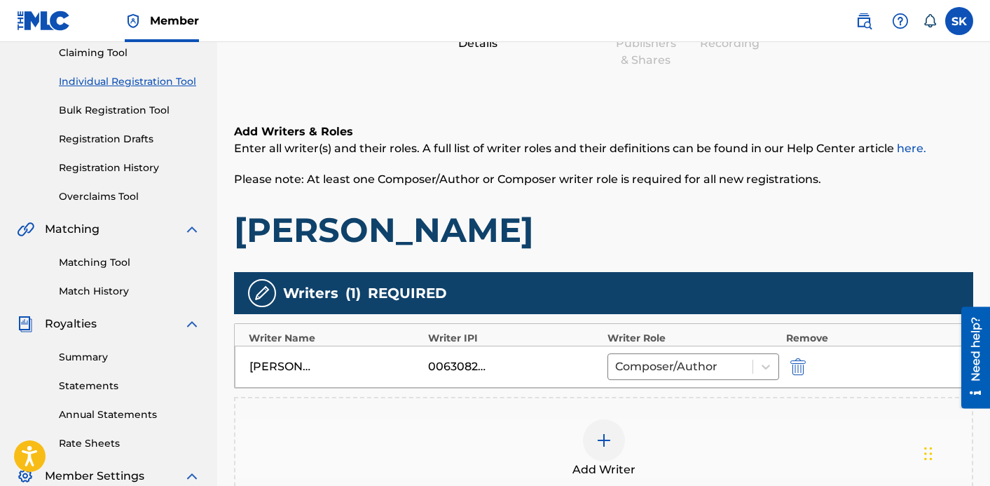
click at [619, 430] on div at bounding box center [604, 440] width 42 height 42
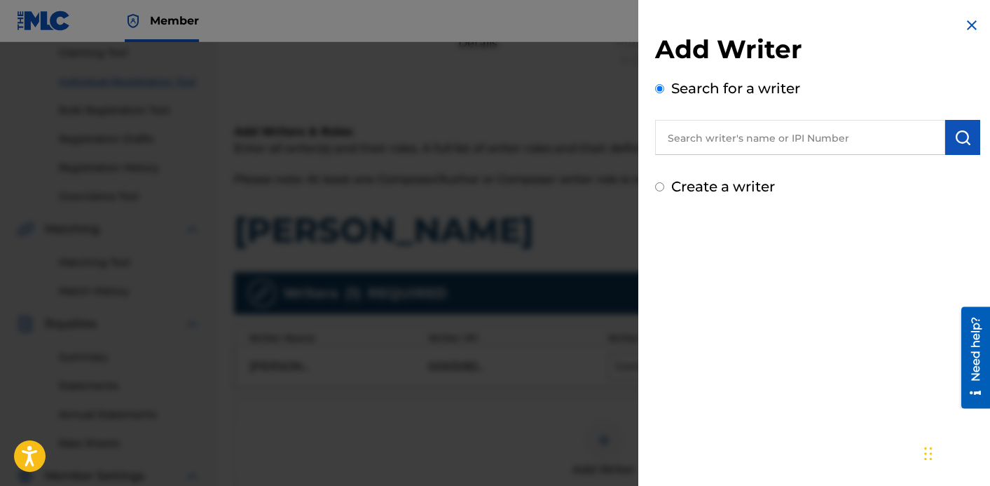
click at [750, 137] on input "text" at bounding box center [800, 137] width 290 height 35
type input "E"
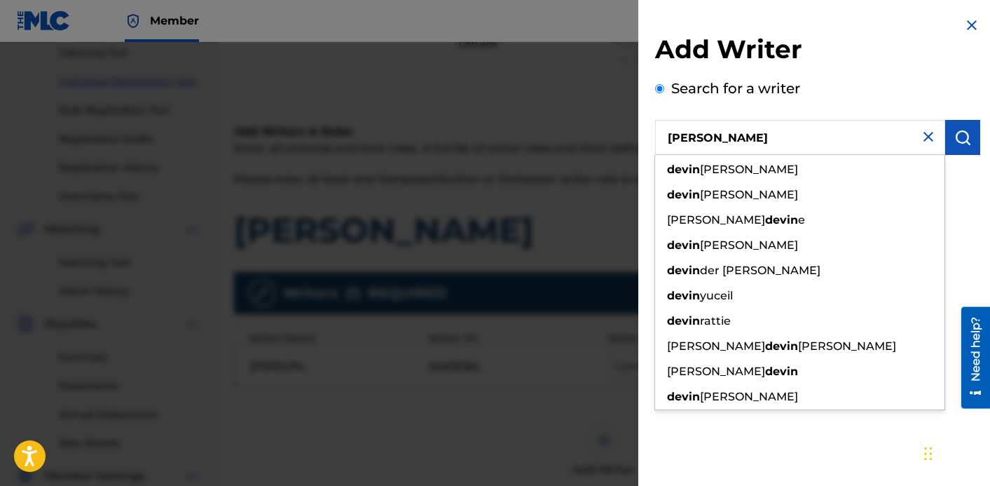
type input "[PERSON_NAME]"
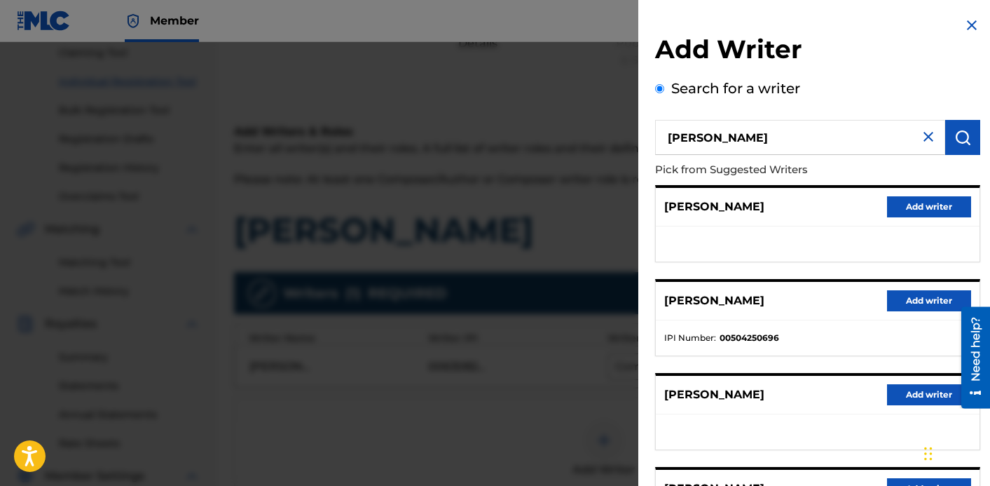
click at [908, 299] on button "Add writer" at bounding box center [929, 300] width 84 height 21
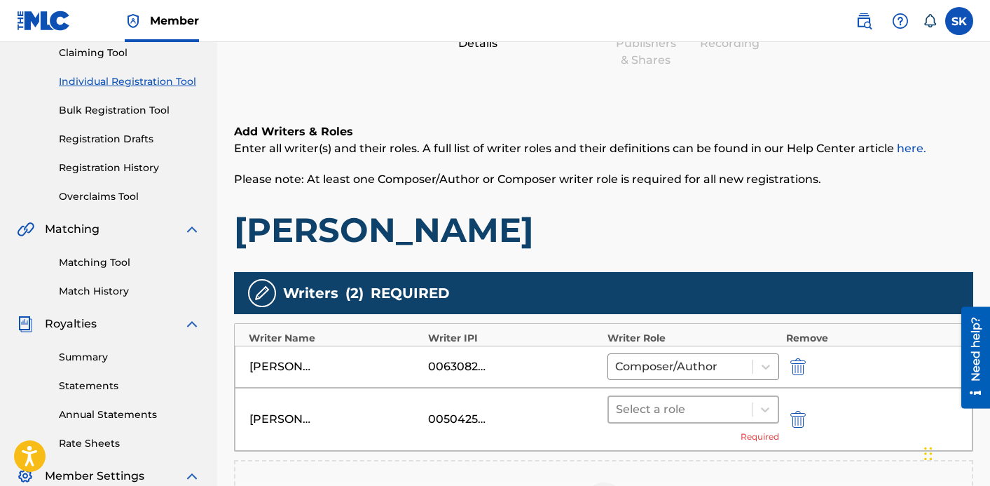
click at [635, 407] on div at bounding box center [680, 410] width 129 height 20
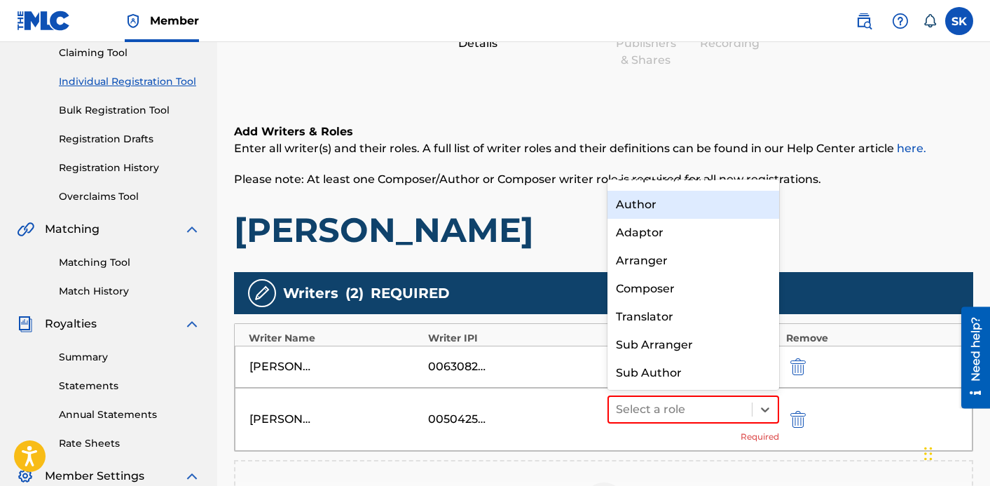
scroll to position [0, 0]
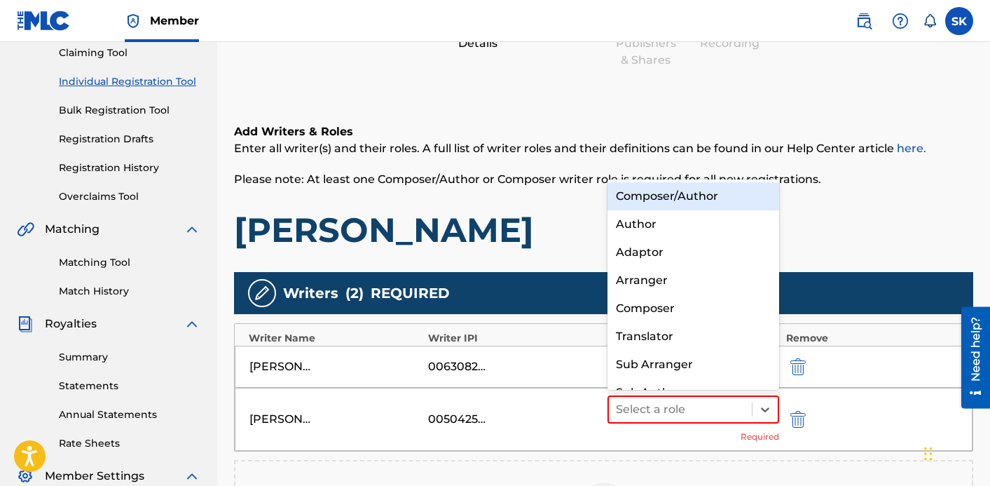
click at [660, 193] on div "Composer/Author" at bounding box center [694, 196] width 172 height 28
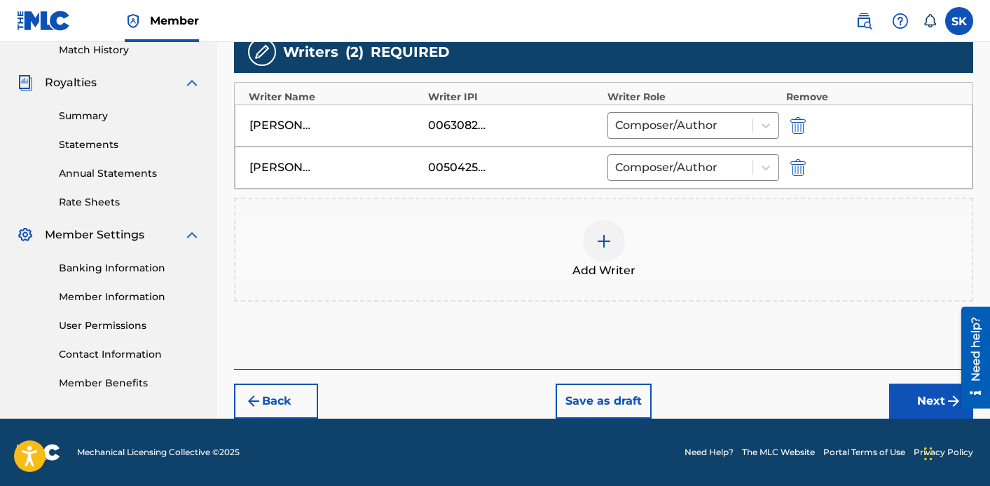
click at [901, 387] on button "Next" at bounding box center [931, 400] width 84 height 35
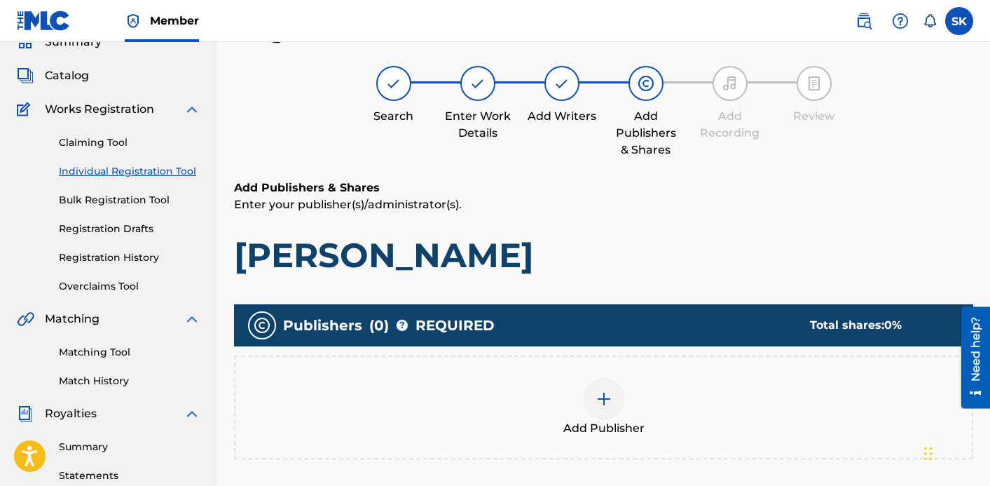
scroll to position [116, 0]
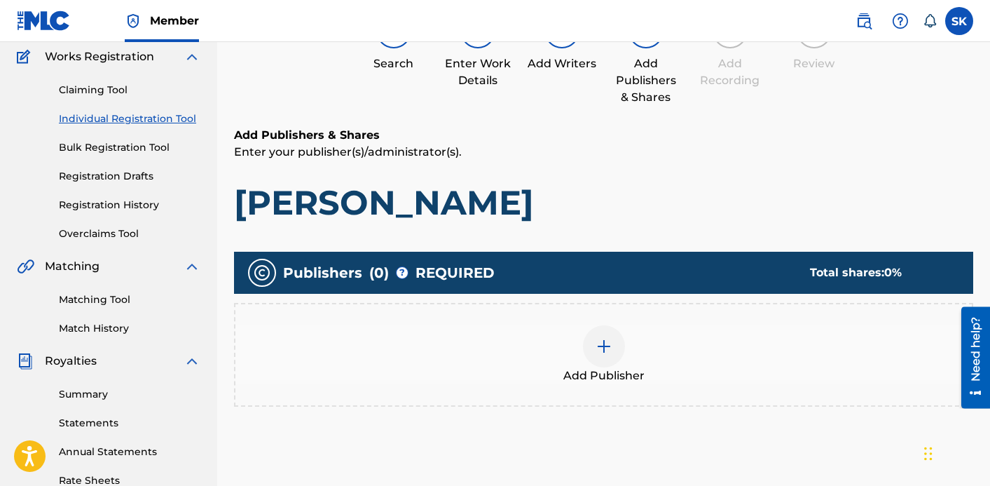
click at [683, 363] on div "Add Publisher" at bounding box center [604, 354] width 737 height 59
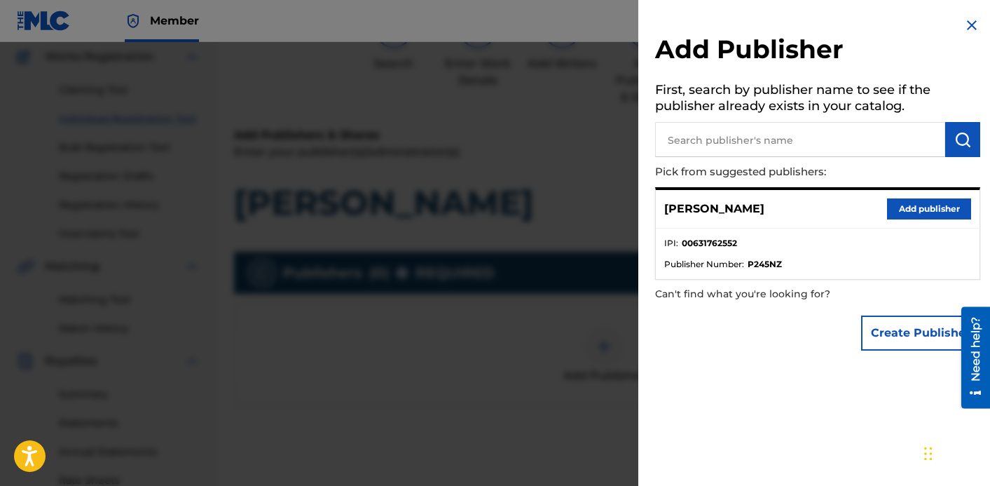
click at [927, 205] on button "Add publisher" at bounding box center [929, 208] width 84 height 21
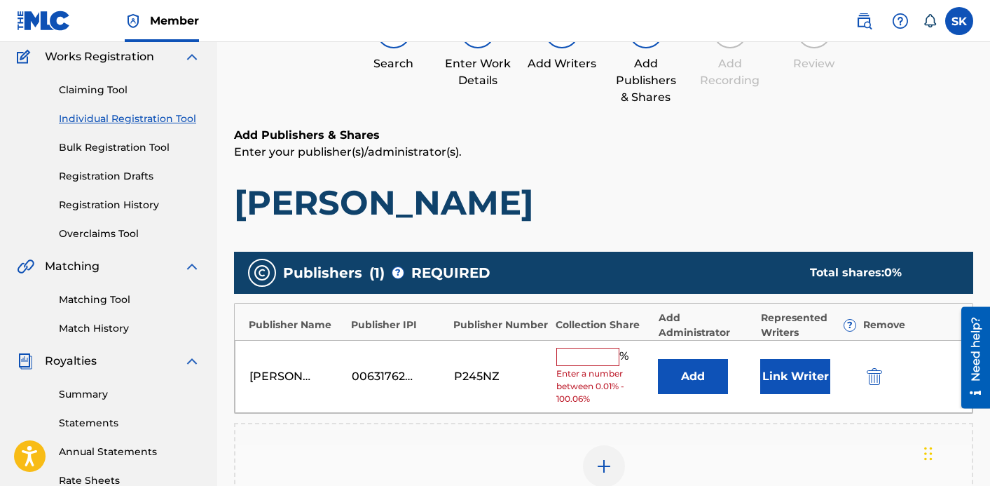
click at [587, 355] on input "text" at bounding box center [588, 357] width 63 height 18
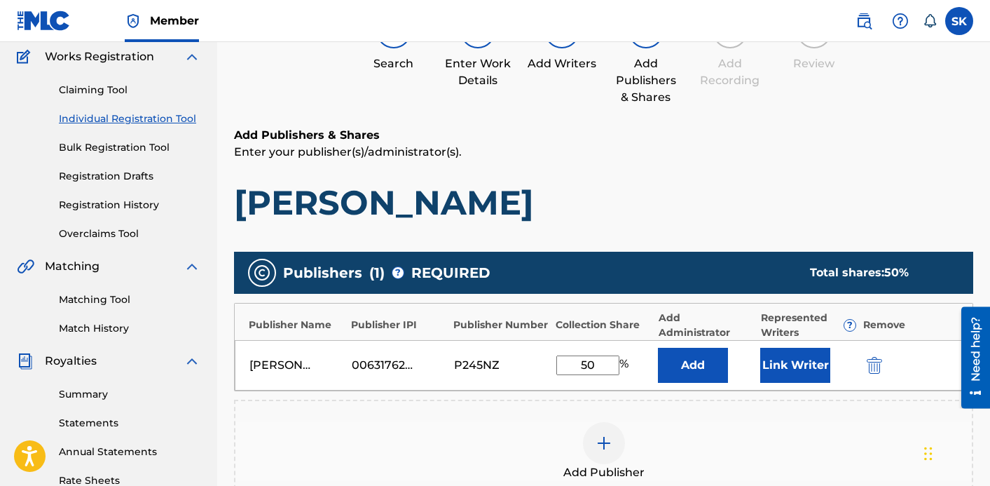
type input "50"
click at [769, 365] on button "Link Writer" at bounding box center [796, 365] width 70 height 35
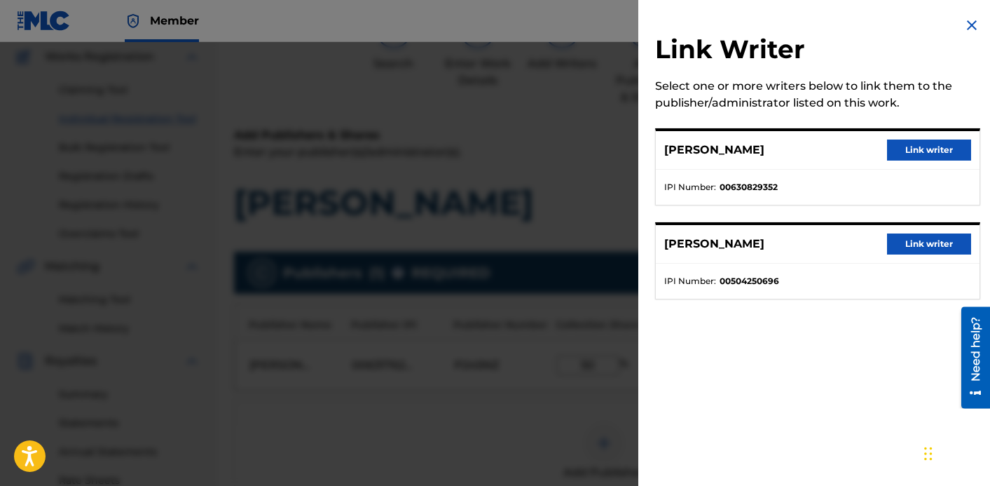
click at [928, 149] on button "Link writer" at bounding box center [929, 149] width 84 height 21
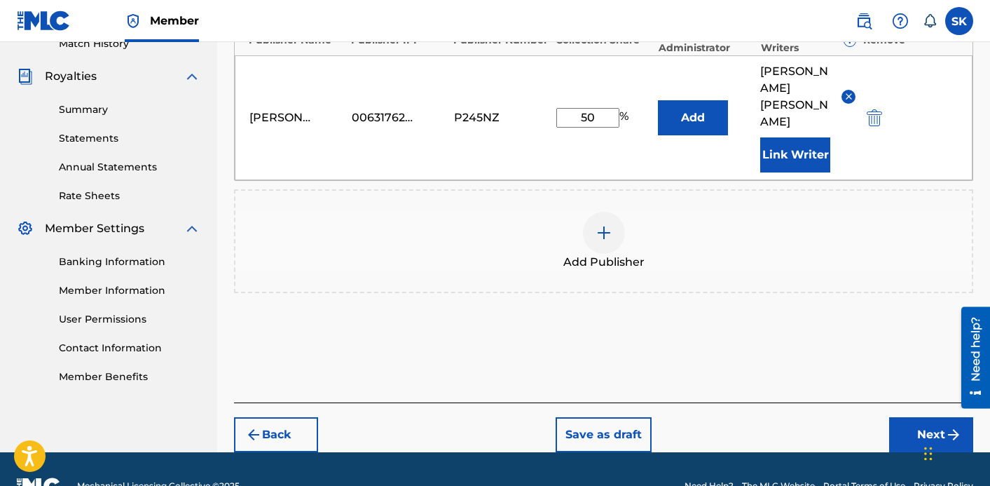
click at [939, 417] on button "Next" at bounding box center [931, 434] width 84 height 35
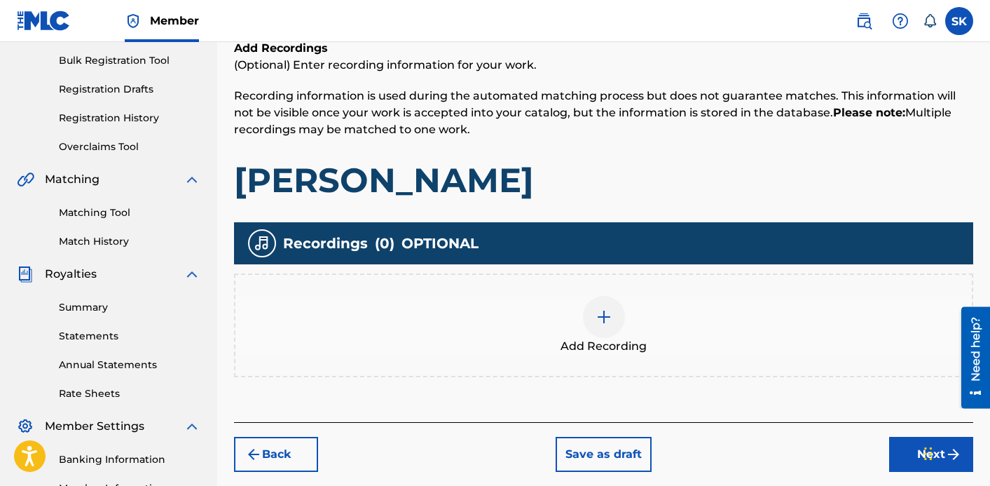
scroll to position [257, 0]
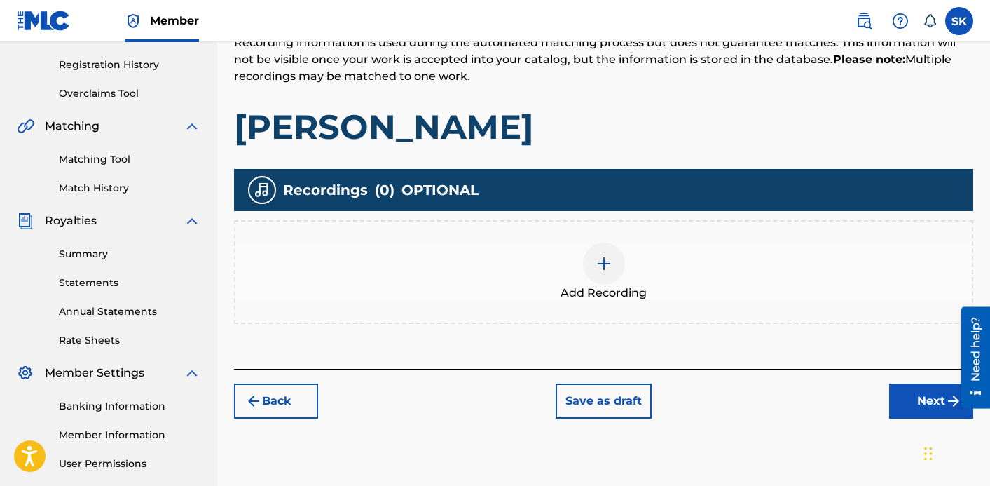
click at [649, 301] on div "Add Recording" at bounding box center [604, 272] width 737 height 59
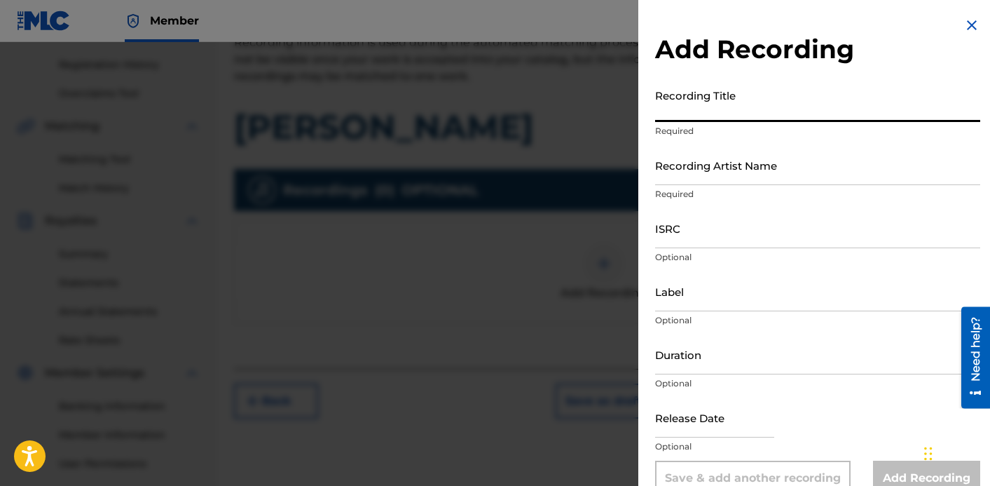
click at [720, 106] on input "Recording Title" at bounding box center [817, 102] width 325 height 40
type input "[PERSON_NAME]"
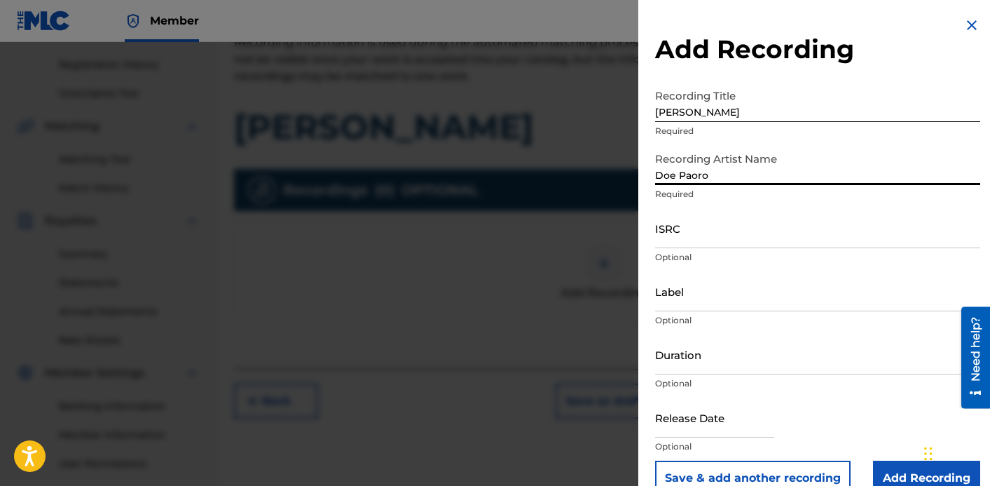
type input "Doe Paoro"
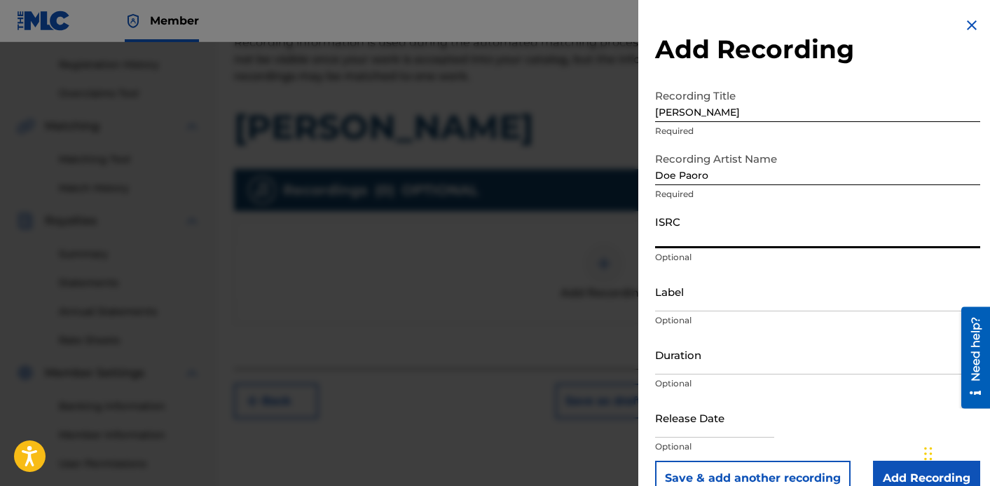
paste input "QZWFW2561997"
type input "QZWFW2561997"
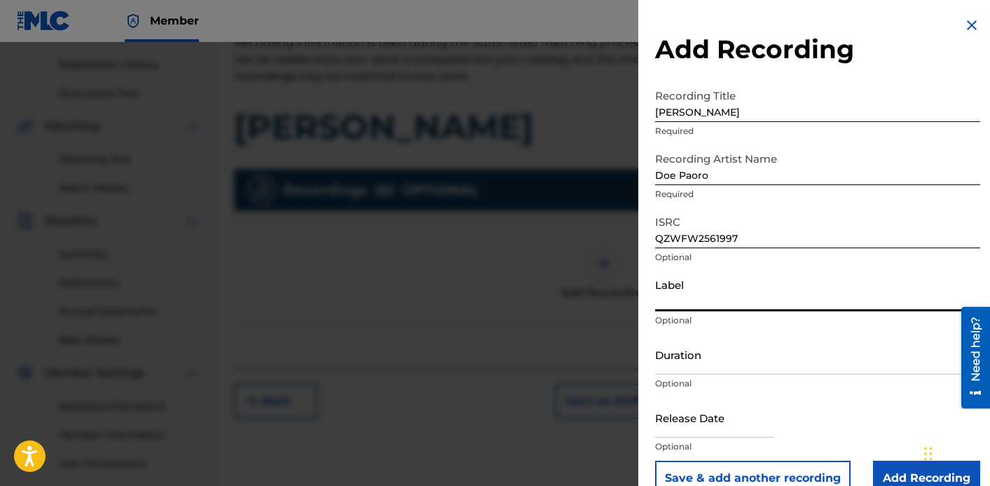
click at [699, 291] on input "Label" at bounding box center [817, 291] width 325 height 40
type input "Queen of Wands"
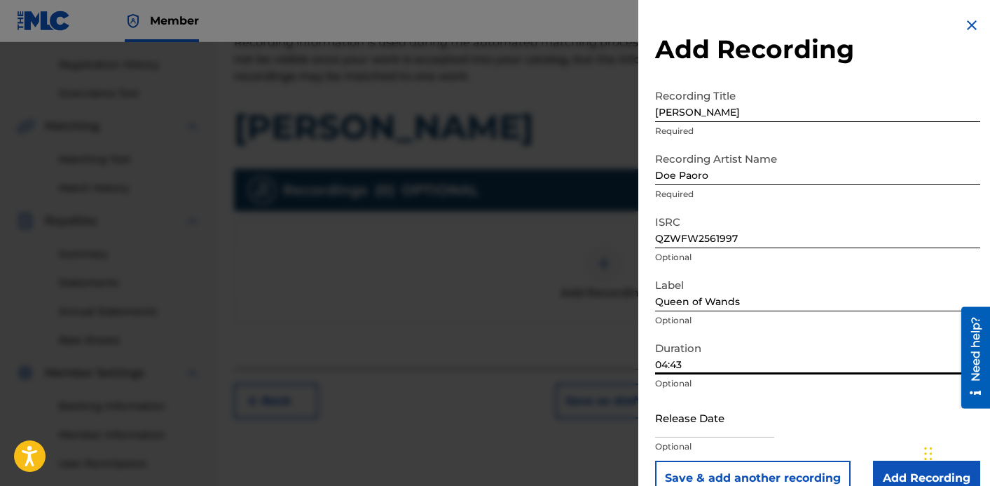
type input "04:43"
click at [744, 423] on input "text" at bounding box center [714, 417] width 119 height 40
select select "7"
select select "2025"
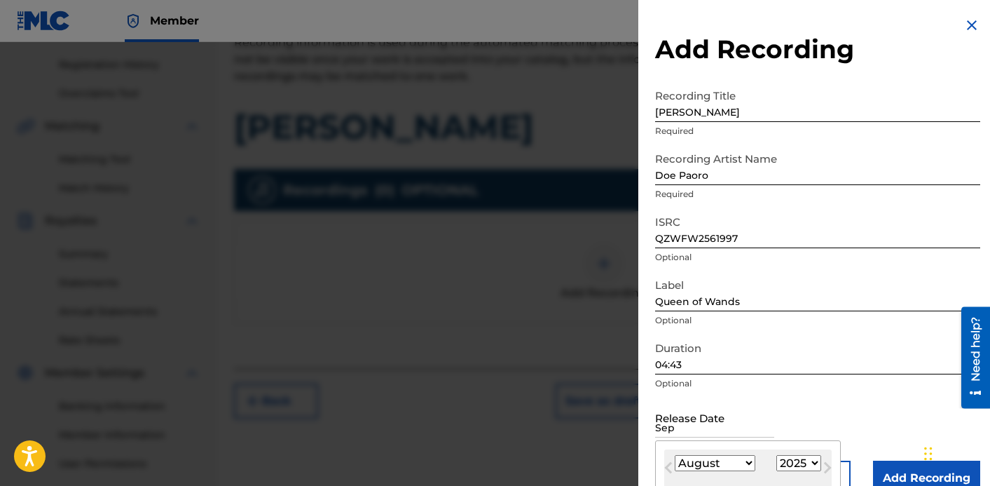
type input "[DATE]"
select select "8"
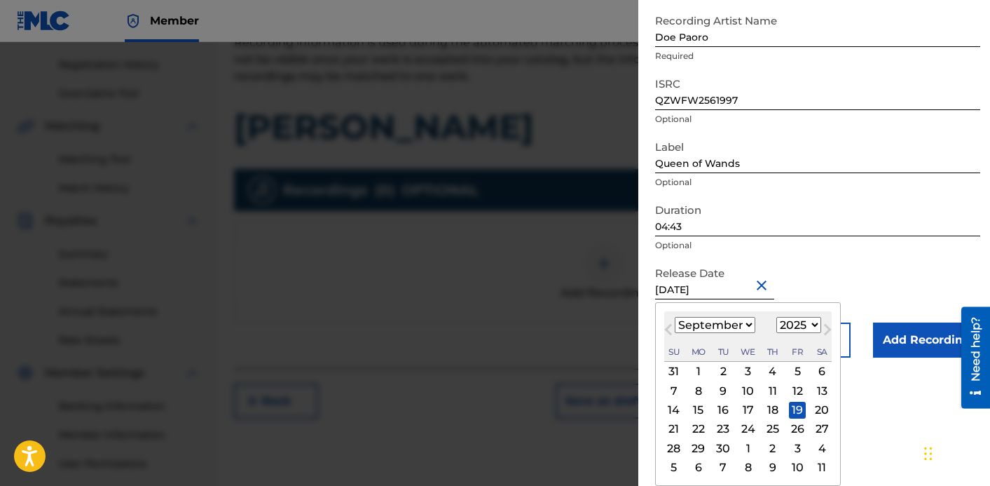
scroll to position [27, 0]
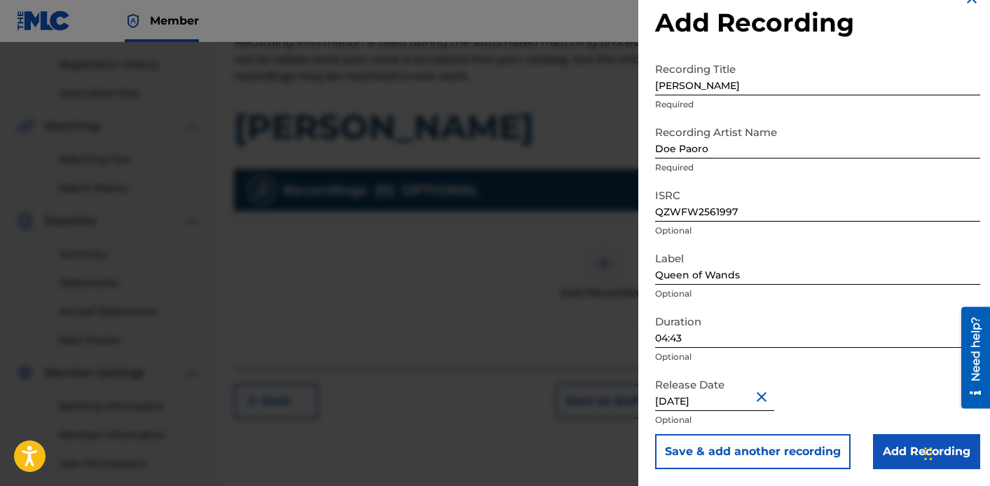
click at [897, 452] on input "Add Recording" at bounding box center [926, 451] width 107 height 35
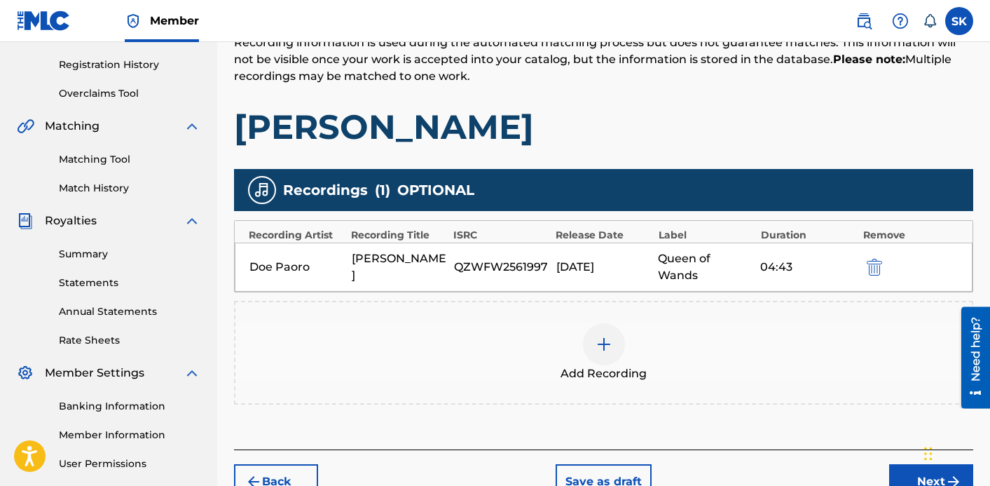
click at [912, 464] on button "Next" at bounding box center [931, 481] width 84 height 35
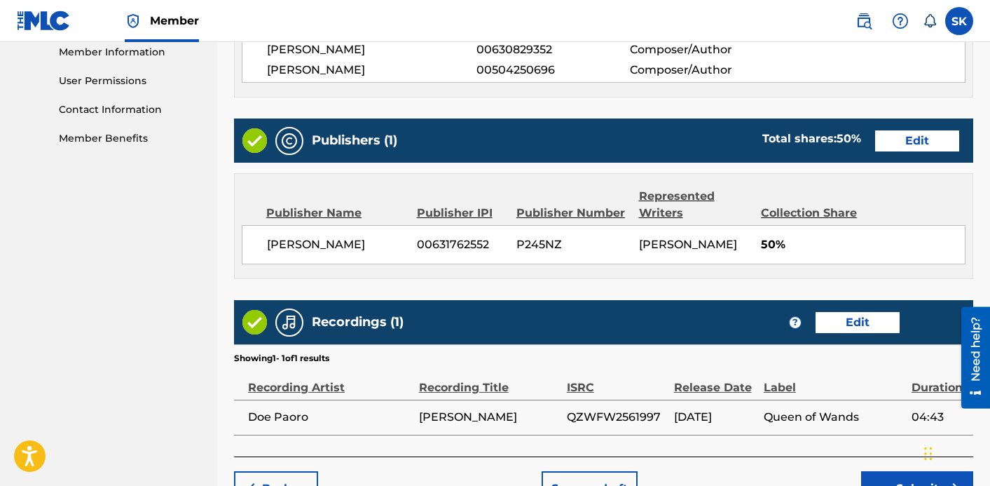
scroll to position [725, 0]
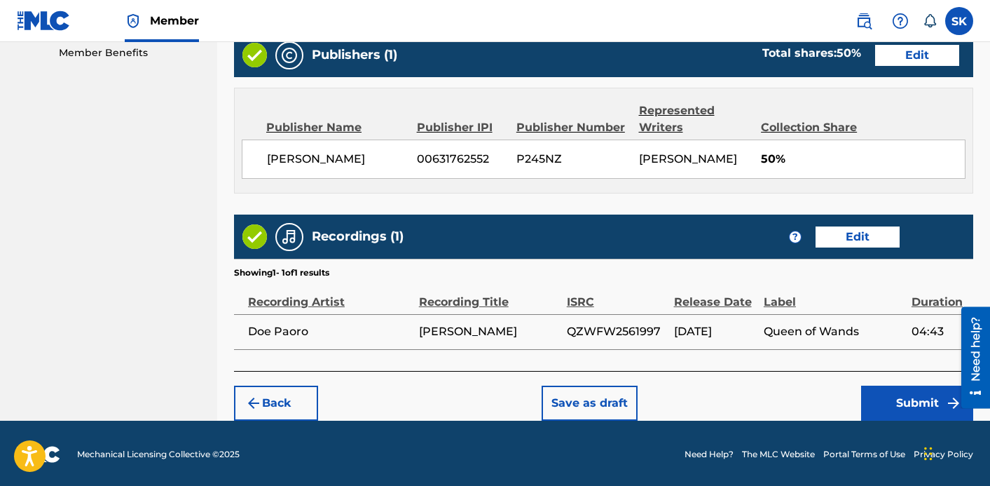
click at [912, 407] on button "Submit" at bounding box center [917, 403] width 112 height 35
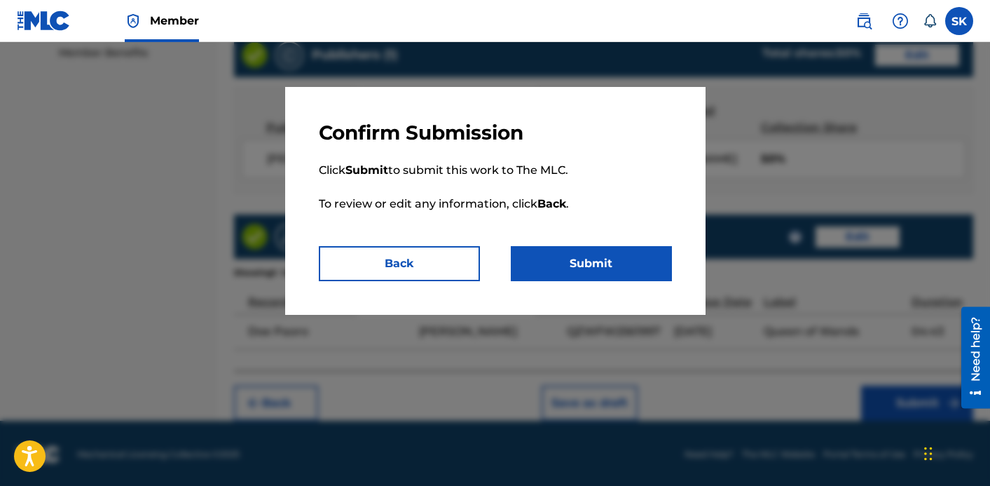
click at [633, 270] on button "Submit" at bounding box center [591, 263] width 161 height 35
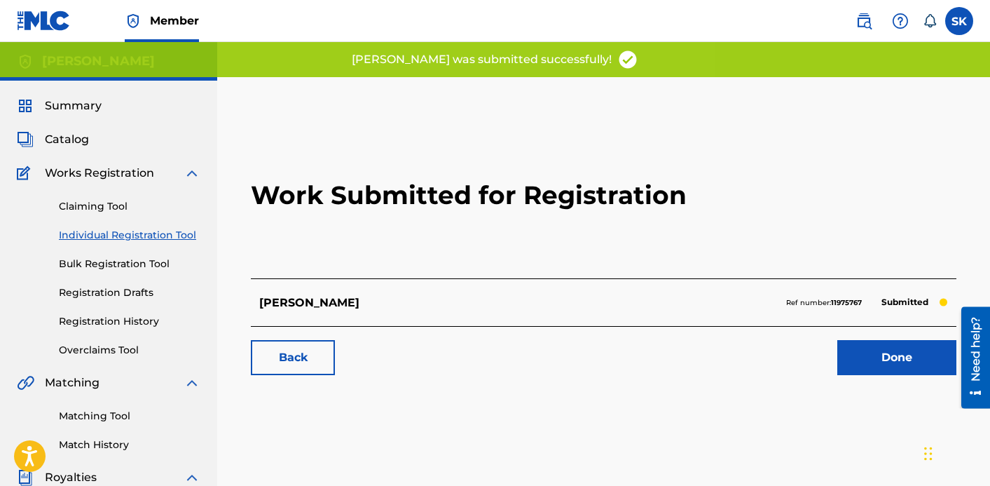
click at [898, 161] on h2 "Work Submitted for Registration" at bounding box center [604, 195] width 706 height 166
click at [894, 350] on link "Done" at bounding box center [897, 357] width 119 height 35
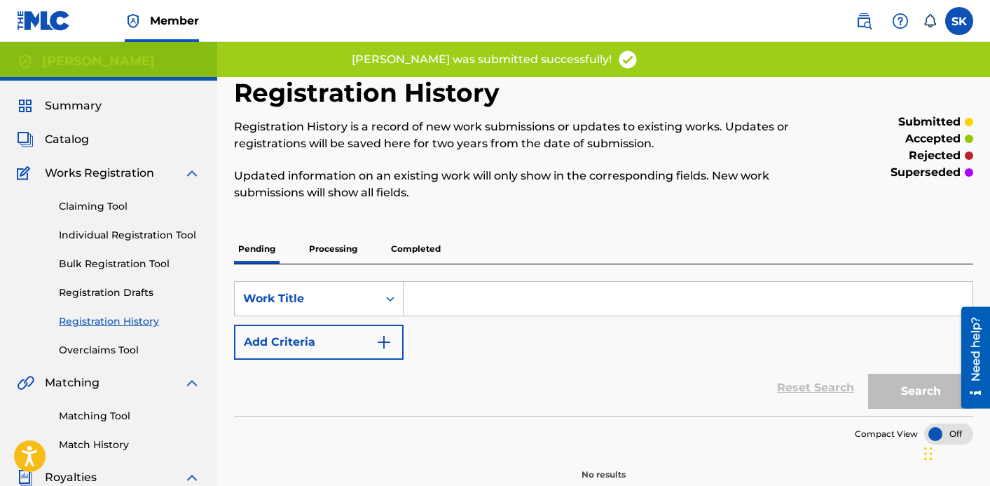
click at [170, 235] on link "Individual Registration Tool" at bounding box center [130, 235] width 142 height 15
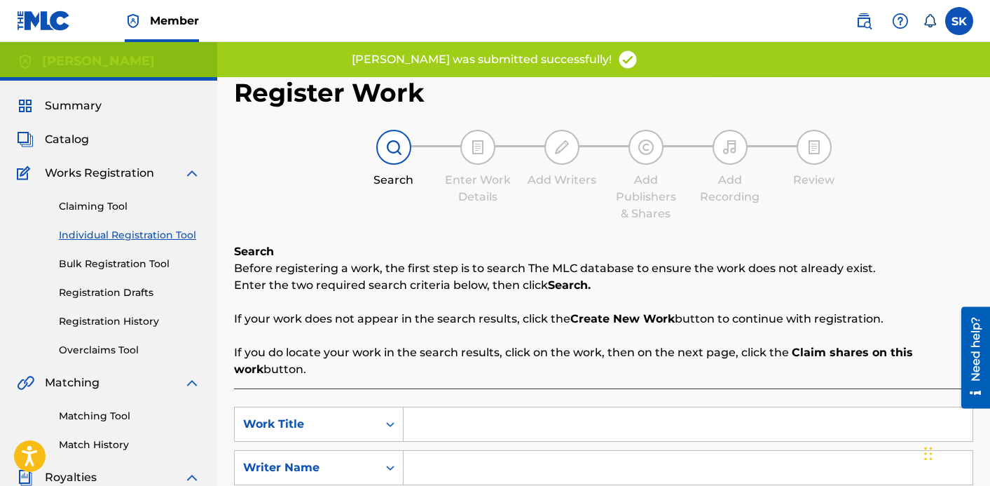
click at [486, 429] on input "Search Form" at bounding box center [688, 424] width 569 height 34
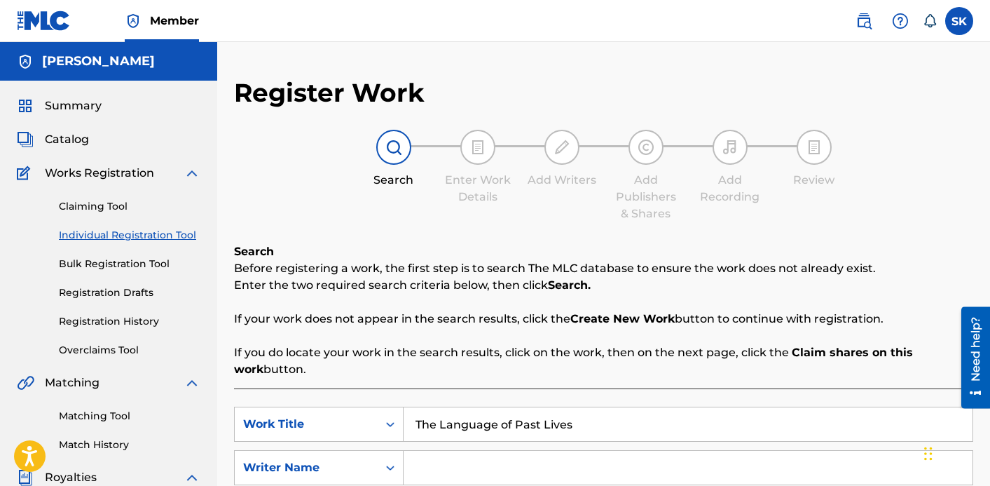
type input "The Language of Past Lives"
click at [484, 454] on input "Search Form" at bounding box center [688, 468] width 569 height 34
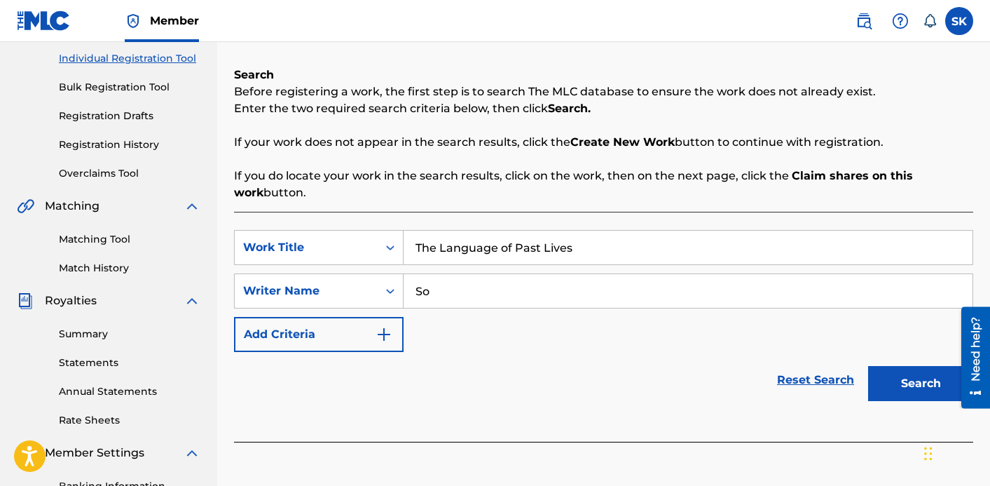
scroll to position [179, 0]
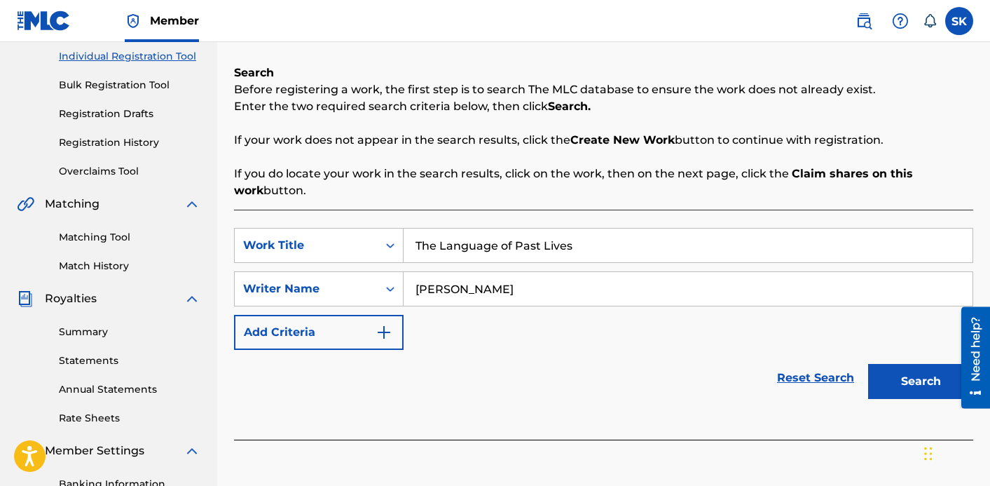
type input "[PERSON_NAME]"
click at [913, 381] on button "Search" at bounding box center [920, 381] width 105 height 35
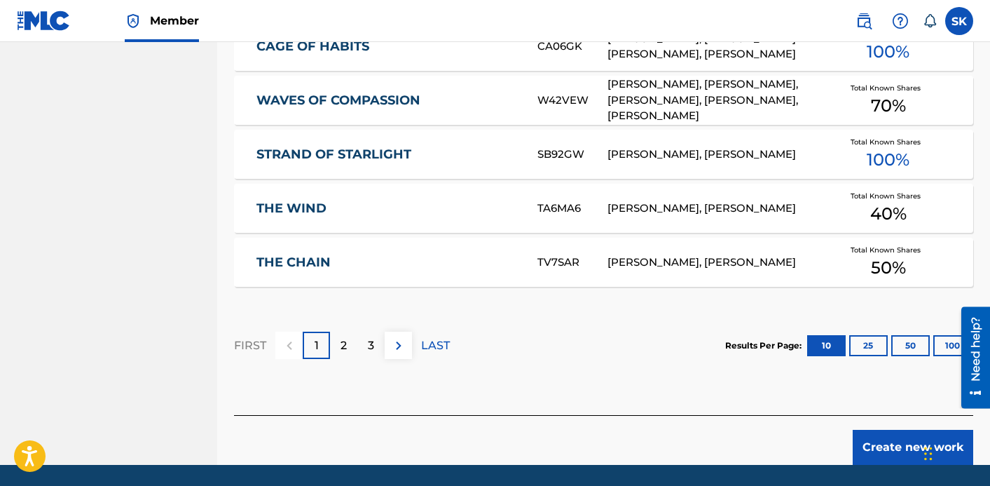
scroll to position [966, 0]
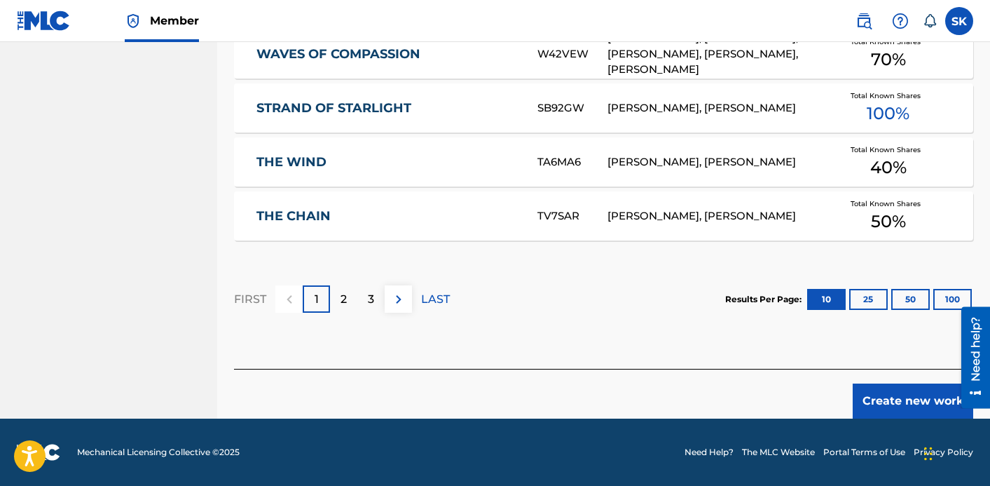
click at [869, 390] on button "Create new work" at bounding box center [913, 400] width 121 height 35
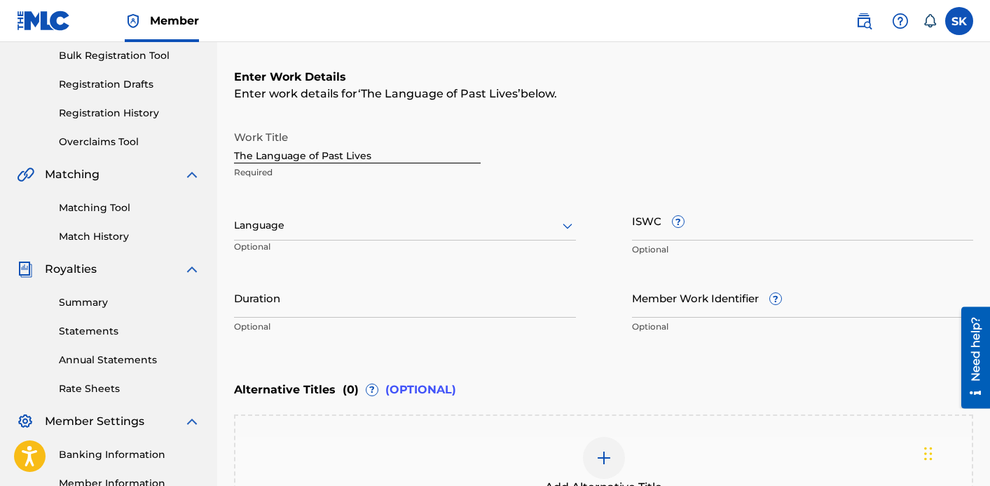
scroll to position [153, 0]
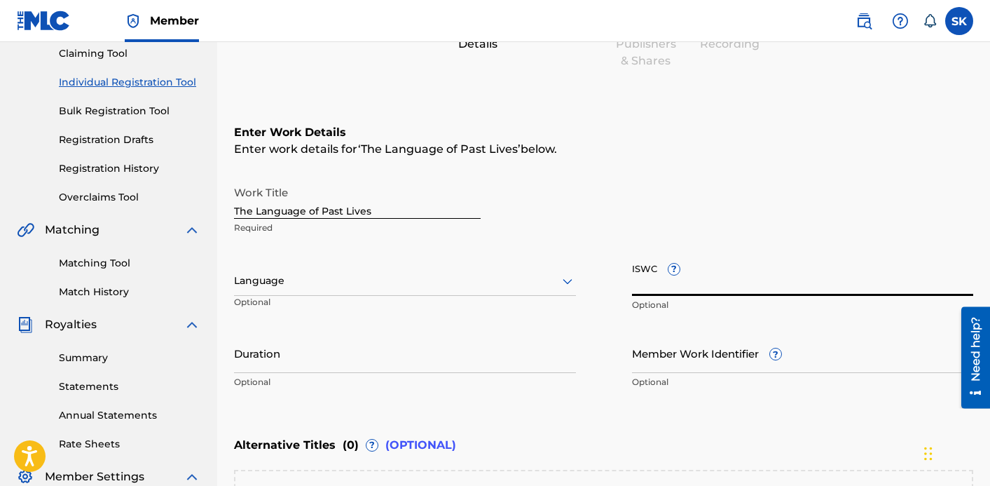
click at [663, 282] on input "ISWC ?" at bounding box center [803, 276] width 342 height 40
paste input "T3343270844"
type input "T3343270844"
click at [327, 367] on input "Duration" at bounding box center [405, 353] width 342 height 40
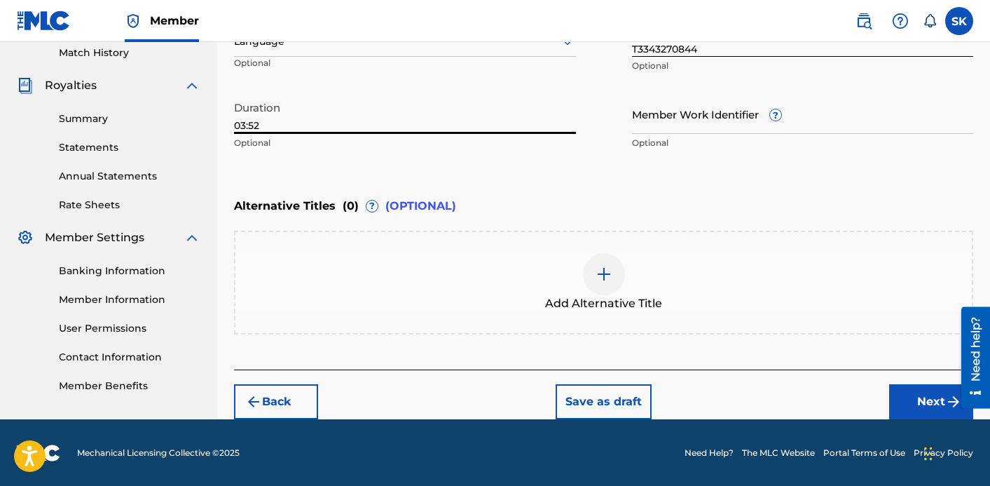
type input "03:52"
click at [910, 398] on button "Next" at bounding box center [931, 401] width 84 height 35
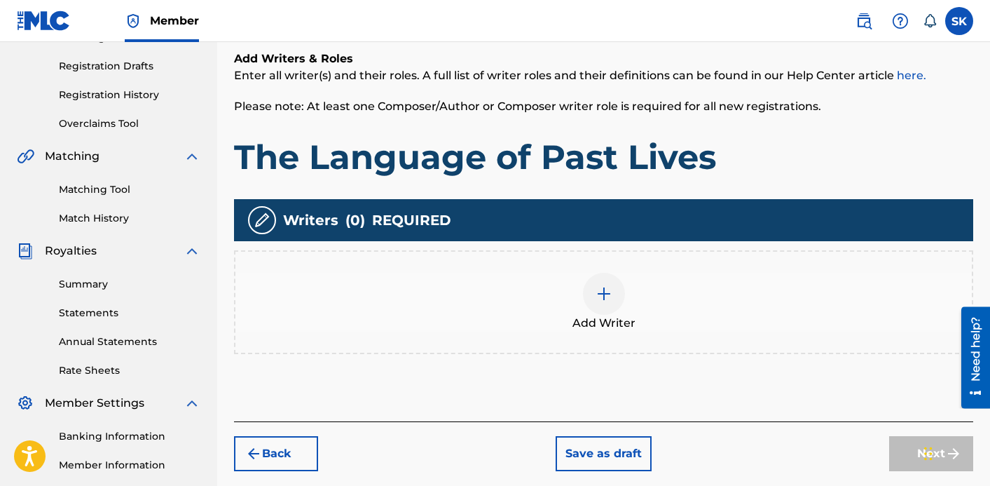
scroll to position [269, 0]
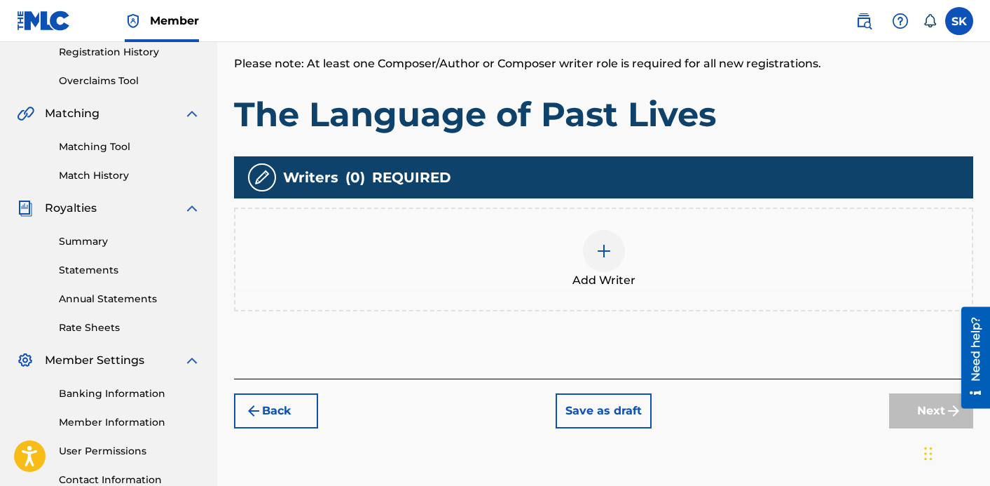
click at [639, 274] on div "Add Writer" at bounding box center [604, 259] width 737 height 59
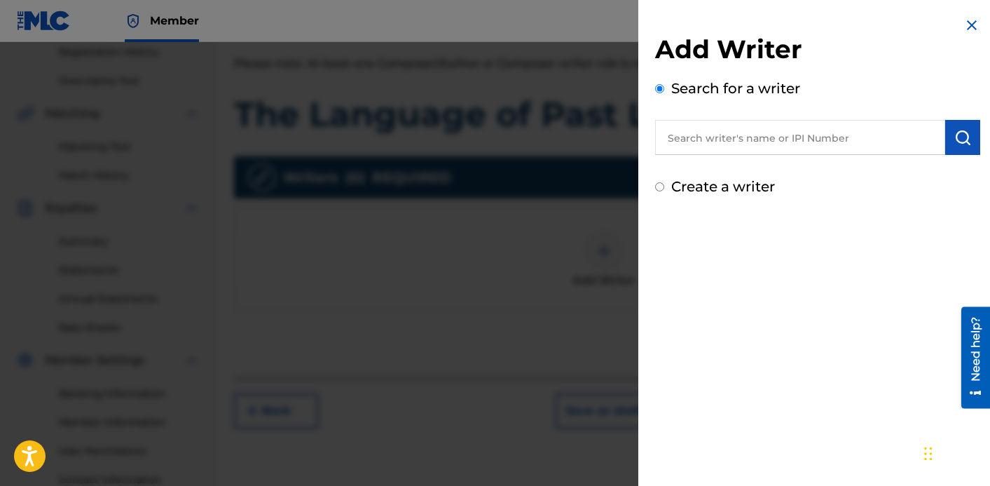
click at [709, 137] on input "text" at bounding box center [800, 137] width 290 height 35
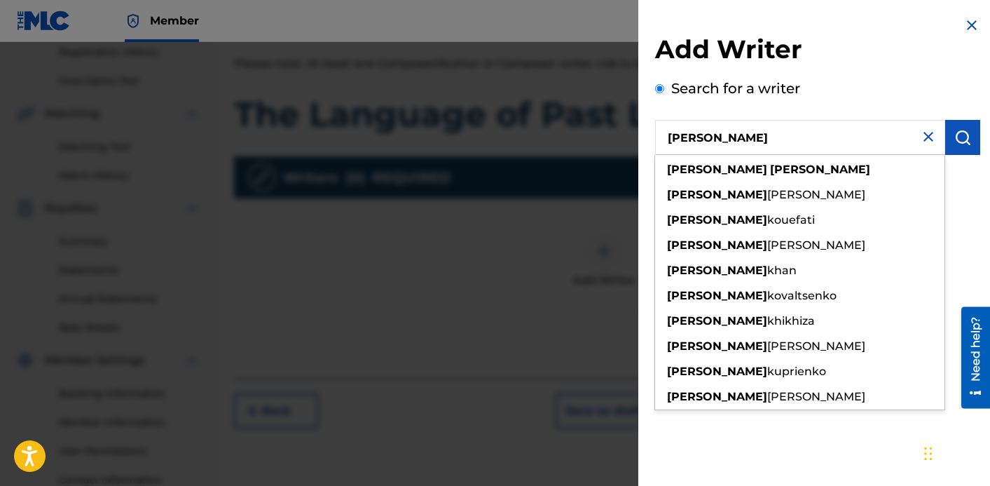
type input "[PERSON_NAME]"
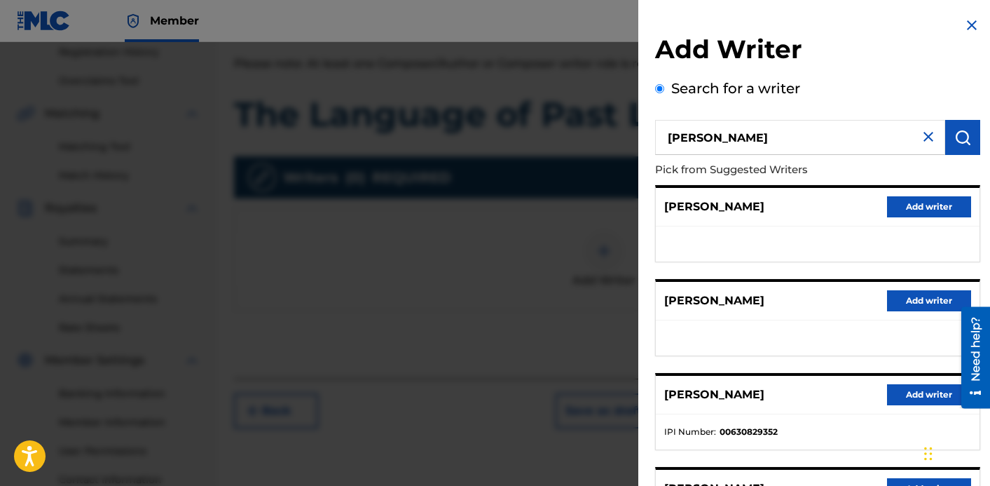
click at [914, 389] on button "Add writer" at bounding box center [929, 394] width 84 height 21
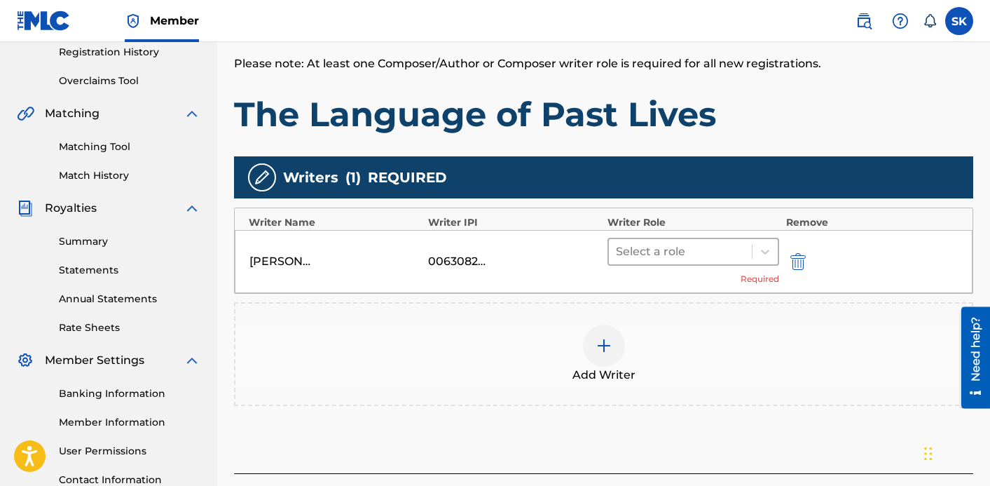
click at [711, 249] on div at bounding box center [680, 252] width 129 height 20
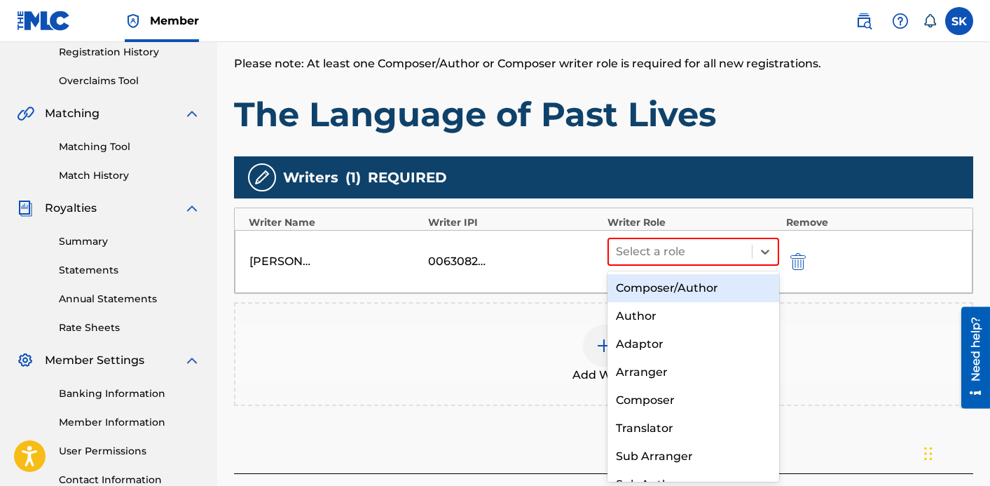
click at [694, 284] on div "Composer/Author" at bounding box center [694, 288] width 172 height 28
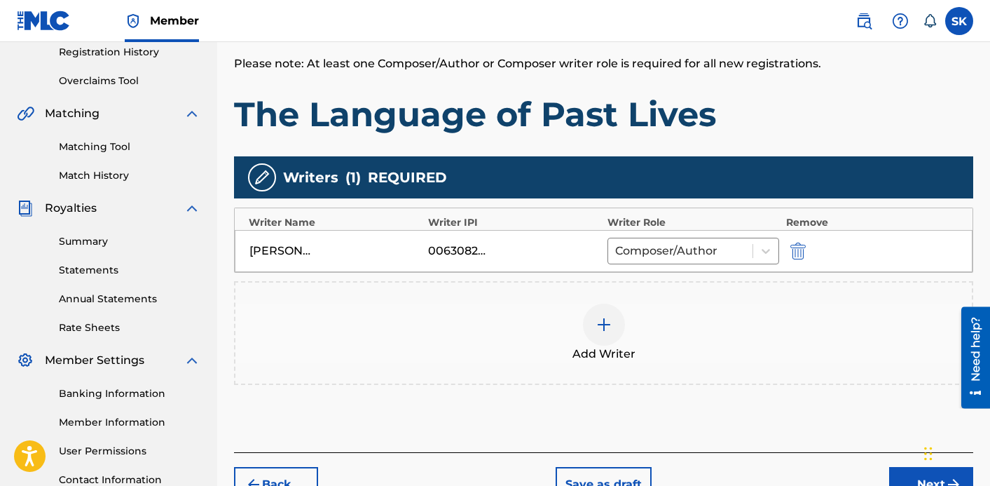
click at [596, 337] on div at bounding box center [604, 325] width 42 height 42
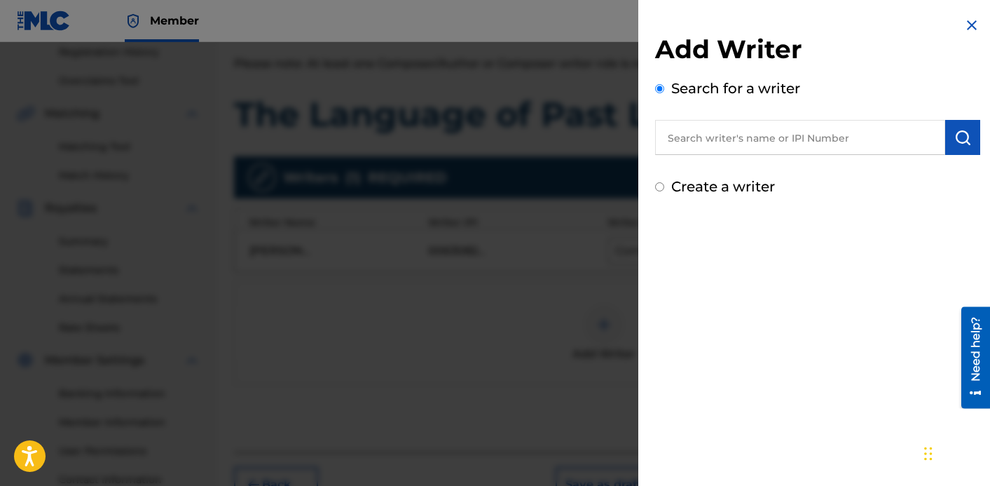
click at [741, 143] on input "text" at bounding box center [800, 137] width 290 height 35
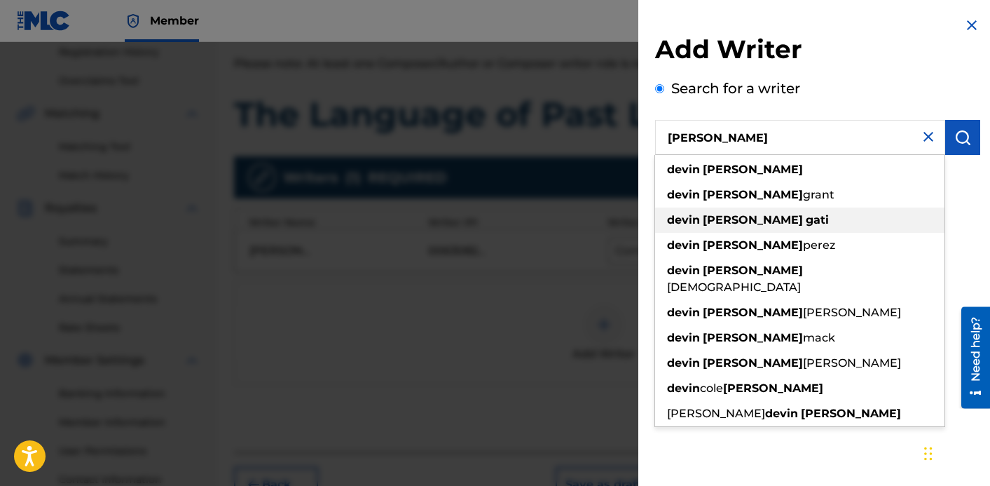
click at [749, 215] on strong "[PERSON_NAME]" at bounding box center [753, 219] width 100 height 13
type input "[PERSON_NAME]"
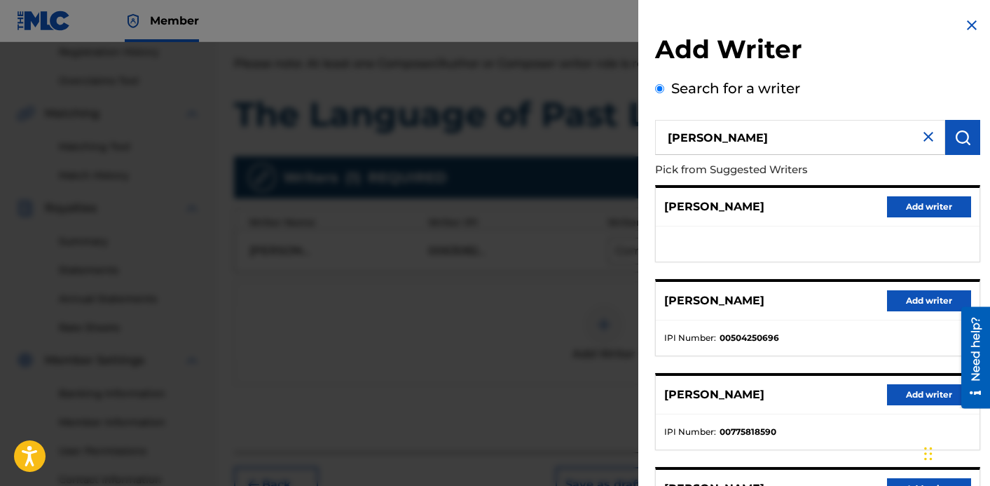
click at [911, 308] on button "Add writer" at bounding box center [929, 300] width 84 height 21
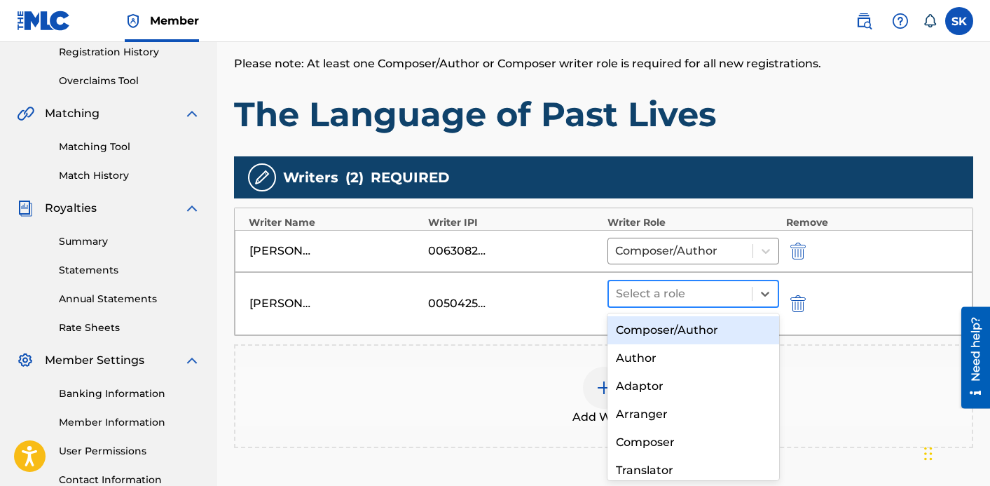
click at [697, 294] on div at bounding box center [680, 294] width 129 height 20
click at [693, 333] on div "Composer/Author" at bounding box center [694, 330] width 172 height 28
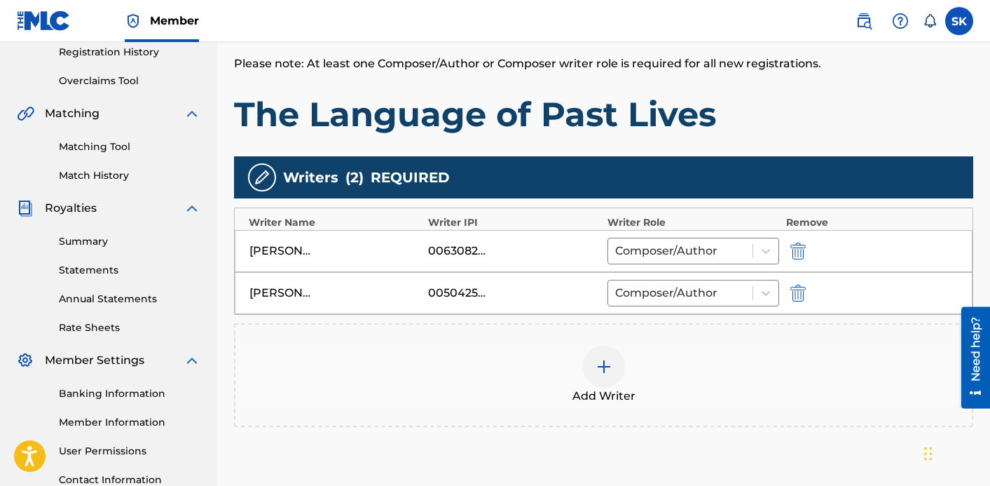
click at [604, 359] on img at bounding box center [604, 366] width 17 height 17
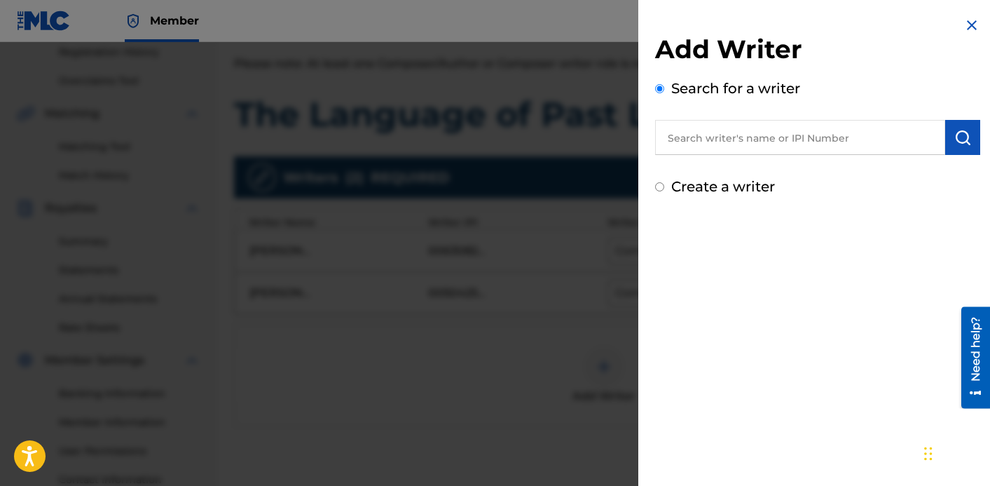
click at [783, 130] on input "text" at bounding box center [800, 137] width 290 height 35
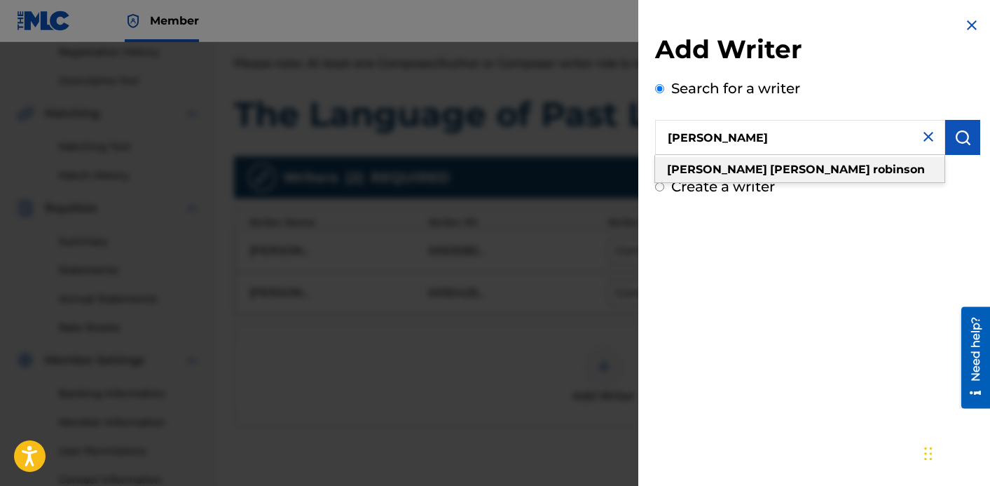
click at [873, 164] on strong "robinson" at bounding box center [899, 169] width 52 height 13
type input "[PERSON_NAME]"
click at [873, 164] on strong "robinson" at bounding box center [899, 169] width 52 height 13
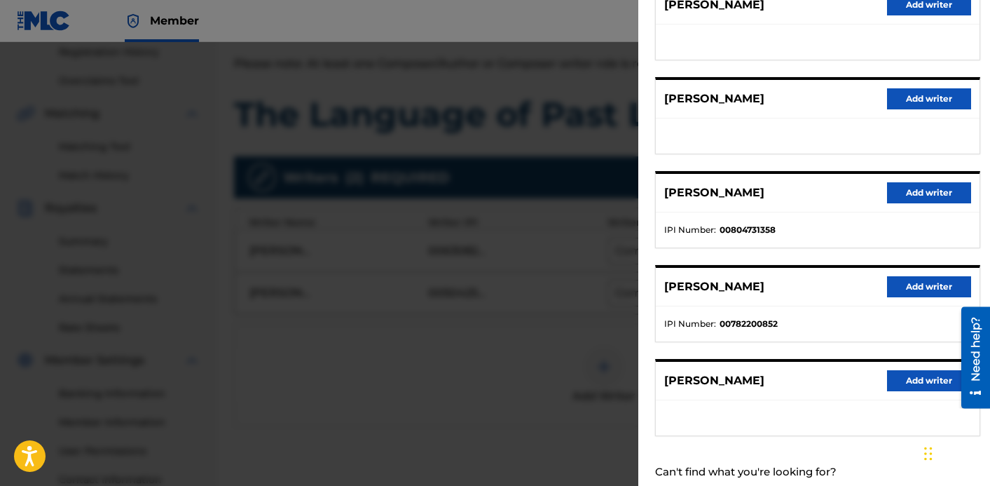
scroll to position [206, 0]
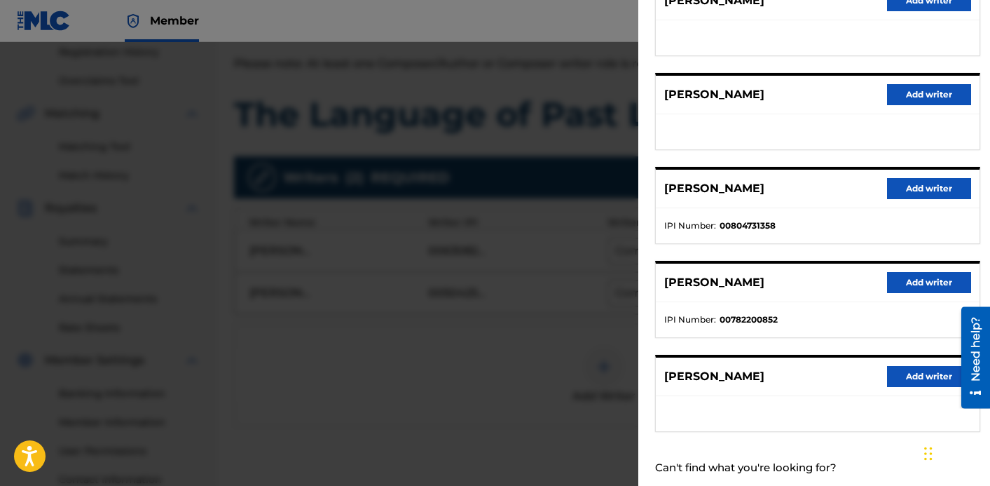
click at [939, 375] on button "Add writer" at bounding box center [929, 376] width 84 height 21
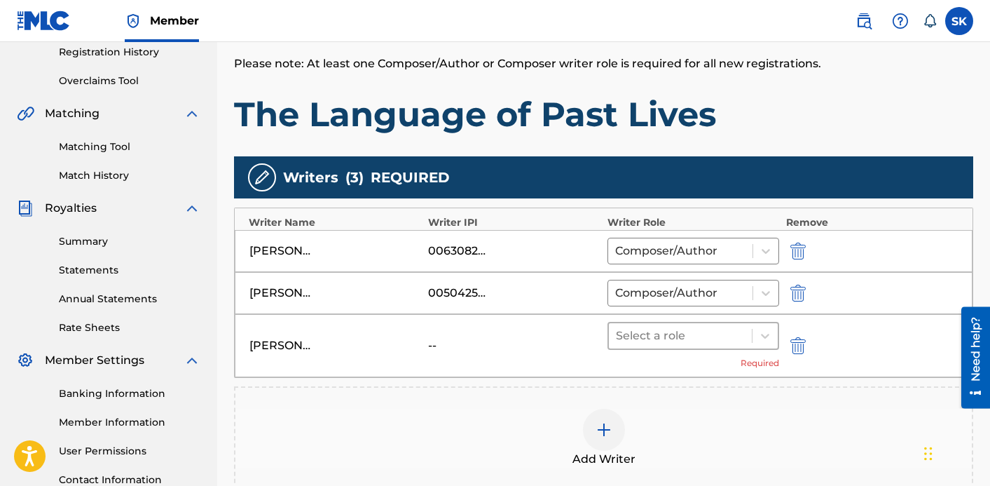
click at [717, 339] on div at bounding box center [680, 336] width 129 height 20
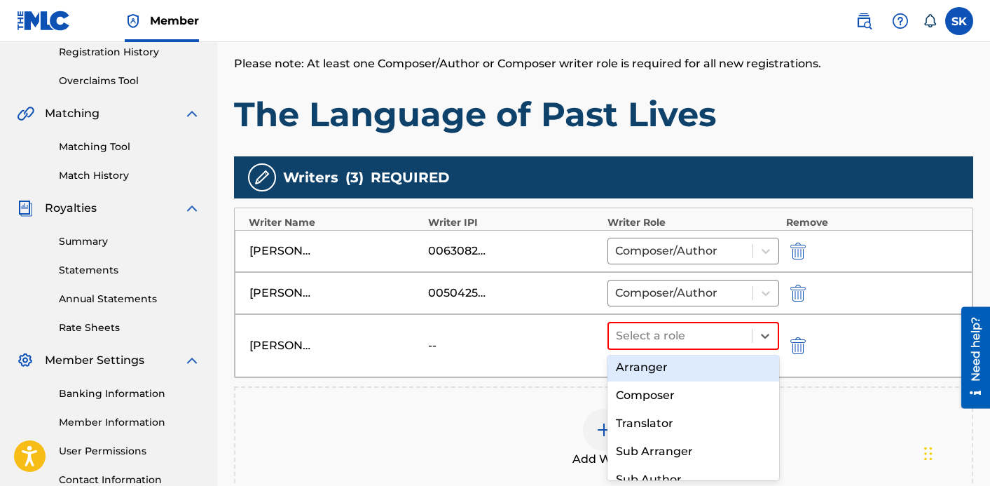
scroll to position [90, 0]
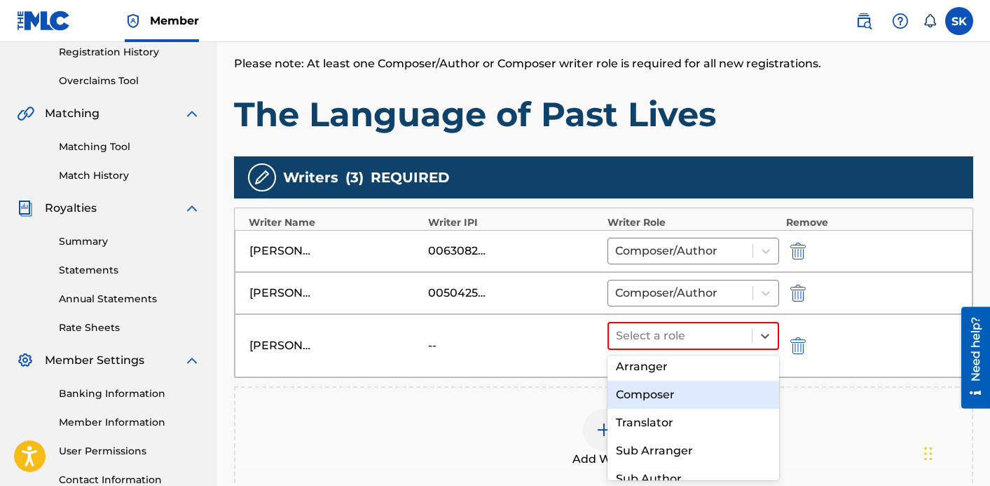
click at [668, 393] on div "Composer" at bounding box center [694, 395] width 172 height 28
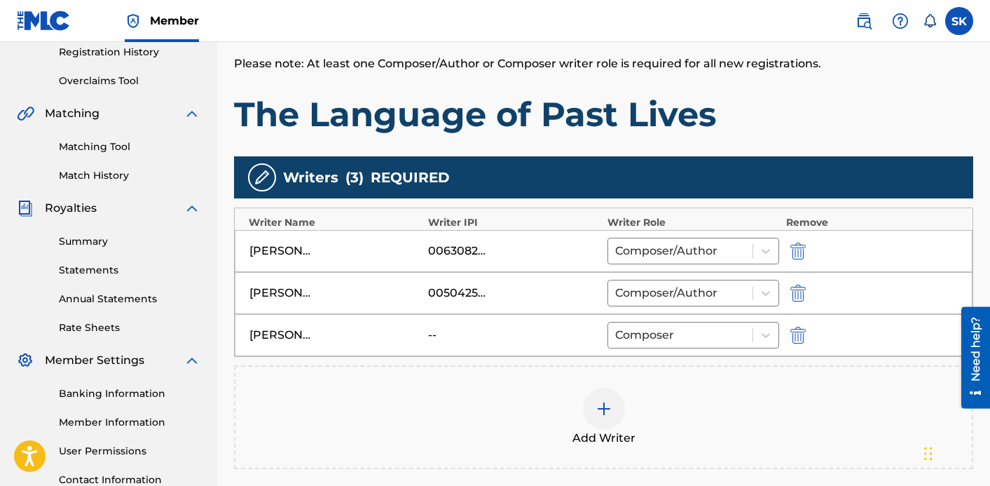
click at [430, 329] on div "--" at bounding box center [459, 335] width 63 height 17
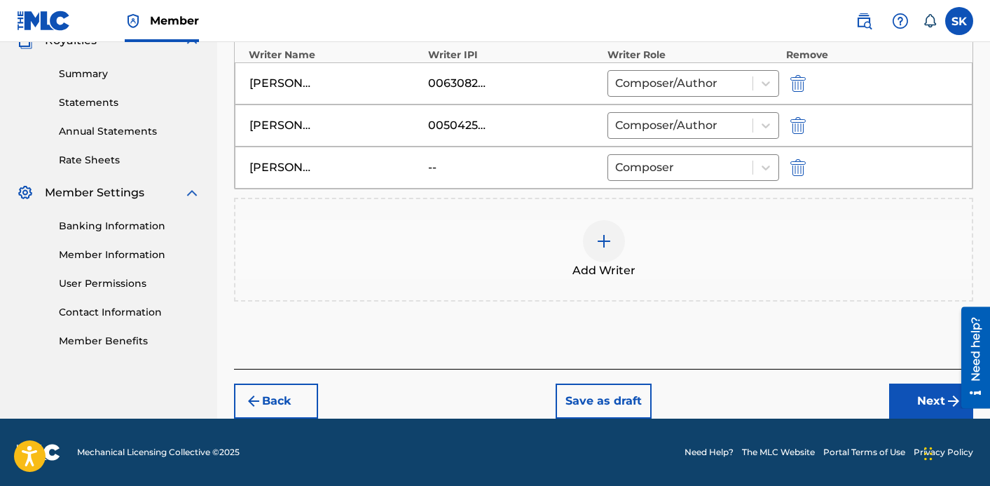
click at [926, 410] on button "Next" at bounding box center [931, 400] width 84 height 35
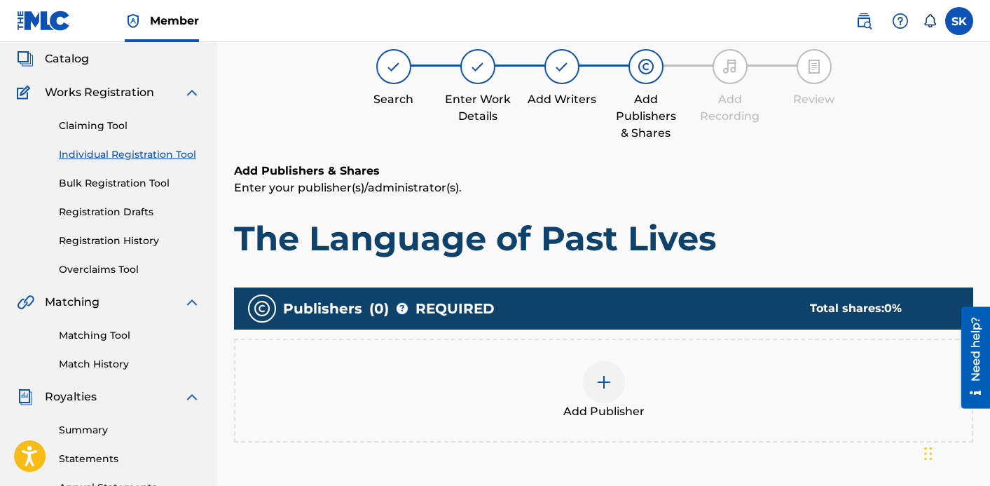
scroll to position [88, 0]
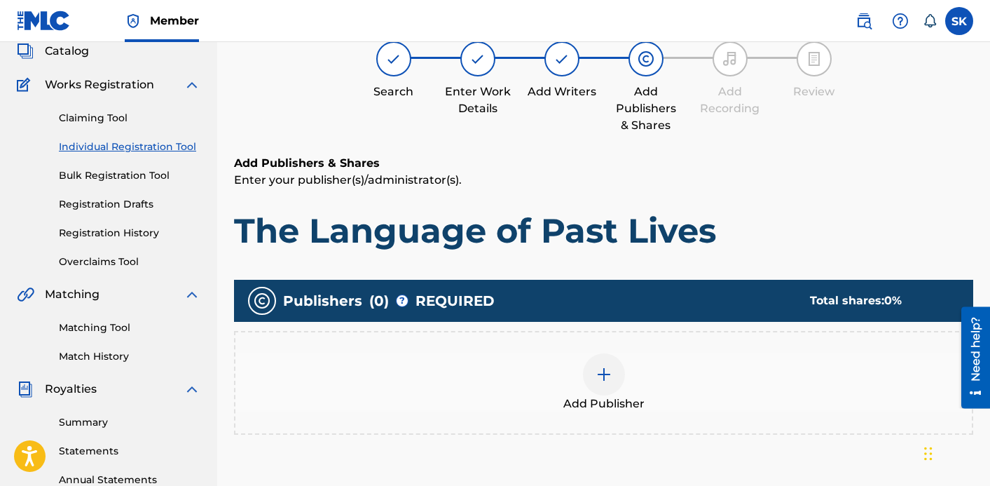
click at [798, 375] on div "Add Publisher" at bounding box center [604, 382] width 737 height 59
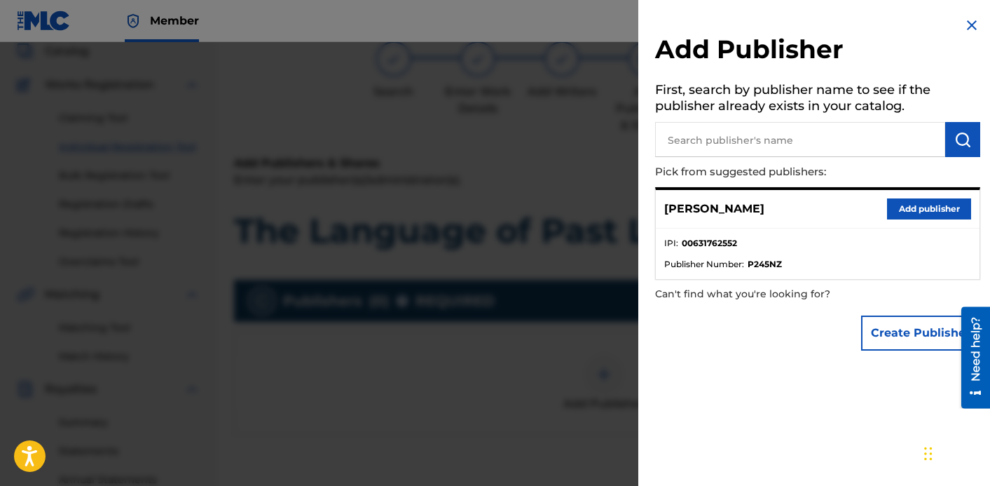
click at [895, 214] on button "Add publisher" at bounding box center [929, 208] width 84 height 21
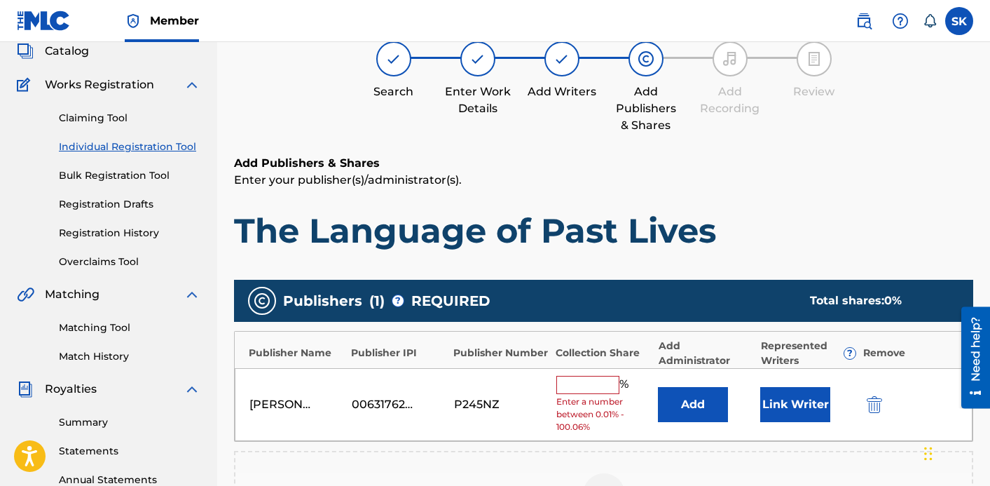
click at [589, 397] on span "Enter a number between 0.01% - 100.06%" at bounding box center [604, 414] width 95 height 38
click at [582, 379] on input "text" at bounding box center [588, 385] width 63 height 18
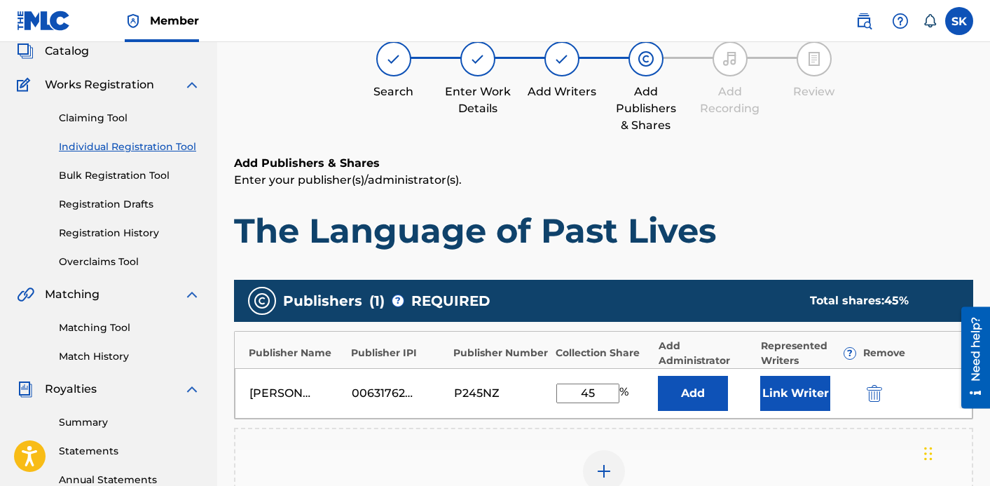
type input "45"
click at [507, 375] on div "[PERSON_NAME] 00631762552 P245NZ 45 % Add Link Writer" at bounding box center [604, 393] width 738 height 50
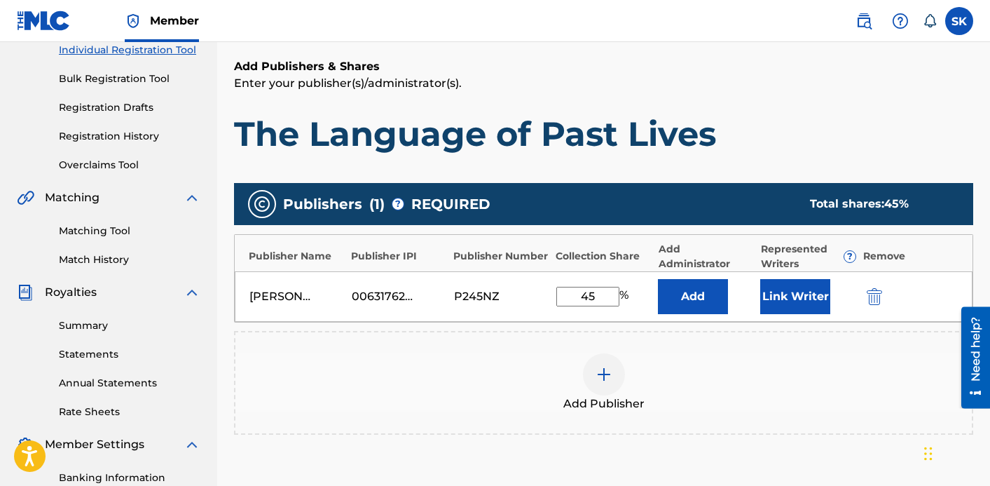
click at [798, 296] on button "Link Writer" at bounding box center [796, 296] width 70 height 35
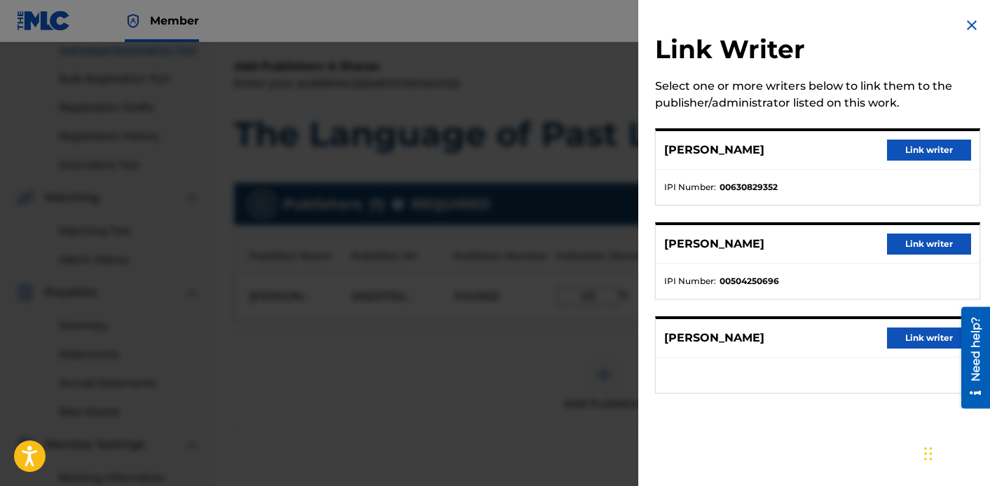
click at [910, 149] on button "Link writer" at bounding box center [929, 149] width 84 height 21
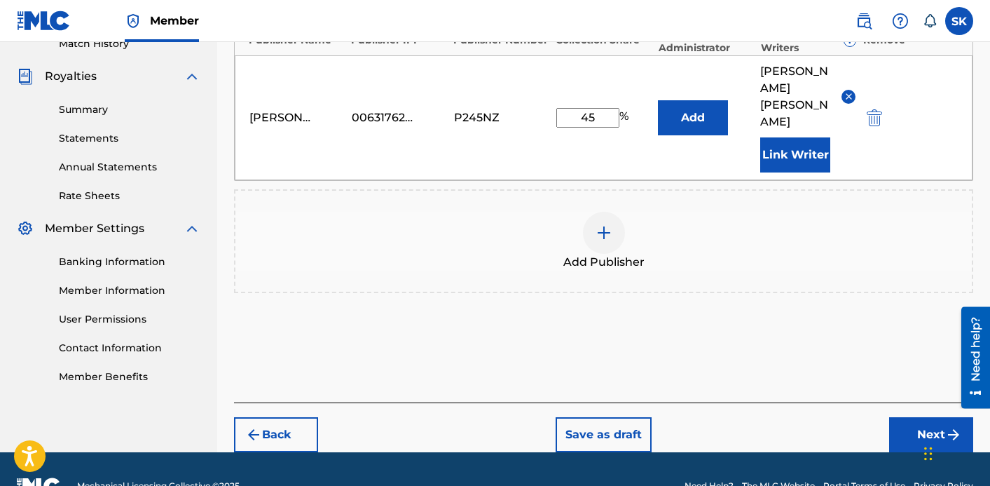
click at [924, 417] on button "Next" at bounding box center [931, 434] width 84 height 35
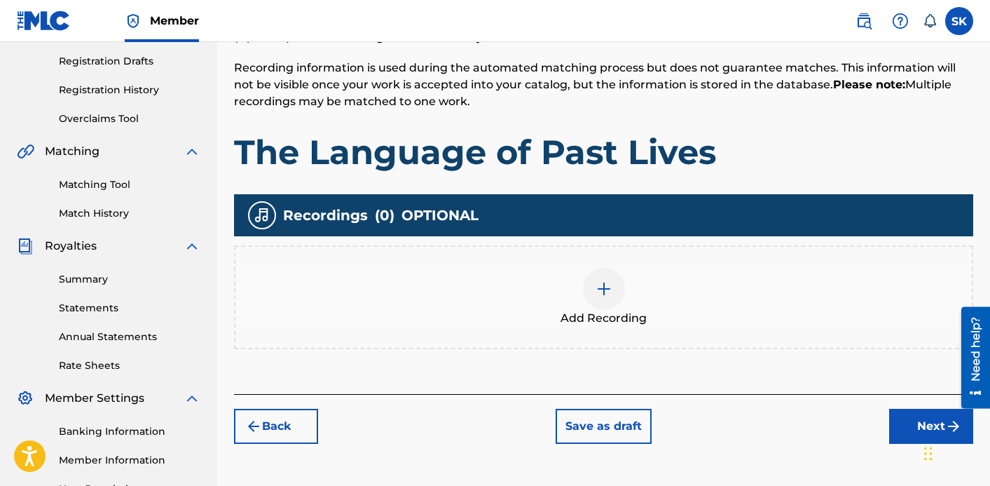
scroll to position [287, 0]
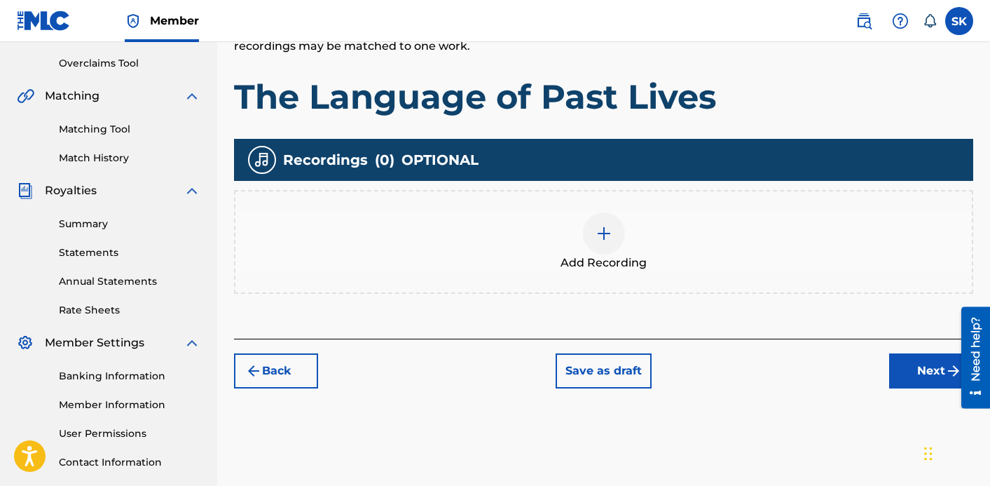
click at [626, 262] on span "Add Recording" at bounding box center [604, 262] width 86 height 17
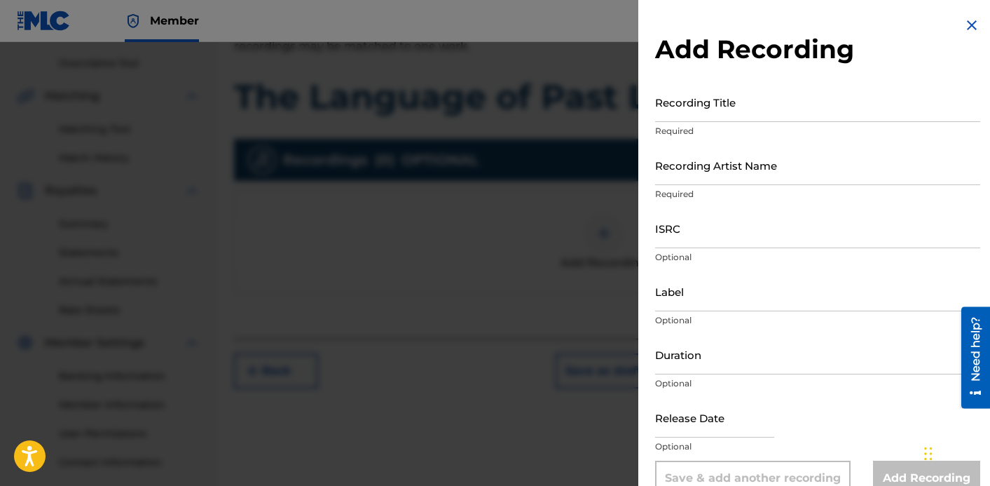
click at [754, 105] on input "Recording Title" at bounding box center [817, 102] width 325 height 40
type input "The Language of Past Lives"
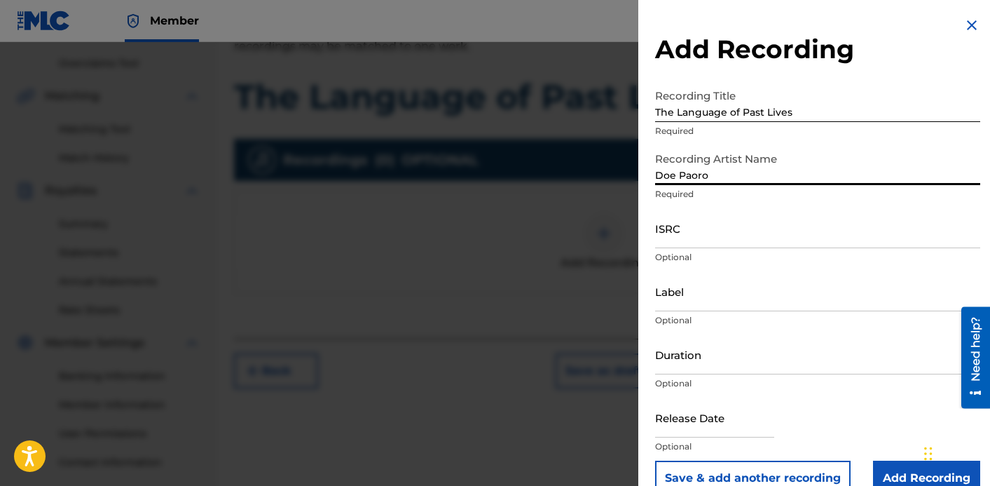
type input "Doe Paoro"
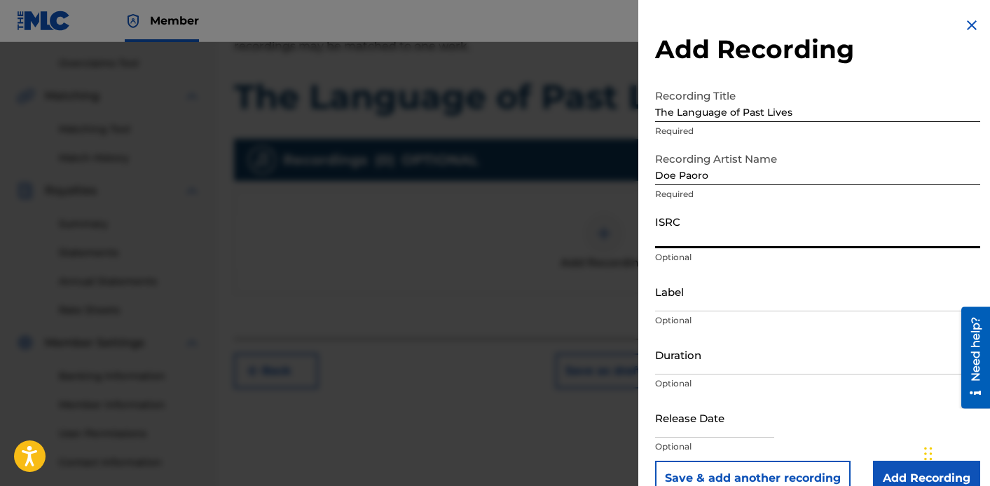
paste input "QZWFQ2526122"
type input "QZWFQ2526122"
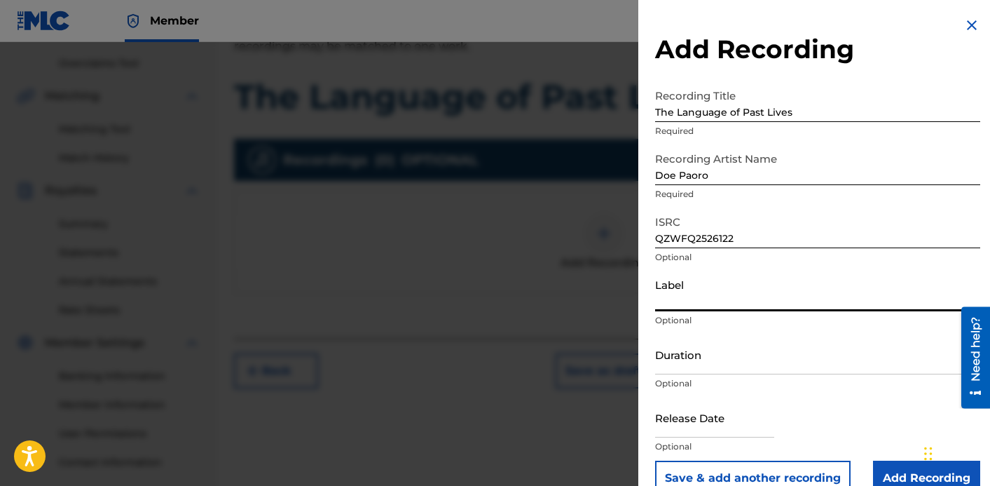
click at [700, 307] on input "Label" at bounding box center [817, 291] width 325 height 40
type input "Queen of Wands"
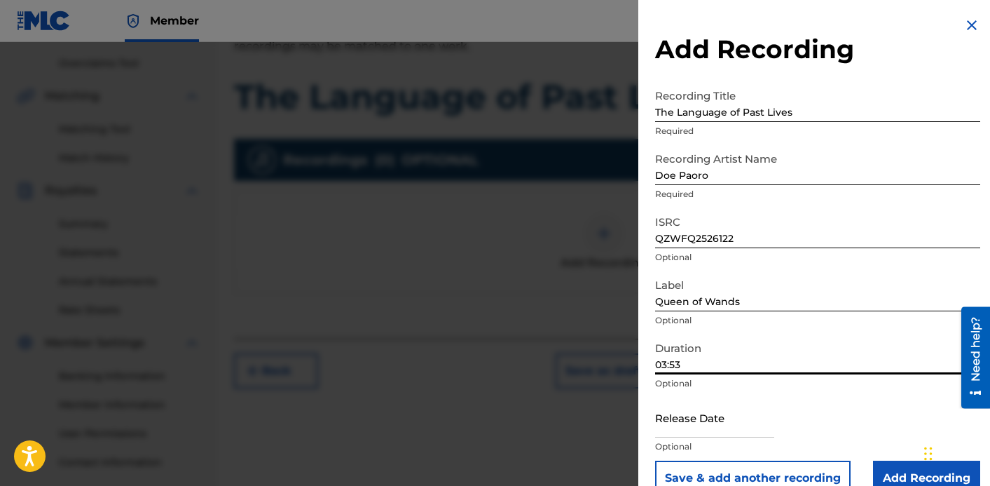
click at [710, 367] on input "03:53" at bounding box center [817, 354] width 325 height 40
type input "03:52"
select select "7"
select select "2025"
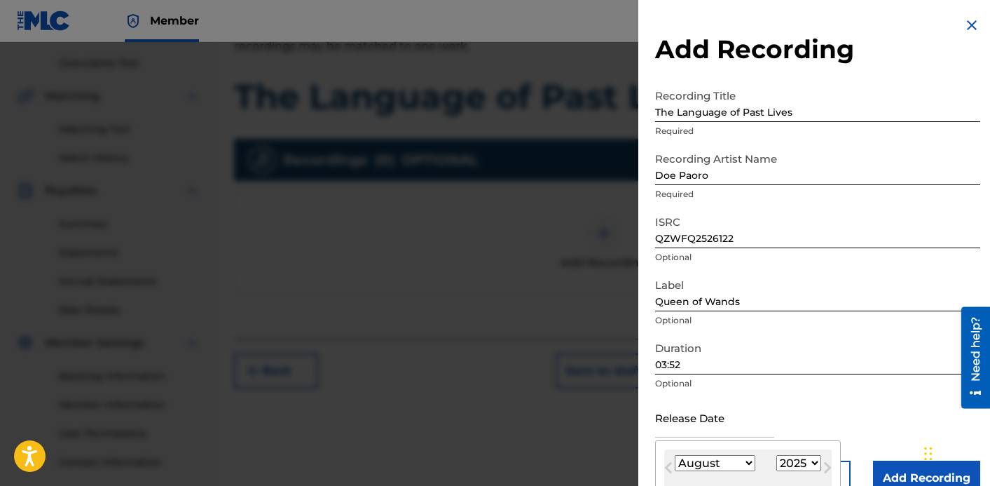
click at [667, 421] on input "text" at bounding box center [714, 417] width 119 height 40
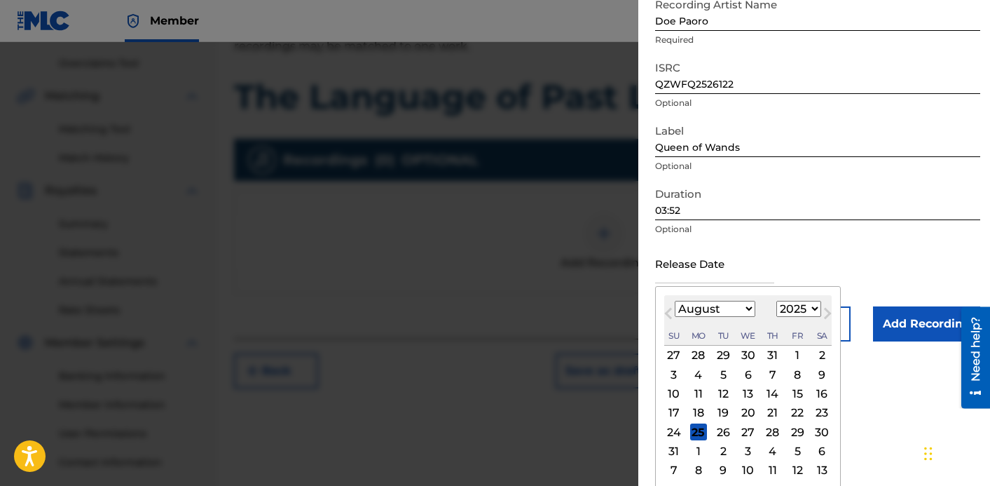
click at [768, 413] on div "21" at bounding box center [773, 412] width 17 height 17
type input "[DATE]"
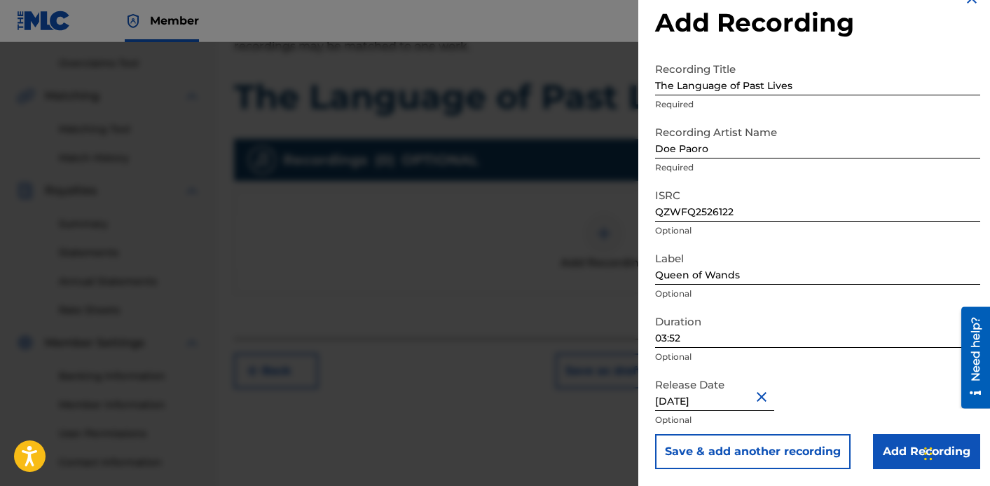
click at [873, 446] on input "Add Recording" at bounding box center [926, 451] width 107 height 35
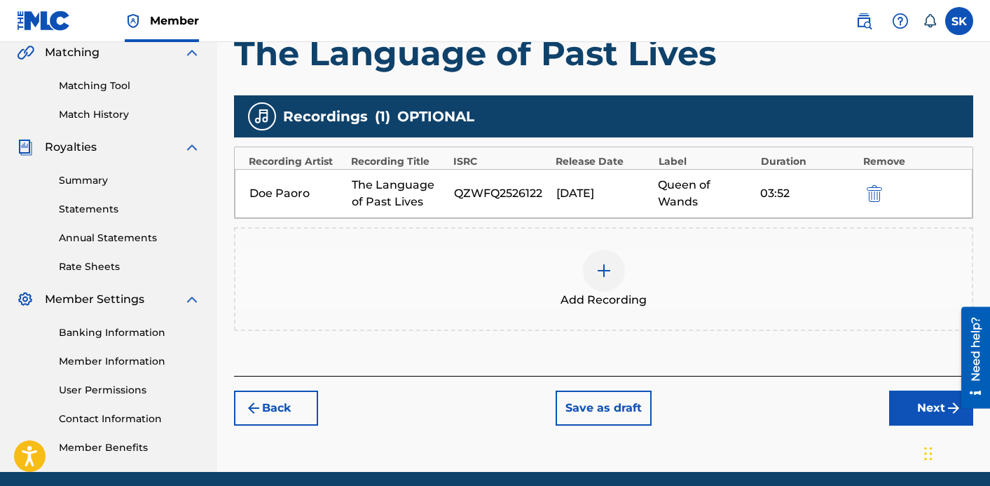
click at [898, 407] on button "Next" at bounding box center [931, 407] width 84 height 35
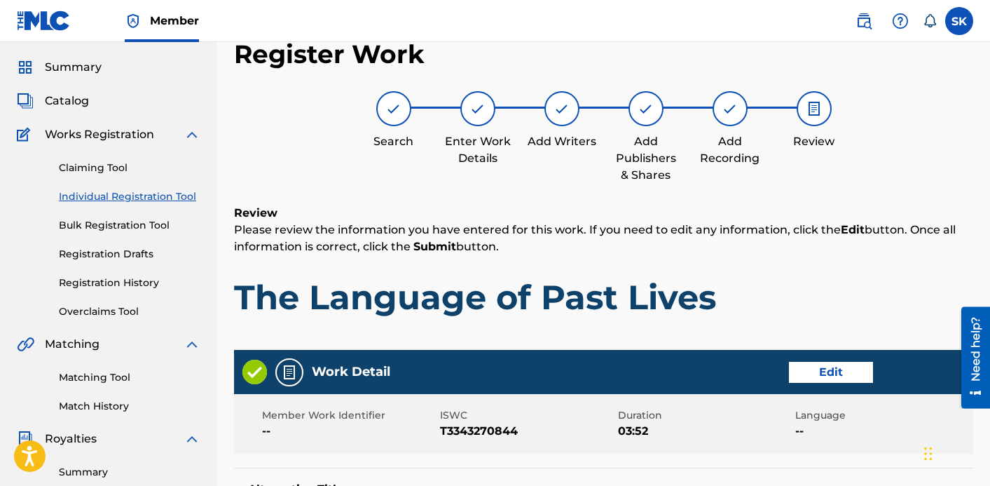
scroll to position [745, 0]
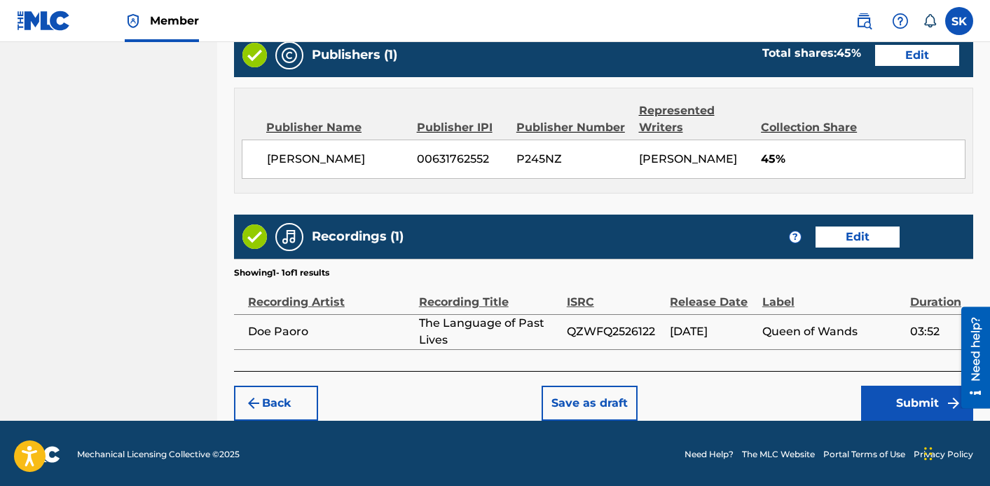
click at [873, 411] on button "Submit" at bounding box center [917, 403] width 112 height 35
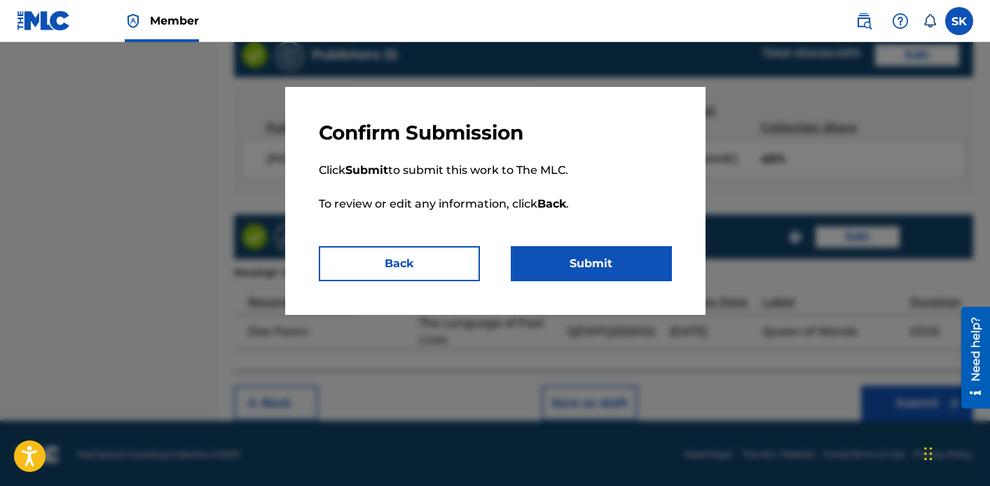
click at [632, 273] on button "Submit" at bounding box center [591, 263] width 161 height 35
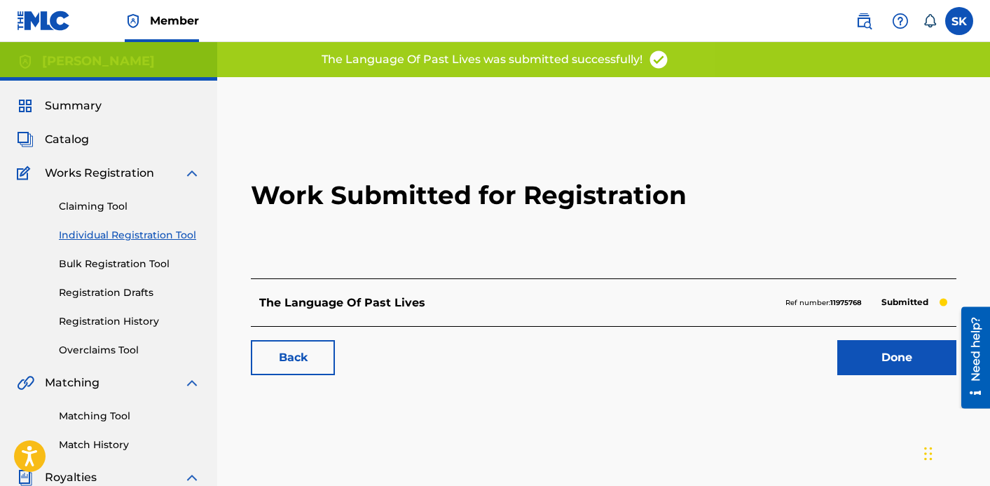
click at [900, 348] on link "Done" at bounding box center [897, 357] width 119 height 35
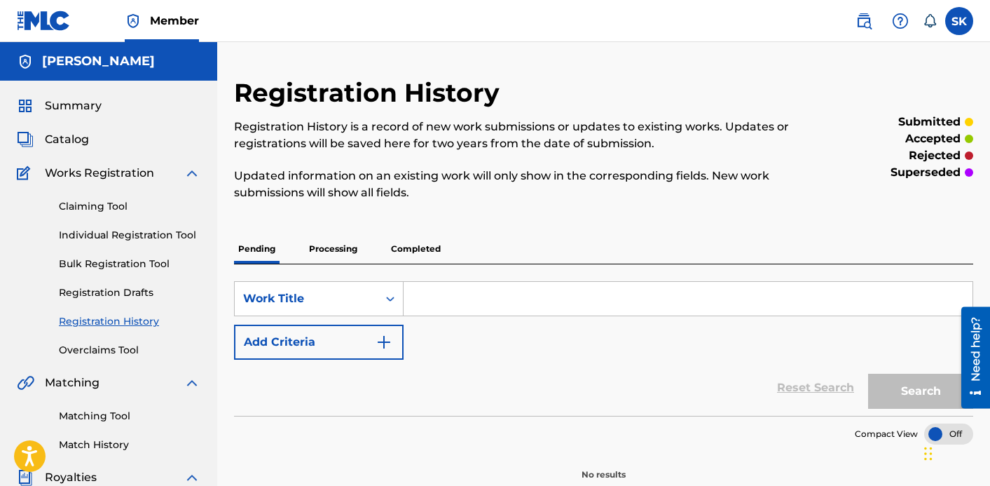
click at [348, 241] on p "Processing" at bounding box center [333, 248] width 57 height 29
click at [420, 254] on p "Completed" at bounding box center [416, 248] width 58 height 29
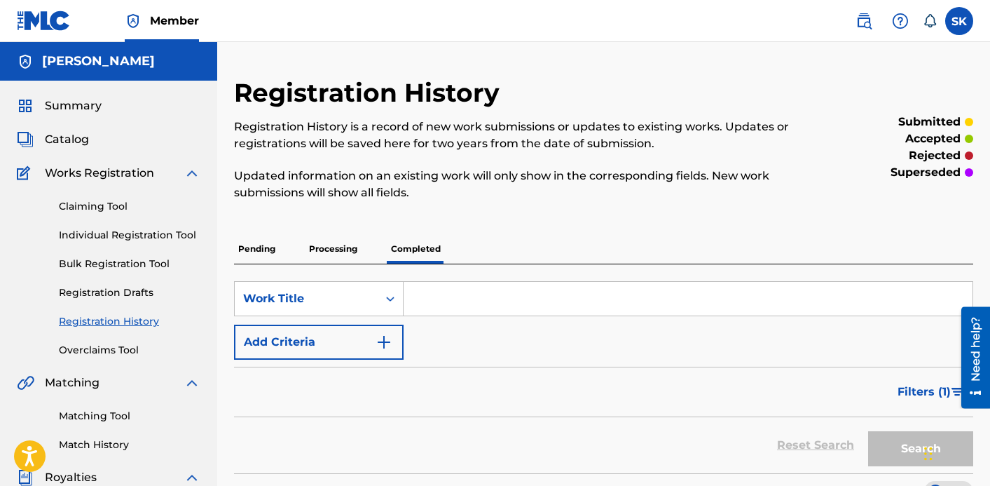
click at [320, 258] on p "Processing" at bounding box center [333, 248] width 57 height 29
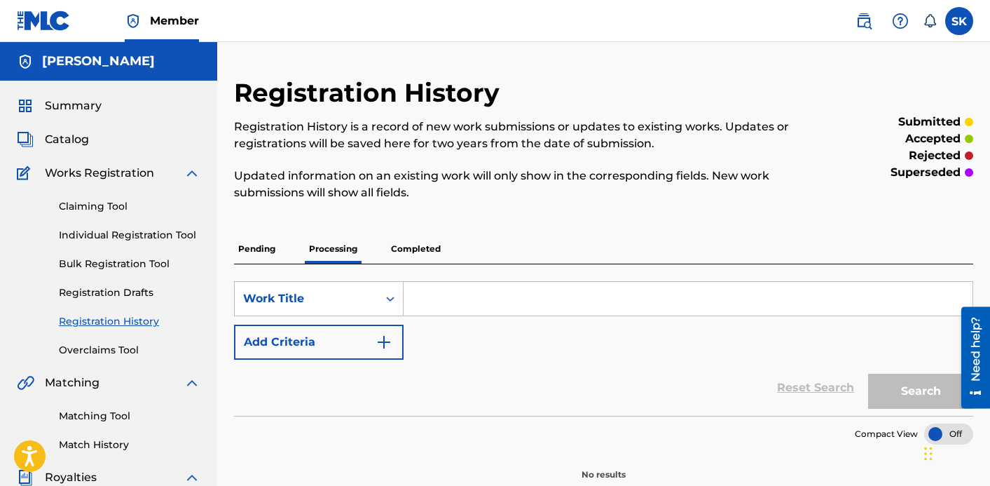
click at [272, 255] on p "Pending" at bounding box center [257, 248] width 46 height 29
click at [81, 135] on span "Catalog" at bounding box center [67, 139] width 44 height 17
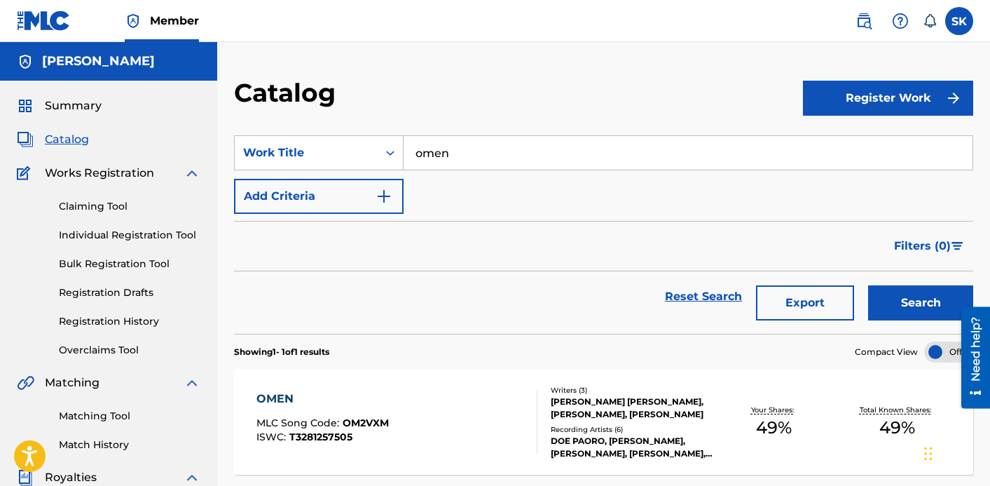
click at [471, 155] on input "omen" at bounding box center [688, 153] width 569 height 34
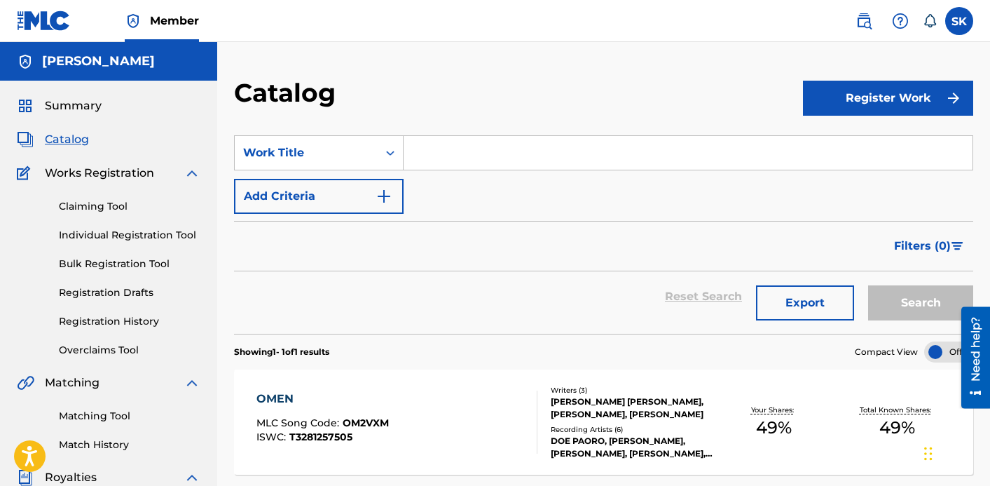
click at [106, 325] on link "Registration History" at bounding box center [130, 321] width 142 height 15
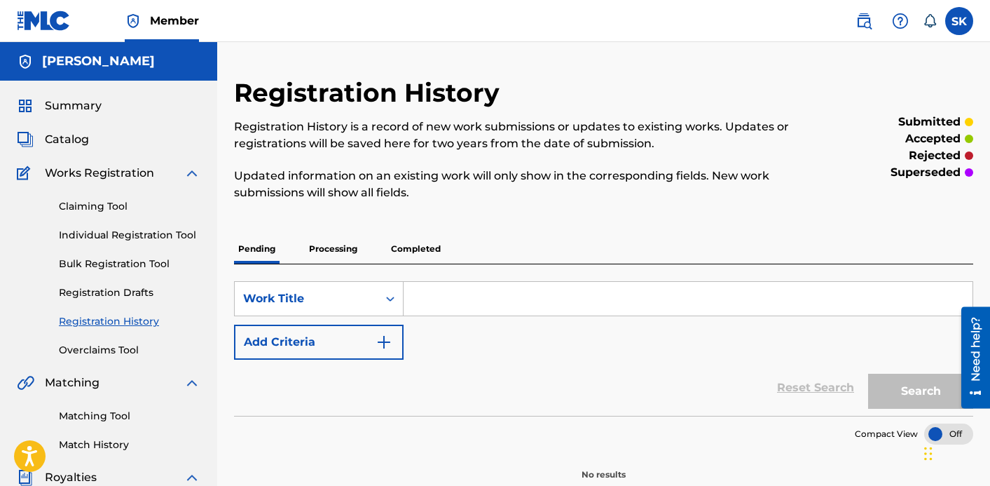
click at [435, 254] on p "Completed" at bounding box center [416, 248] width 58 height 29
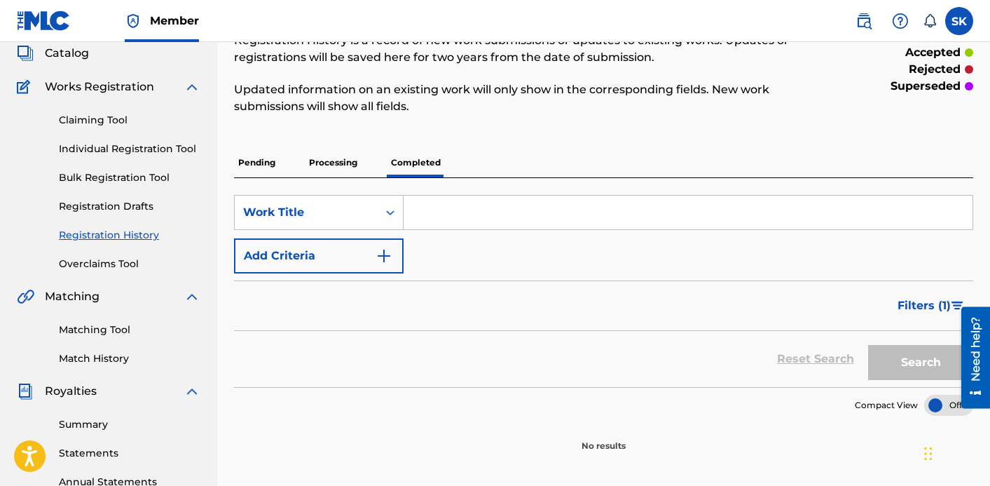
scroll to position [80, 0]
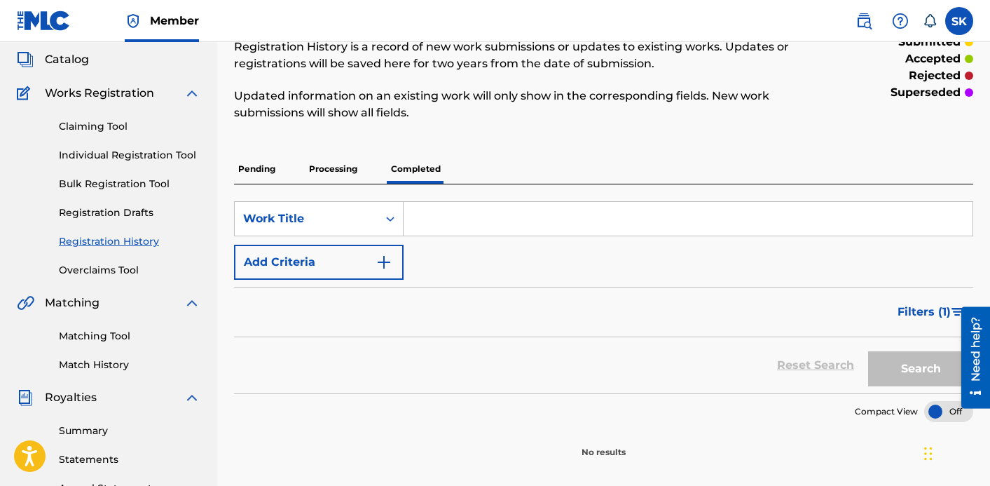
click at [353, 170] on p "Processing" at bounding box center [333, 168] width 57 height 29
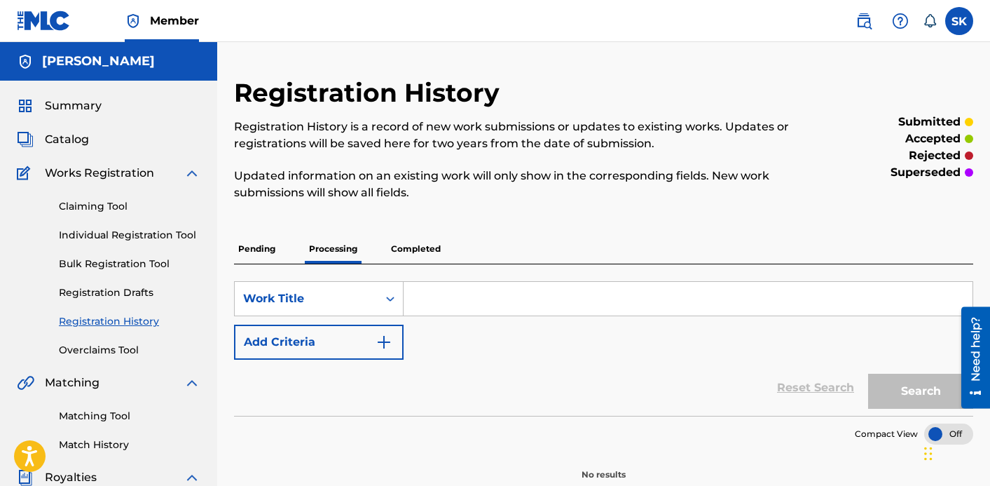
click at [268, 256] on p "Pending" at bounding box center [257, 248] width 46 height 29
click at [254, 243] on p "Pending" at bounding box center [257, 248] width 46 height 29
click at [258, 253] on p "Pending" at bounding box center [257, 248] width 46 height 29
click at [428, 293] on input "Search Form" at bounding box center [688, 299] width 569 height 34
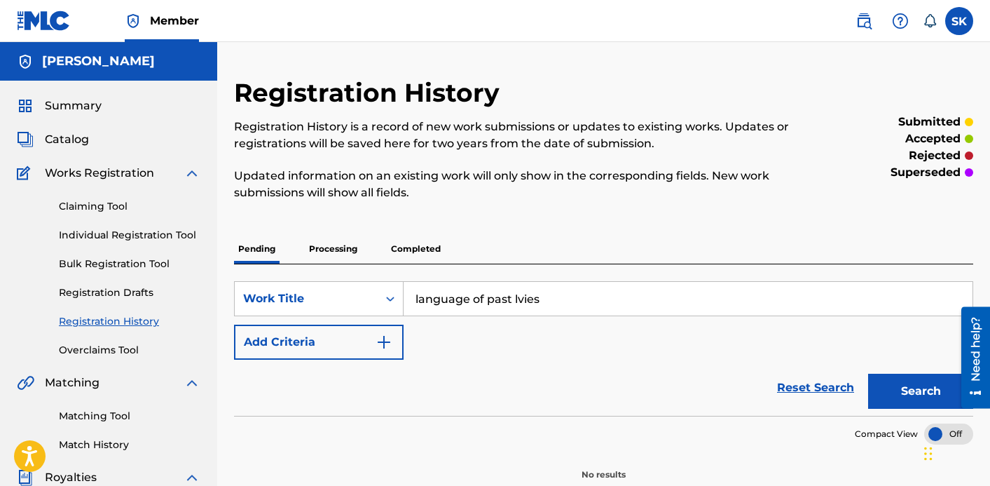
click at [868, 374] on button "Search" at bounding box center [920, 391] width 105 height 35
click at [532, 294] on input "language of past lvies" at bounding box center [688, 299] width 569 height 34
type input "language of past"
click at [868, 374] on button "Search" at bounding box center [920, 391] width 105 height 35
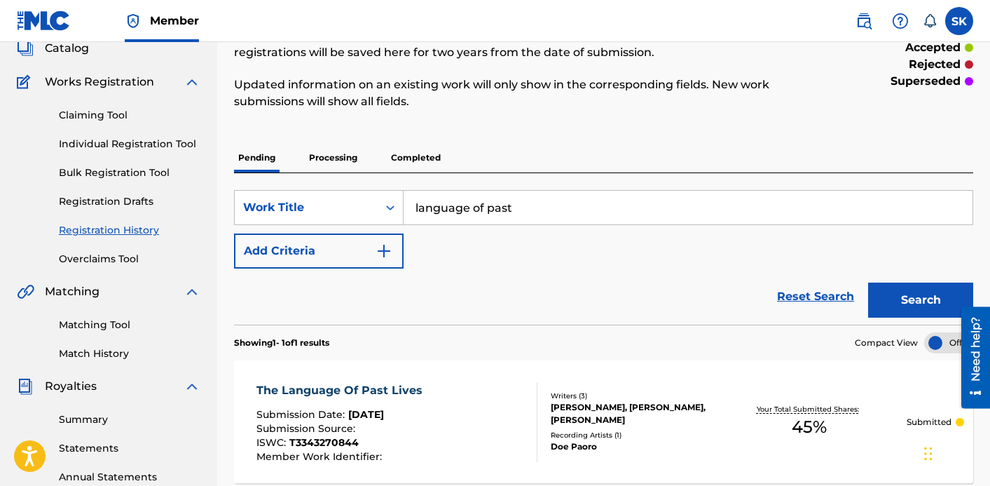
scroll to position [89, 0]
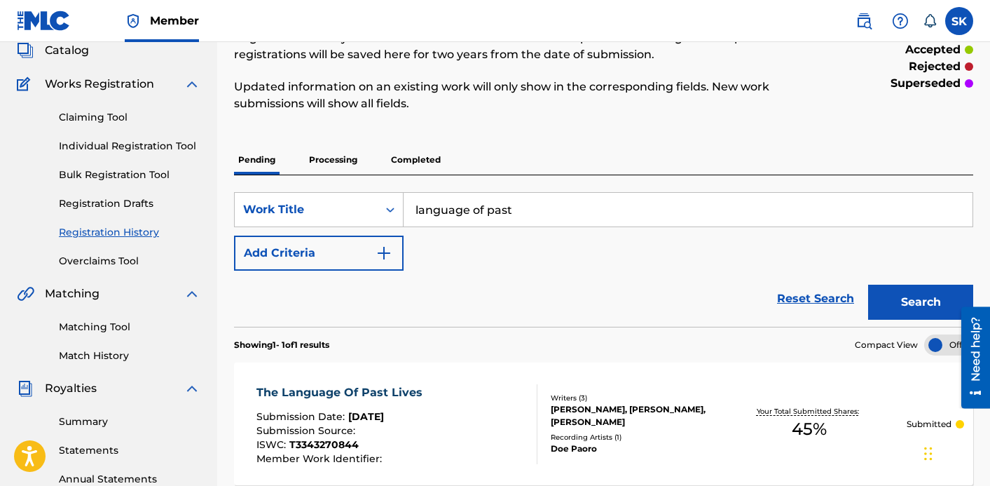
click at [154, 149] on link "Individual Registration Tool" at bounding box center [130, 146] width 142 height 15
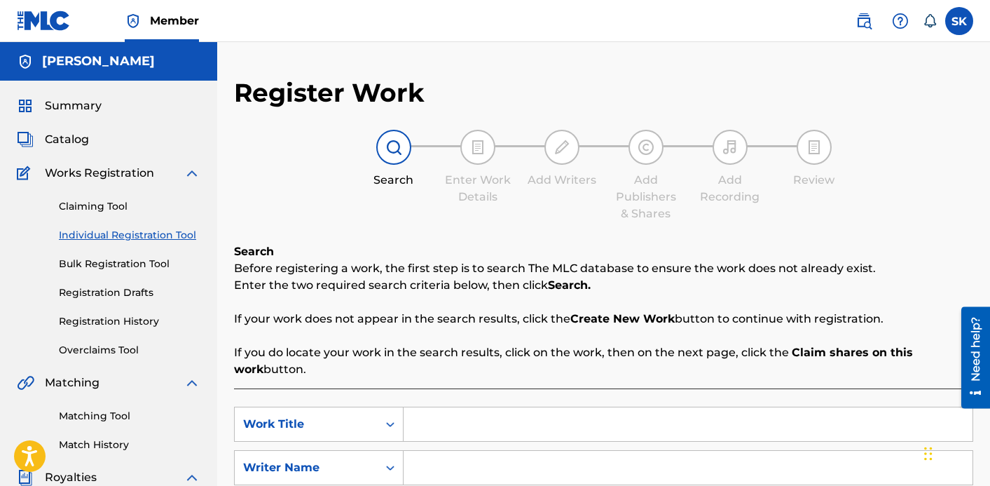
click at [452, 422] on input "Search Form" at bounding box center [688, 424] width 569 height 34
type input "For All the Generations"
click at [540, 459] on input "Search Form" at bounding box center [688, 468] width 569 height 34
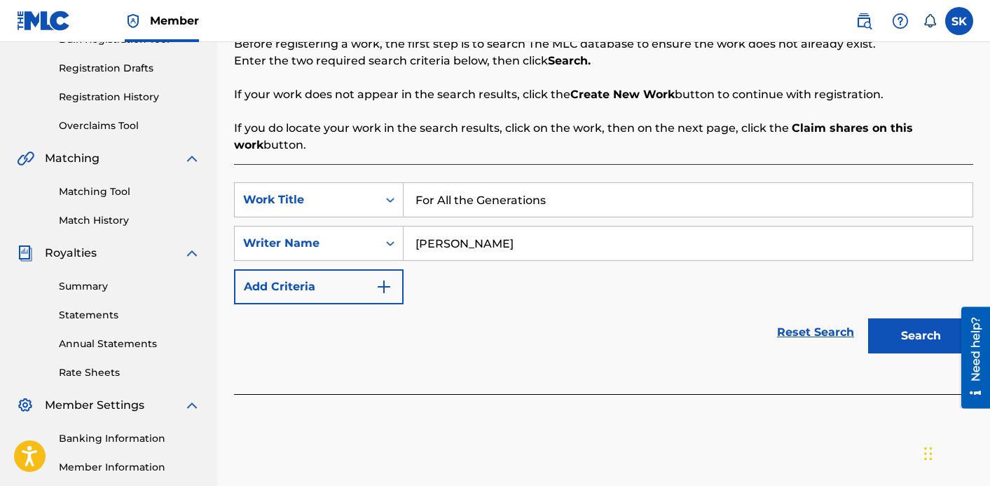
scroll to position [278, 0]
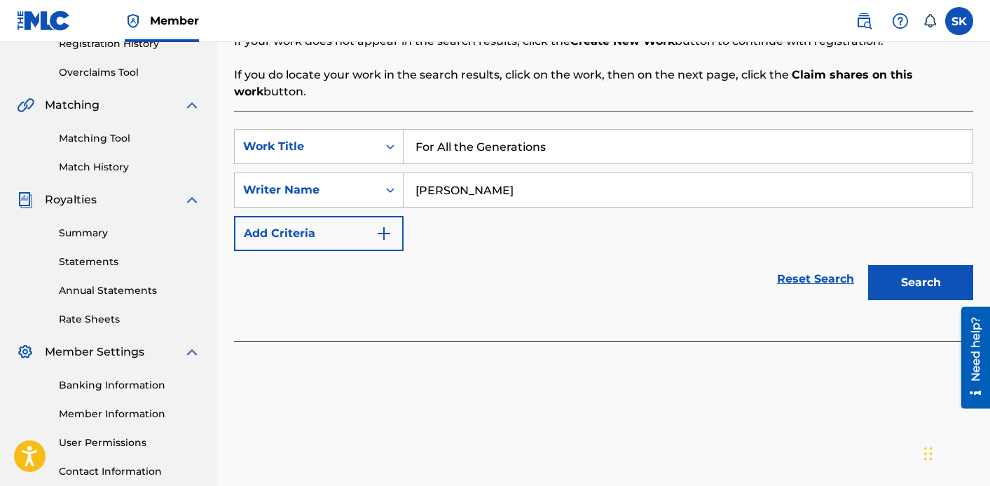
type input "[PERSON_NAME]"
click at [926, 282] on button "Search" at bounding box center [920, 282] width 105 height 35
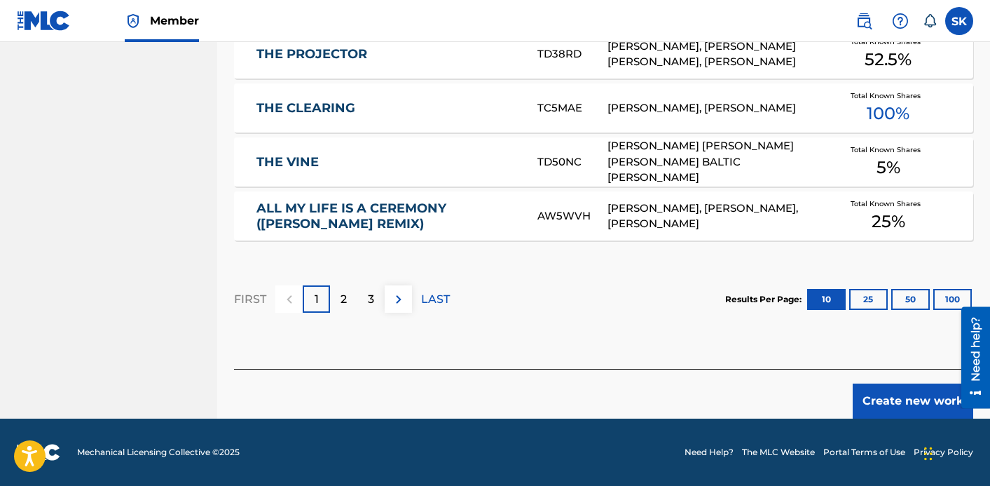
click at [881, 400] on button "Create new work" at bounding box center [913, 400] width 121 height 35
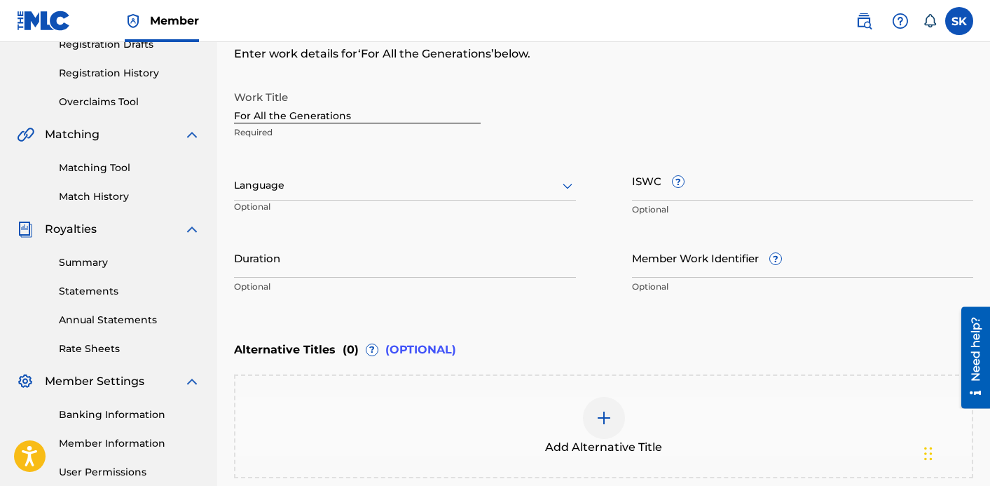
scroll to position [177, 0]
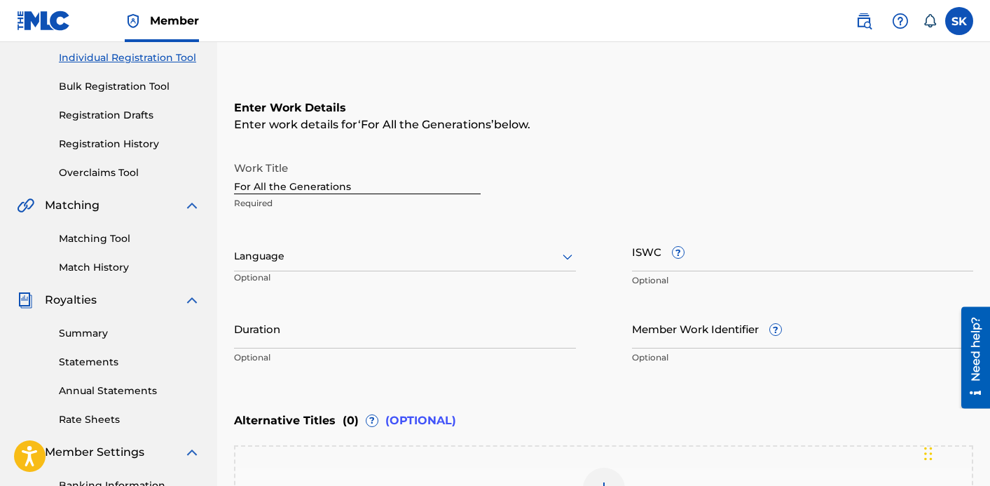
click at [629, 253] on div "Work Title For All the Generations Required Language Optional ISWC ? Optional D…" at bounding box center [603, 262] width 739 height 217
click at [652, 243] on input "ISWC ?" at bounding box center [803, 251] width 342 height 40
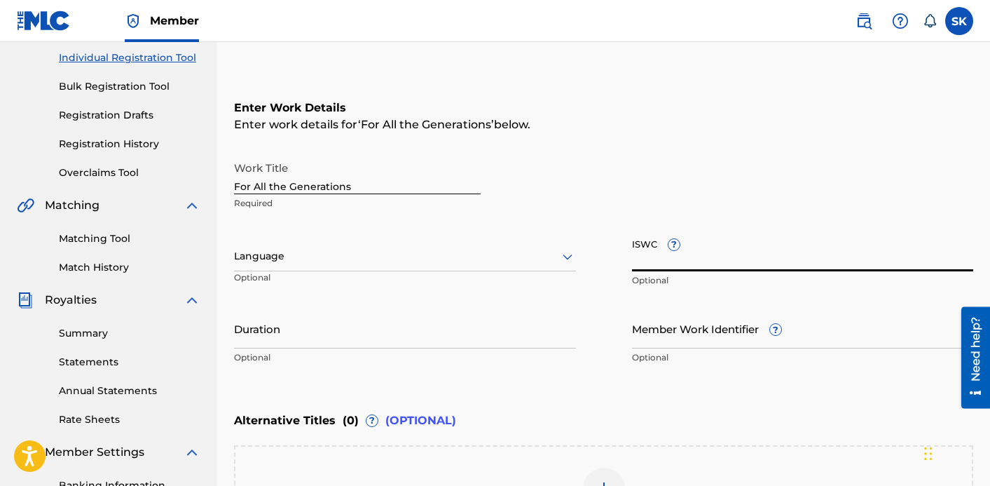
paste input "T3344003147"
type input "T3344003147"
click at [439, 347] on input "Duration" at bounding box center [405, 328] width 342 height 40
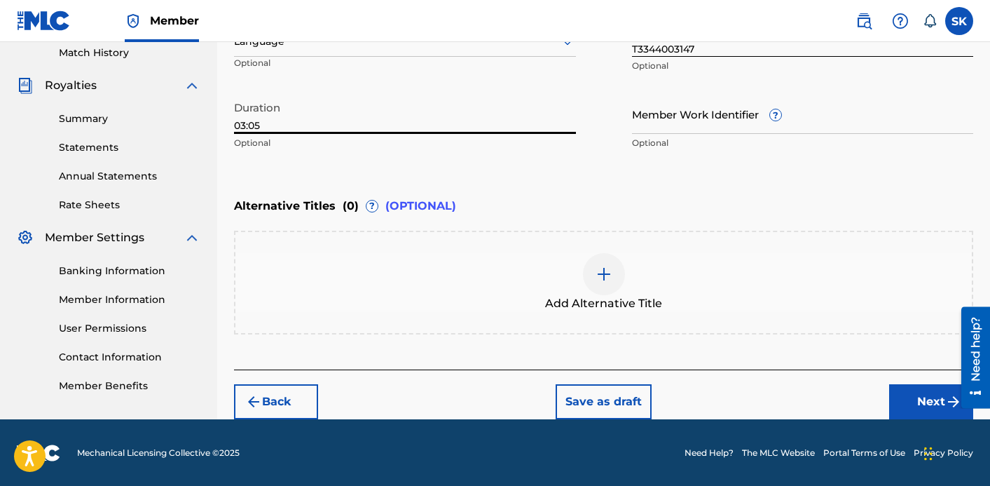
type input "03:05"
click at [901, 401] on button "Next" at bounding box center [931, 401] width 84 height 35
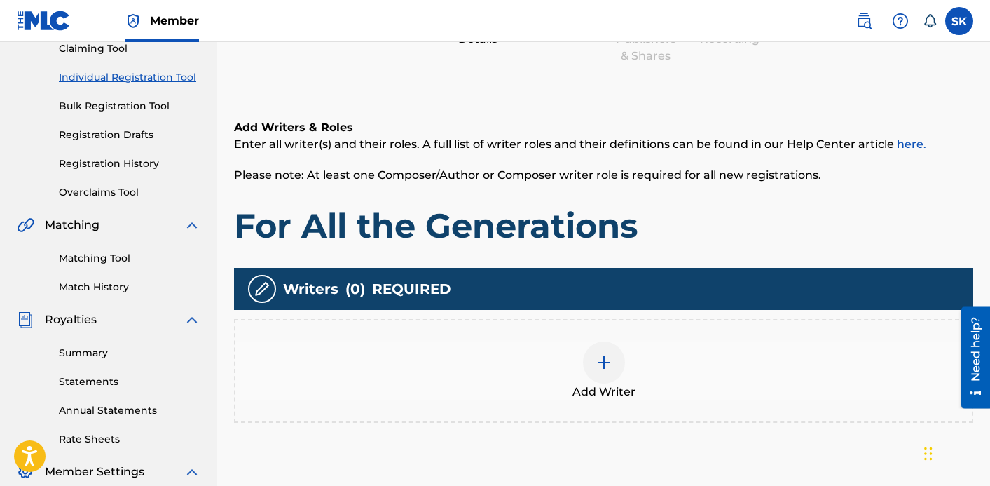
scroll to position [209, 0]
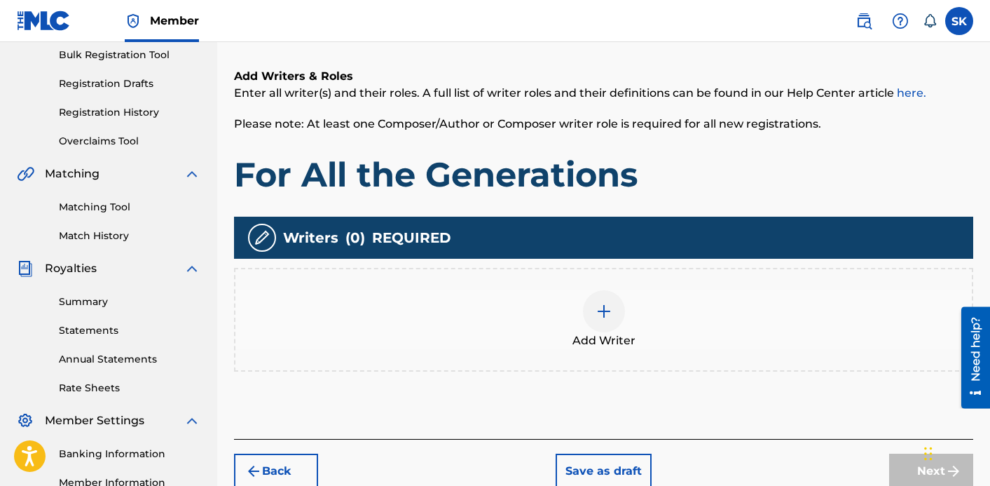
click at [570, 301] on div "Add Writer" at bounding box center [604, 319] width 737 height 59
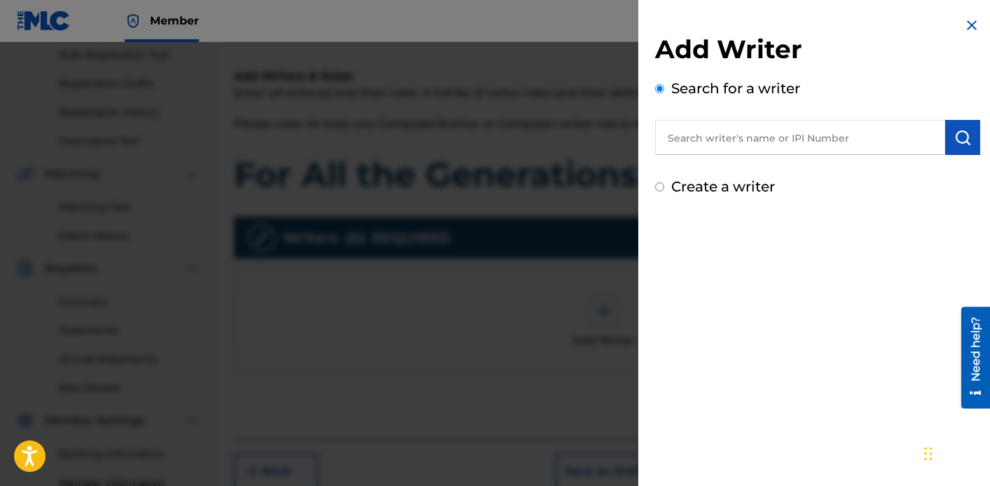
click at [716, 135] on input "text" at bounding box center [800, 137] width 290 height 35
type input "[PERSON_NAME]"
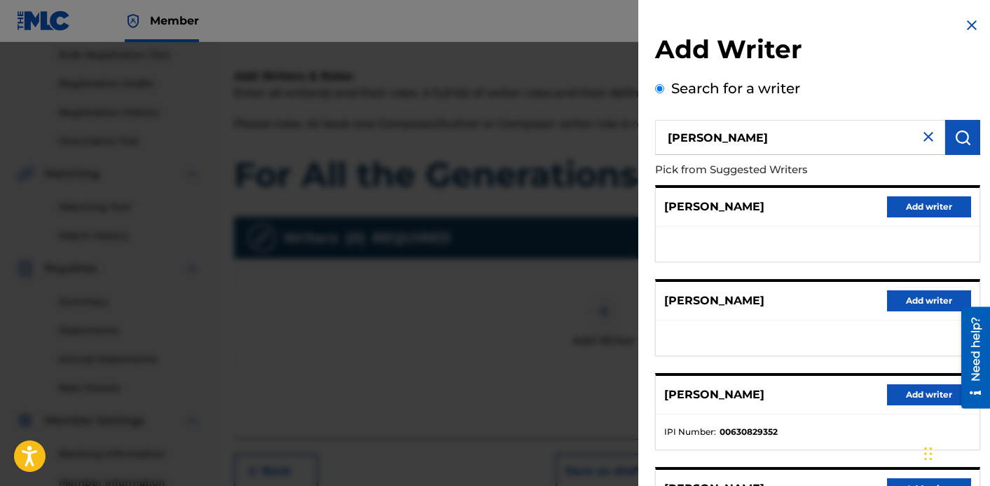
click at [828, 327] on ul at bounding box center [818, 337] width 324 height 35
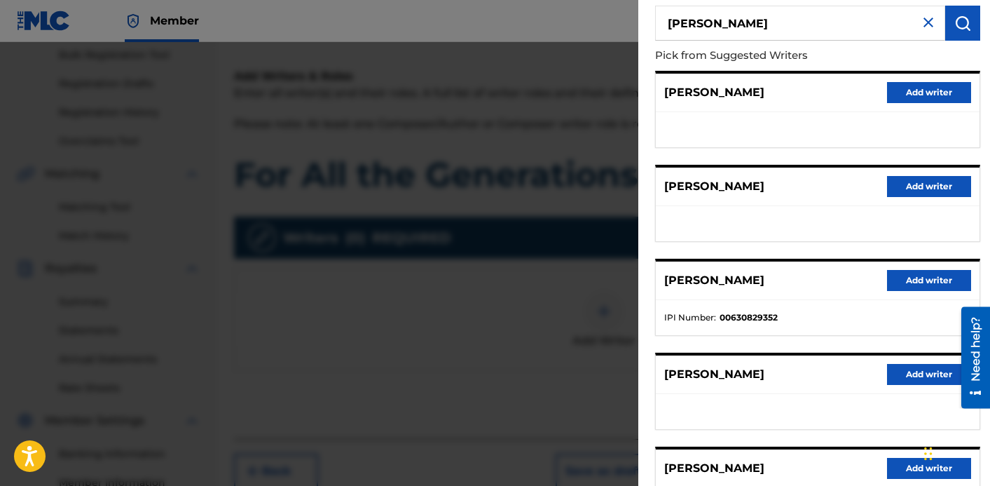
scroll to position [238, 0]
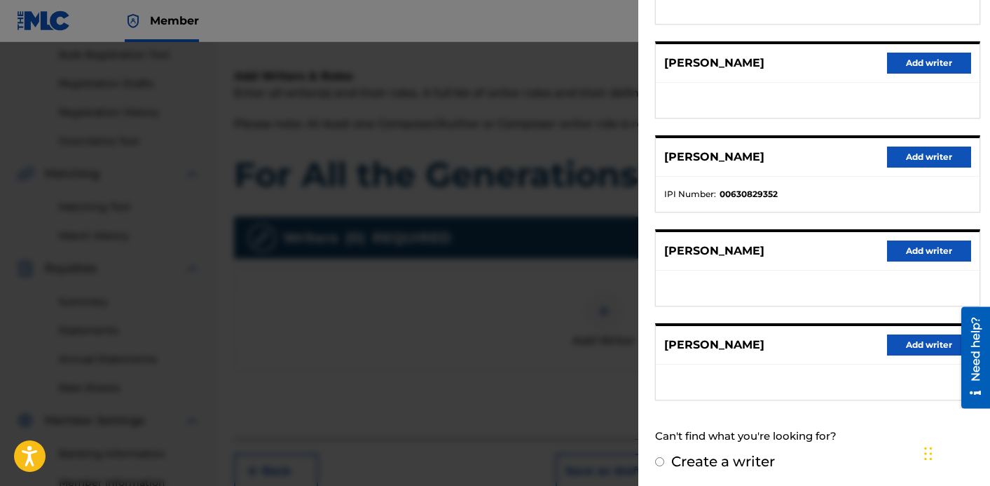
click at [925, 149] on button "Add writer" at bounding box center [929, 156] width 84 height 21
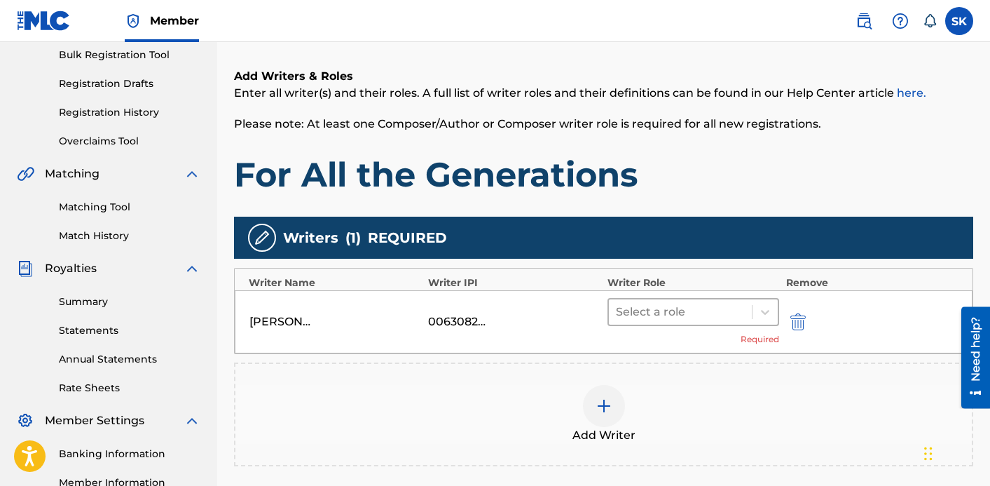
click at [667, 316] on div at bounding box center [680, 312] width 129 height 20
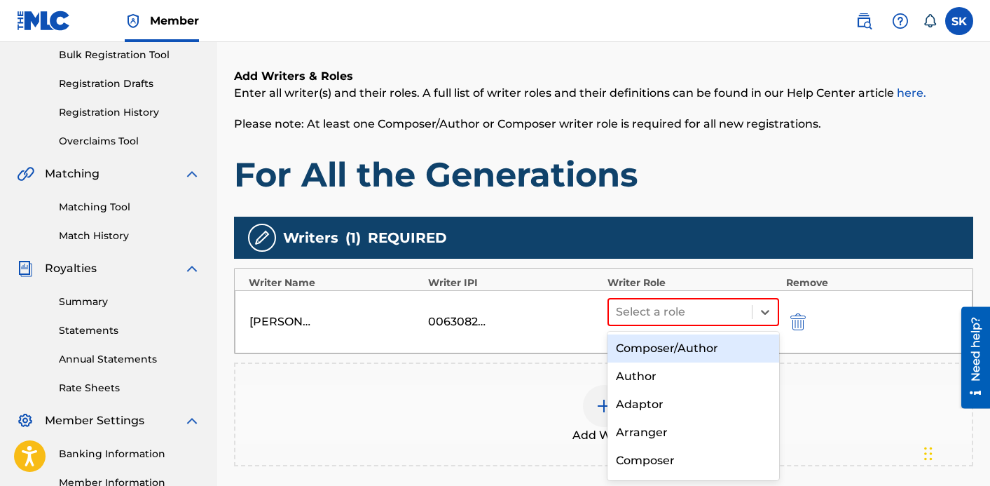
click at [667, 343] on div "Composer/Author" at bounding box center [694, 348] width 172 height 28
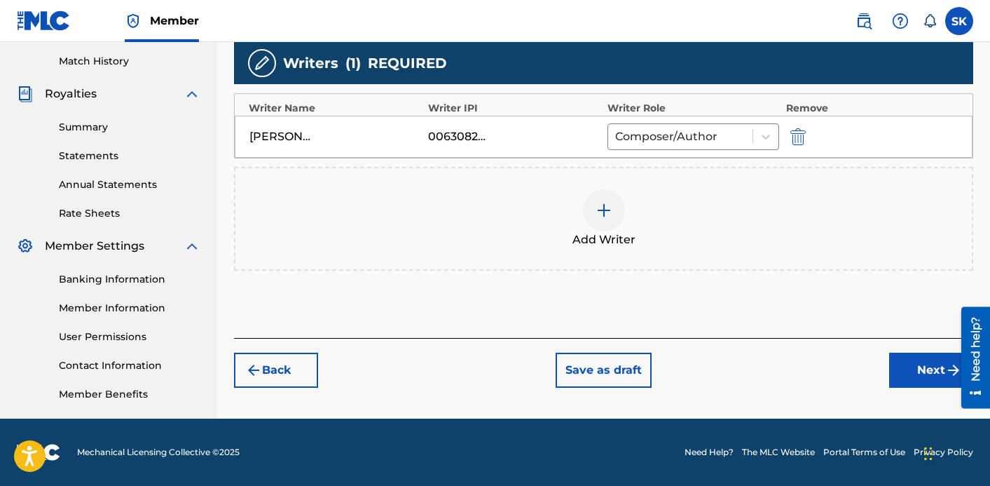
click at [908, 379] on button "Next" at bounding box center [931, 370] width 84 height 35
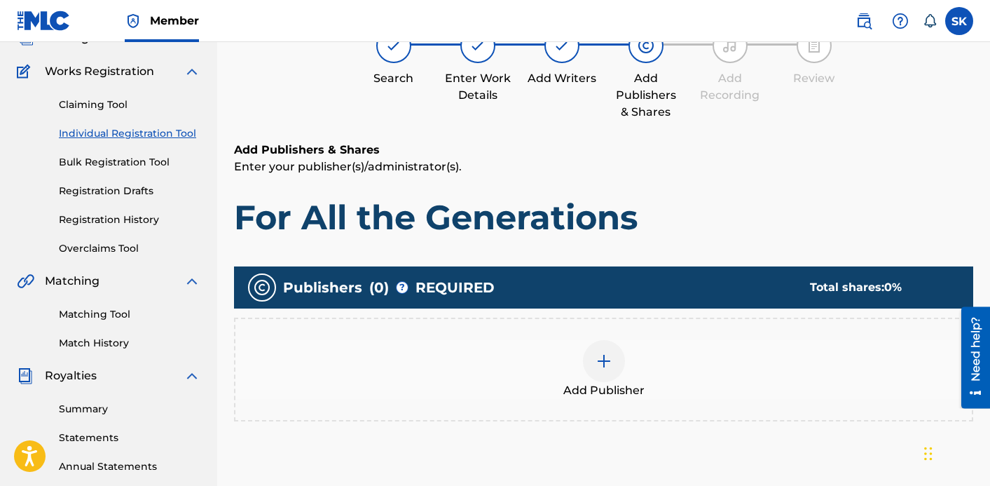
scroll to position [133, 0]
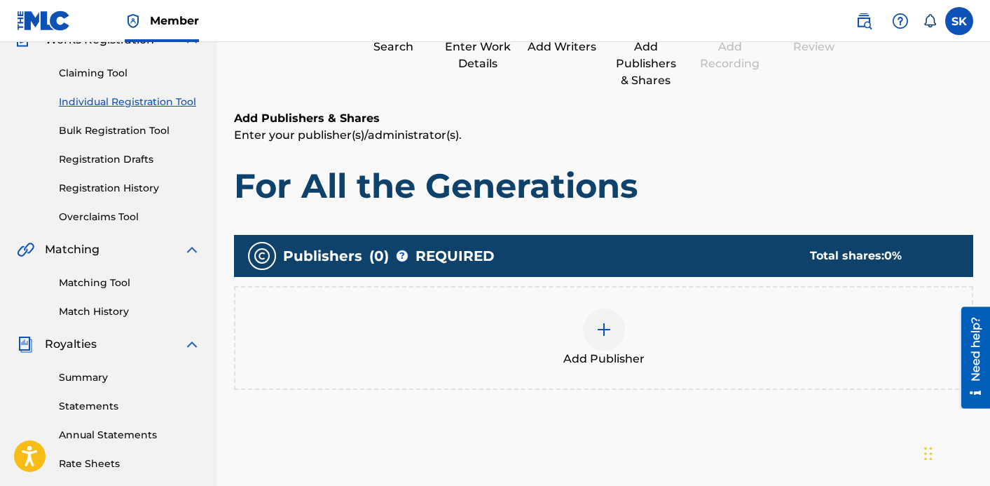
click at [735, 383] on div "Add Publisher" at bounding box center [603, 338] width 739 height 104
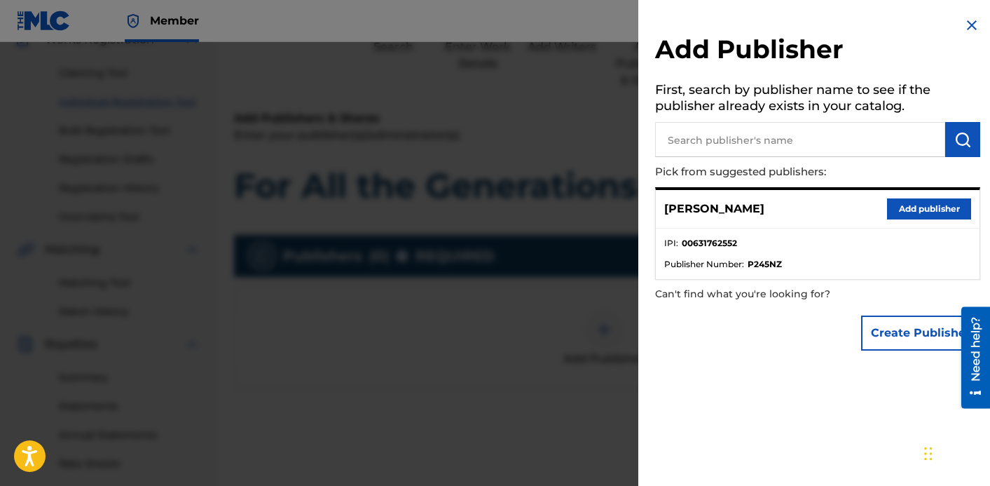
click at [920, 209] on button "Add publisher" at bounding box center [929, 208] width 84 height 21
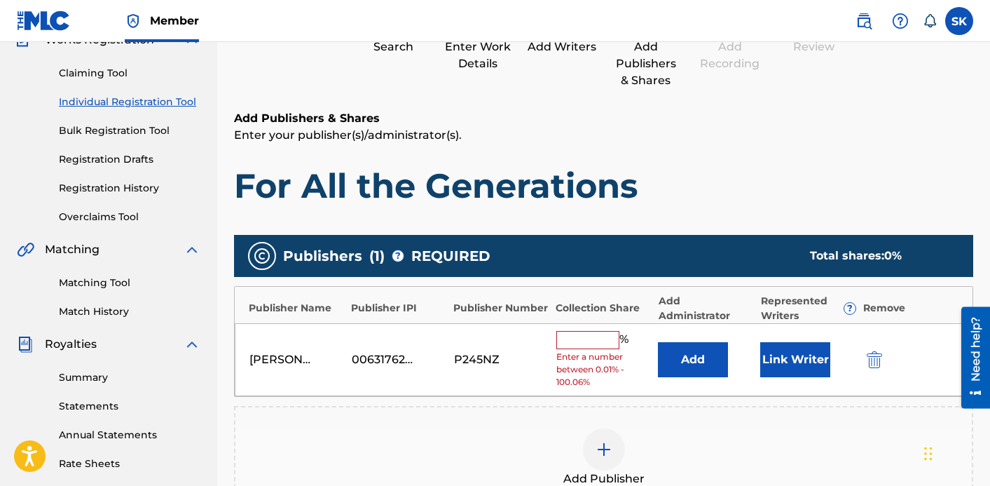
click at [605, 329] on div "[PERSON_NAME] 00631762552 P245NZ % Enter a number between 0.01% - 100.06% Add L…" at bounding box center [604, 360] width 738 height 74
click at [602, 347] on input "text" at bounding box center [588, 340] width 63 height 18
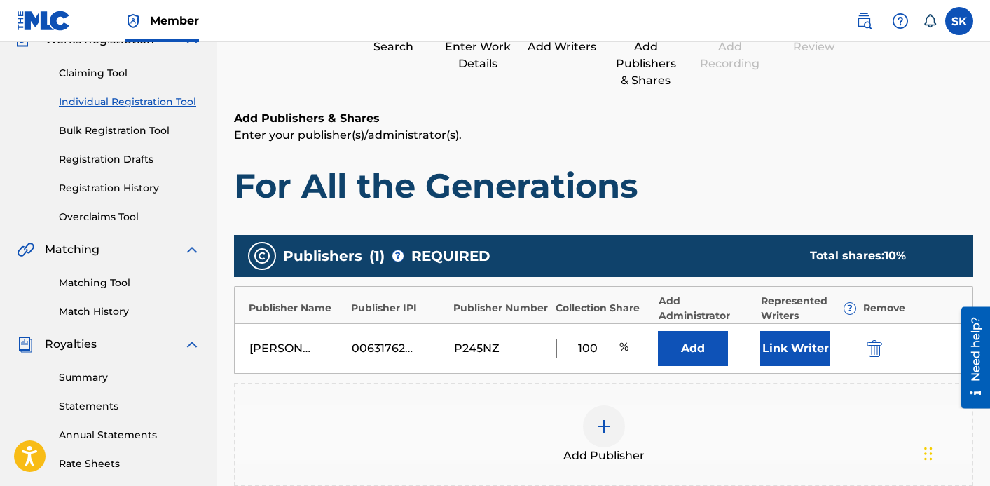
type input "100"
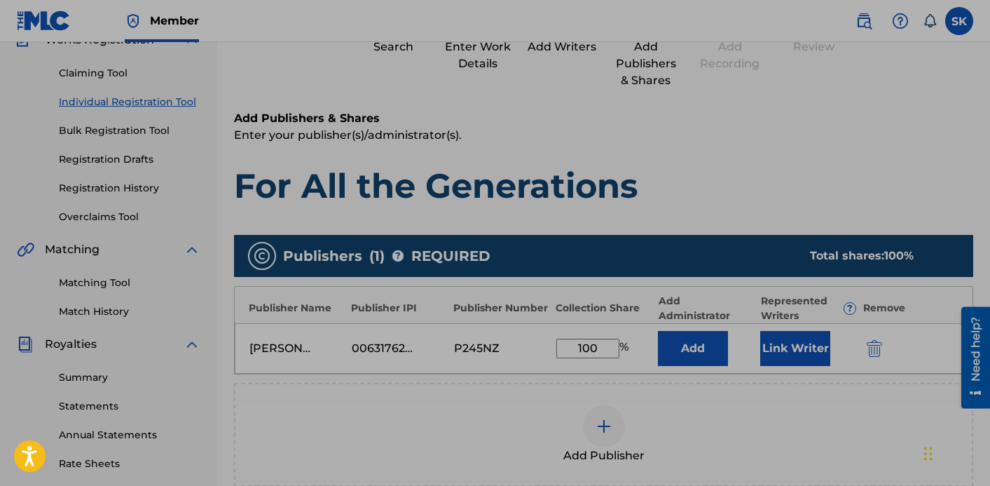
click at [793, 339] on button "Link Writer" at bounding box center [796, 348] width 70 height 35
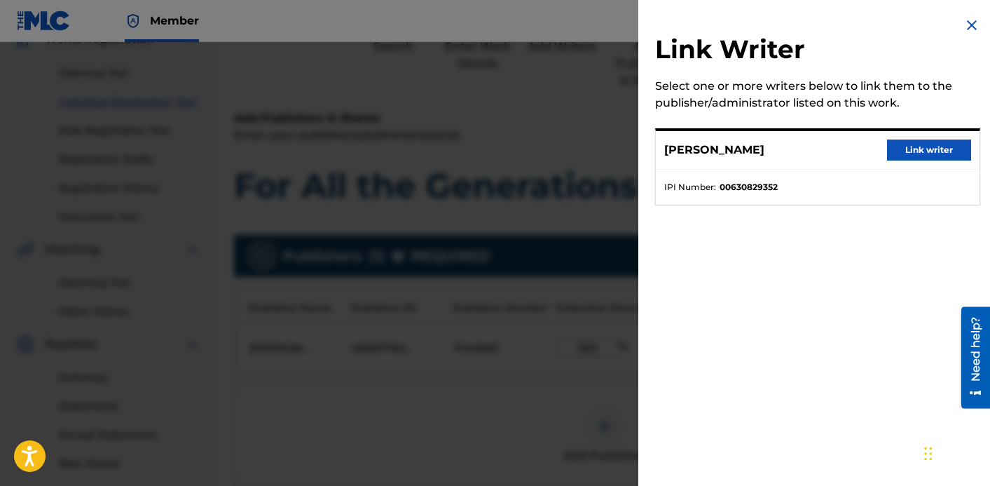
click at [912, 149] on button "Link writer" at bounding box center [929, 149] width 84 height 21
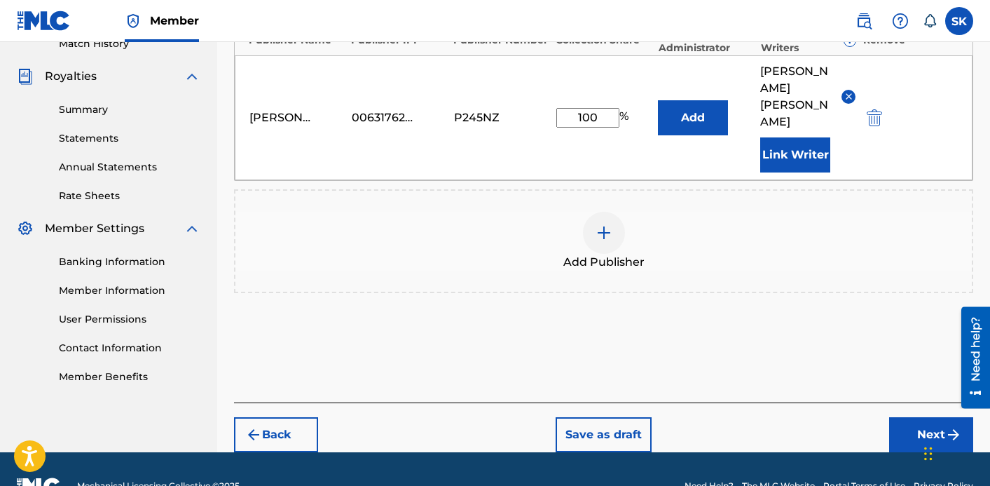
click at [905, 417] on button "Next" at bounding box center [931, 434] width 84 height 35
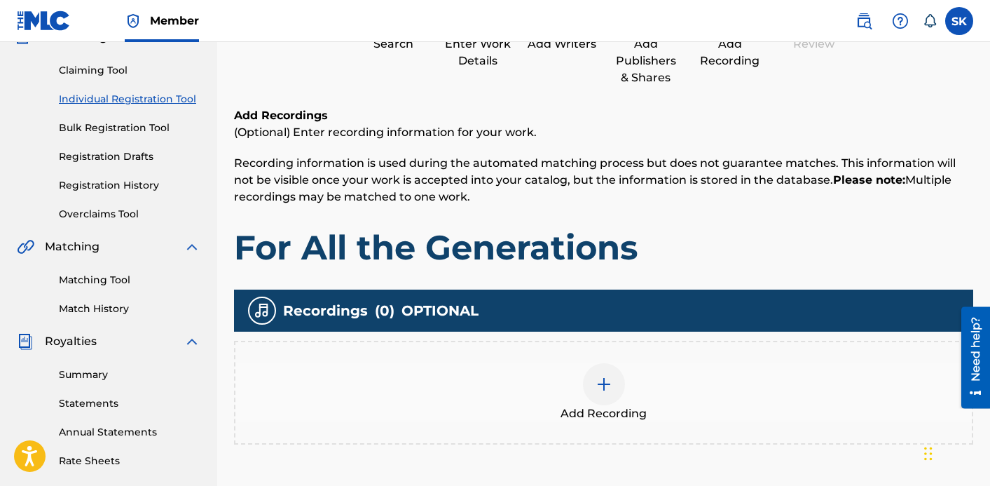
scroll to position [218, 0]
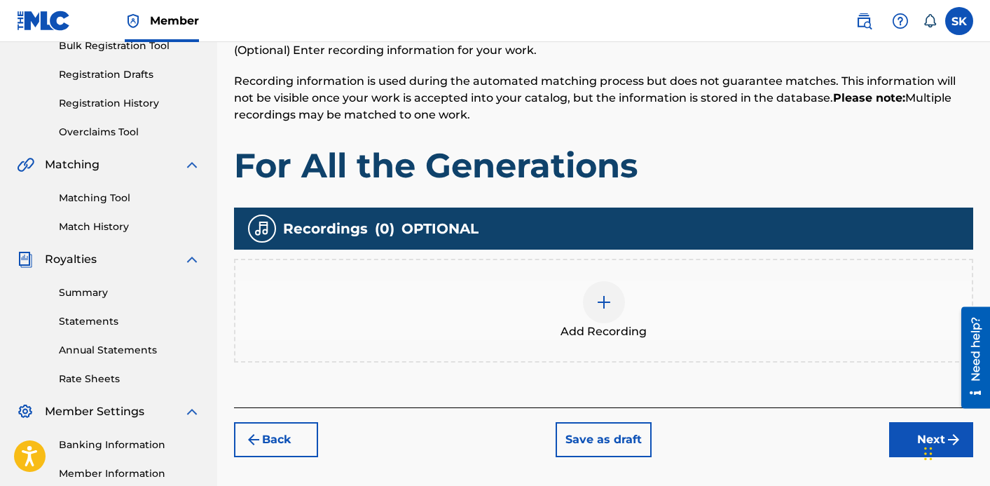
click at [620, 315] on div "Add Recording" at bounding box center [604, 310] width 737 height 59
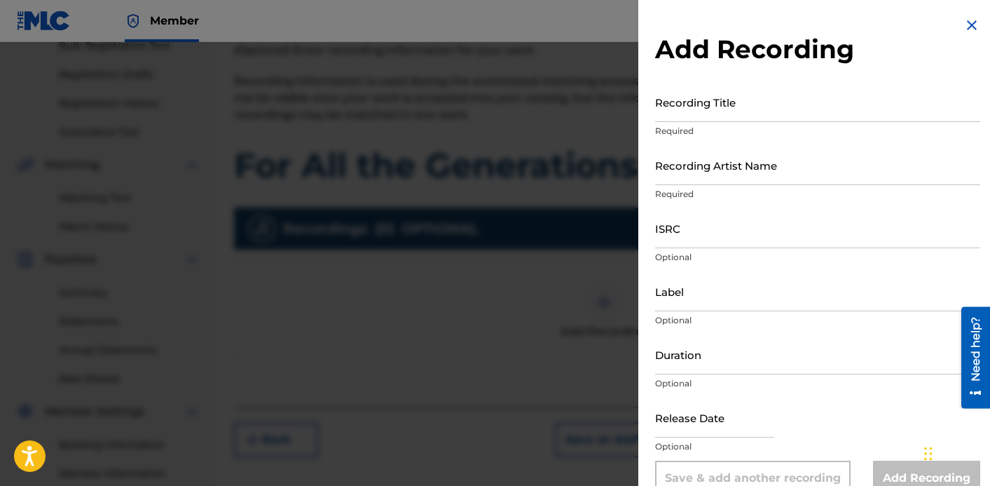
click at [775, 110] on input "Recording Title" at bounding box center [817, 102] width 325 height 40
type input "For All the Generations"
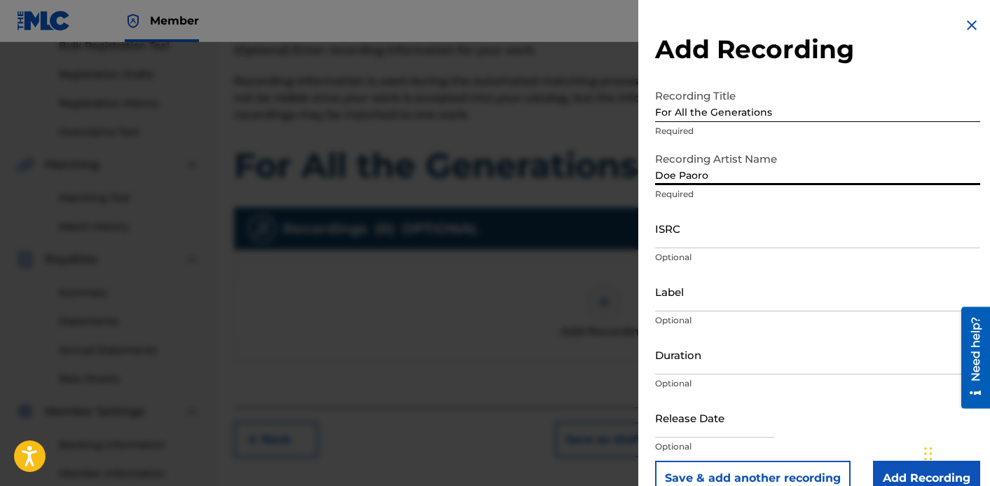
type input "Doe Paoro"
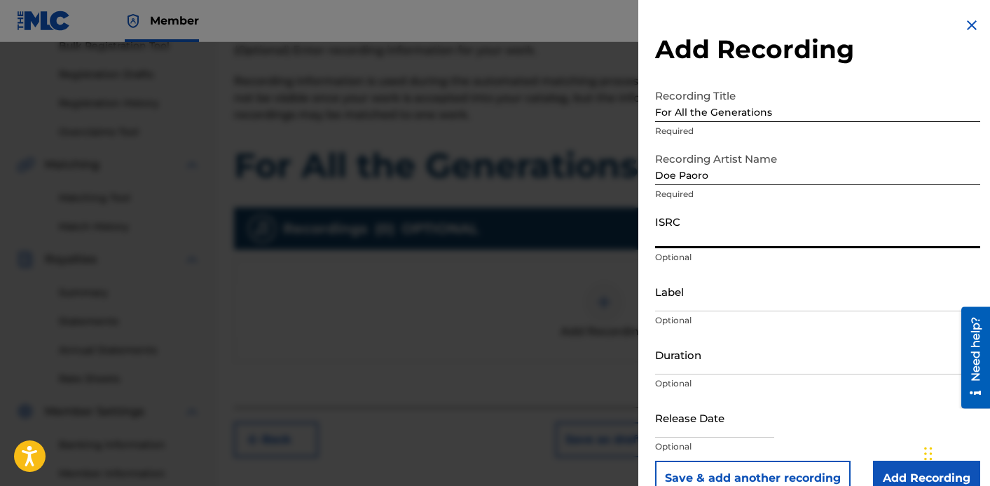
paste input "QZWFW2561998"
type input "QZWFW2561998"
click at [688, 277] on input "Label" at bounding box center [817, 291] width 325 height 40
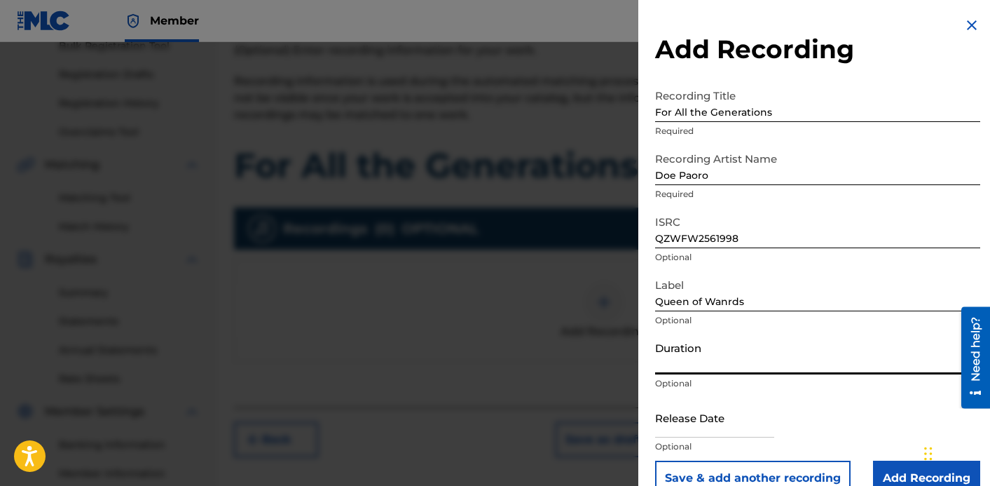
click at [728, 301] on input "Queen of Wanrds" at bounding box center [817, 291] width 325 height 40
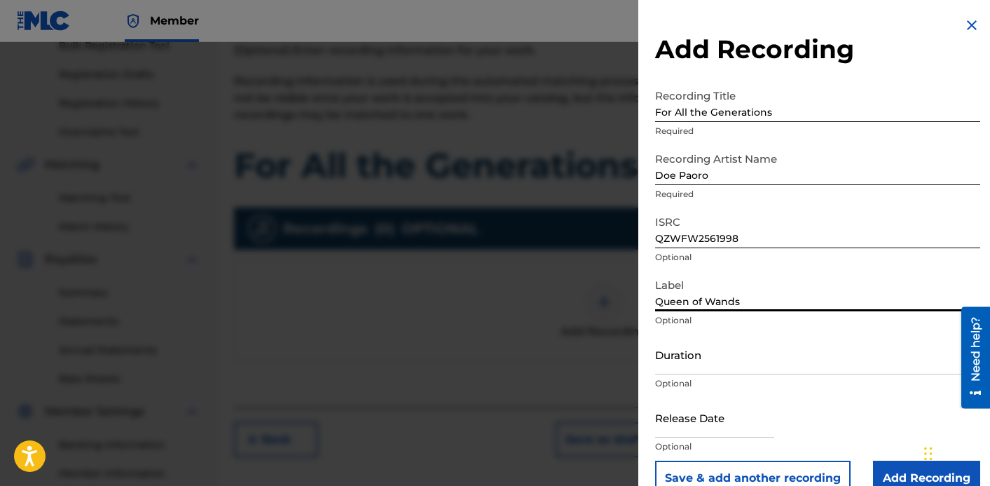
type input "Queen of Wands"
click at [734, 377] on p "Optional" at bounding box center [817, 383] width 325 height 13
click at [731, 359] on input "Duration" at bounding box center [817, 354] width 325 height 40
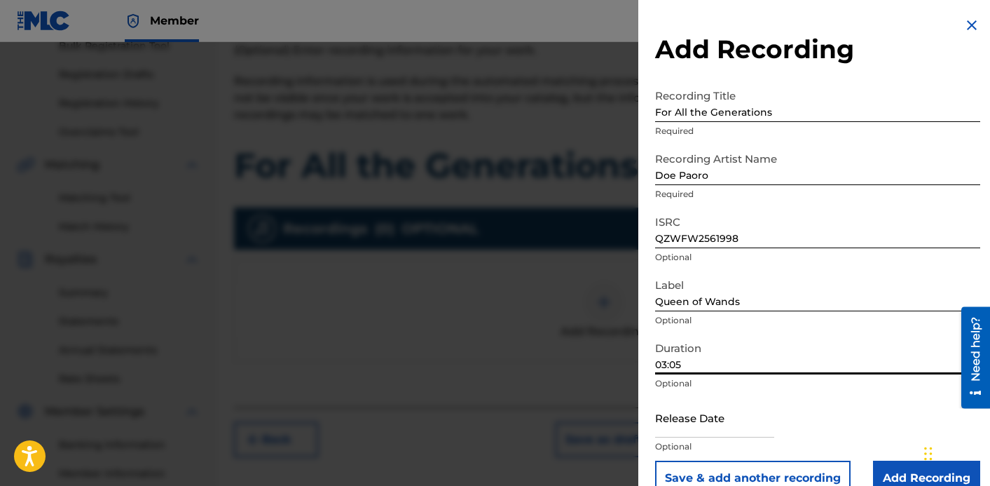
type input "03:05"
click at [703, 405] on input "text" at bounding box center [714, 417] width 119 height 40
select select "7"
select select "2025"
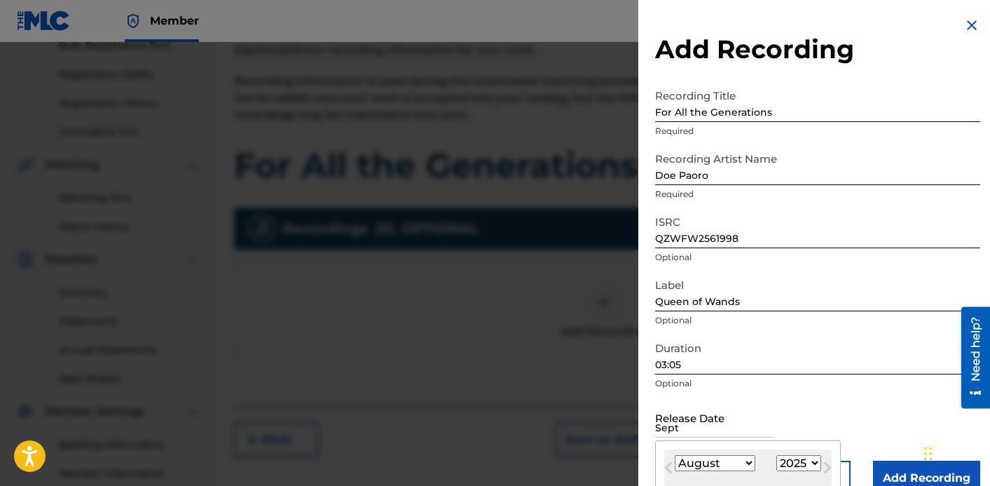
type input "[DATE]"
select select "8"
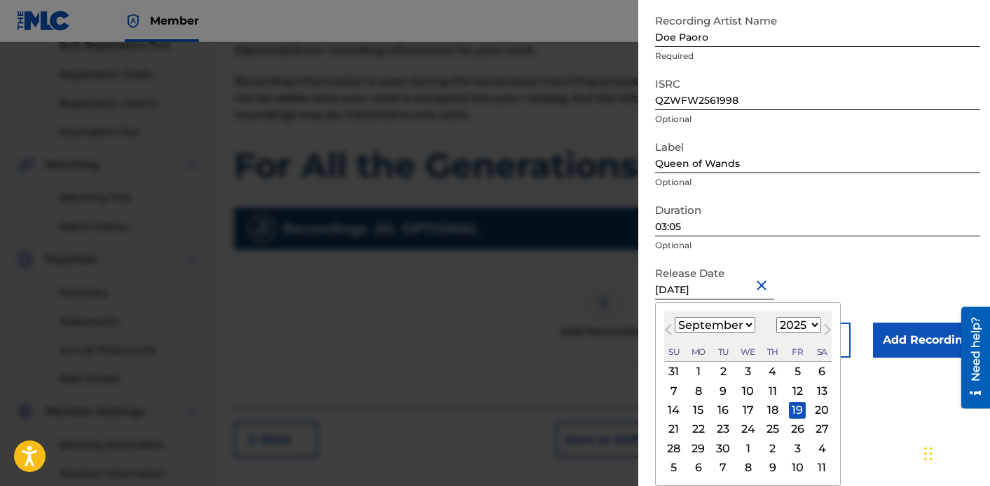
scroll to position [27, 0]
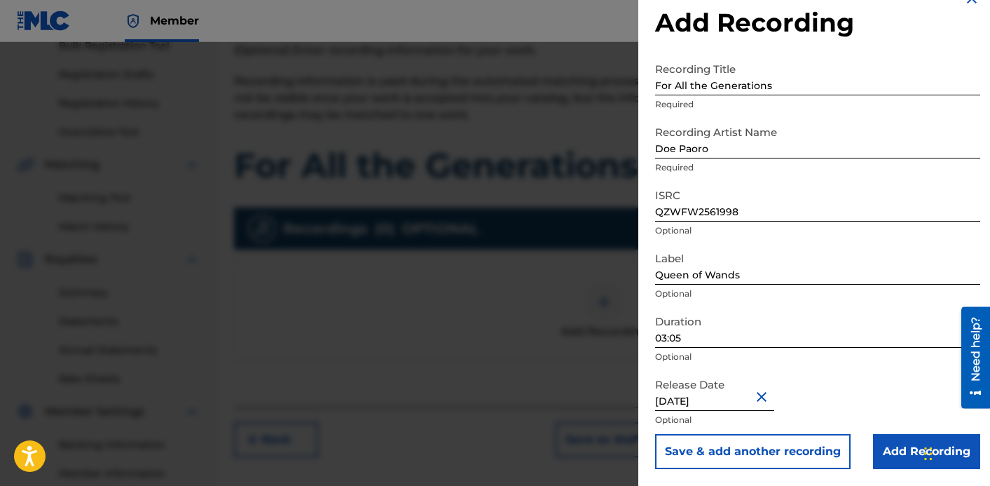
click at [904, 436] on input "Add Recording" at bounding box center [926, 451] width 107 height 35
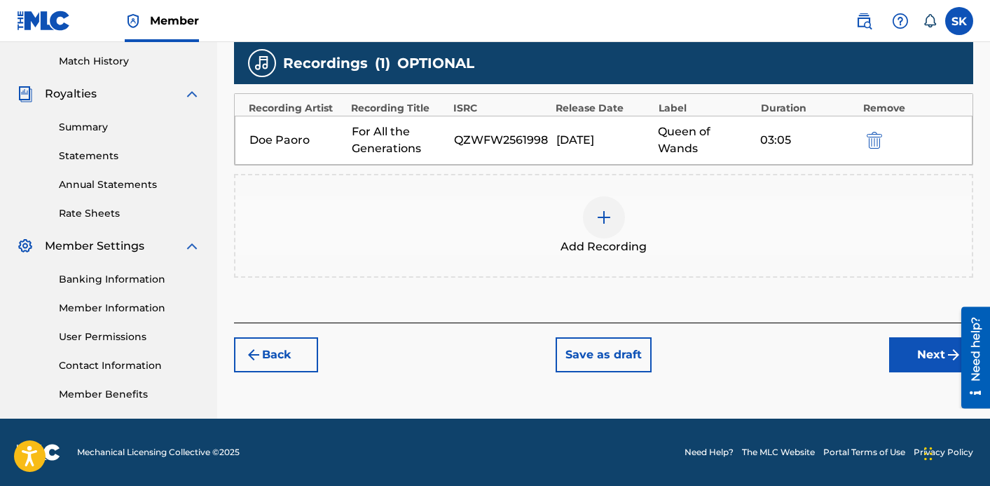
click at [934, 363] on button "Next" at bounding box center [931, 354] width 84 height 35
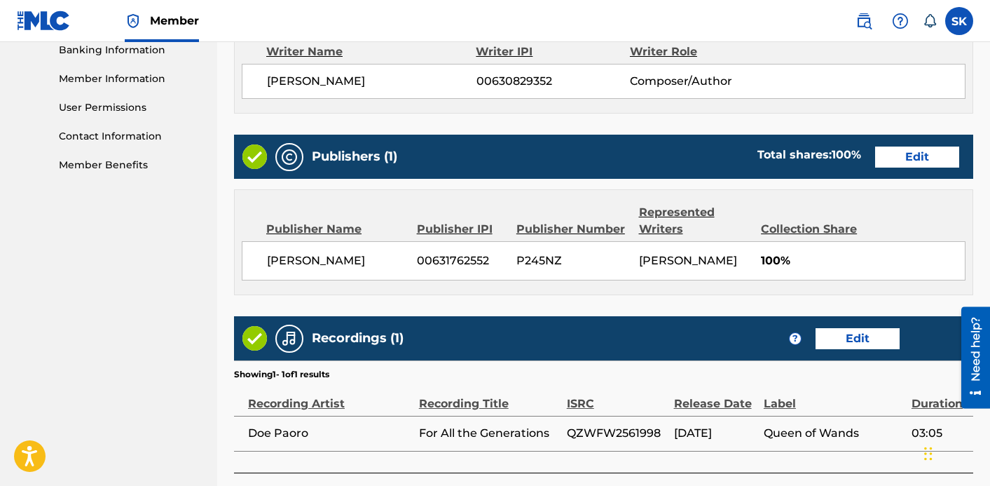
scroll to position [715, 0]
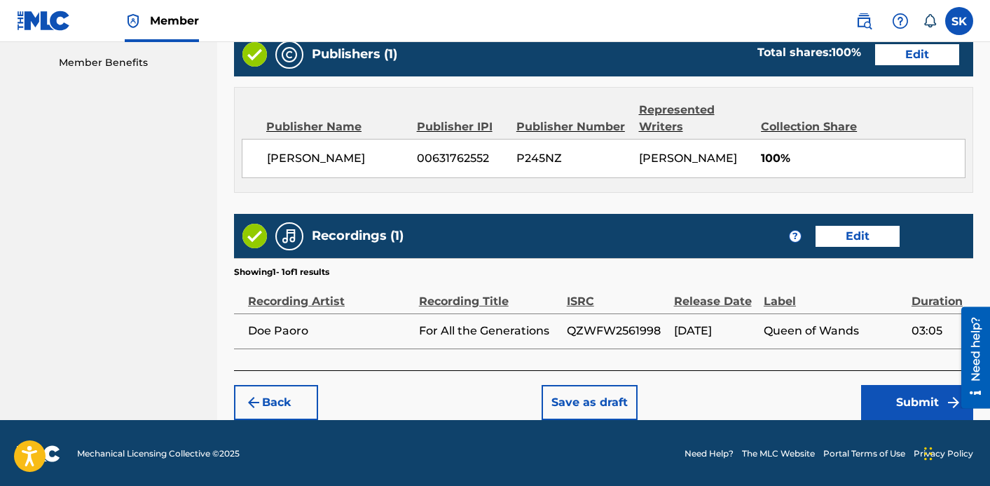
click at [893, 399] on button "Submit" at bounding box center [917, 402] width 112 height 35
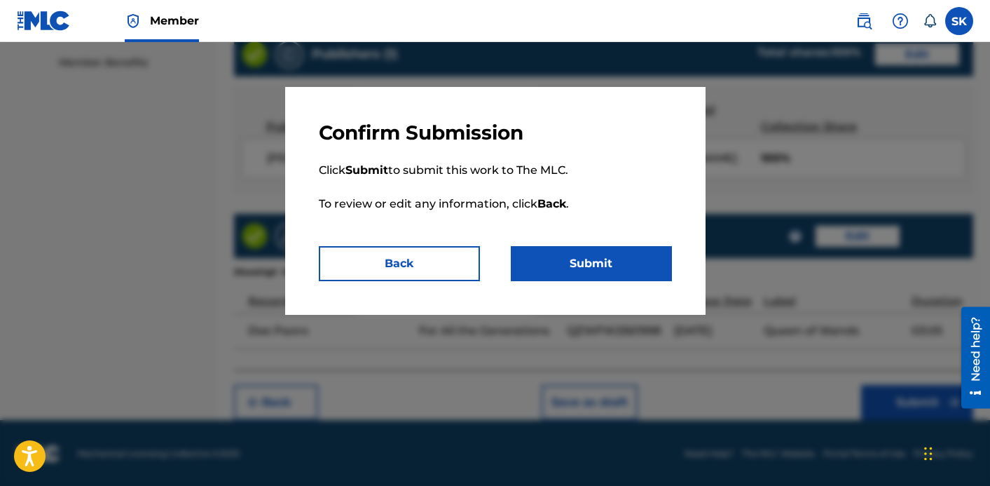
click at [650, 271] on button "Submit" at bounding box center [591, 263] width 161 height 35
